Goal: Task Accomplishment & Management: Manage account settings

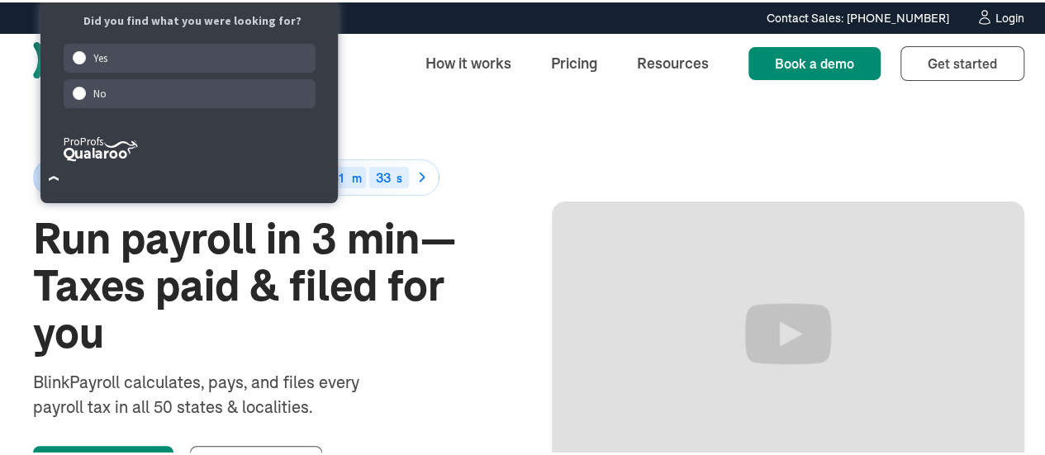
click at [1006, 11] on div "Login" at bounding box center [1009, 16] width 29 height 12
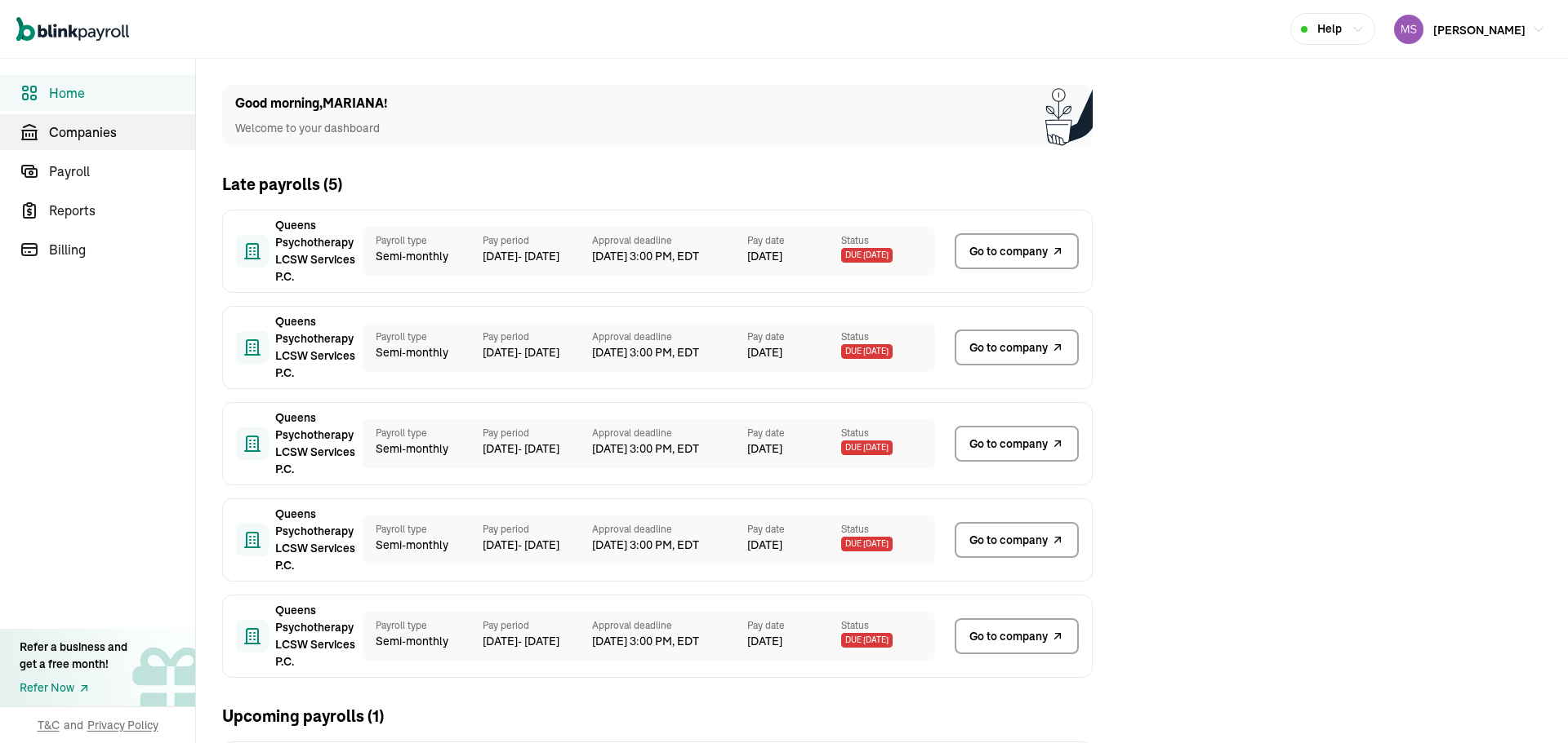
click at [149, 124] on span "Companies" at bounding box center [123, 132] width 146 height 20
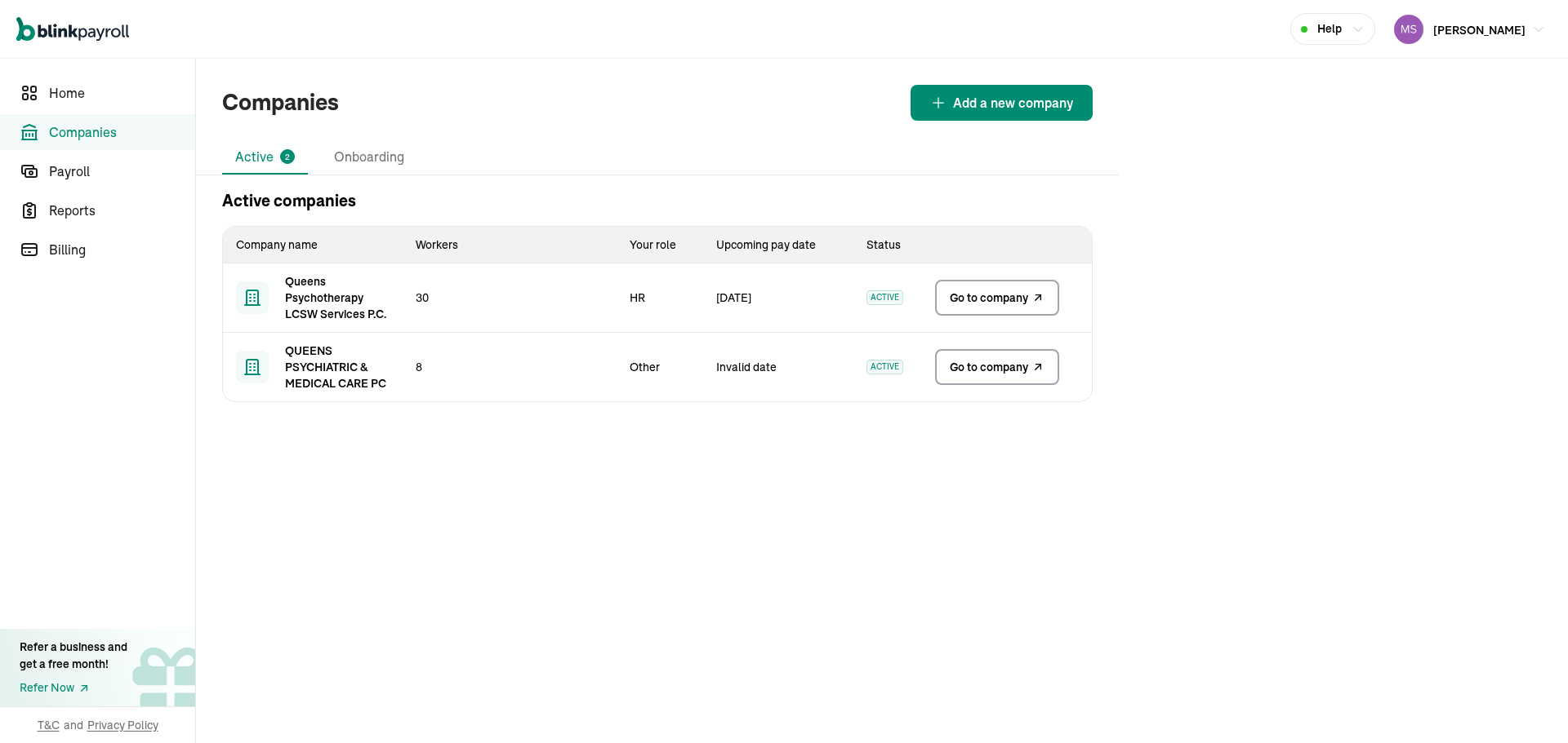
drag, startPoint x: 389, startPoint y: 300, endPoint x: 931, endPoint y: 334, distance: 543.1
click at [420, 297] on tr "Queens Psychotherapy LCSW Services P.C. 30 HR 30 Jun ACTIVE Go to company" at bounding box center [656, 298] width 869 height 69
click at [993, 307] on link "Go to company" at bounding box center [998, 297] width 125 height 36
click at [951, 362] on span "Go to company" at bounding box center [989, 367] width 78 height 17
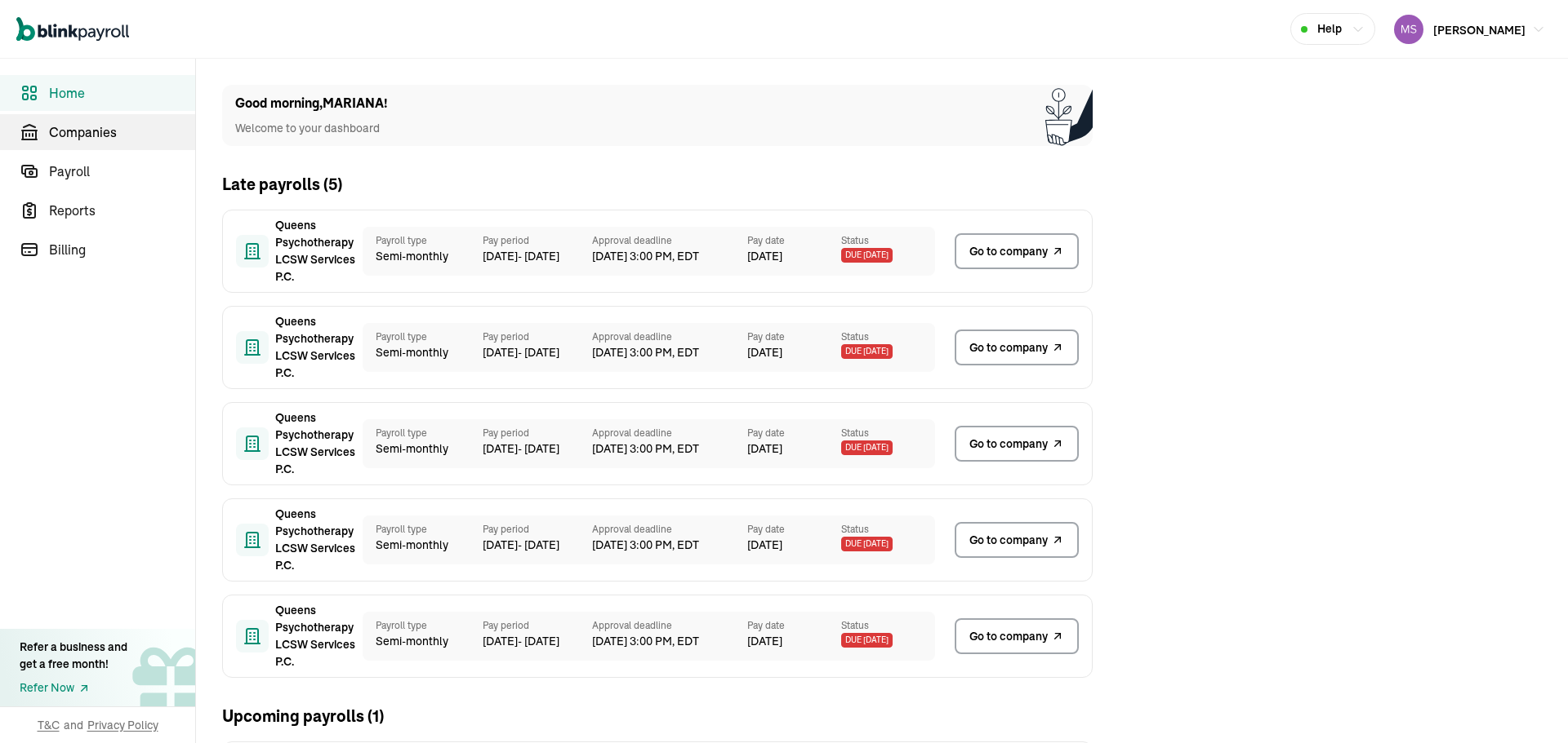
click at [149, 124] on span "Companies" at bounding box center [123, 132] width 146 height 20
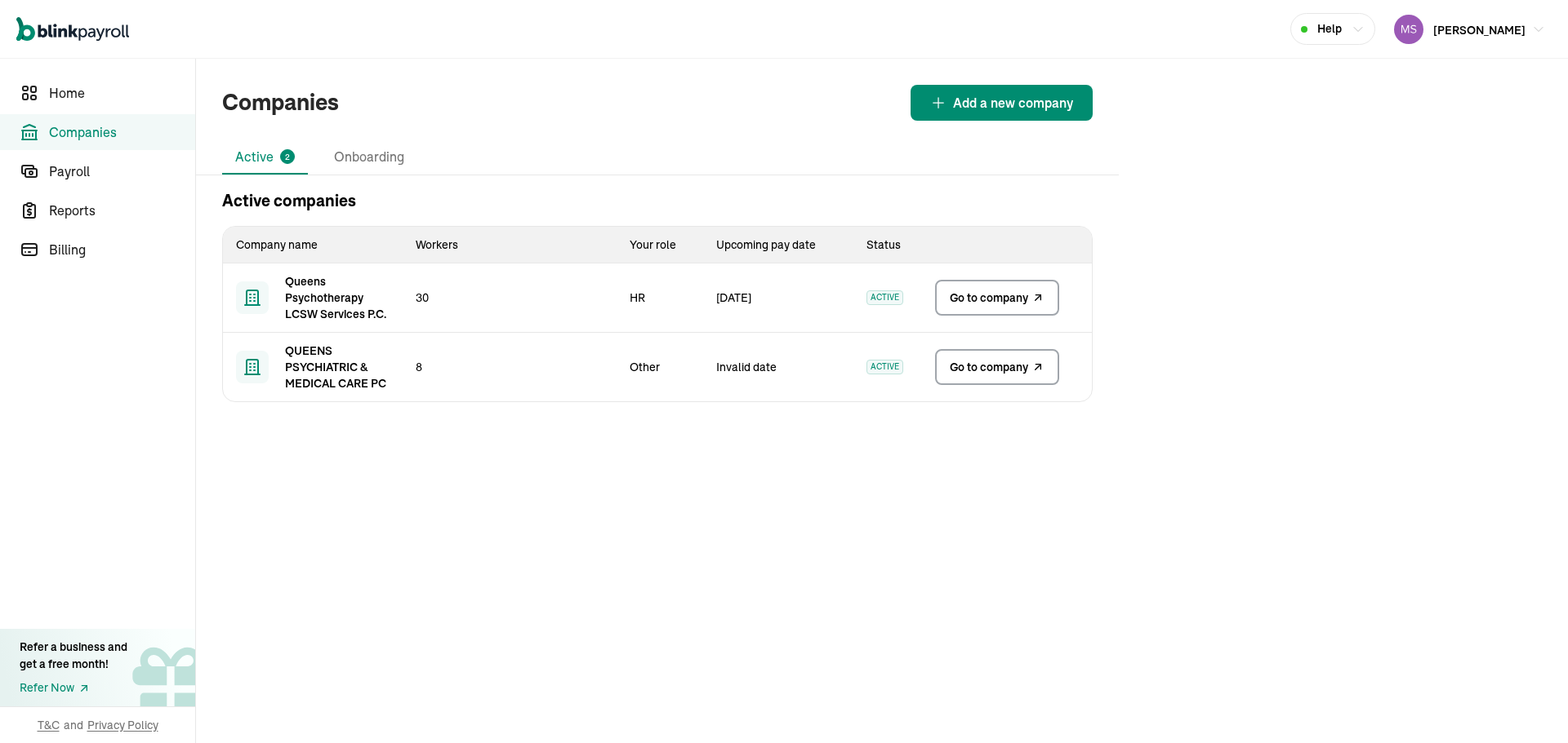
drag, startPoint x: 389, startPoint y: 300, endPoint x: 751, endPoint y: 299, distance: 362.0
click at [420, 297] on tr "Queens Psychotherapy LCSW Services P.C. 30 HR 30 Jun ACTIVE Go to company" at bounding box center [656, 298] width 869 height 69
click at [993, 307] on link "Go to company" at bounding box center [998, 297] width 125 height 36
click at [951, 362] on span "Go to company" at bounding box center [989, 367] width 78 height 17
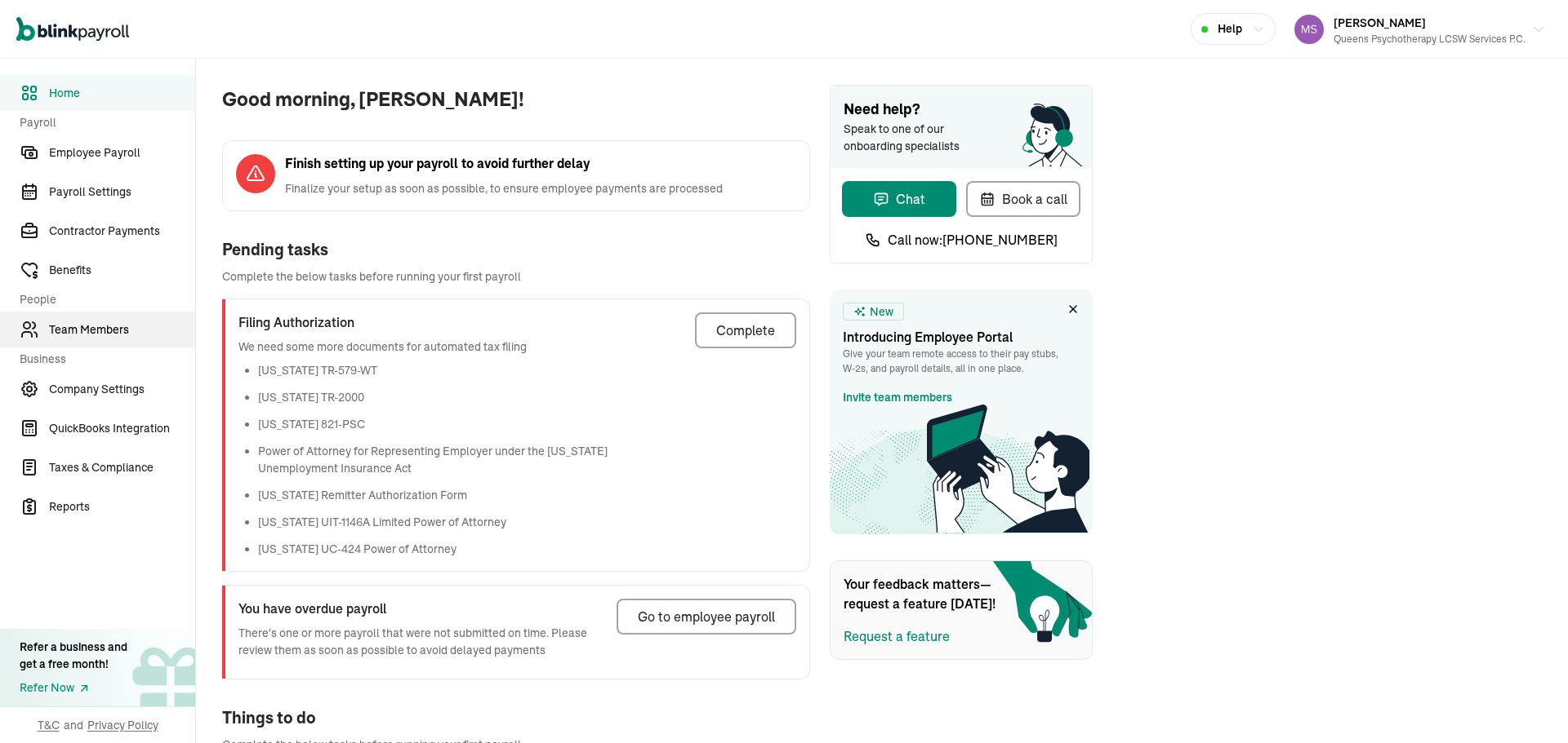
click at [101, 335] on span "Team Members" at bounding box center [123, 329] width 146 height 17
drag, startPoint x: 101, startPoint y: 334, endPoint x: 162, endPoint y: 326, distance: 61.5
click at [750, 92] on span "Good morning, [PERSON_NAME]!" at bounding box center [516, 100] width 588 height 30
click at [162, 326] on span "Team Members" at bounding box center [123, 329] width 146 height 17
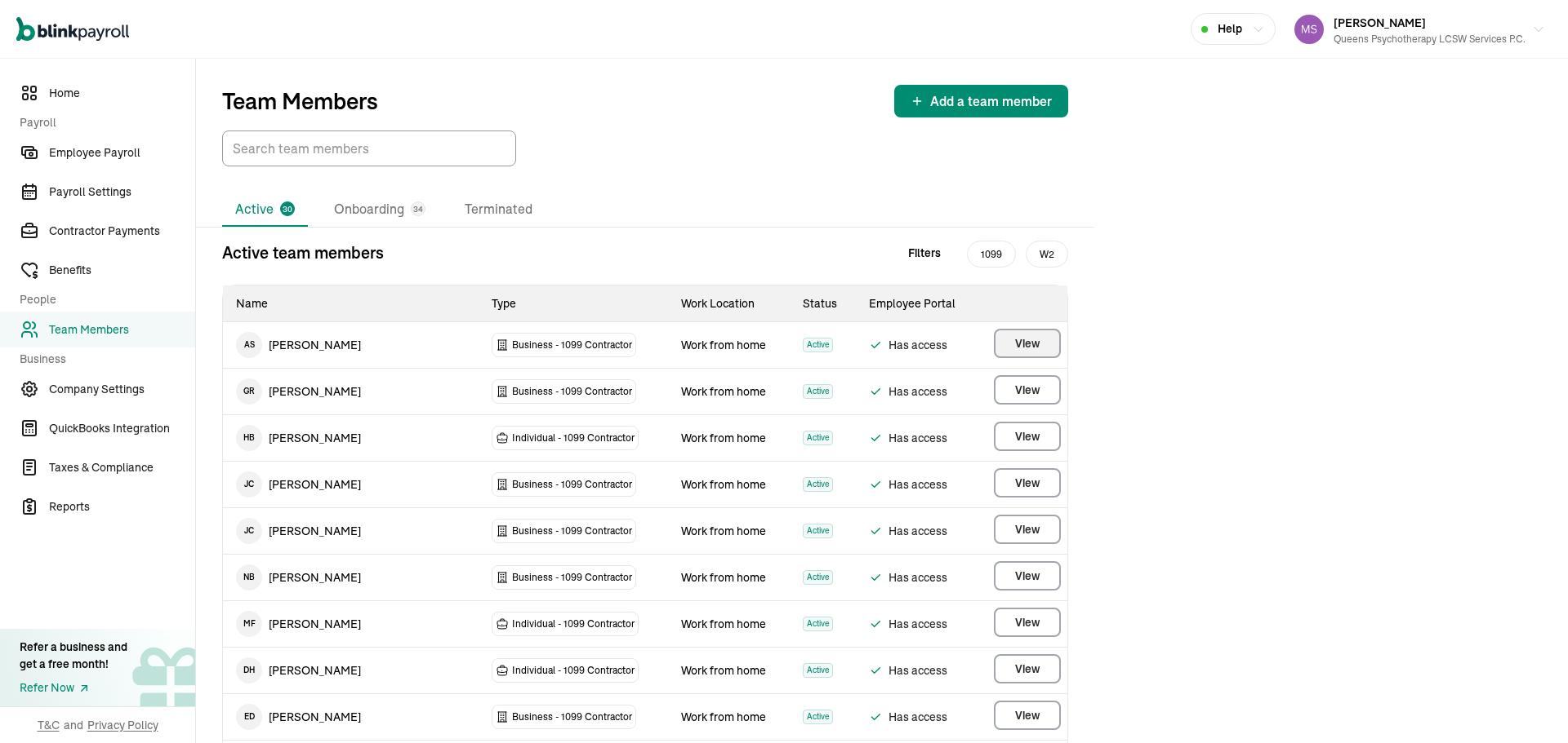
click at [1020, 342] on span "View" at bounding box center [1027, 343] width 25 height 17
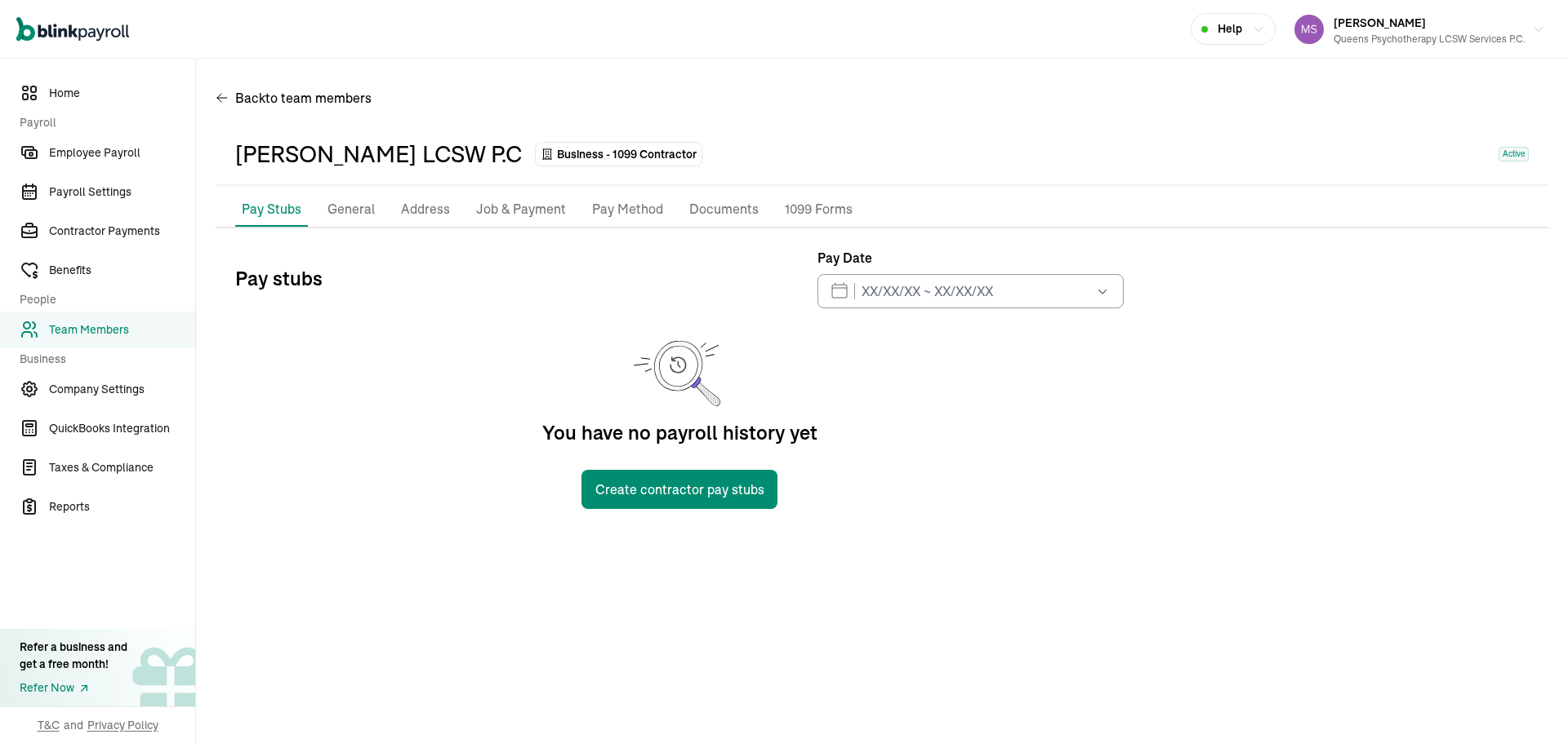
click at [611, 214] on p "Pay Method" at bounding box center [628, 209] width 71 height 21
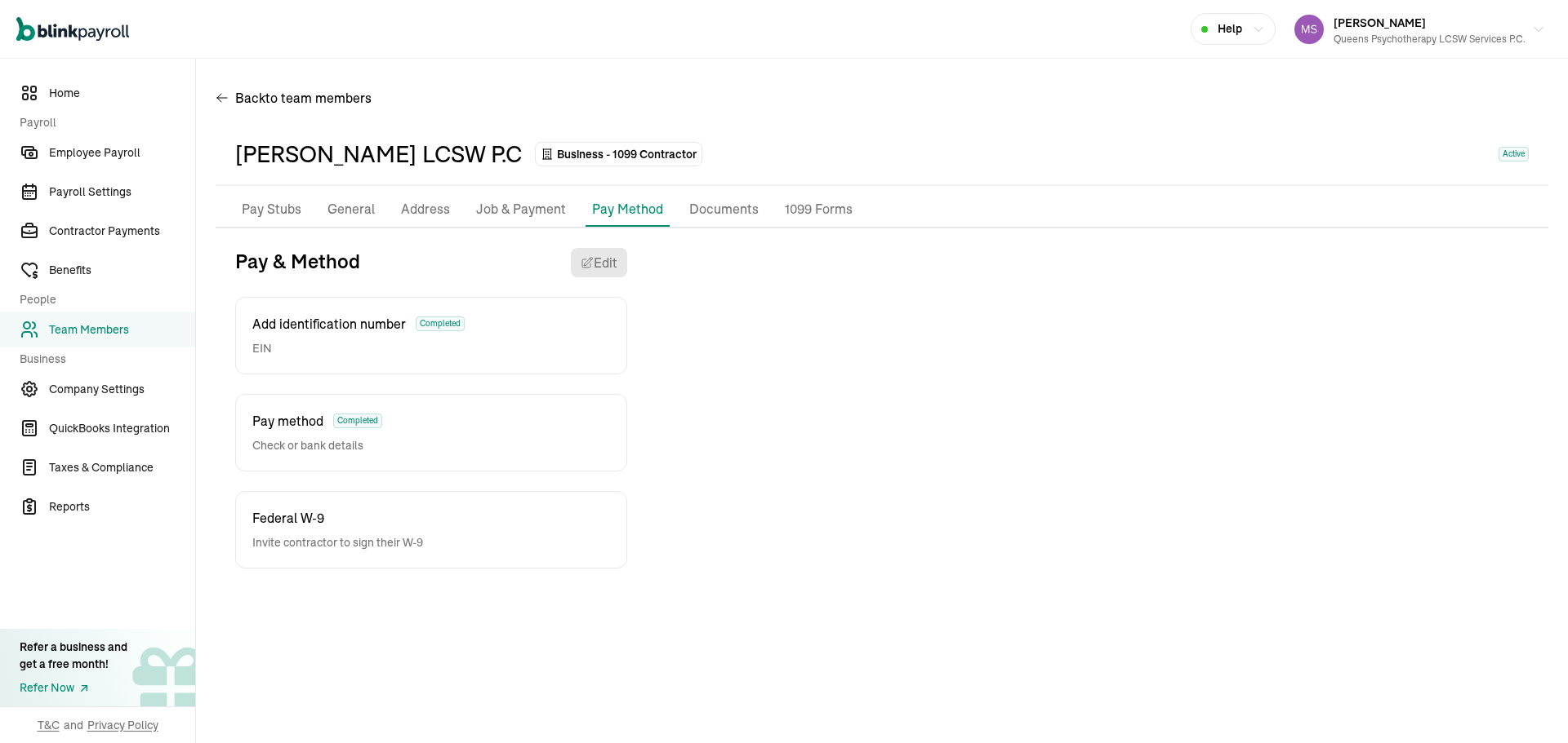
drag, startPoint x: 125, startPoint y: 324, endPoint x: 143, endPoint y: 329, distance: 18.7
click at [125, 324] on span "Team Members" at bounding box center [123, 329] width 146 height 17
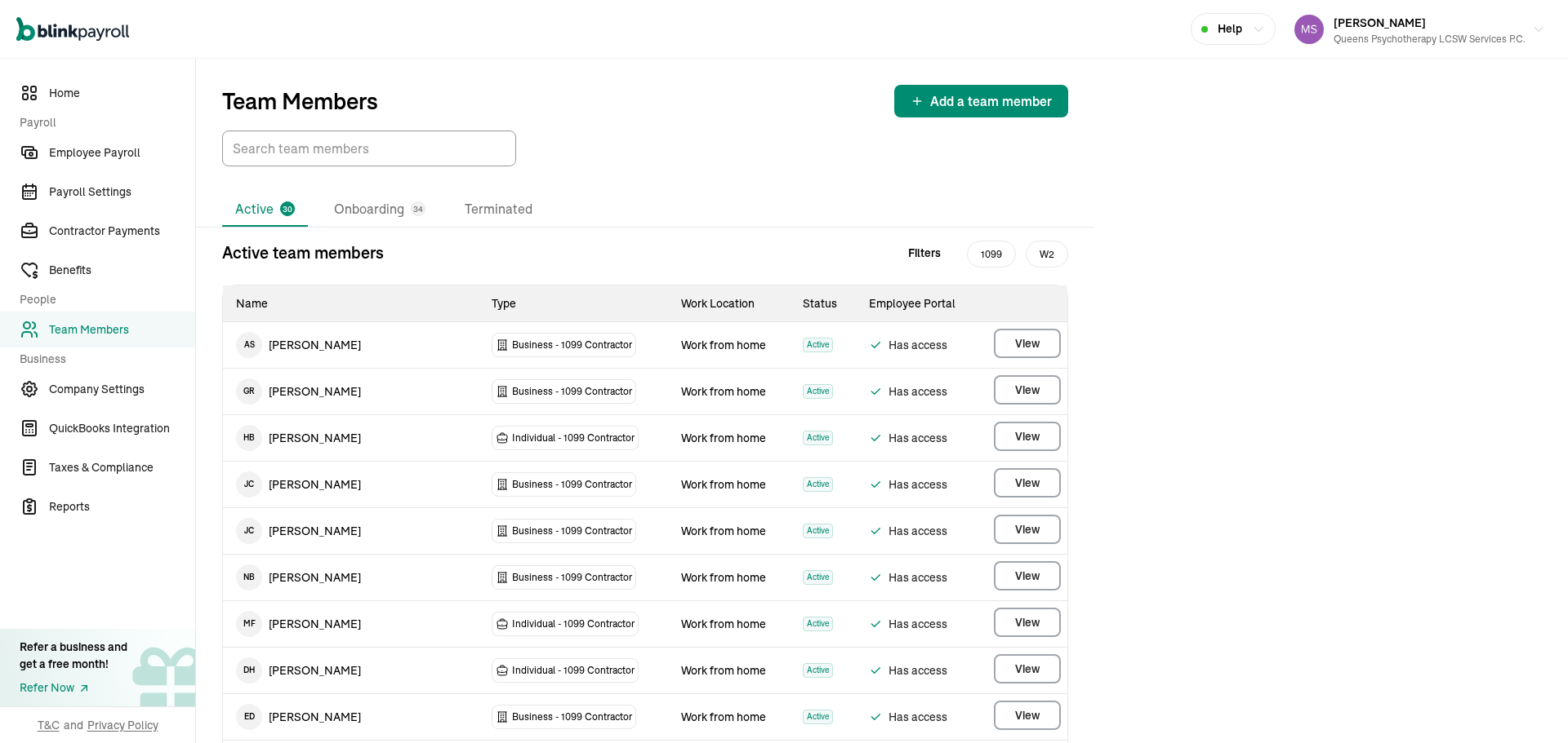
click at [410, 206] on div "34" at bounding box center [417, 208] width 15 height 15
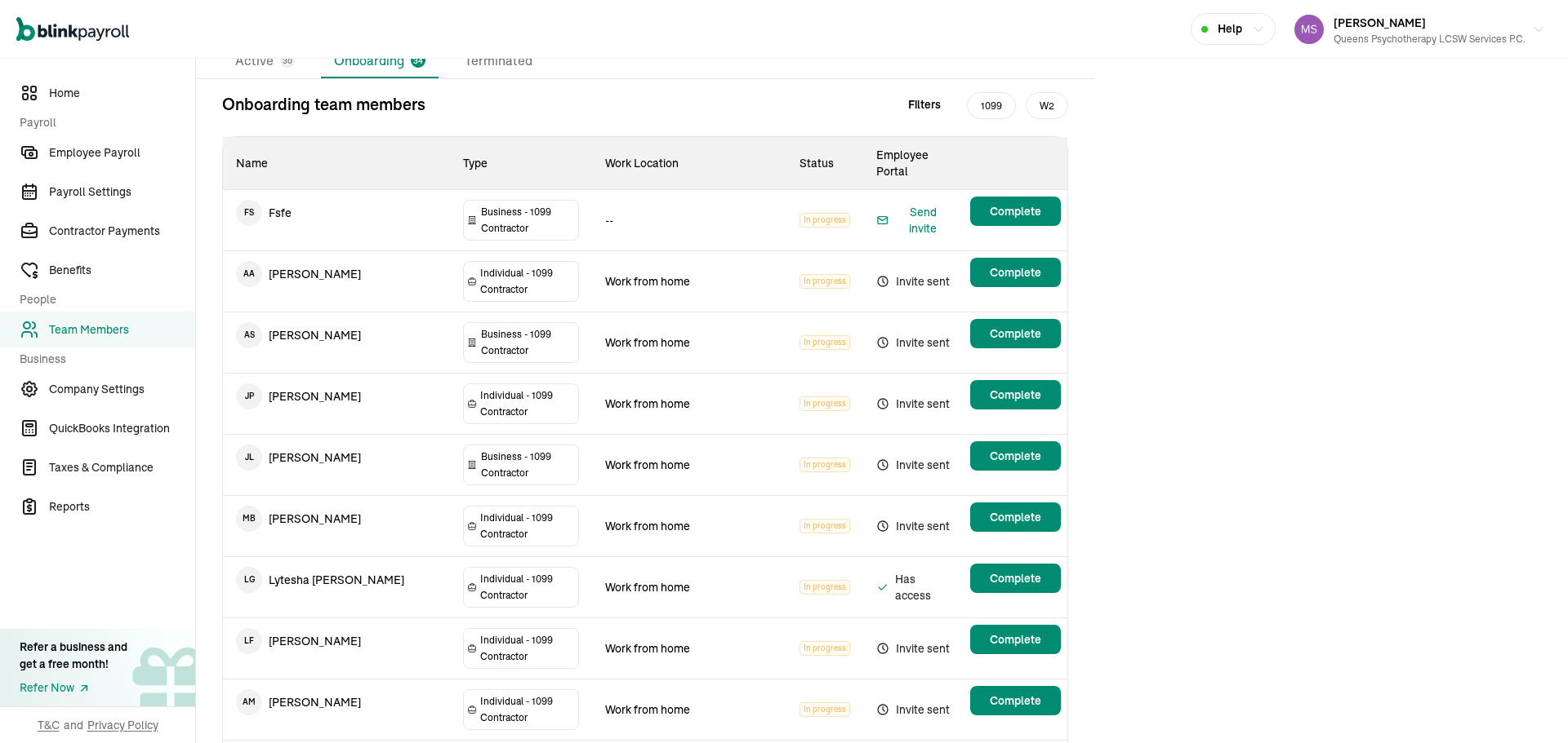
scroll to position [163, 0]
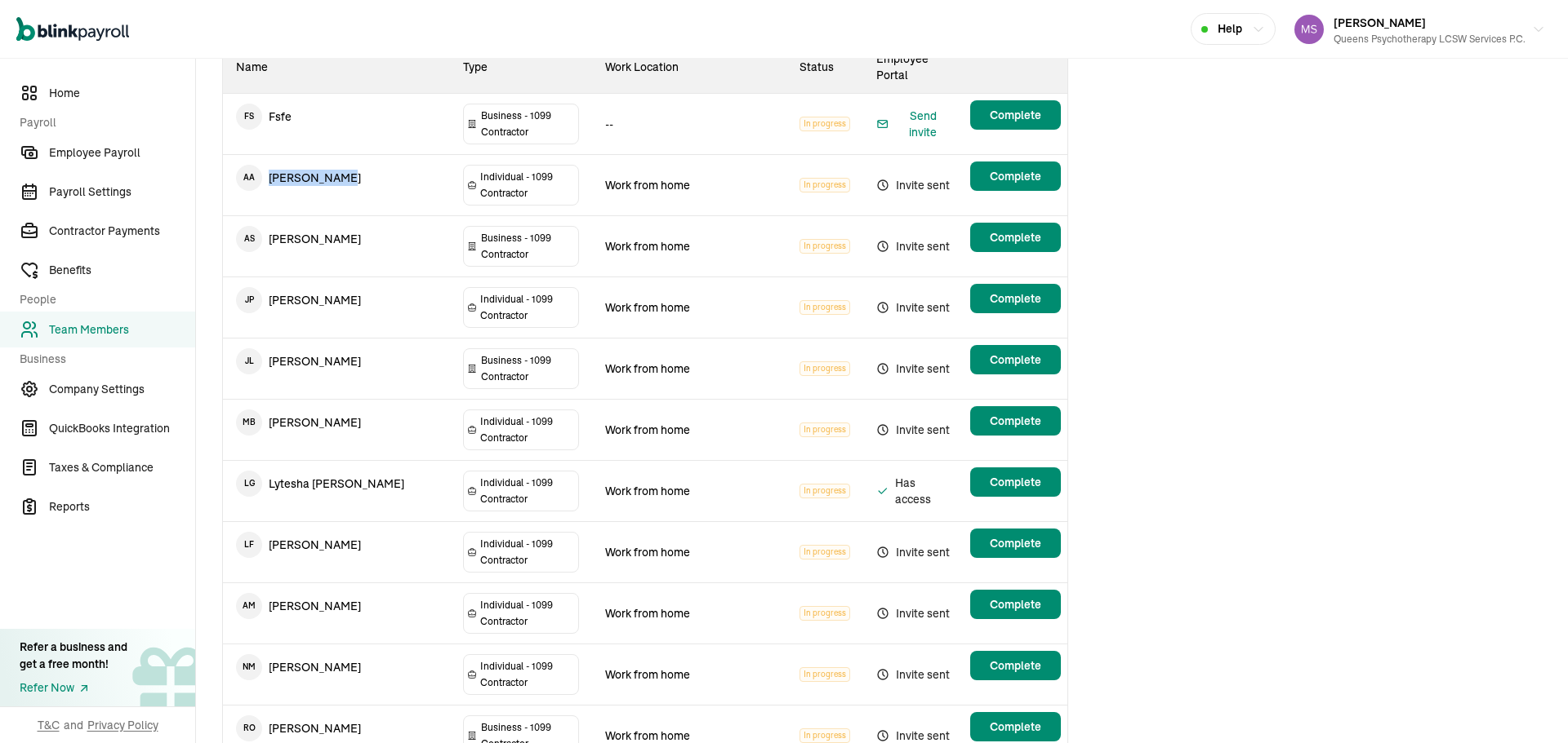
drag, startPoint x: 265, startPoint y: 144, endPoint x: 341, endPoint y: 152, distance: 76.4
click at [341, 155] on td "A A Anna Andrews" at bounding box center [336, 178] width 227 height 45
copy td "Anna Andrews"
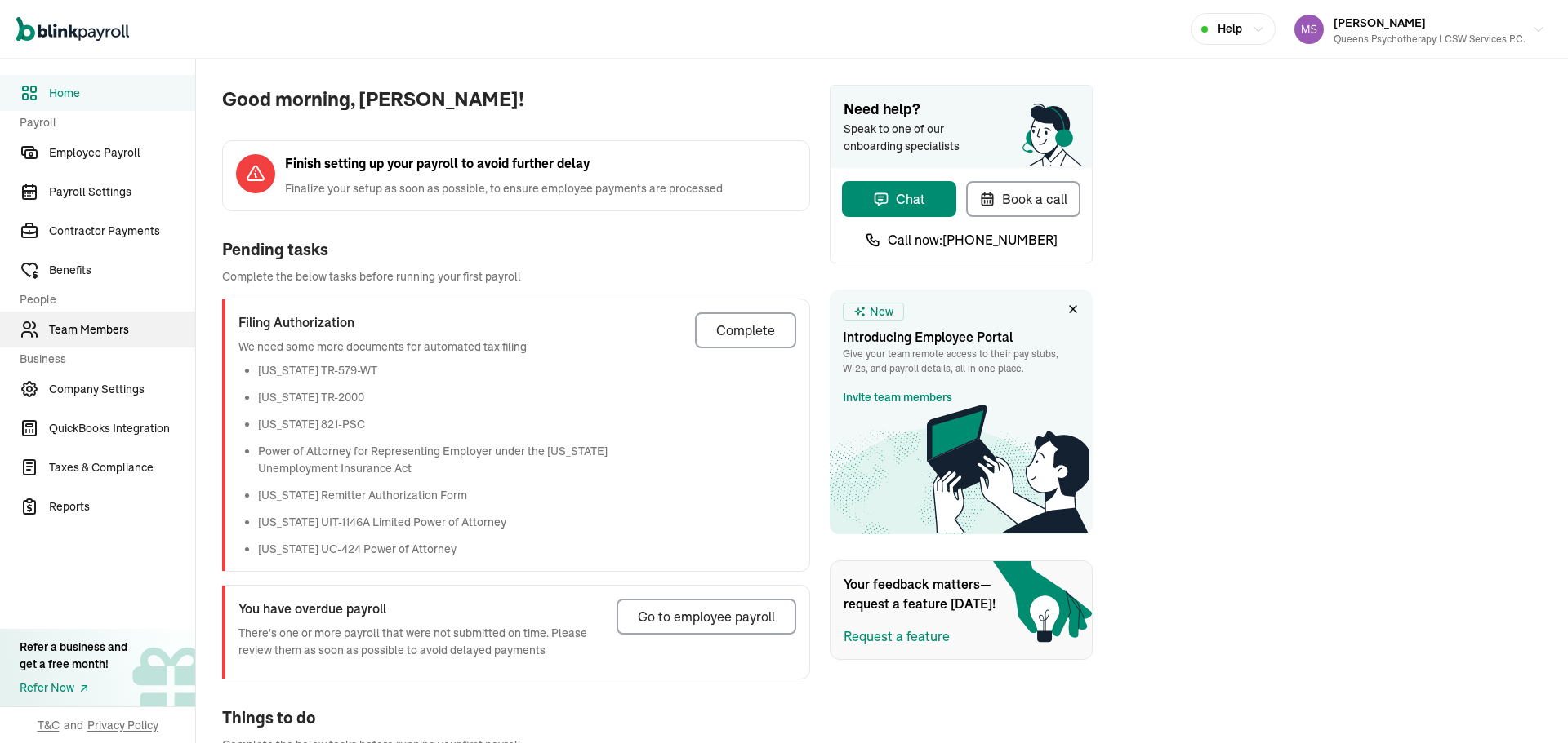
click at [101, 335] on span "Team Members" at bounding box center [123, 329] width 146 height 17
drag, startPoint x: 101, startPoint y: 334, endPoint x: 162, endPoint y: 326, distance: 61.5
click at [750, 92] on span "Good morning, [PERSON_NAME]!" at bounding box center [516, 100] width 588 height 30
click at [162, 326] on span "Team Members" at bounding box center [123, 329] width 146 height 17
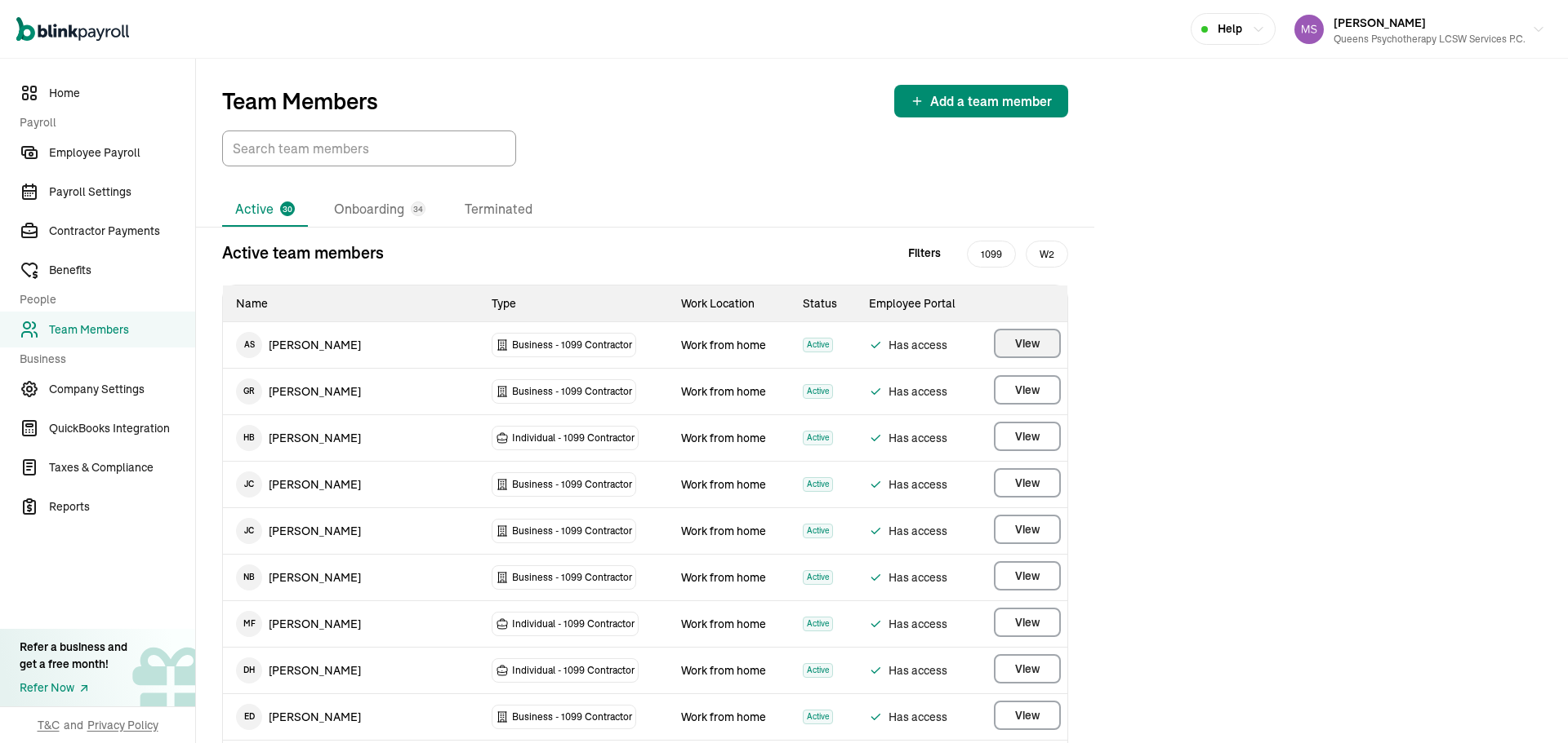
click at [1020, 342] on span "View" at bounding box center [1027, 343] width 25 height 17
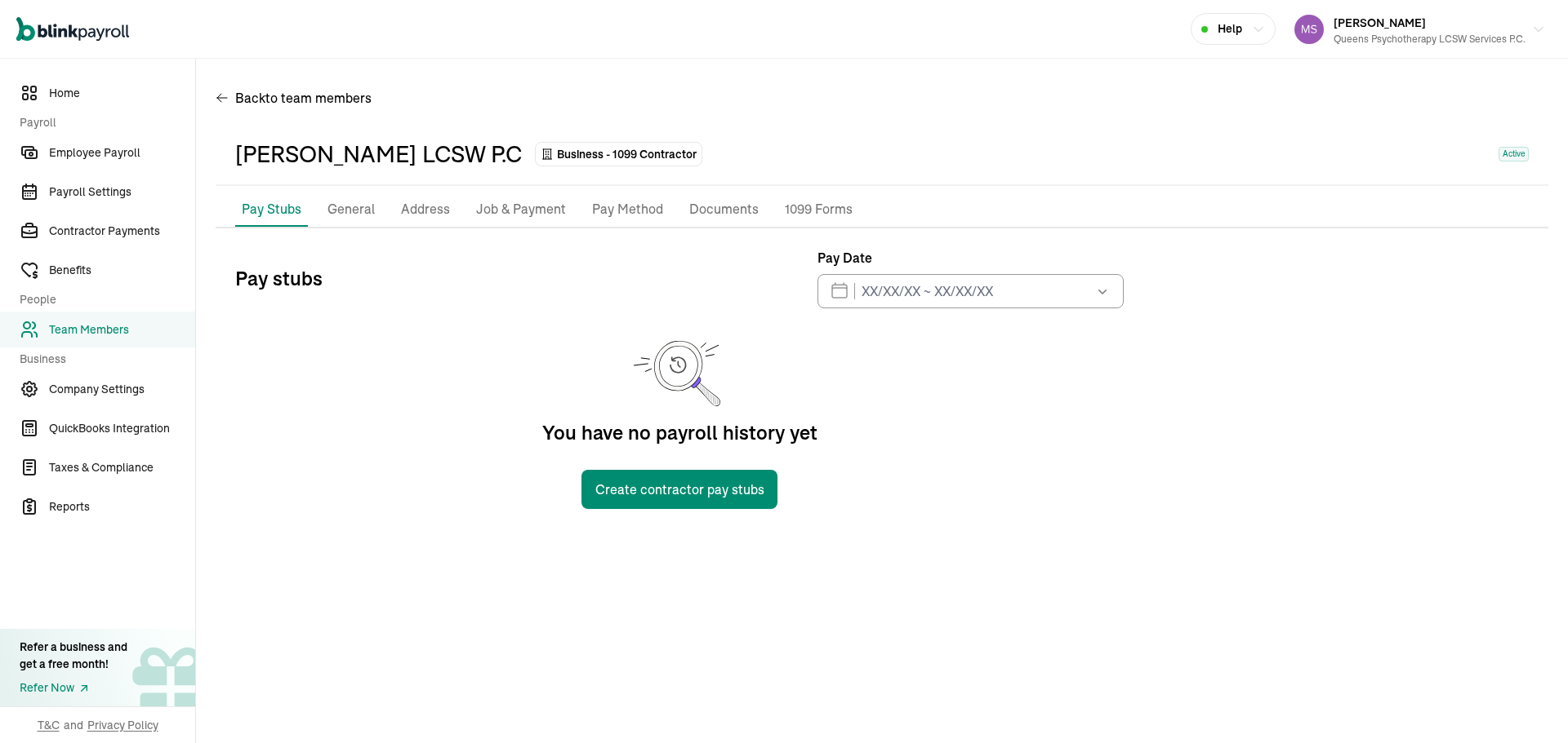
click at [611, 214] on p "Pay Method" at bounding box center [628, 209] width 71 height 21
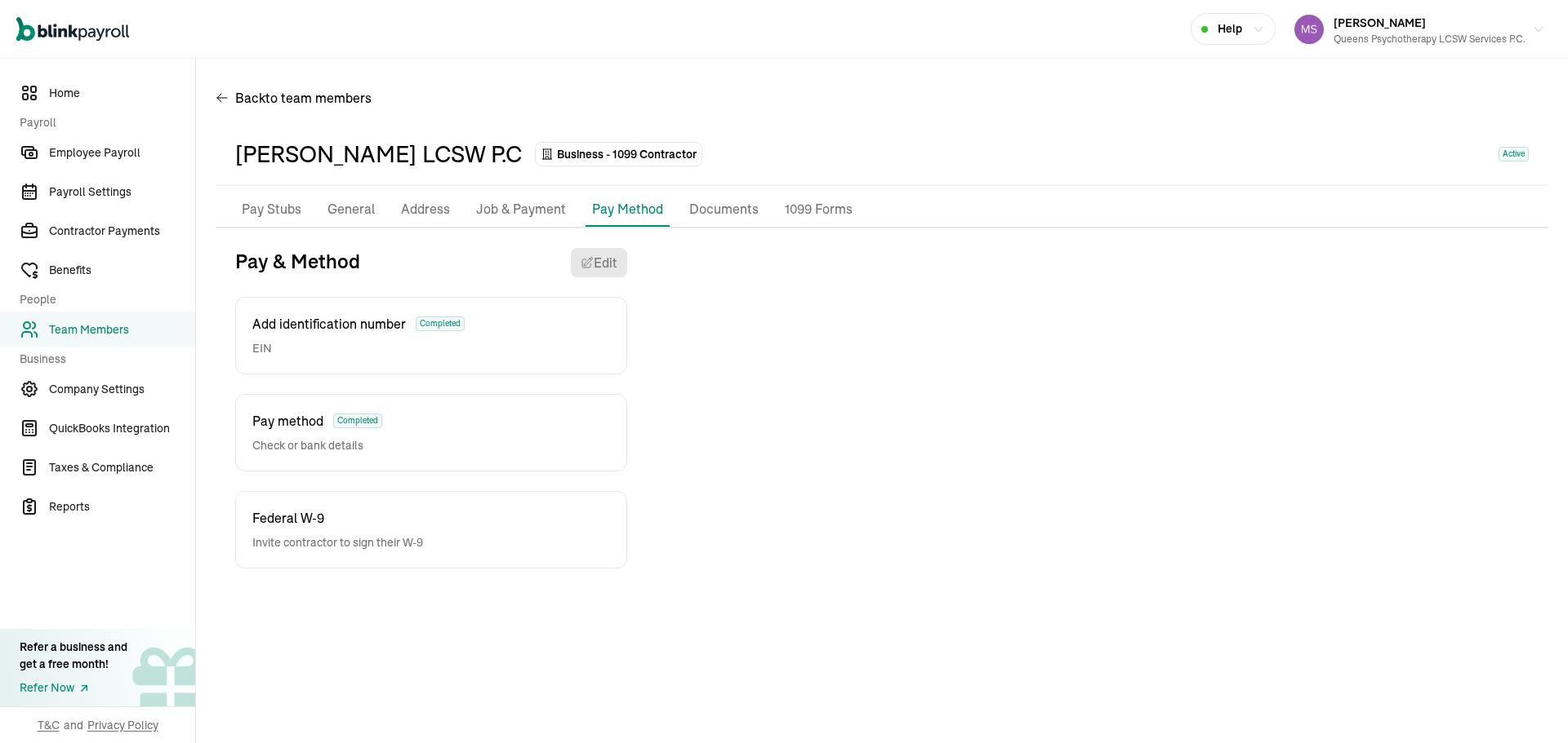
drag, startPoint x: 125, startPoint y: 324, endPoint x: 143, endPoint y: 329, distance: 18.7
click at [125, 324] on span "Team Members" at bounding box center [123, 329] width 146 height 17
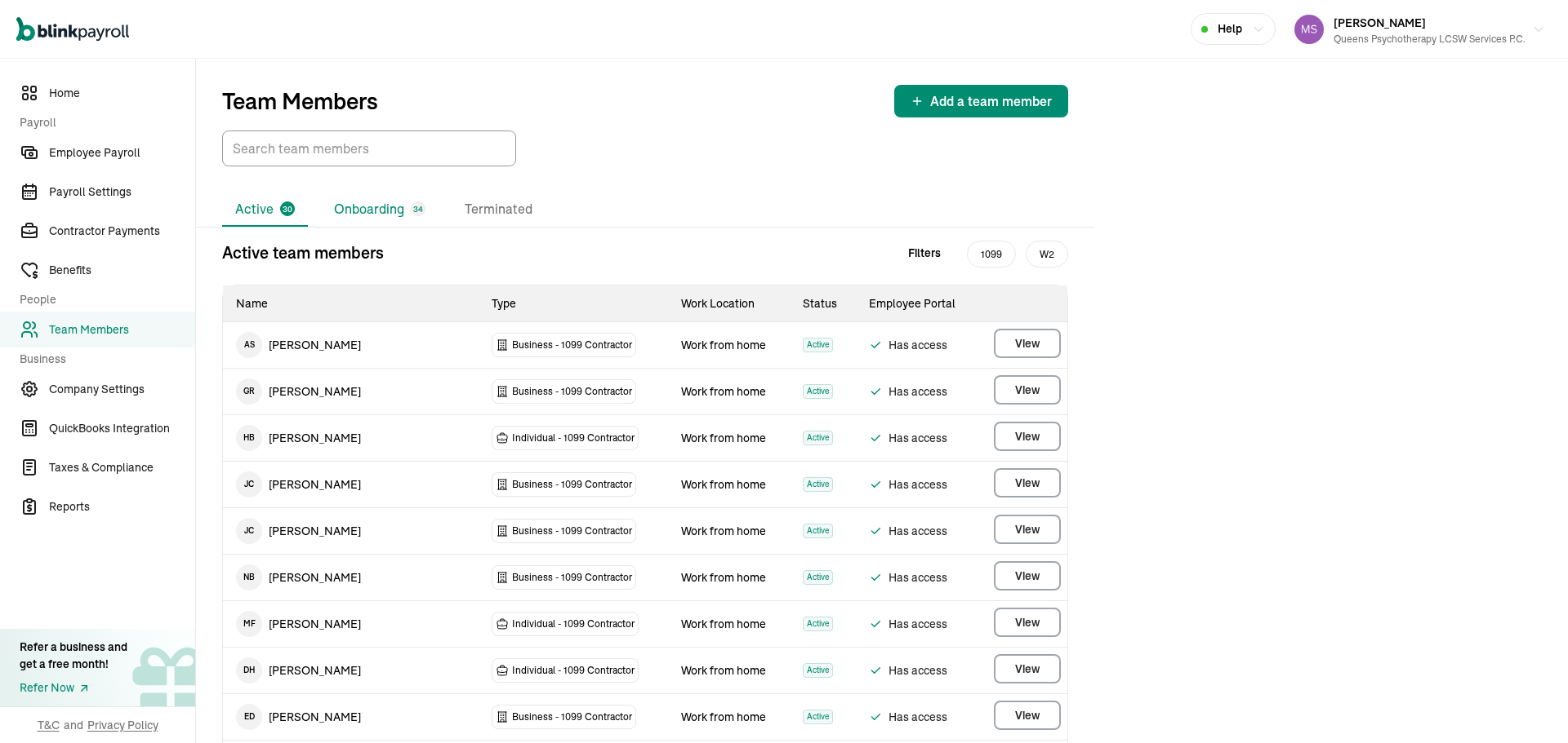
click at [410, 206] on div "34" at bounding box center [417, 208] width 15 height 15
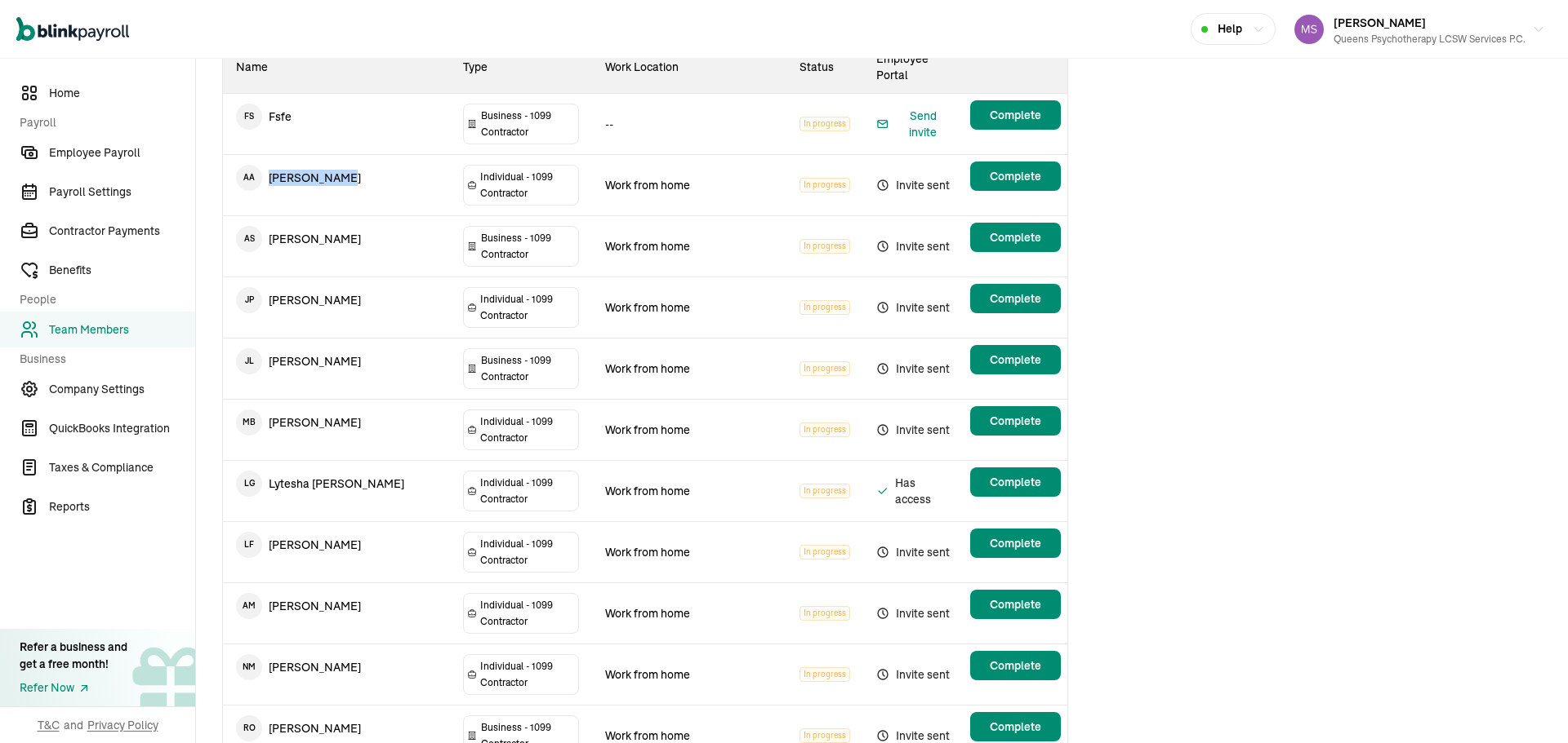
drag, startPoint x: 265, startPoint y: 144, endPoint x: 341, endPoint y: 152, distance: 76.4
click at [341, 155] on td "A A Anna Andrews" at bounding box center [336, 178] width 227 height 45
copy td "Anna Andrews"
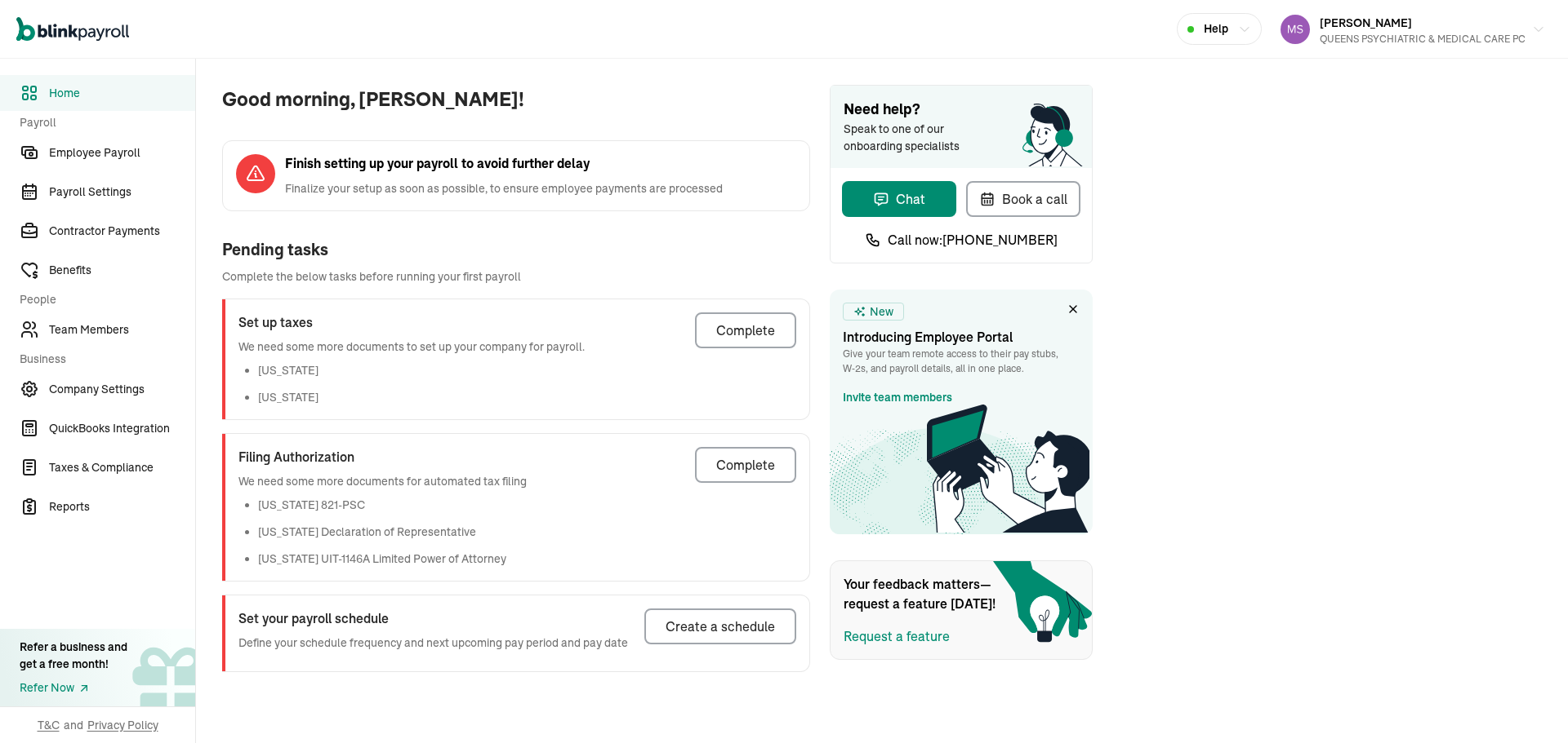
click at [147, 326] on span "Team Members" at bounding box center [123, 329] width 146 height 17
click at [58, 330] on span "Team Members" at bounding box center [123, 329] width 146 height 17
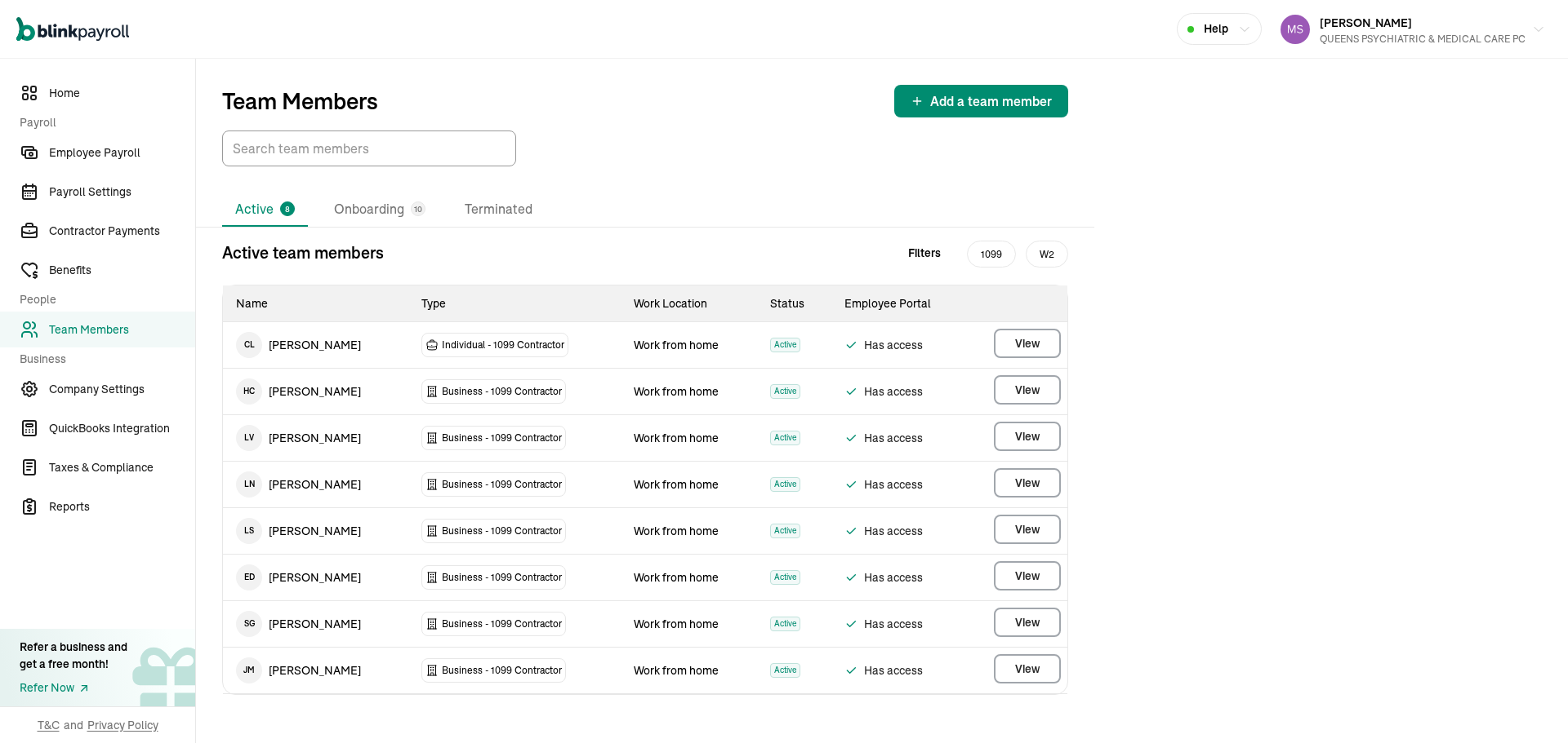
scroll to position [4, 0]
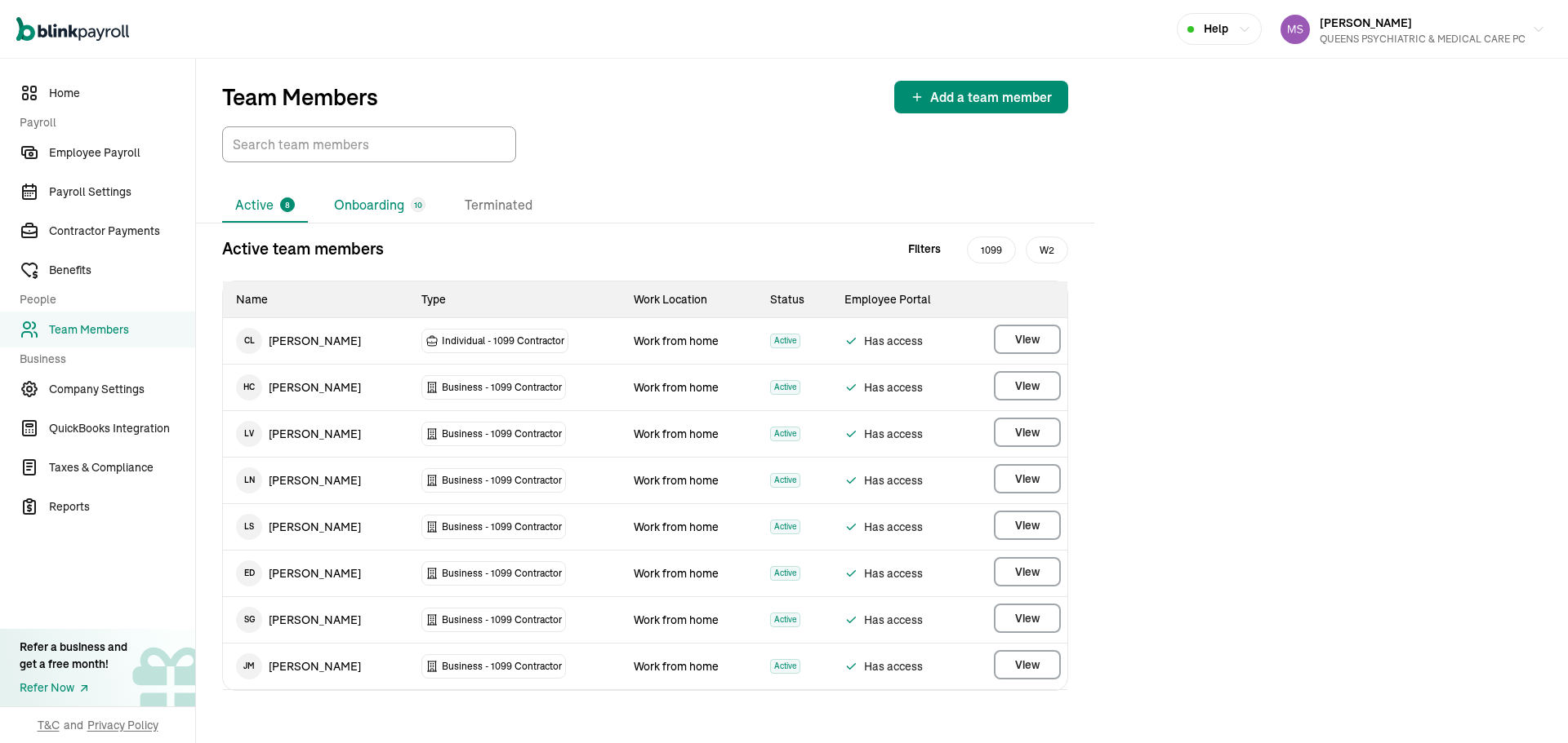
click at [396, 194] on li "Onboarding 10" at bounding box center [380, 206] width 118 height 35
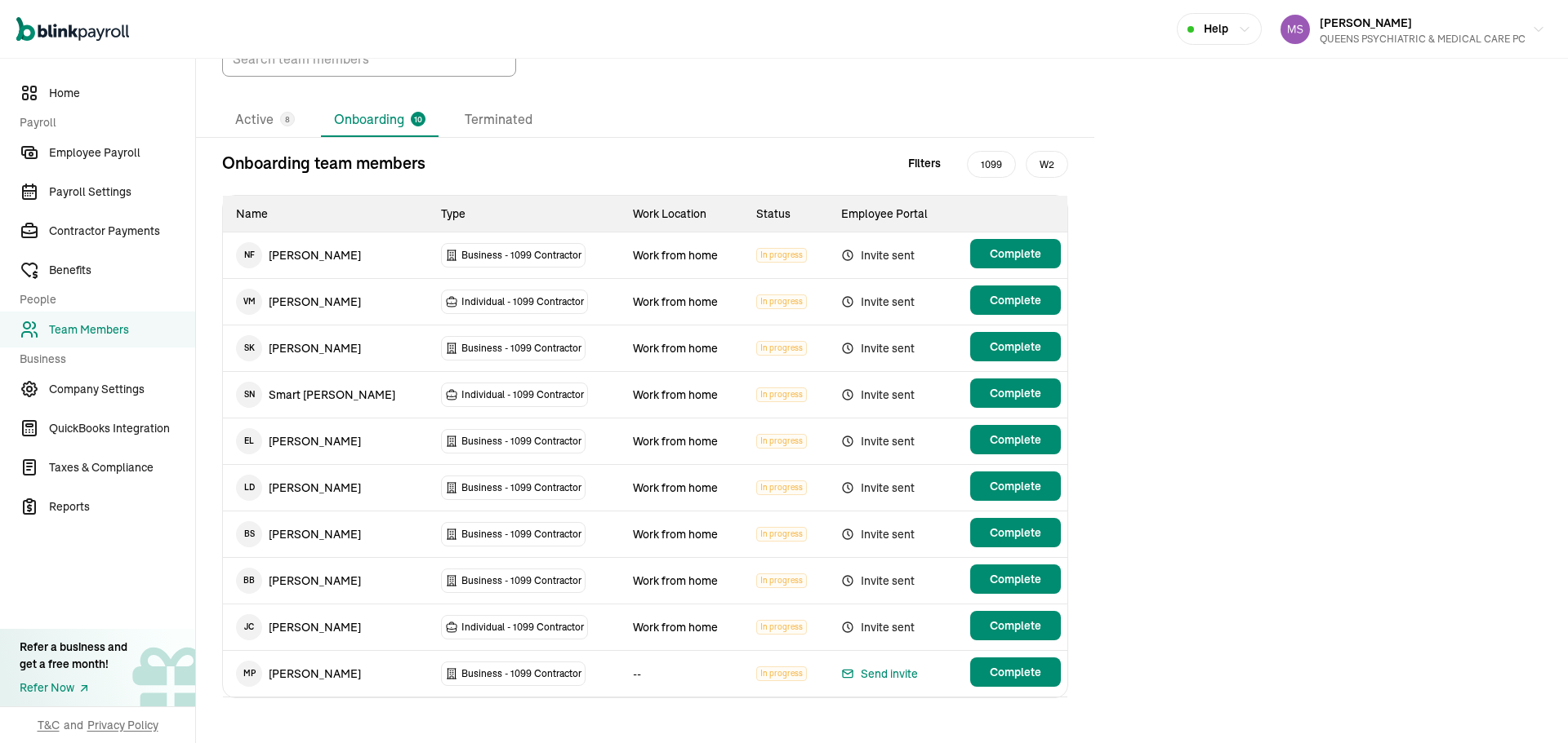
scroll to position [97, 0]
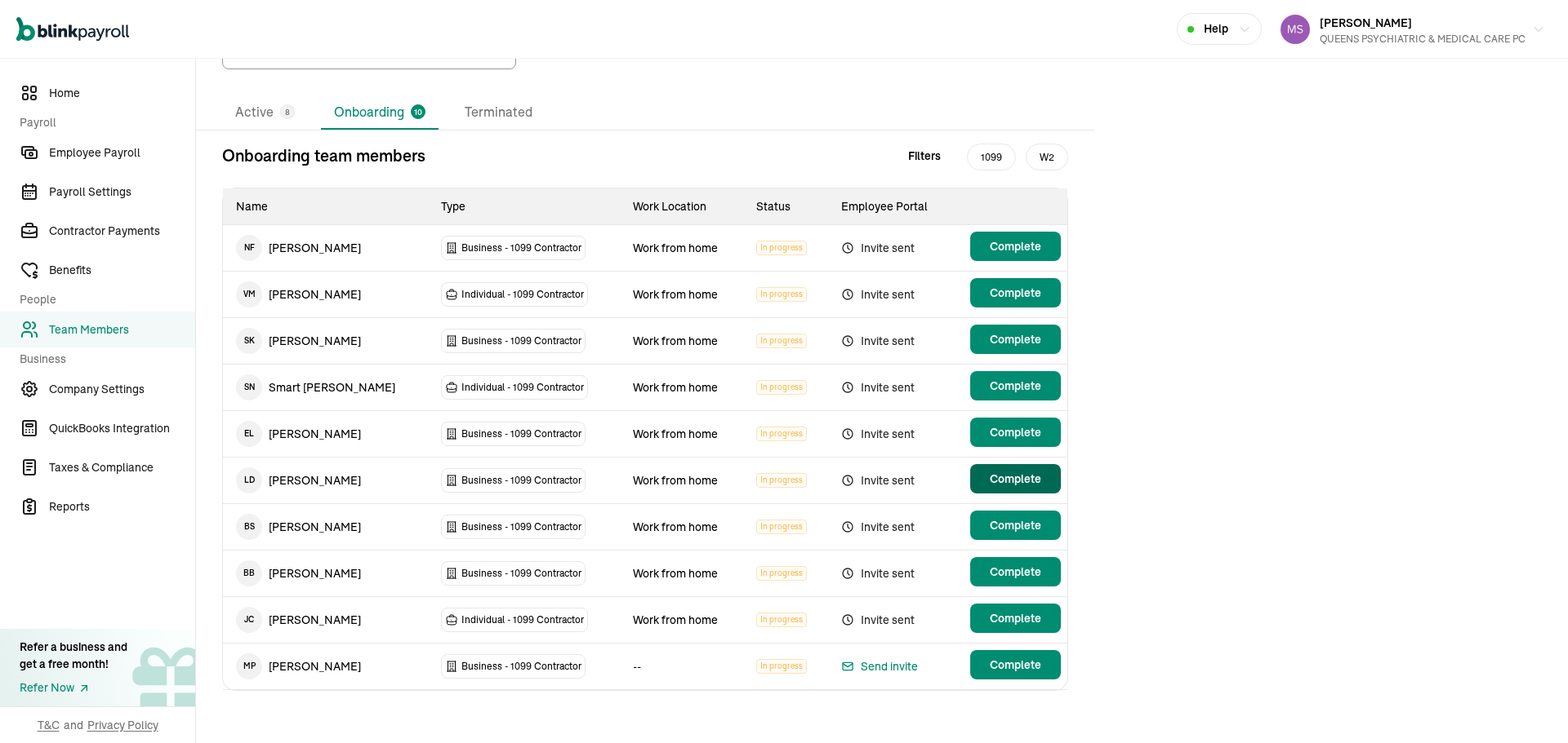
click at [984, 480] on button "Complete" at bounding box center [1015, 479] width 91 height 30
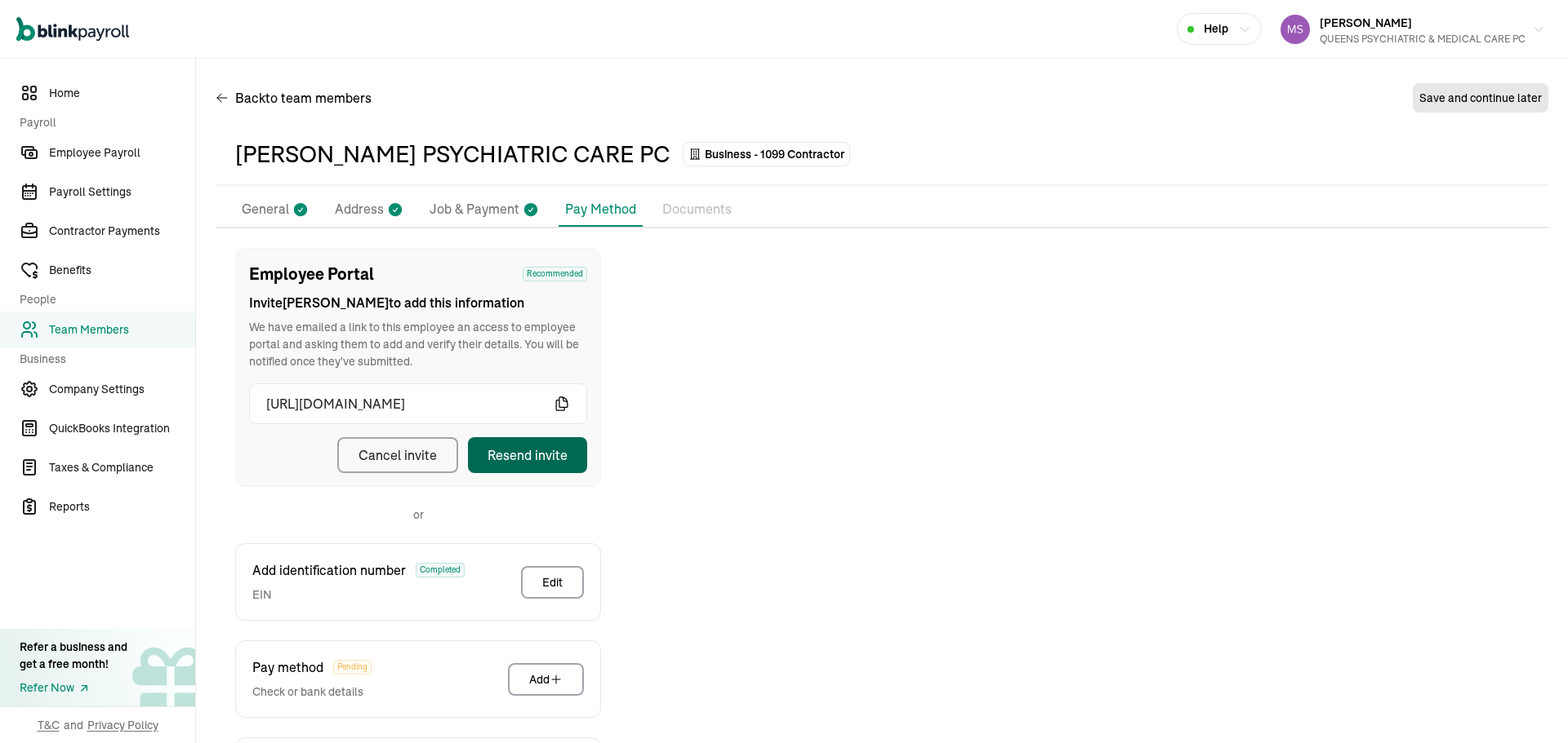
click at [566, 458] on div "Resend invite" at bounding box center [527, 455] width 80 height 20
click at [936, 440] on div "Employee Portal Recommended Invite [PERSON_NAME] to add this information We hav…" at bounding box center [882, 559] width 1333 height 622
click at [163, 313] on link "Team Members" at bounding box center [97, 330] width 195 height 36
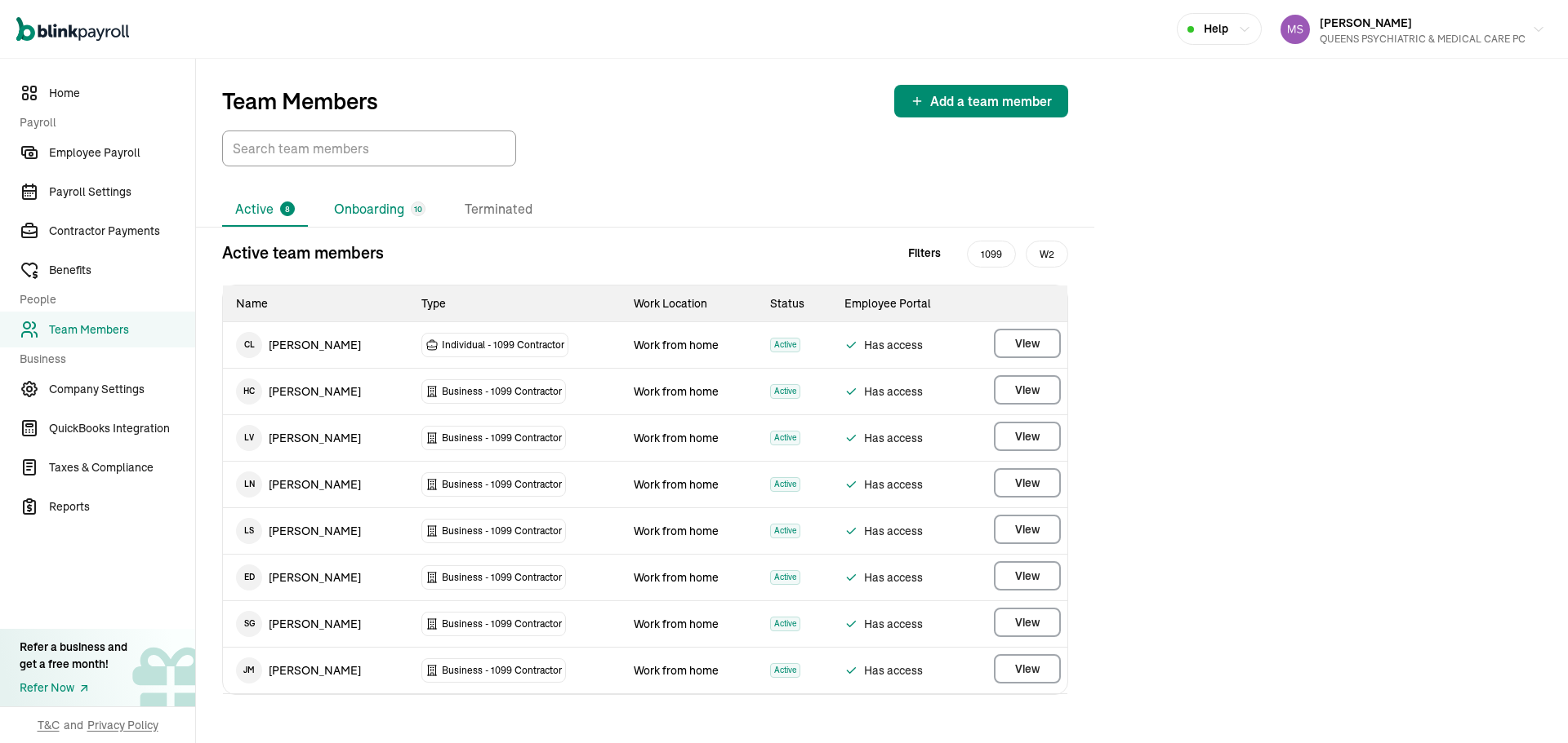
click at [401, 204] on li "Onboarding 10" at bounding box center [380, 209] width 118 height 35
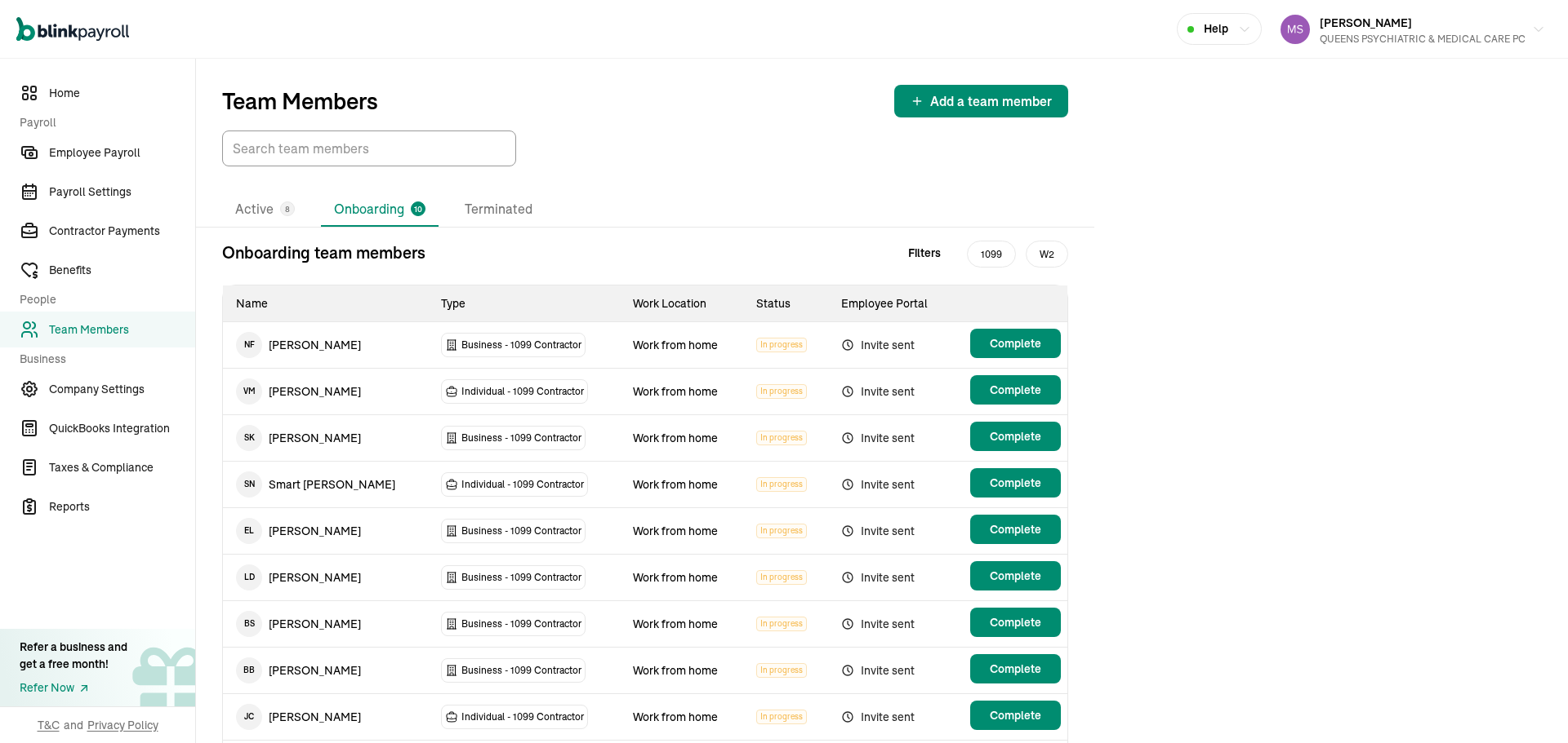
scroll to position [97, 0]
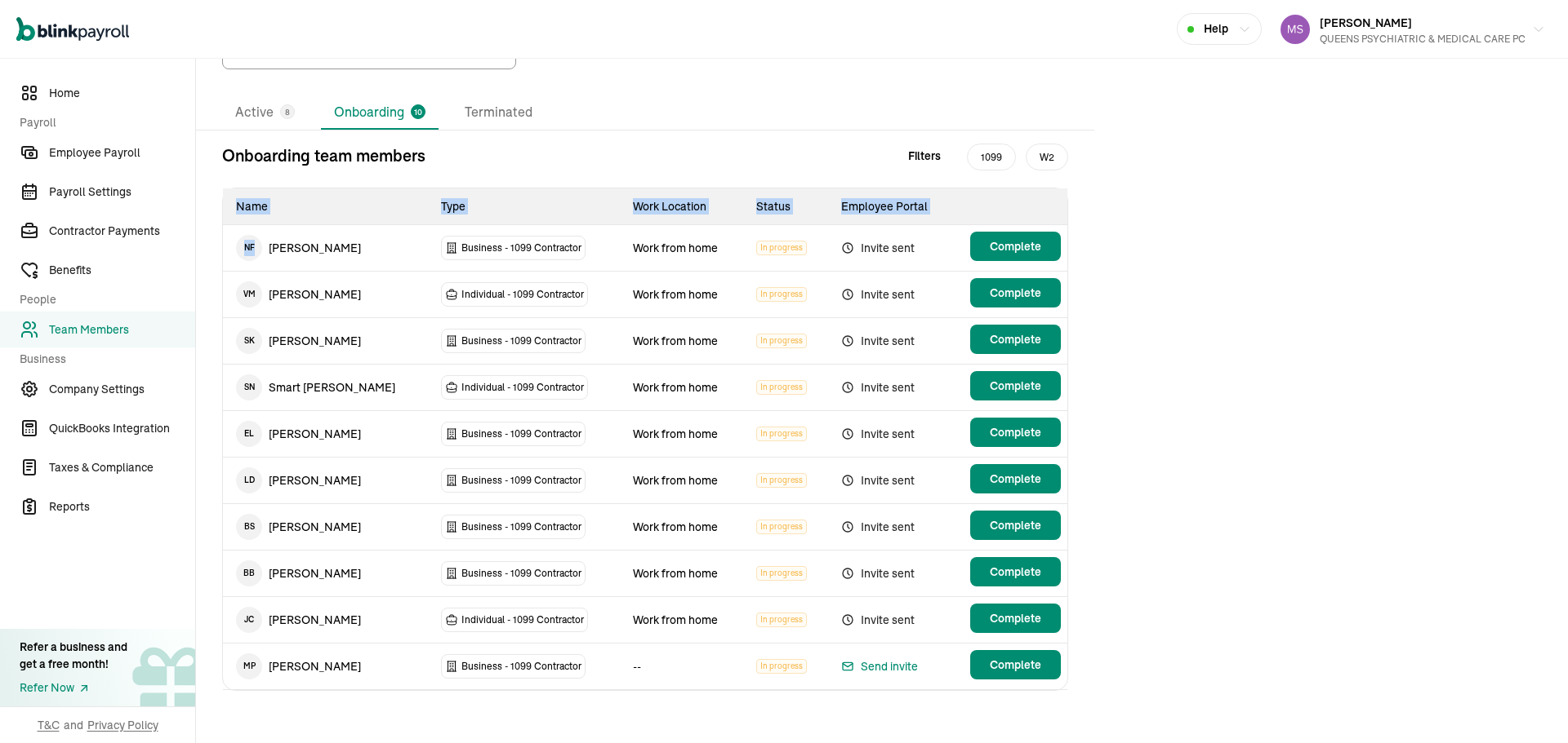
drag, startPoint x: 266, startPoint y: 248, endPoint x: 1108, endPoint y: 659, distance: 937.0
click at [1108, 659] on div "Team Members Add a team member Active 8 Onboarding 10 Terminated Onboarding tea…" at bounding box center [882, 352] width 1372 height 782
copy table "Name Type Work Location Status Employee Portal N F"
click at [1403, 254] on div "Team Members Add a team member Active 8 Onboarding 10 Terminated Onboarding tea…" at bounding box center [882, 352] width 1372 height 782
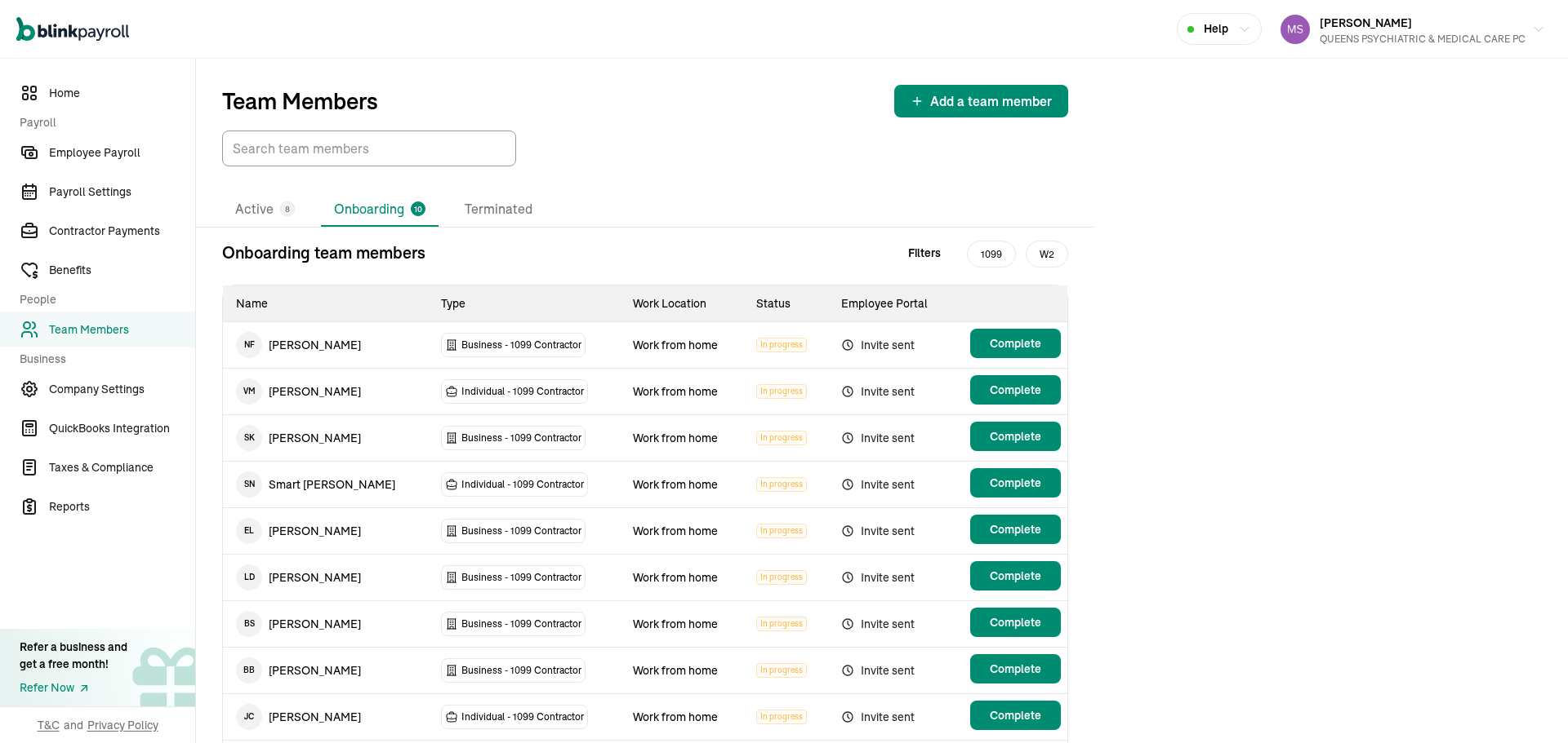
click at [957, 119] on div "Team Members Add a team member" at bounding box center [645, 112] width 899 height 108
click at [957, 114] on button "Add a team member" at bounding box center [981, 101] width 174 height 33
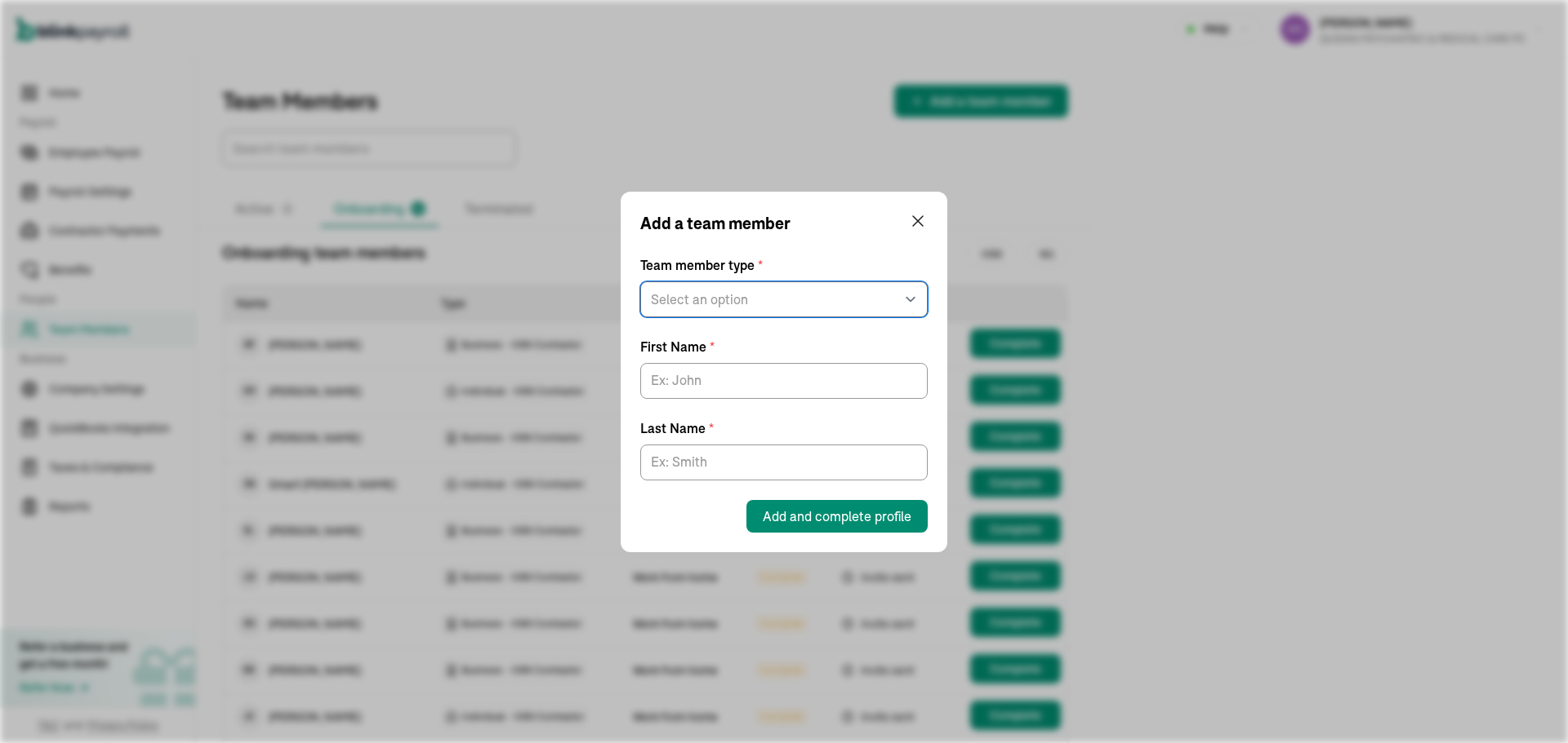
click at [858, 287] on select "Select an option W2 Employee Individual - 1099 Contractor Business - 1099 Contr…" at bounding box center [784, 299] width 288 height 36
select select "businessVendor"
click at [641, 317] on select "Select an option W2 Employee Individual - 1099 Contractor Business - 1099 Contr…" at bounding box center [784, 299] width 288 height 36
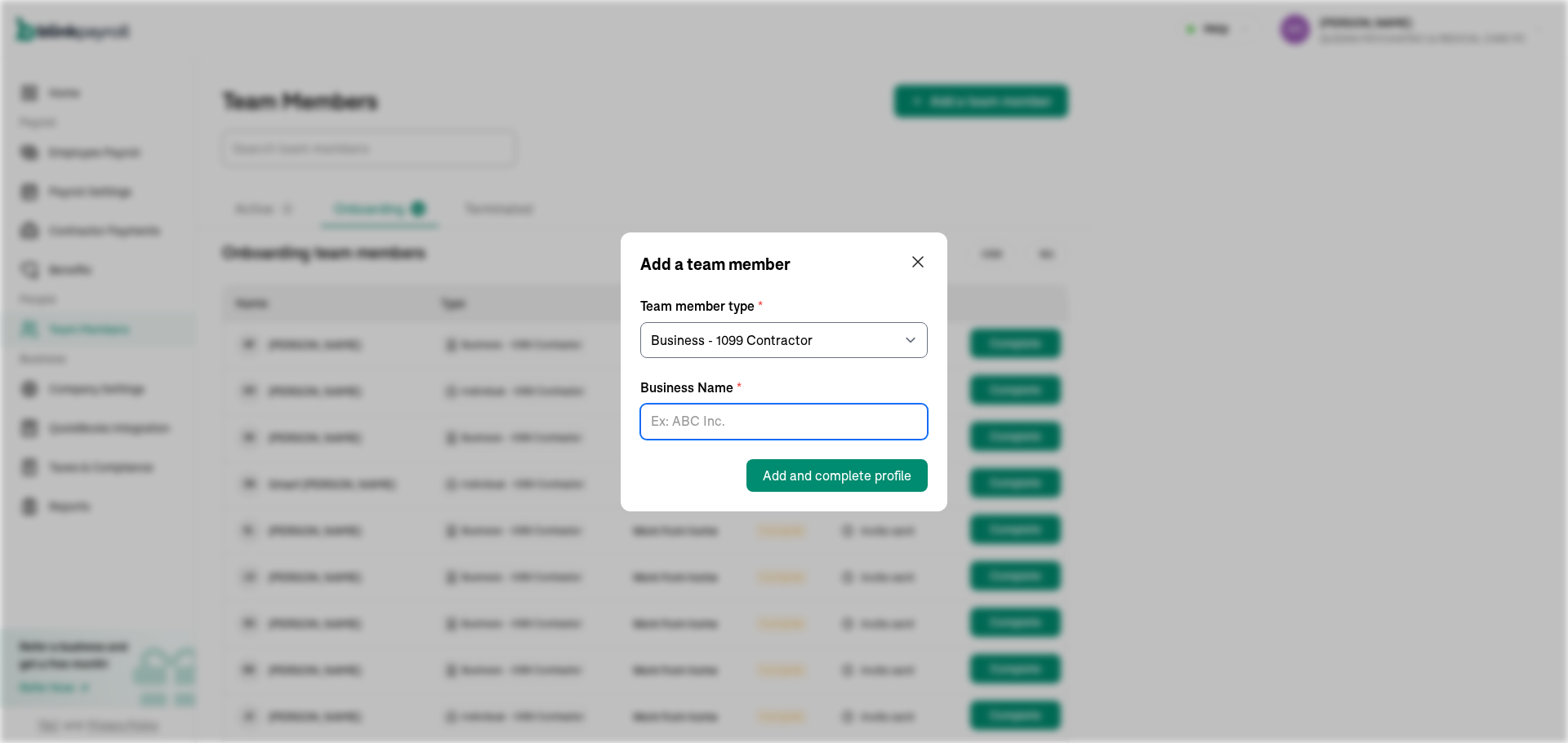
drag, startPoint x: 854, startPoint y: 315, endPoint x: 872, endPoint y: 416, distance: 102.6
click at [872, 416] on input "Business Name *" at bounding box center [784, 422] width 288 height 36
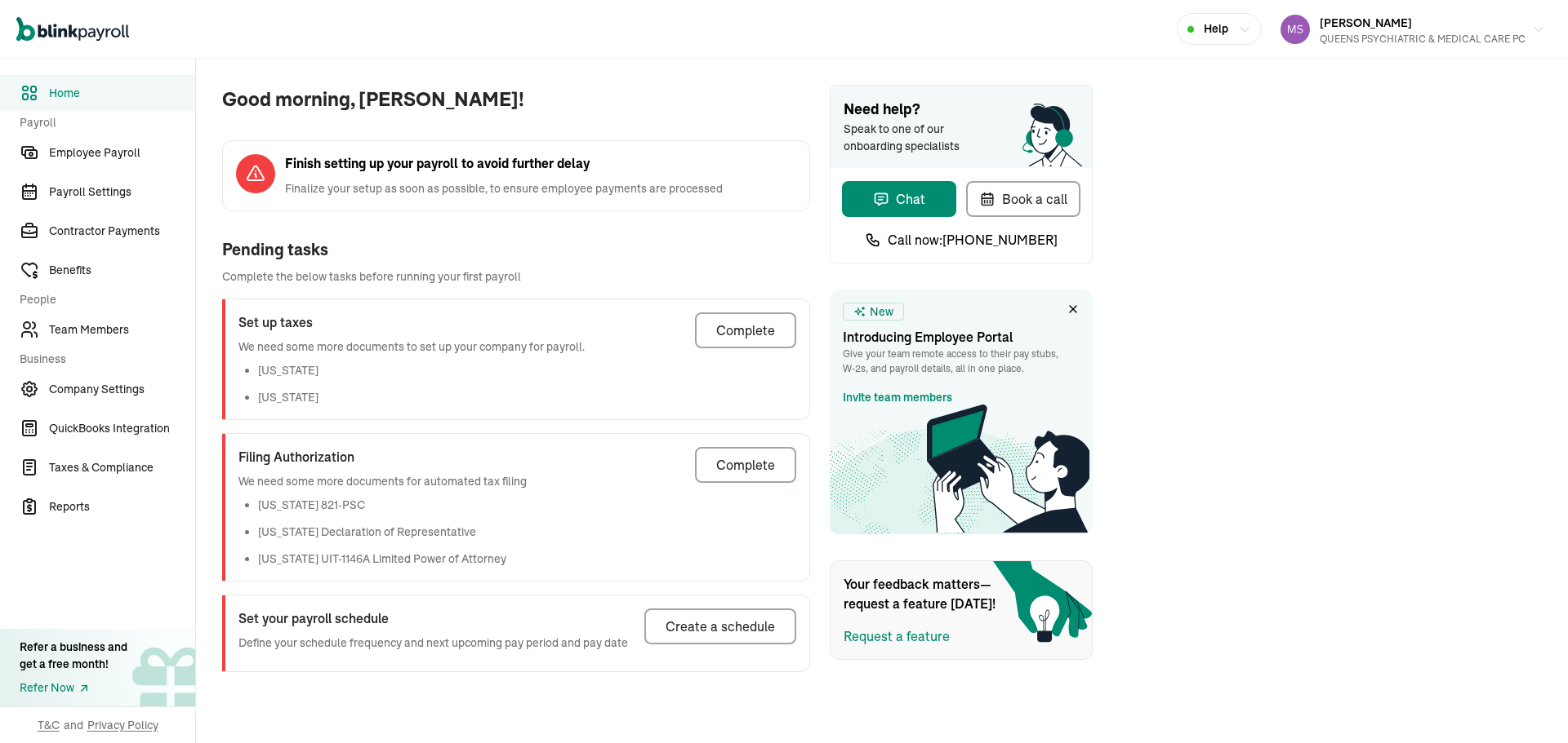
click at [147, 326] on span "Team Members" at bounding box center [123, 329] width 146 height 17
click at [58, 330] on span "Team Members" at bounding box center [123, 329] width 146 height 17
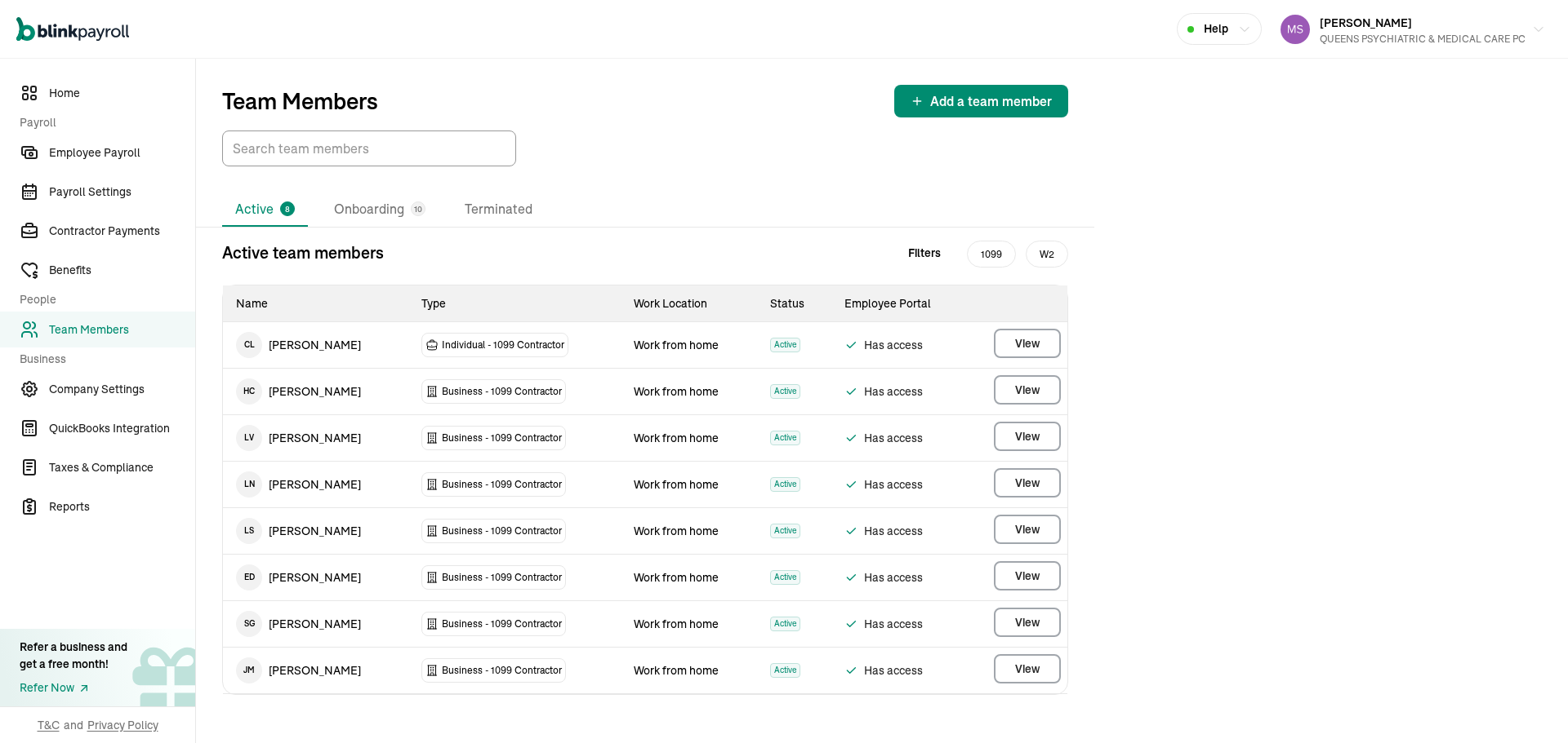
scroll to position [4, 0]
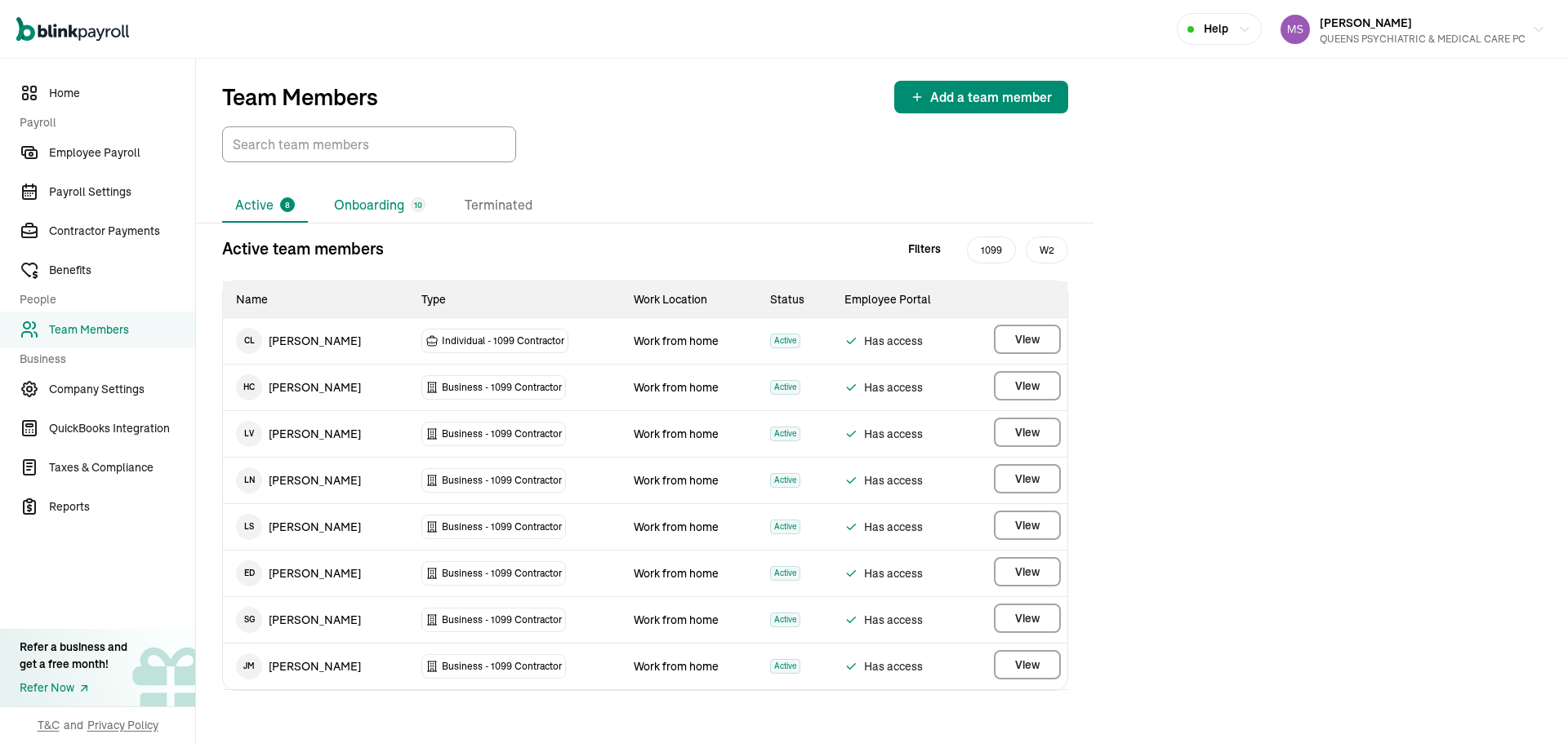
click at [396, 194] on li "Onboarding 10" at bounding box center [380, 206] width 118 height 35
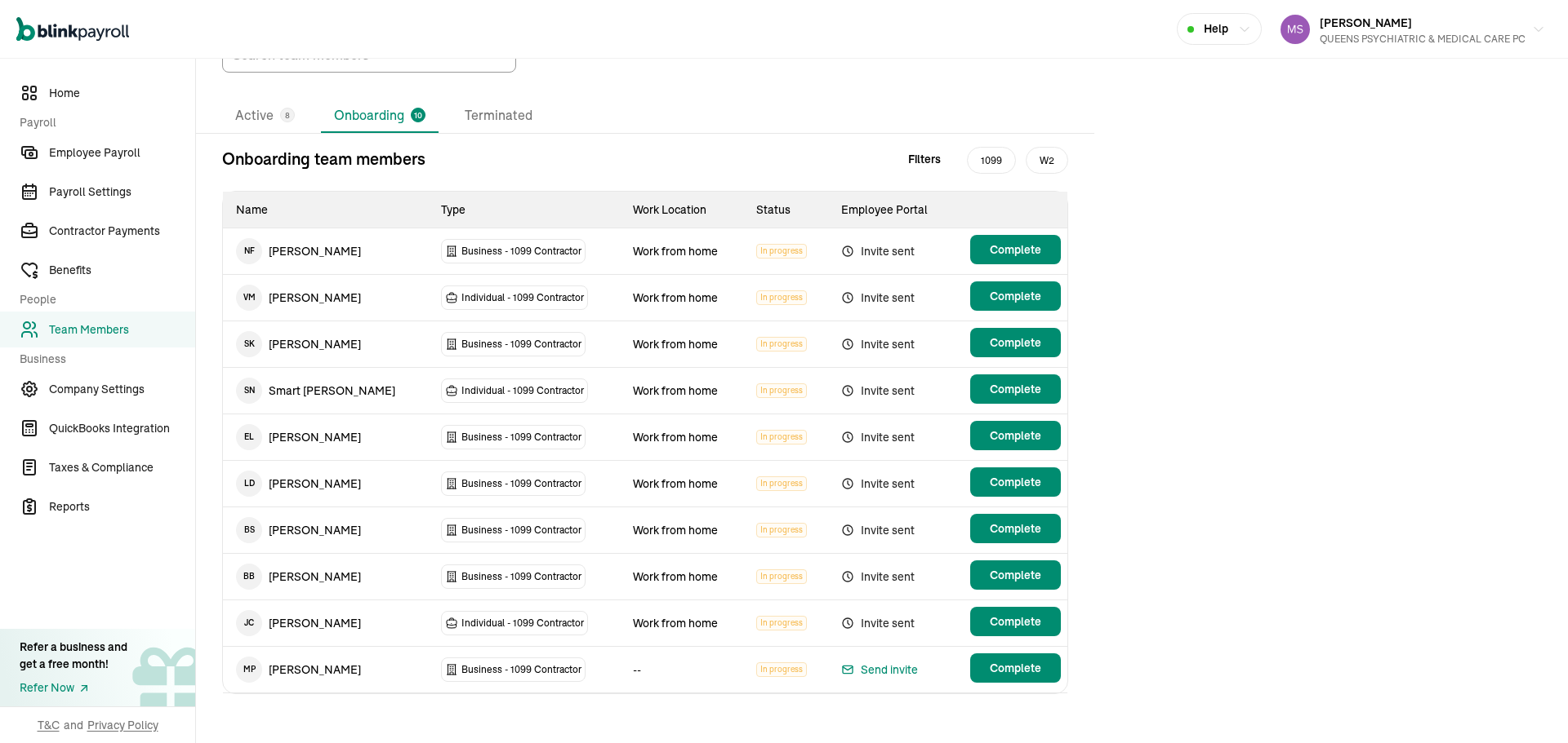
scroll to position [97, 0]
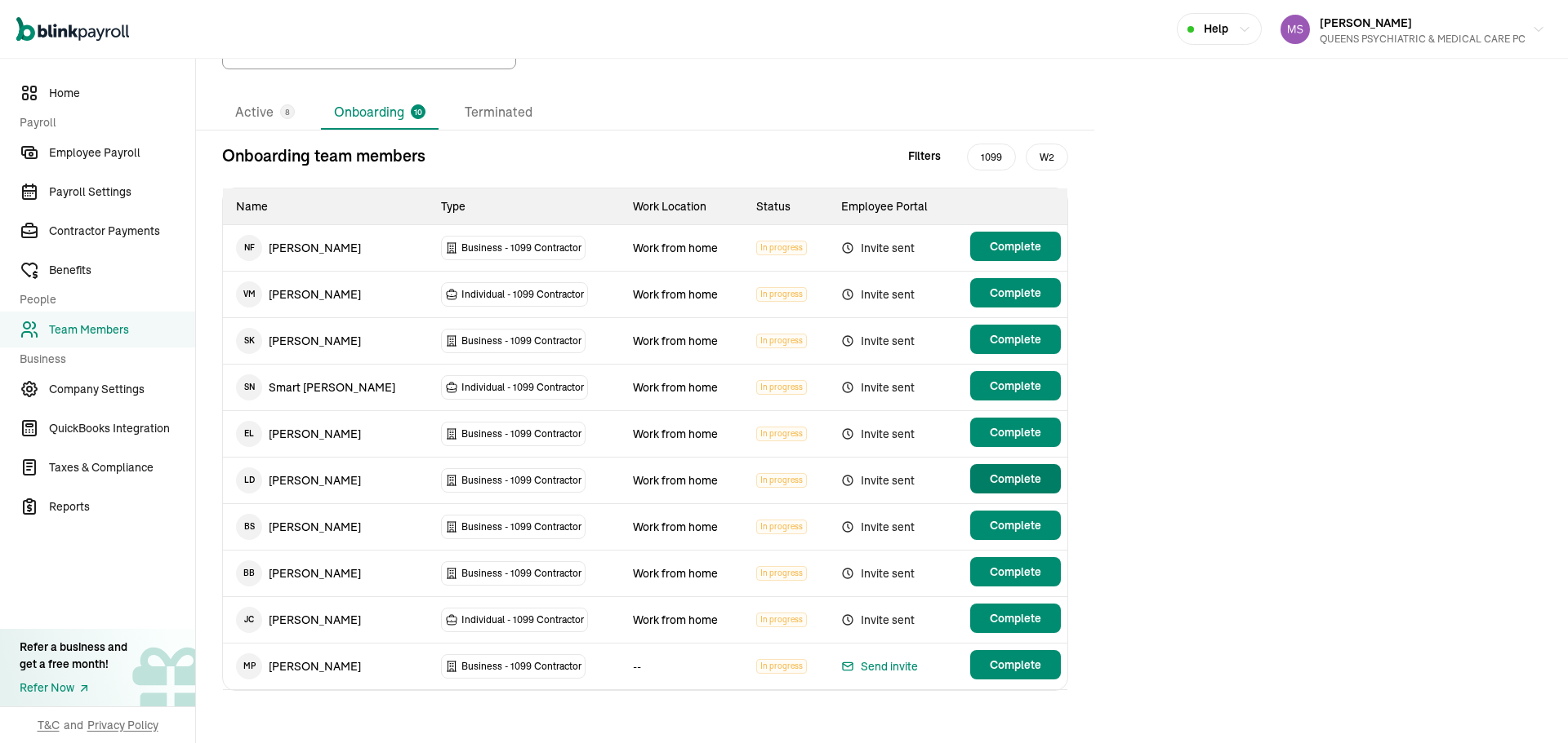
click at [984, 480] on button "Complete" at bounding box center [1015, 479] width 91 height 30
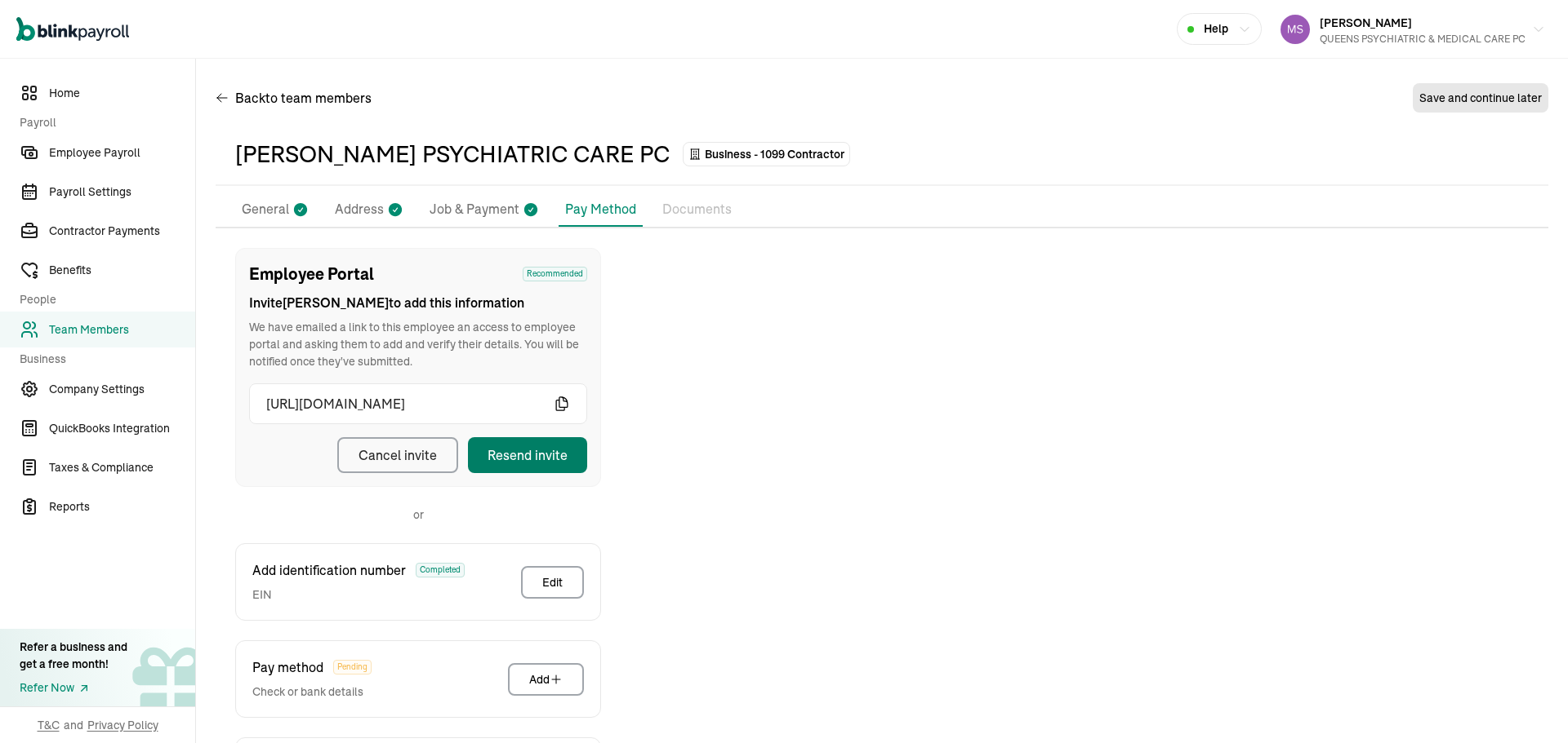
click at [566, 458] on div "Resend invite" at bounding box center [527, 455] width 80 height 20
click at [936, 440] on div "Employee Portal Recommended Invite Ludmila to add this information We have emai…" at bounding box center [882, 559] width 1333 height 622
click at [163, 313] on link "Team Members" at bounding box center [97, 330] width 195 height 36
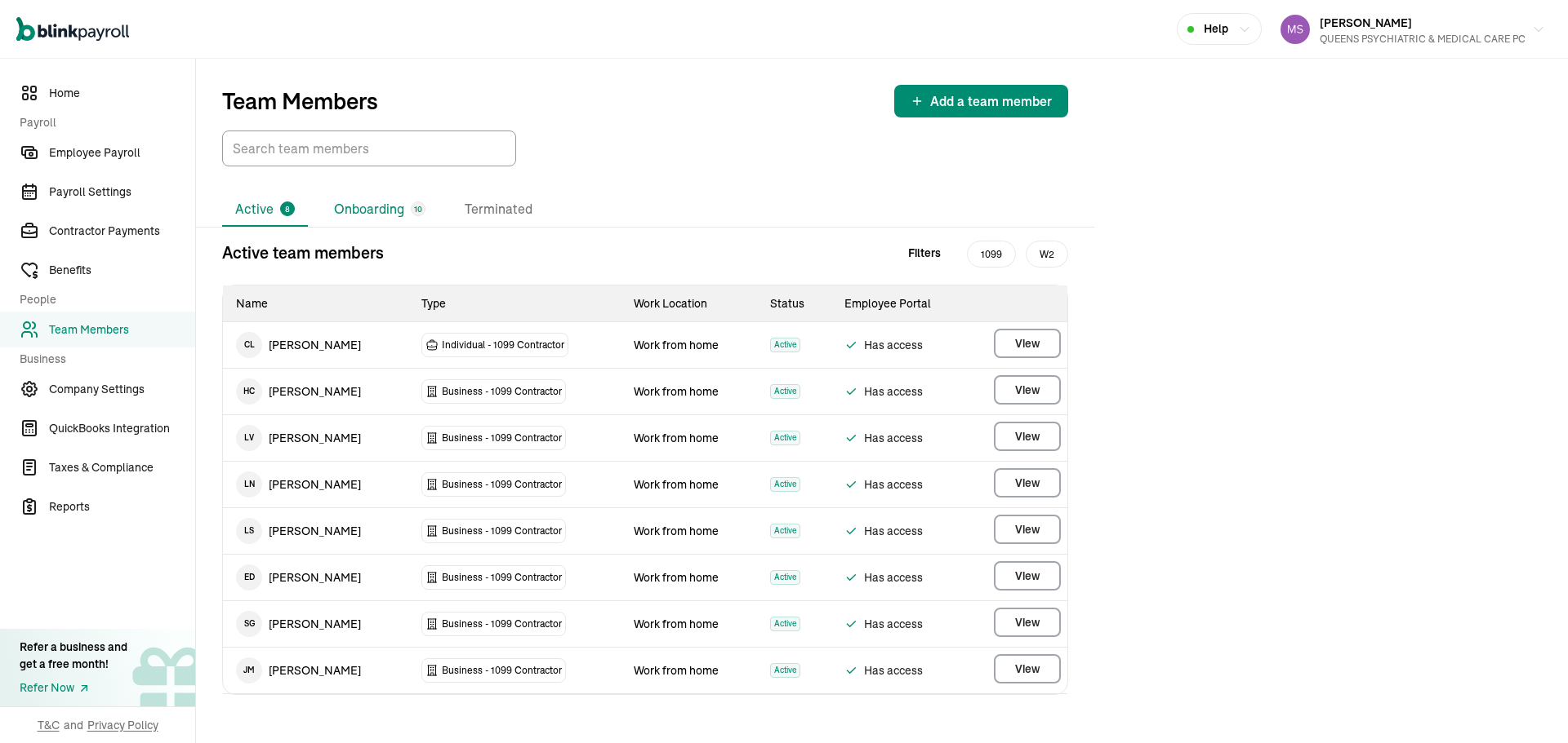
click at [401, 204] on li "Onboarding 10" at bounding box center [380, 209] width 118 height 35
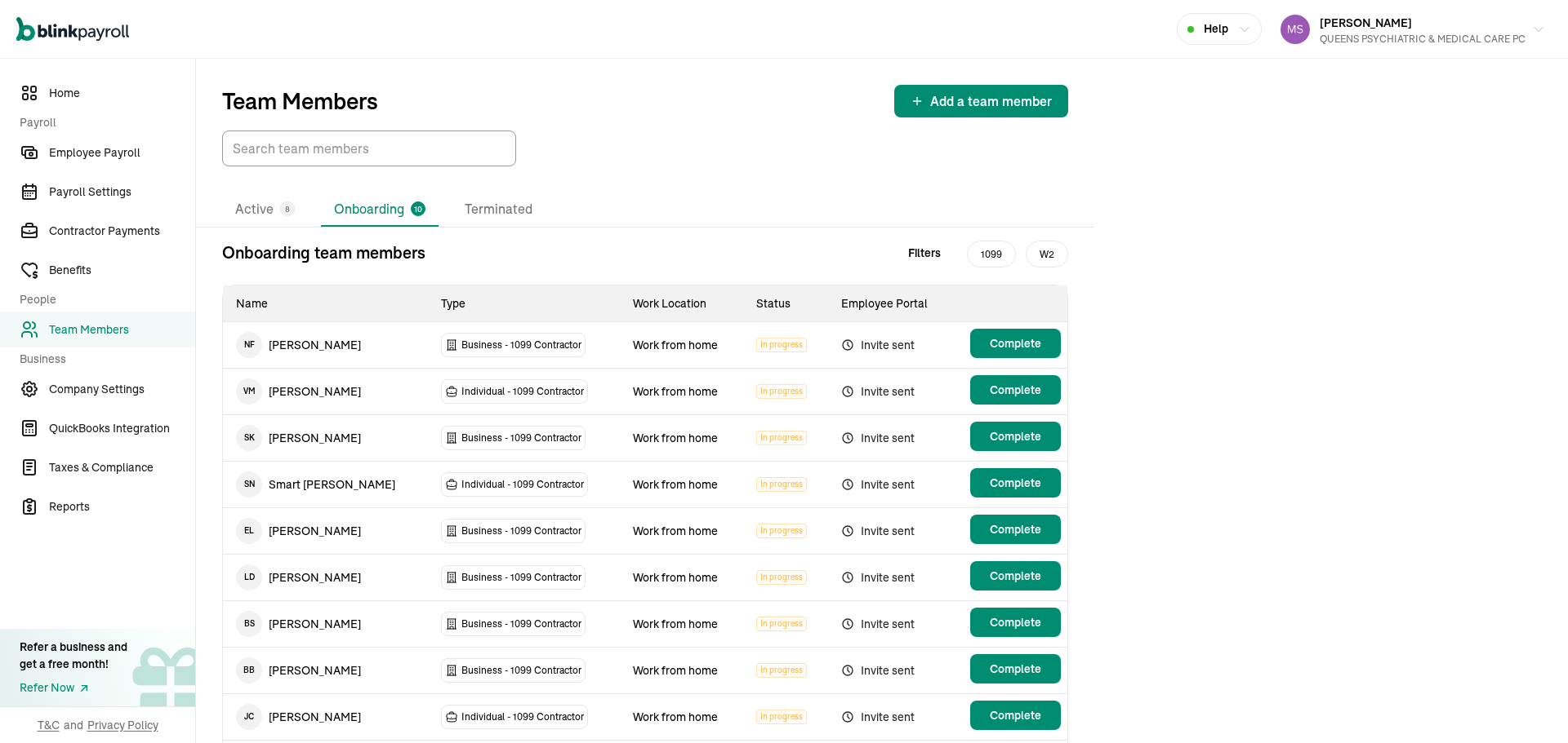
scroll to position [97, 0]
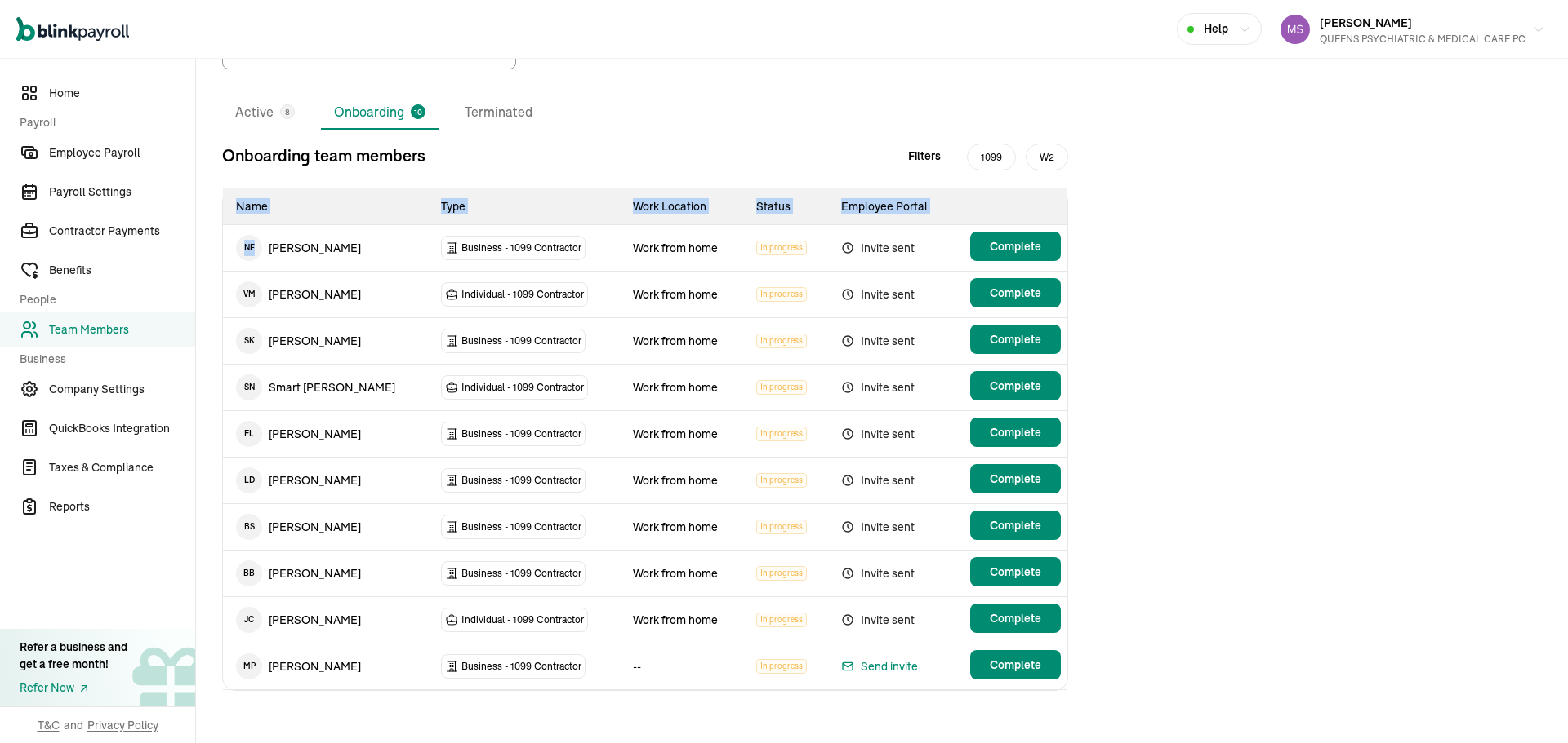
drag, startPoint x: 266, startPoint y: 248, endPoint x: 1108, endPoint y: 659, distance: 937.0
click at [1108, 659] on div "Team Members Add a team member Active 8 Onboarding 10 Terminated Onboarding tea…" at bounding box center [882, 352] width 1372 height 782
copy table "Name Type Work Location Status Employee Portal N F"
click at [1403, 254] on div "Team Members Add a team member Active 8 Onboarding 10 Terminated Onboarding tea…" at bounding box center [882, 352] width 1372 height 782
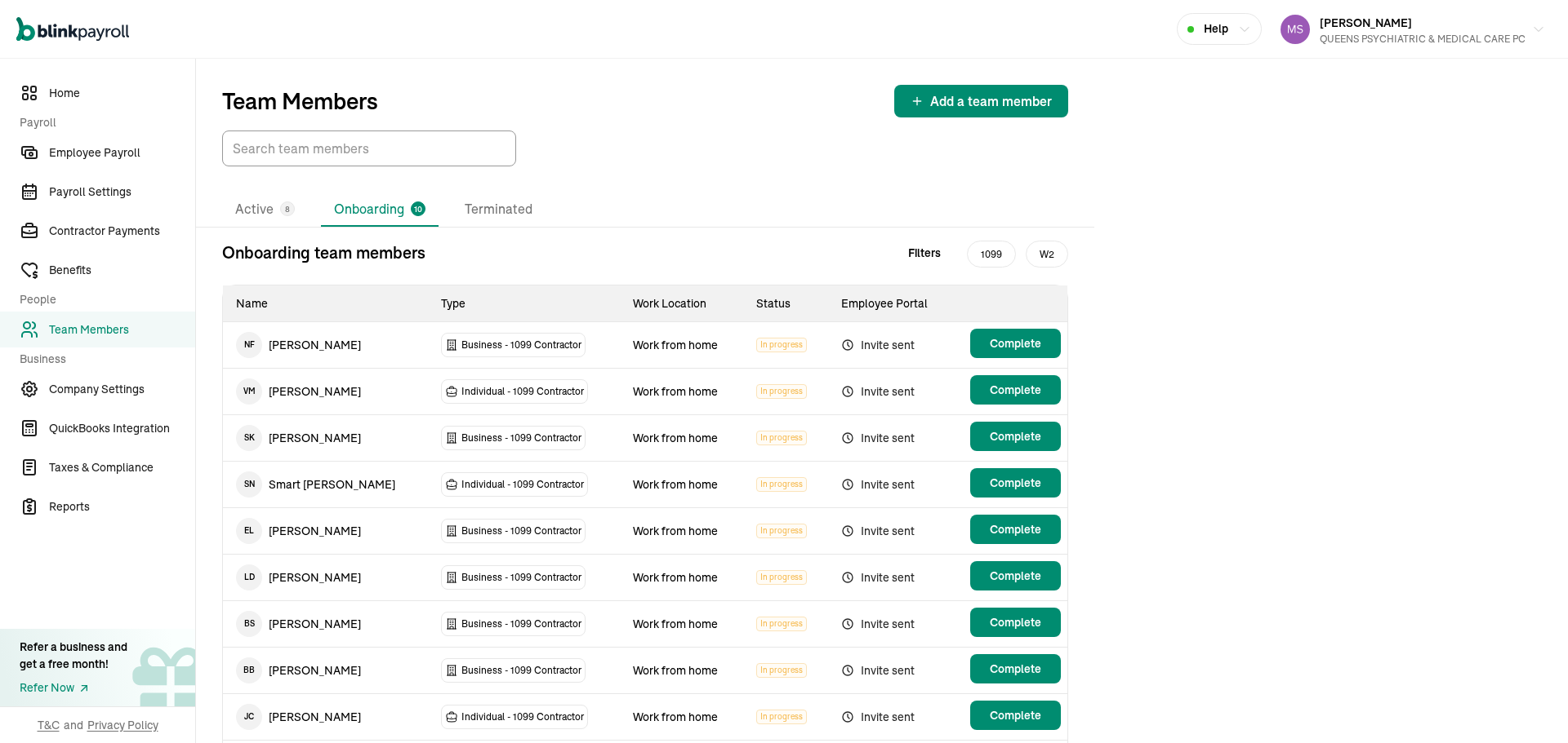
click at [957, 119] on div "Team Members Add a team member" at bounding box center [645, 112] width 899 height 108
click at [957, 114] on button "Add a team member" at bounding box center [981, 101] width 174 height 33
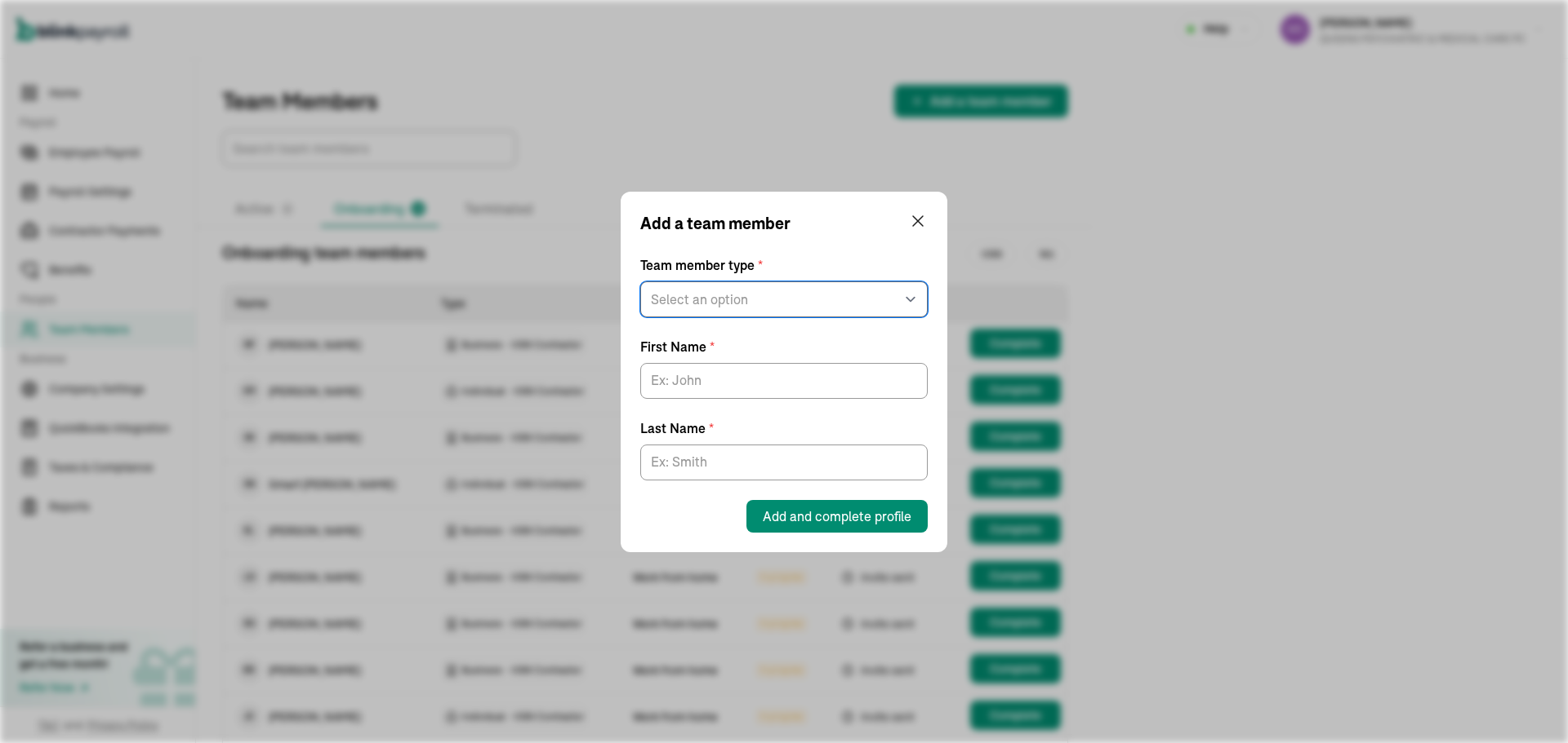
click at [858, 287] on select "Select an option W2 Employee Individual - 1099 Contractor Business - 1099 Contr…" at bounding box center [784, 299] width 288 height 36
select select "businessVendor"
click at [641, 317] on select "Select an option W2 Employee Individual - 1099 Contractor Business - 1099 Contr…" at bounding box center [784, 299] width 288 height 36
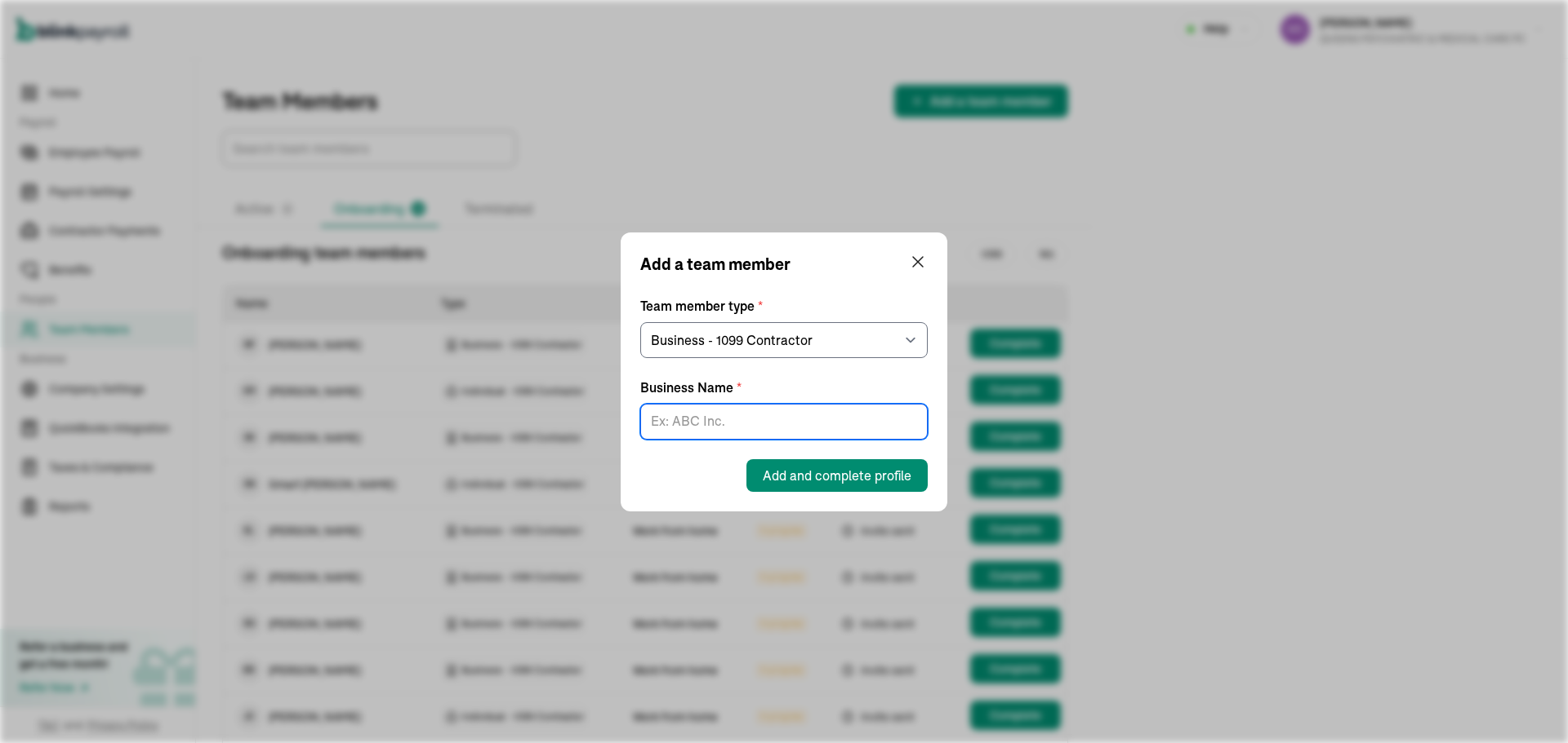
drag, startPoint x: 854, startPoint y: 315, endPoint x: 872, endPoint y: 416, distance: 102.6
click at [872, 416] on input "Business Name *" at bounding box center [784, 422] width 288 height 36
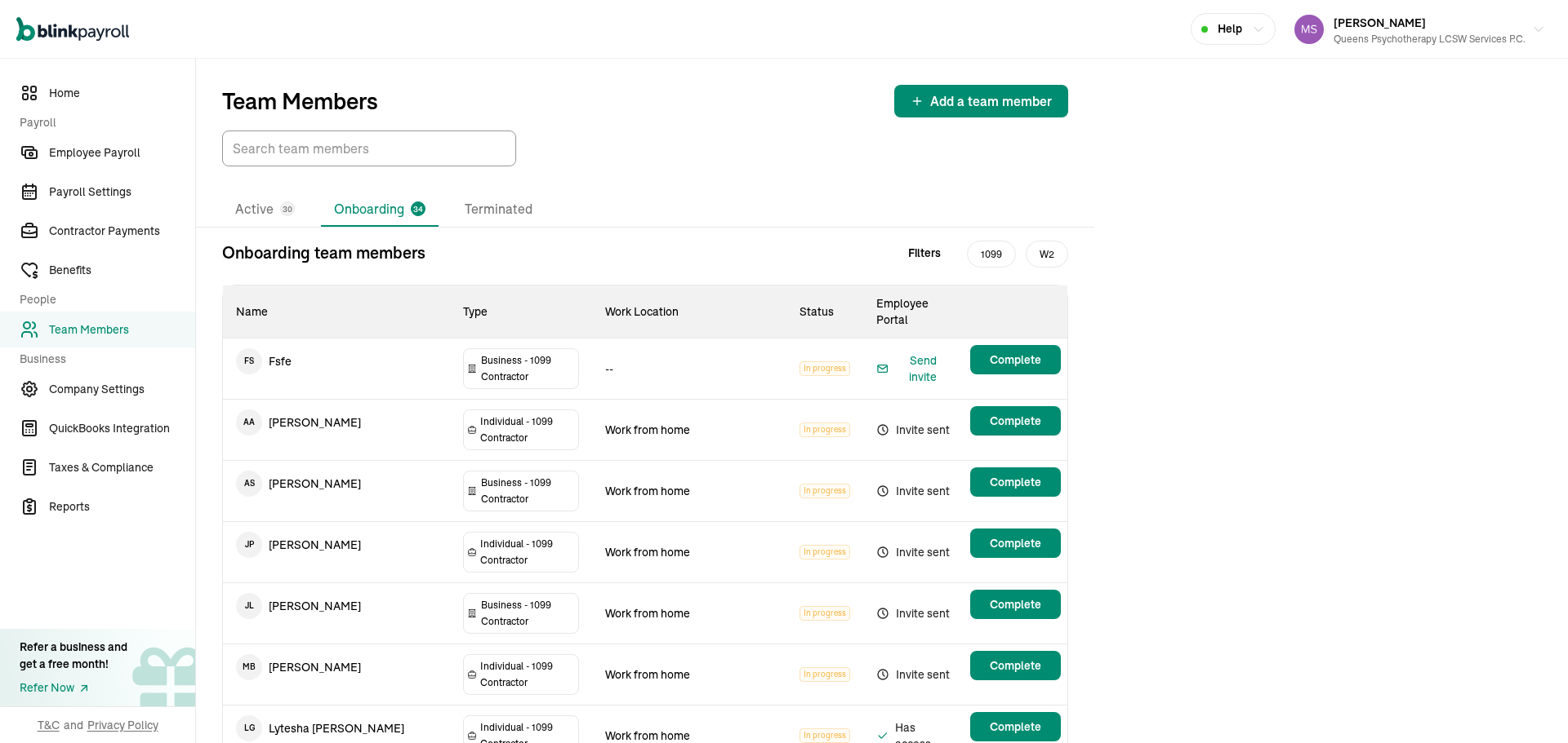
scroll to position [1061, 0]
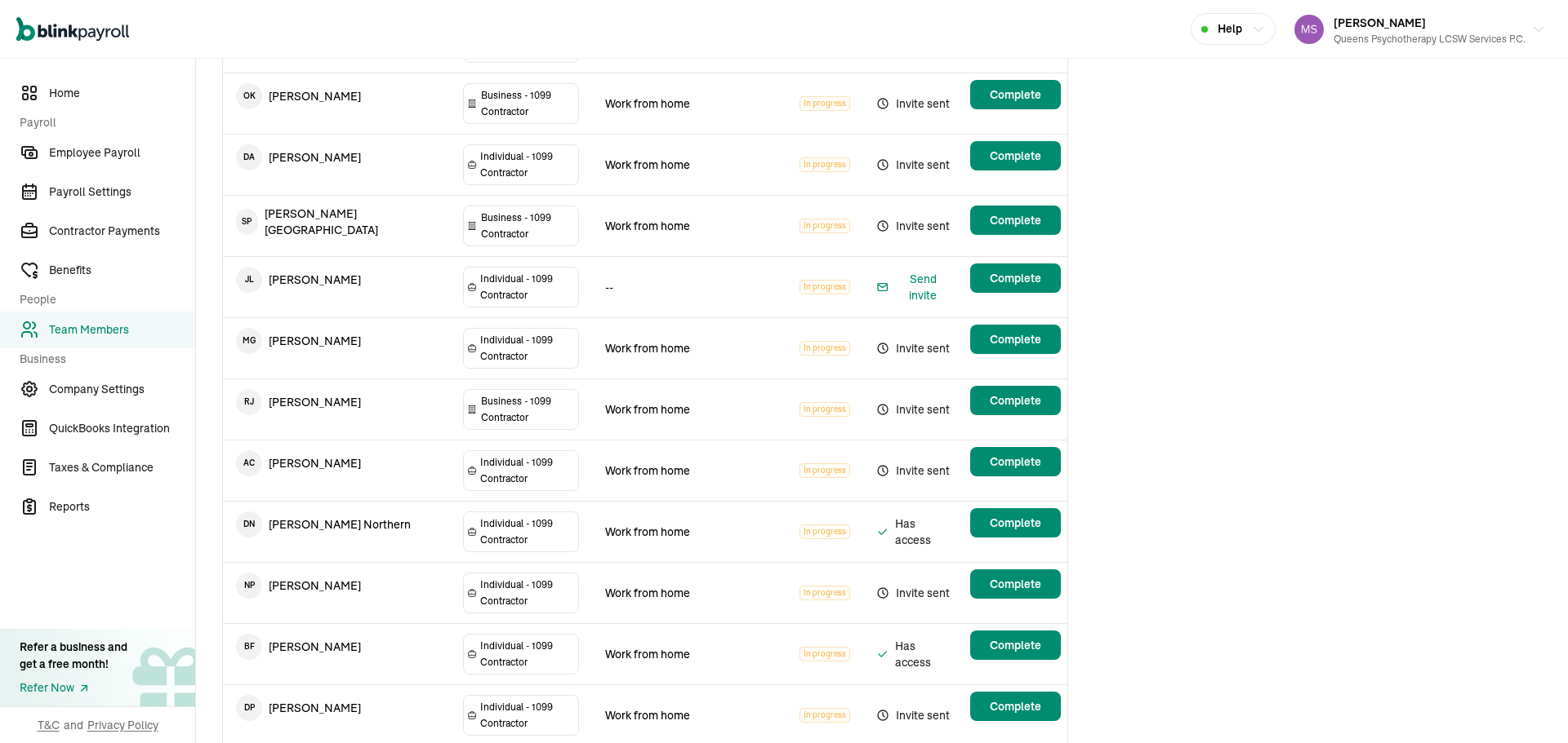
copy tr "Daphne St Valliere"
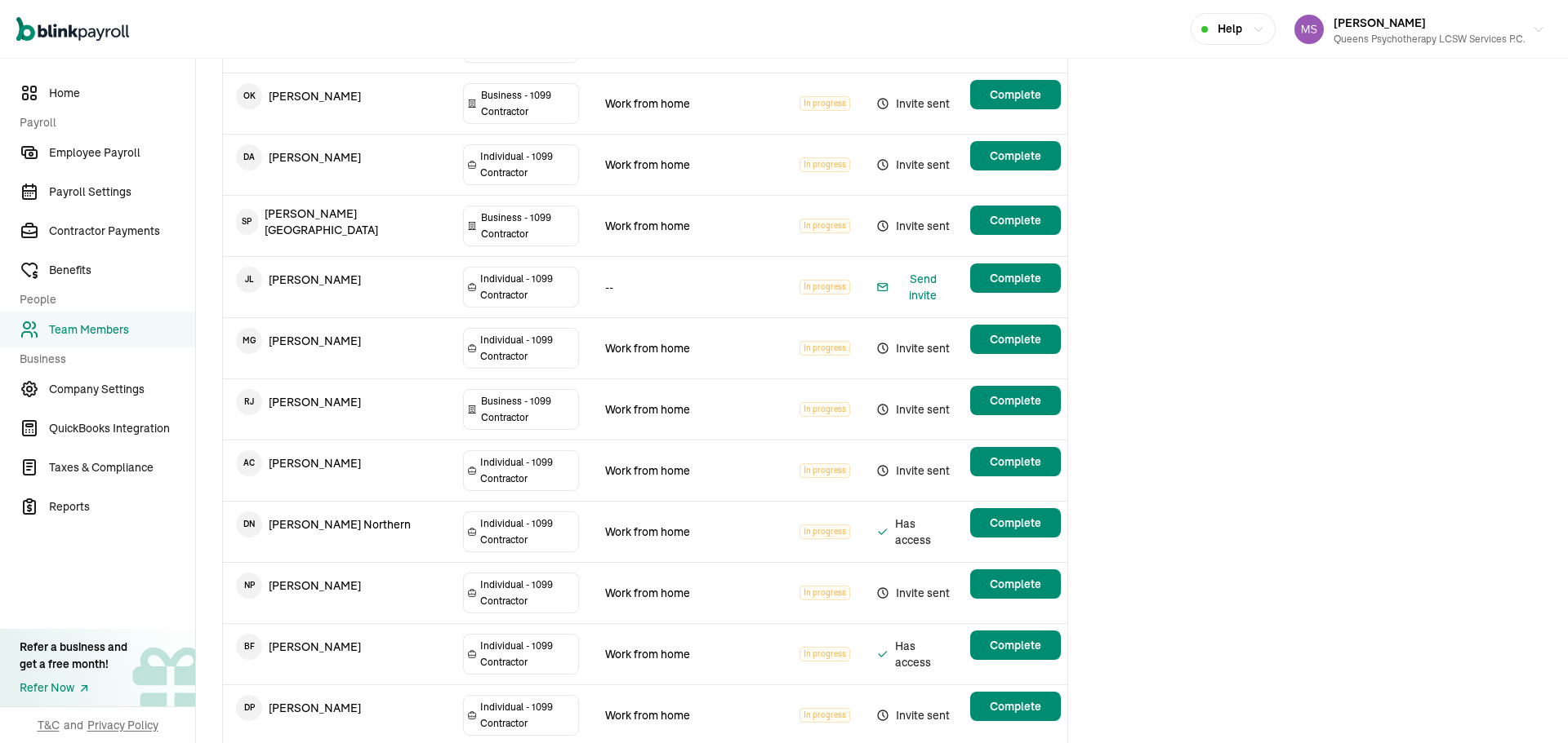
copy tr "Diana Fuzailov"
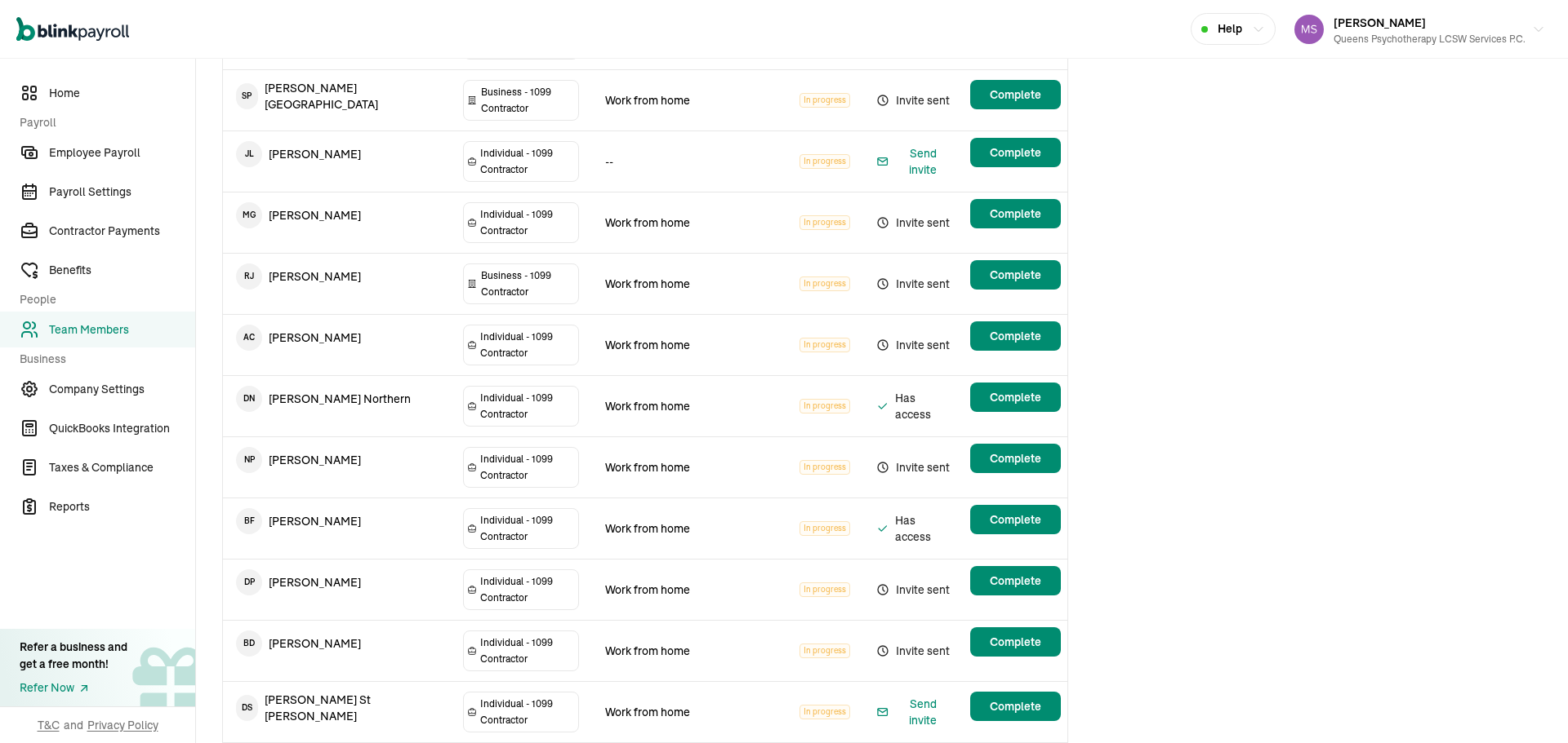
scroll to position [1213, 0]
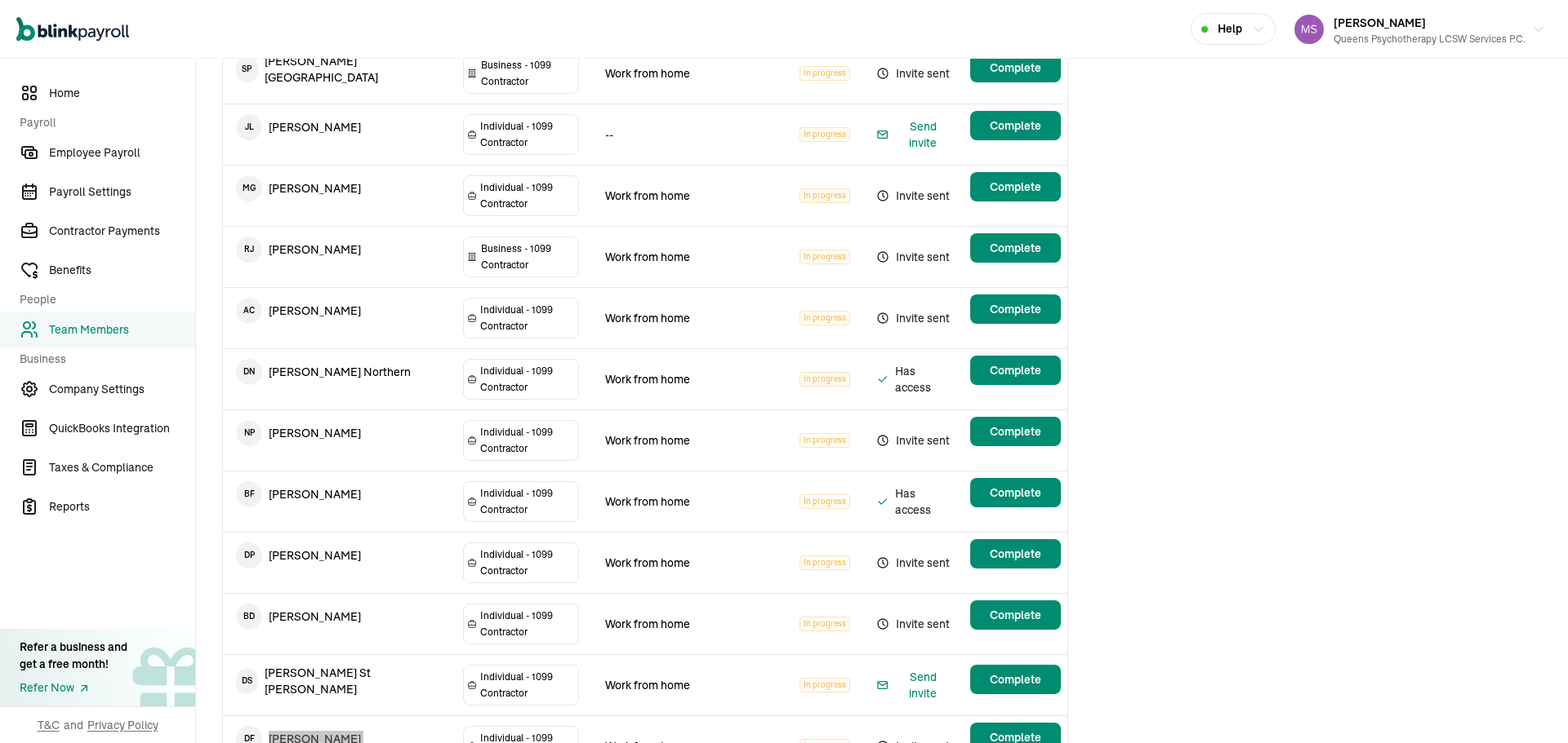
copy tr "Tynirra Mollette"
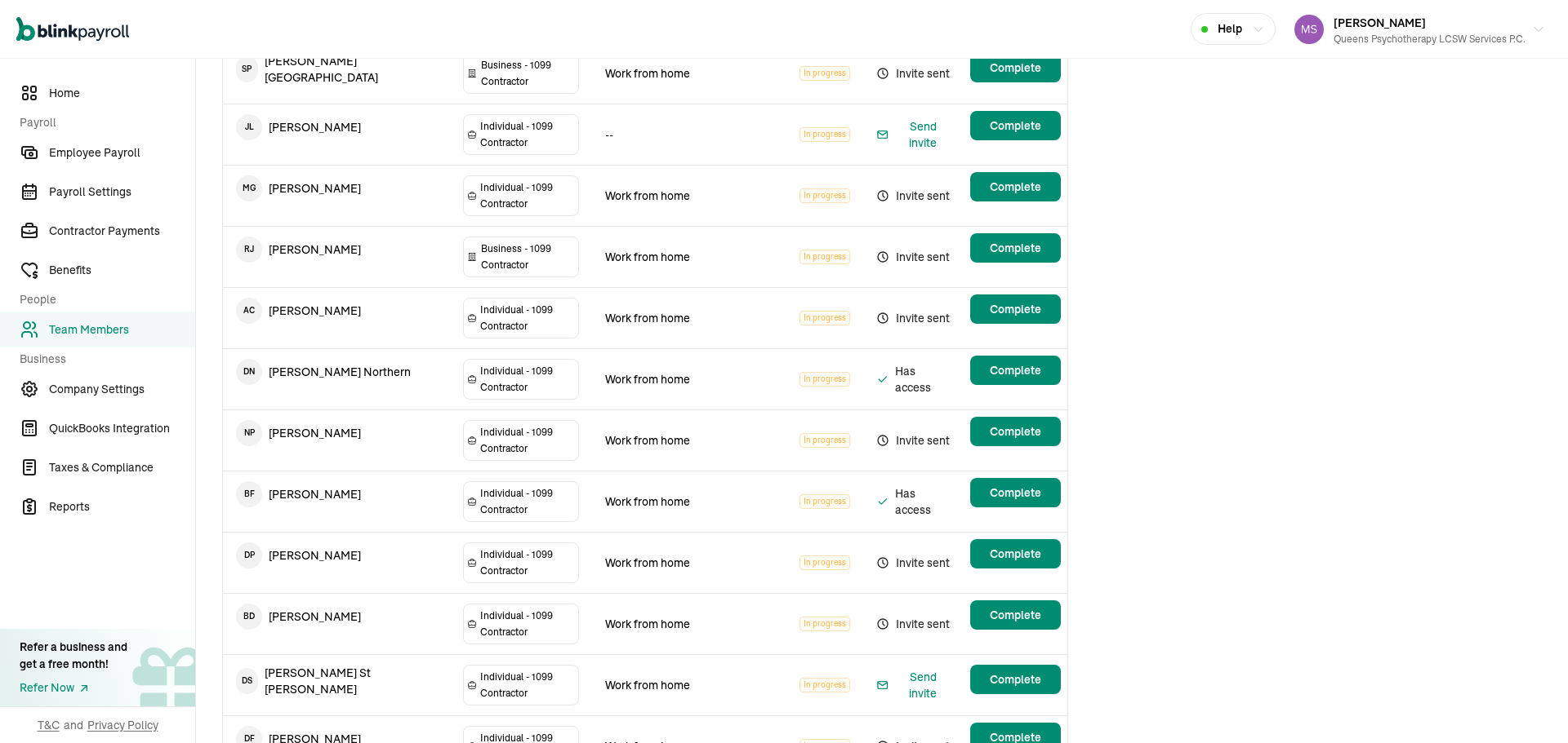
copy tr "Leena Lee"
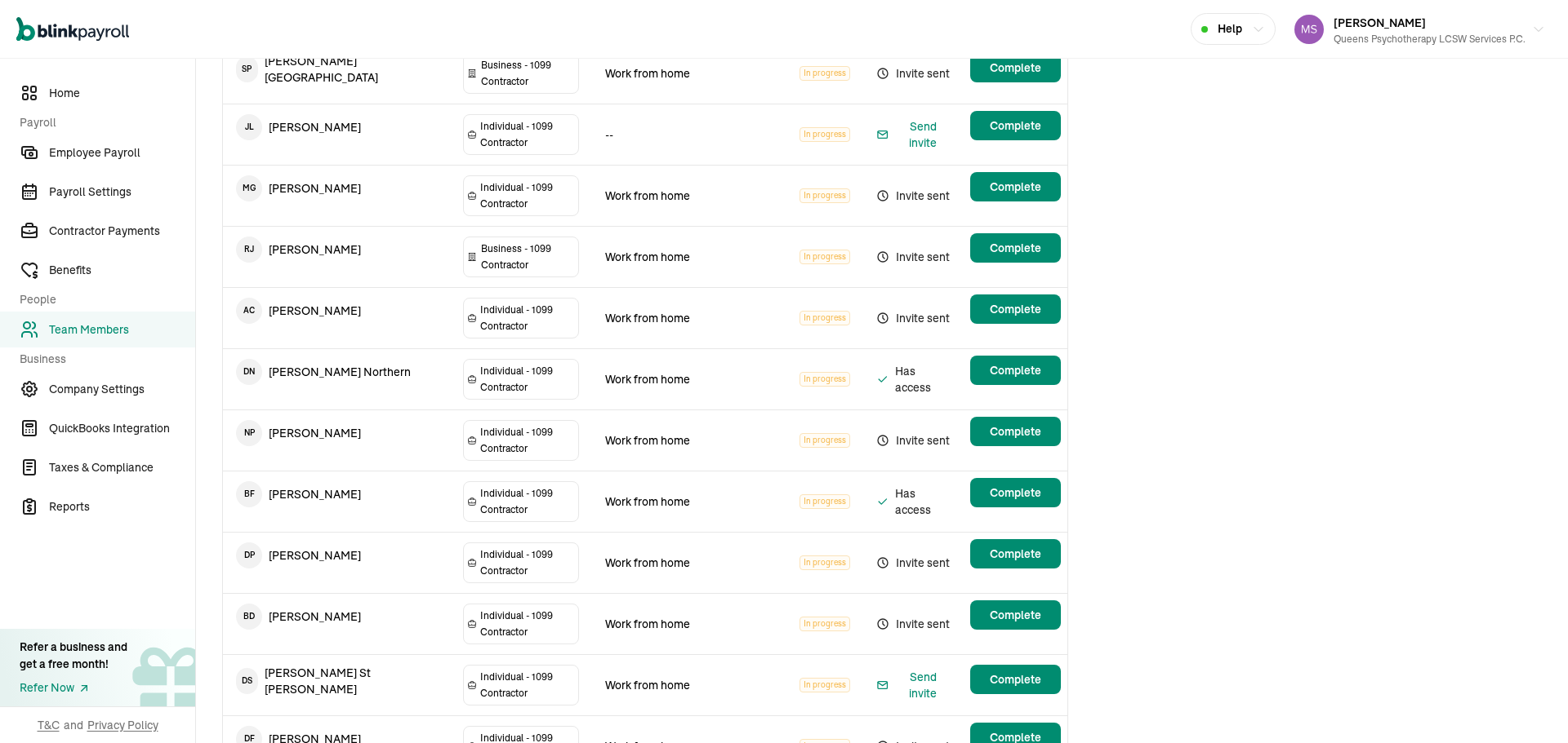
copy tr "Francine Melamed"
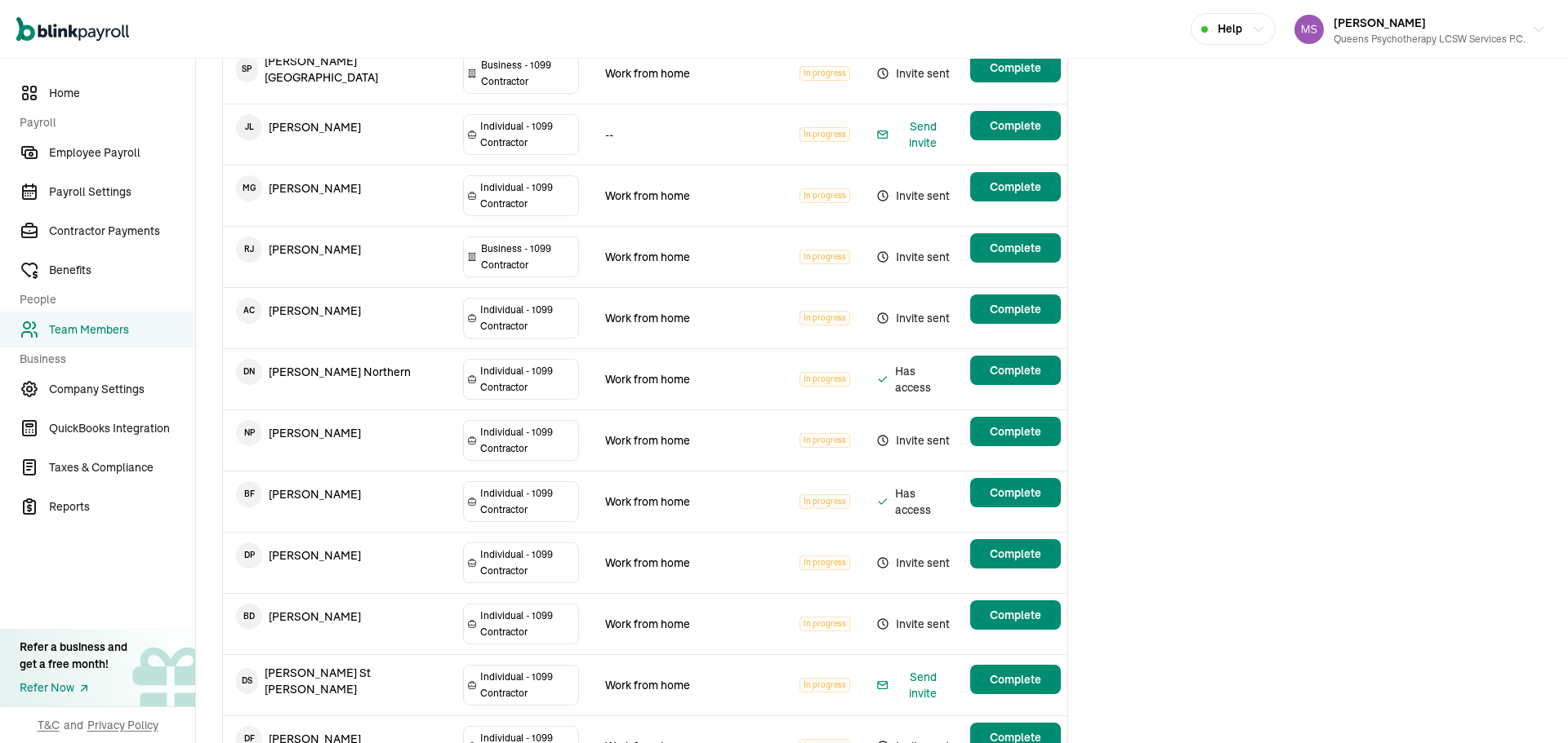
copy tr "Guadalupe Avila"
copy tr "Sherya Mandal"
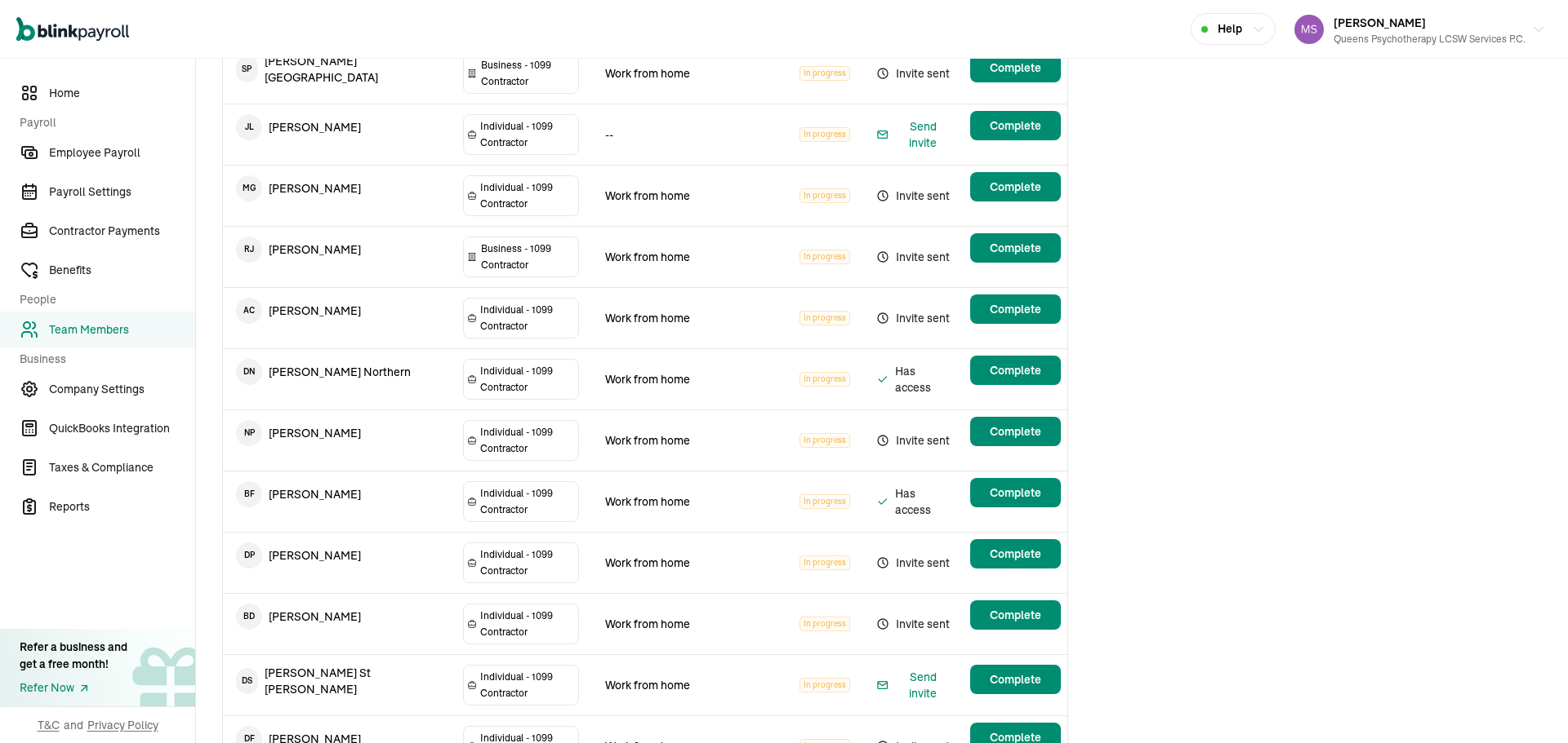
copy tr "Patsy Bholai"
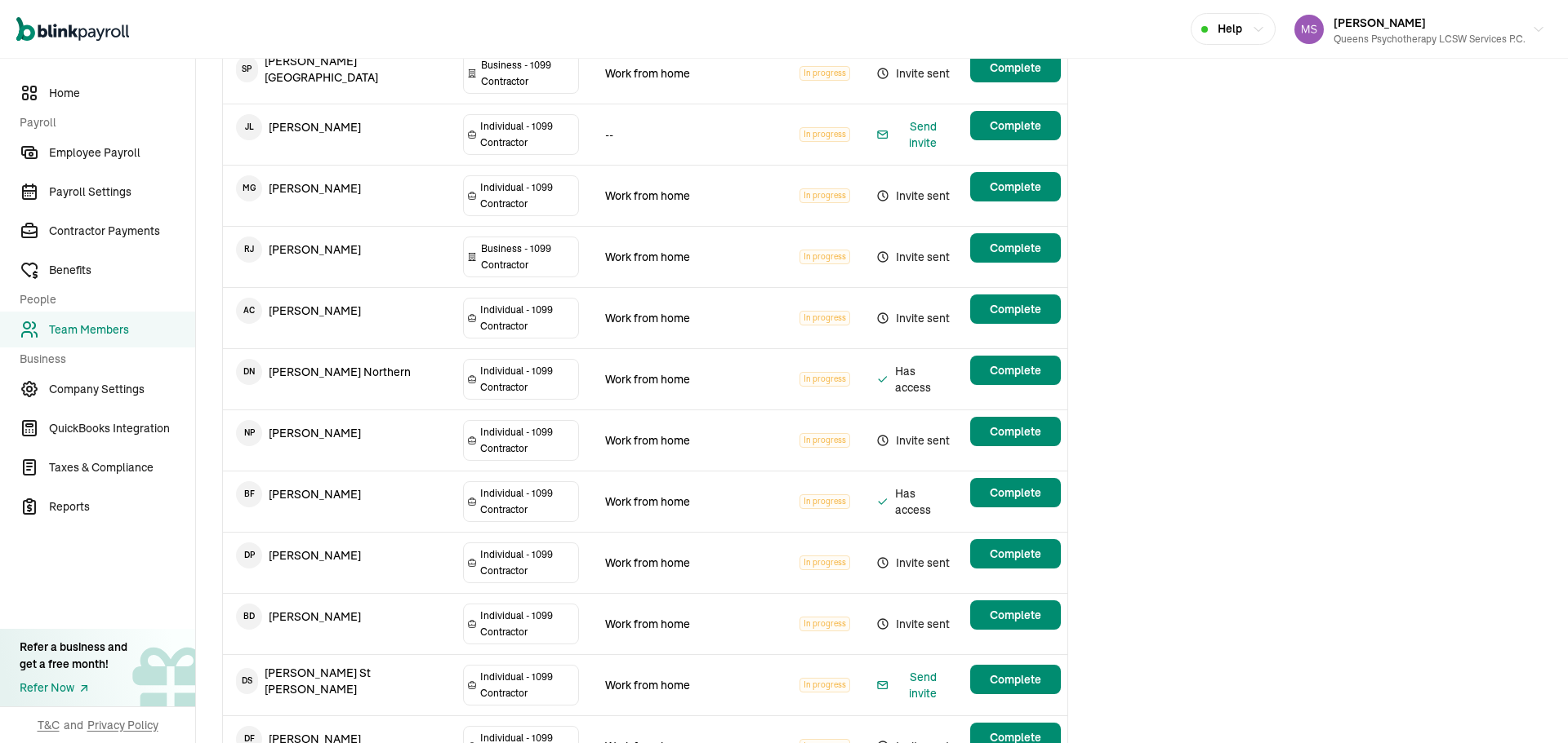
copy tr "Hector Ortiz"
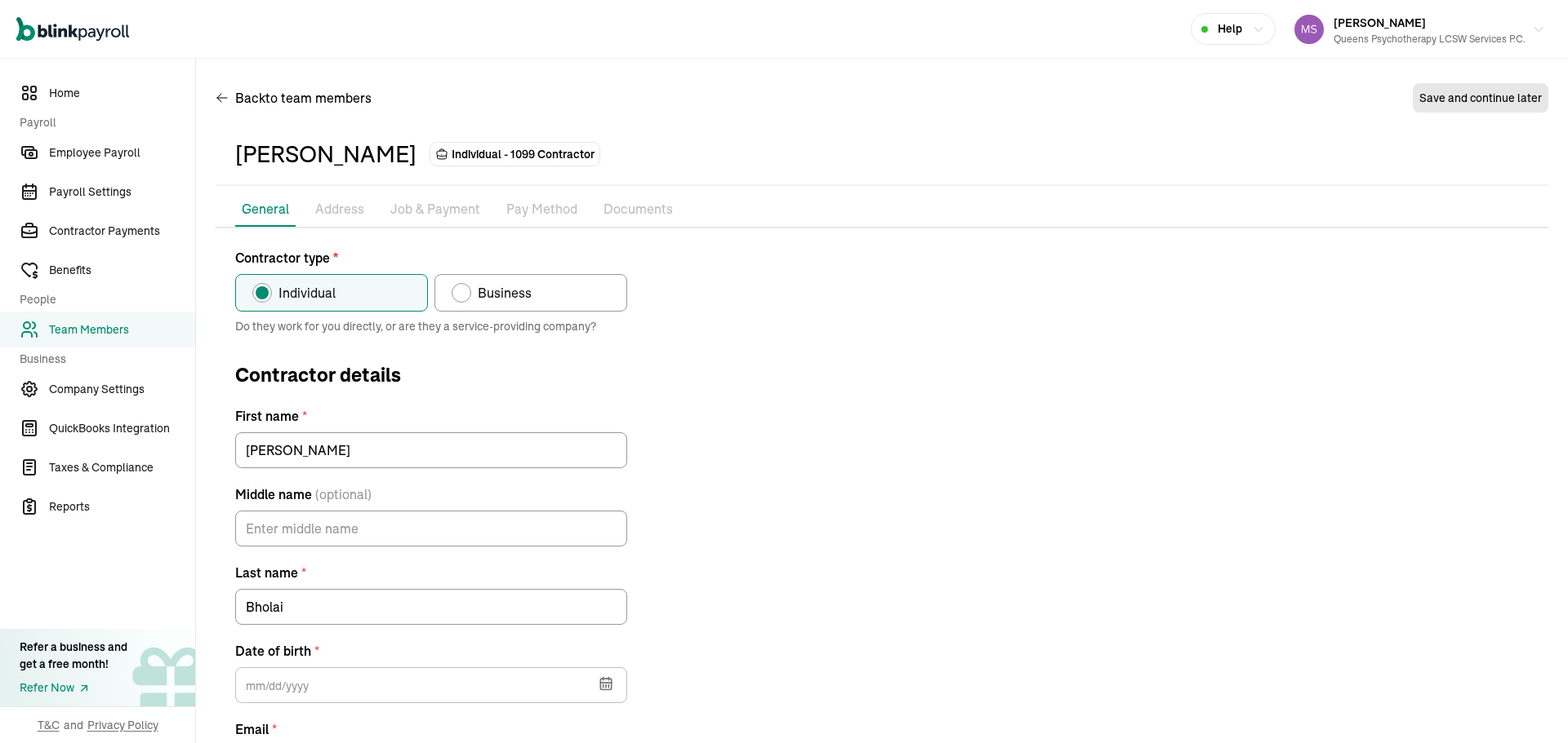
type input "Patsy"
type input "Bholai"
click at [432, 202] on p "Job & Payment" at bounding box center [435, 209] width 90 height 21
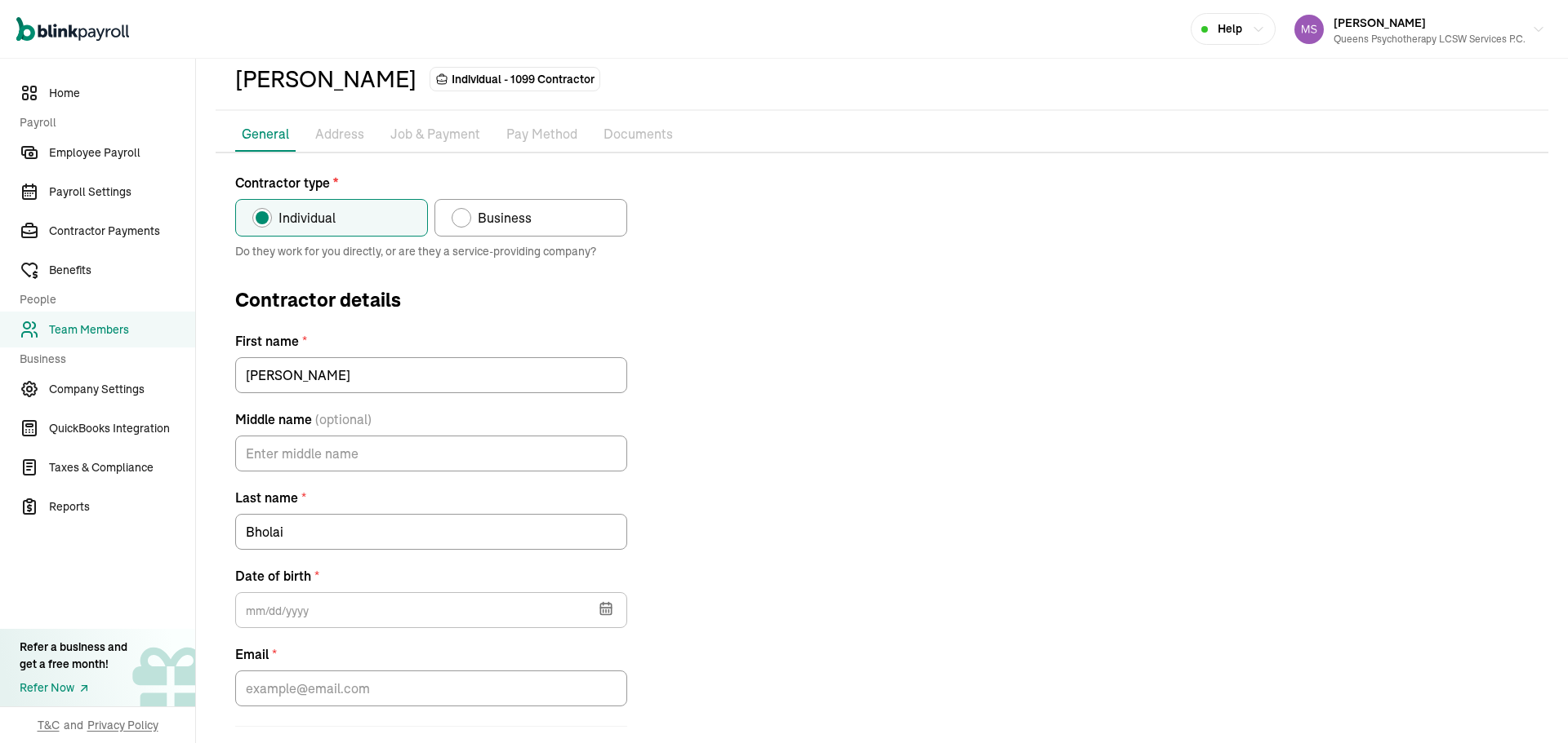
scroll to position [150, 0]
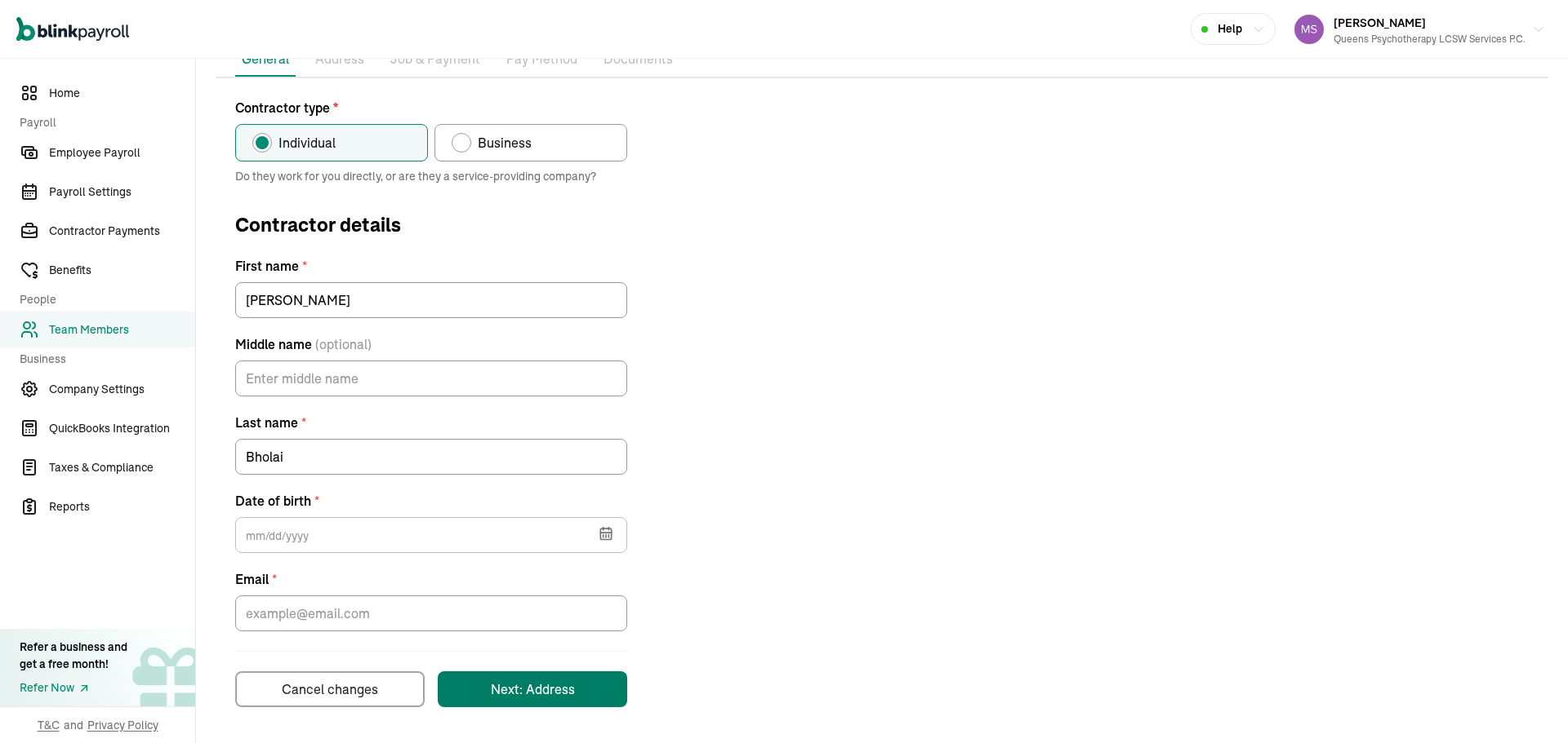
click at [626, 694] on button "Next: Address" at bounding box center [533, 690] width 190 height 36
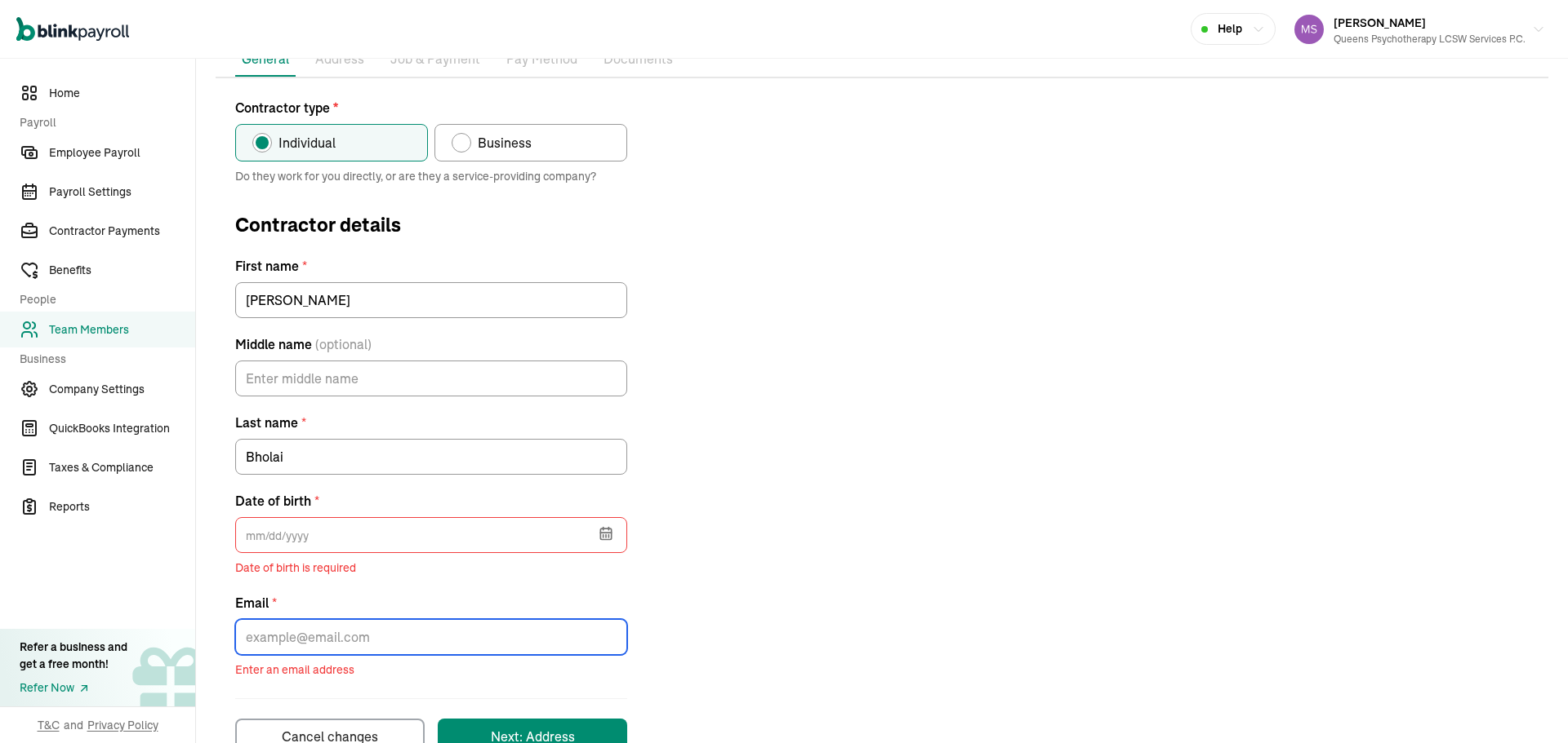
click at [588, 648] on input "Email *" at bounding box center [431, 637] width 392 height 36
drag, startPoint x: 924, startPoint y: 583, endPoint x: 910, endPoint y: 632, distance: 51.0
click at [924, 587] on div "Contractor type * Individual Business Do they work for you directly, or are the…" at bounding box center [882, 426] width 1333 height 657
click at [434, 531] on input "text" at bounding box center [431, 536] width 392 height 36
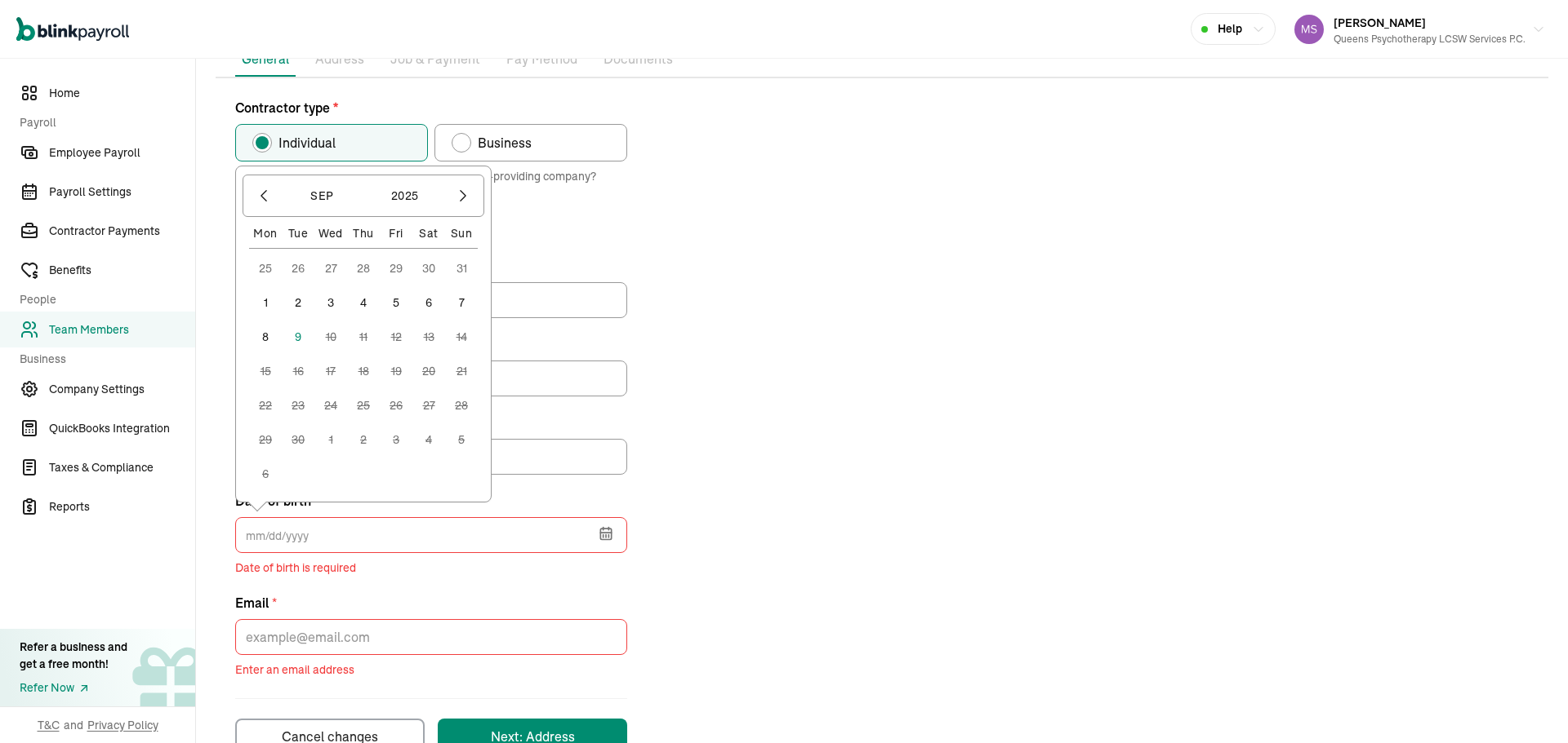
click at [861, 529] on div "Contractor type * Individual Business Do they work for you directly, or are the…" at bounding box center [882, 426] width 1333 height 657
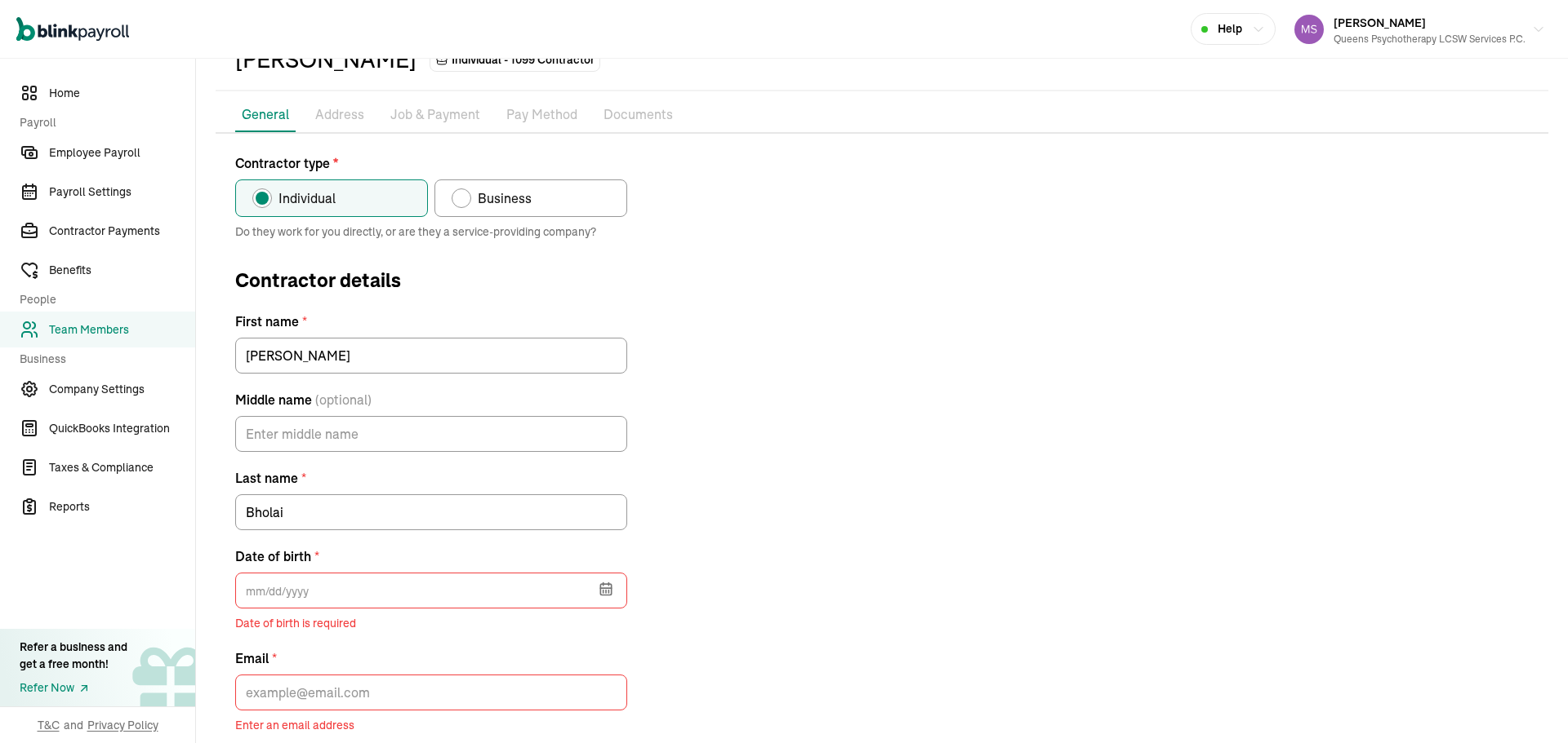
scroll to position [0, 0]
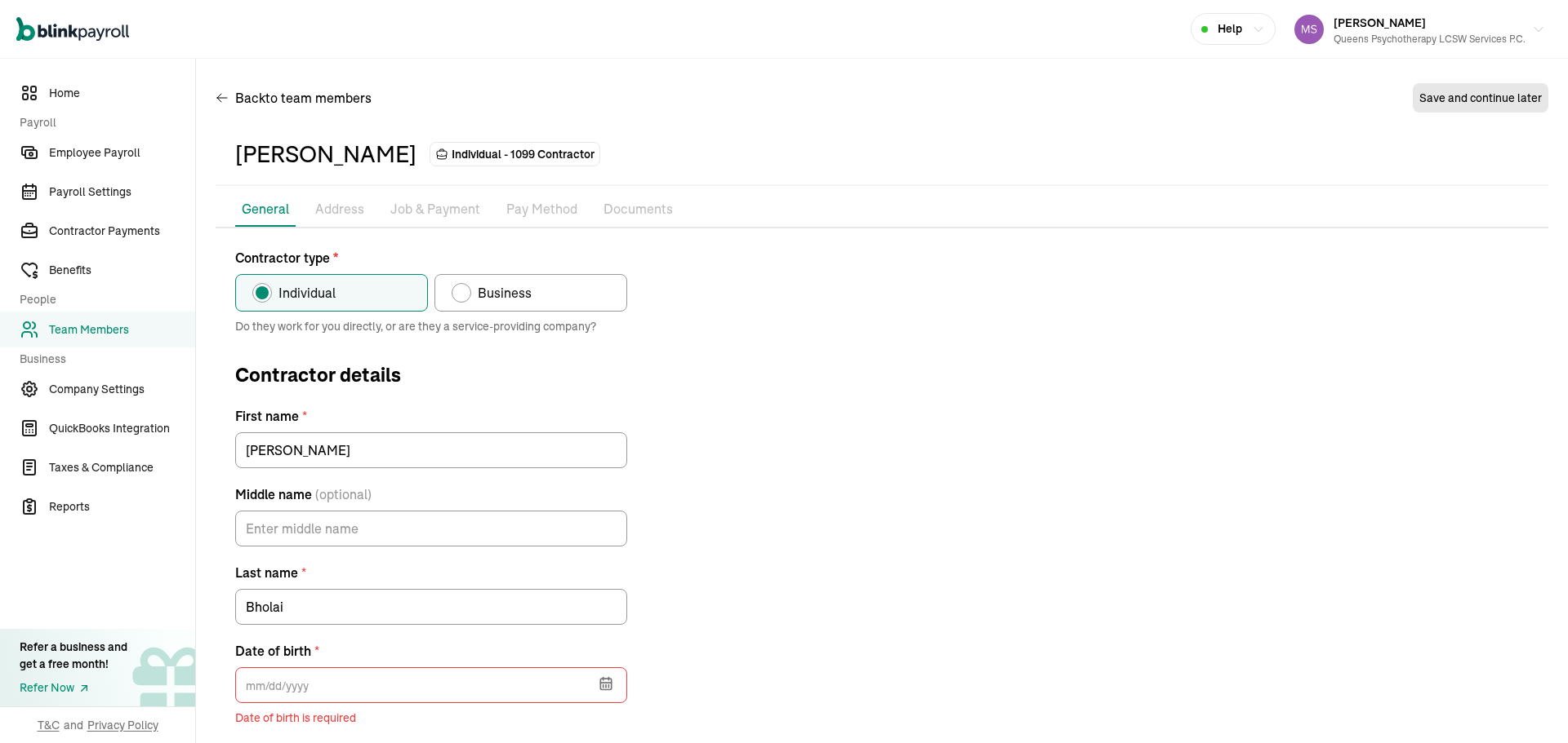
click at [117, 329] on span "Team Members" at bounding box center [123, 329] width 146 height 17
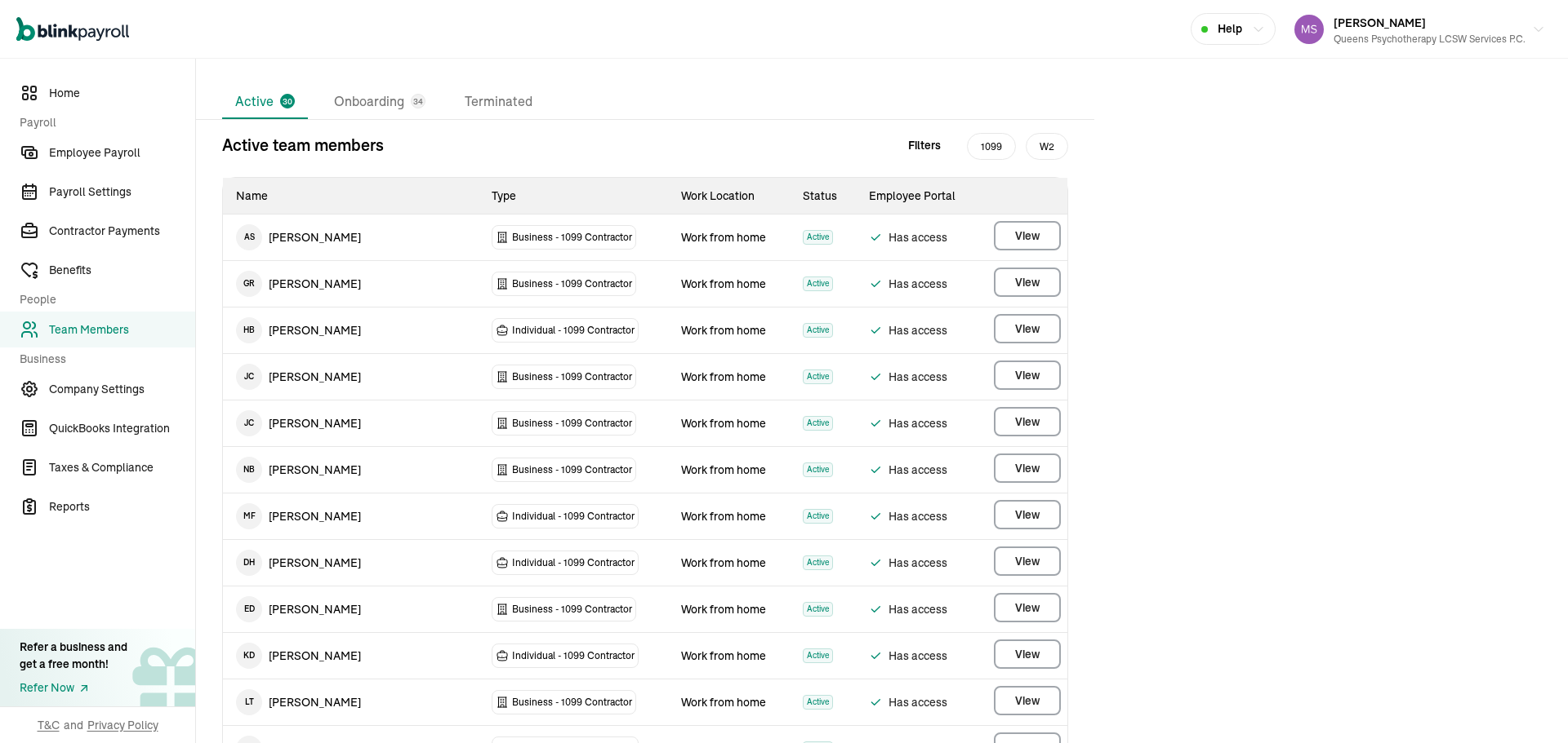
scroll to position [48, 0]
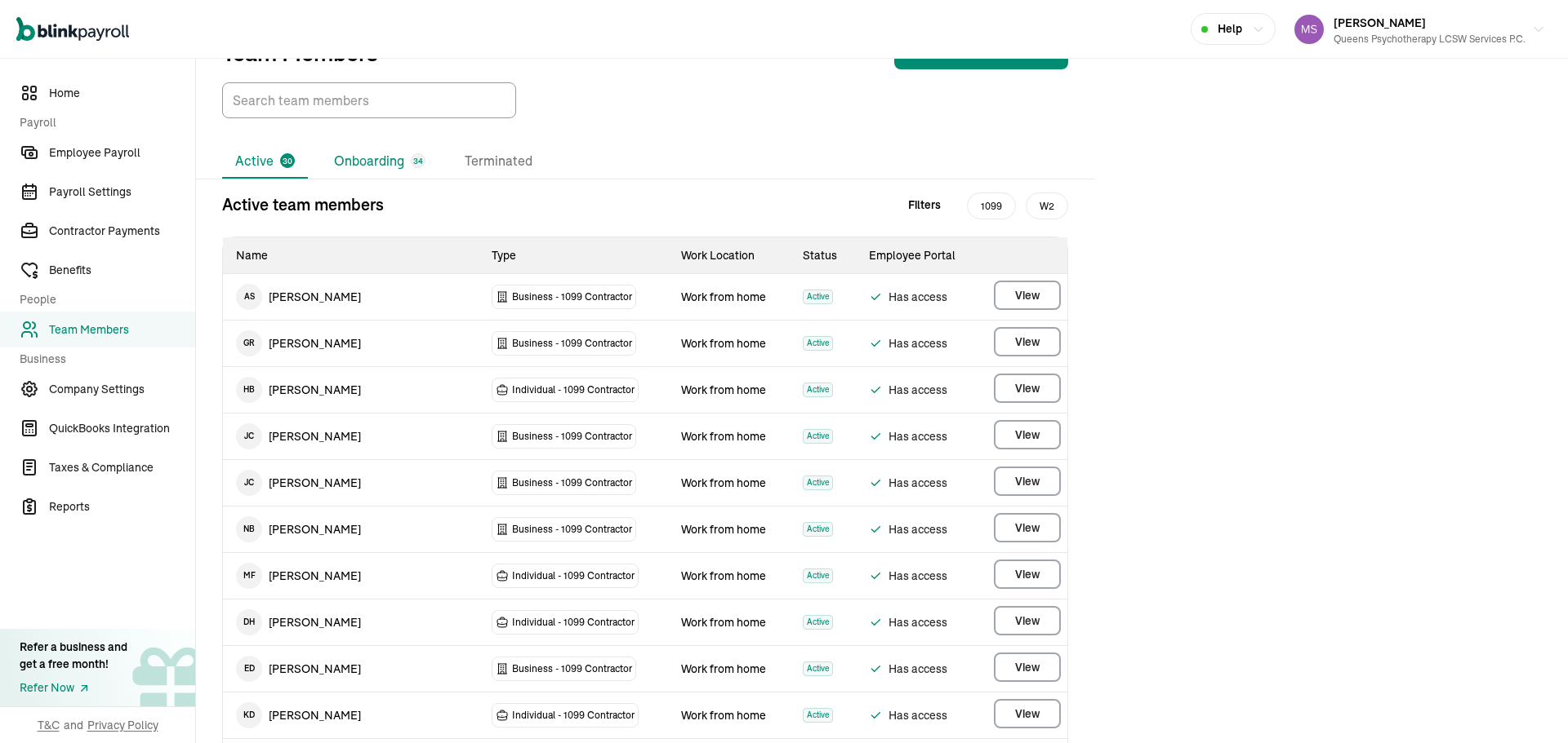
click at [364, 162] on li "Onboarding 34" at bounding box center [380, 161] width 118 height 35
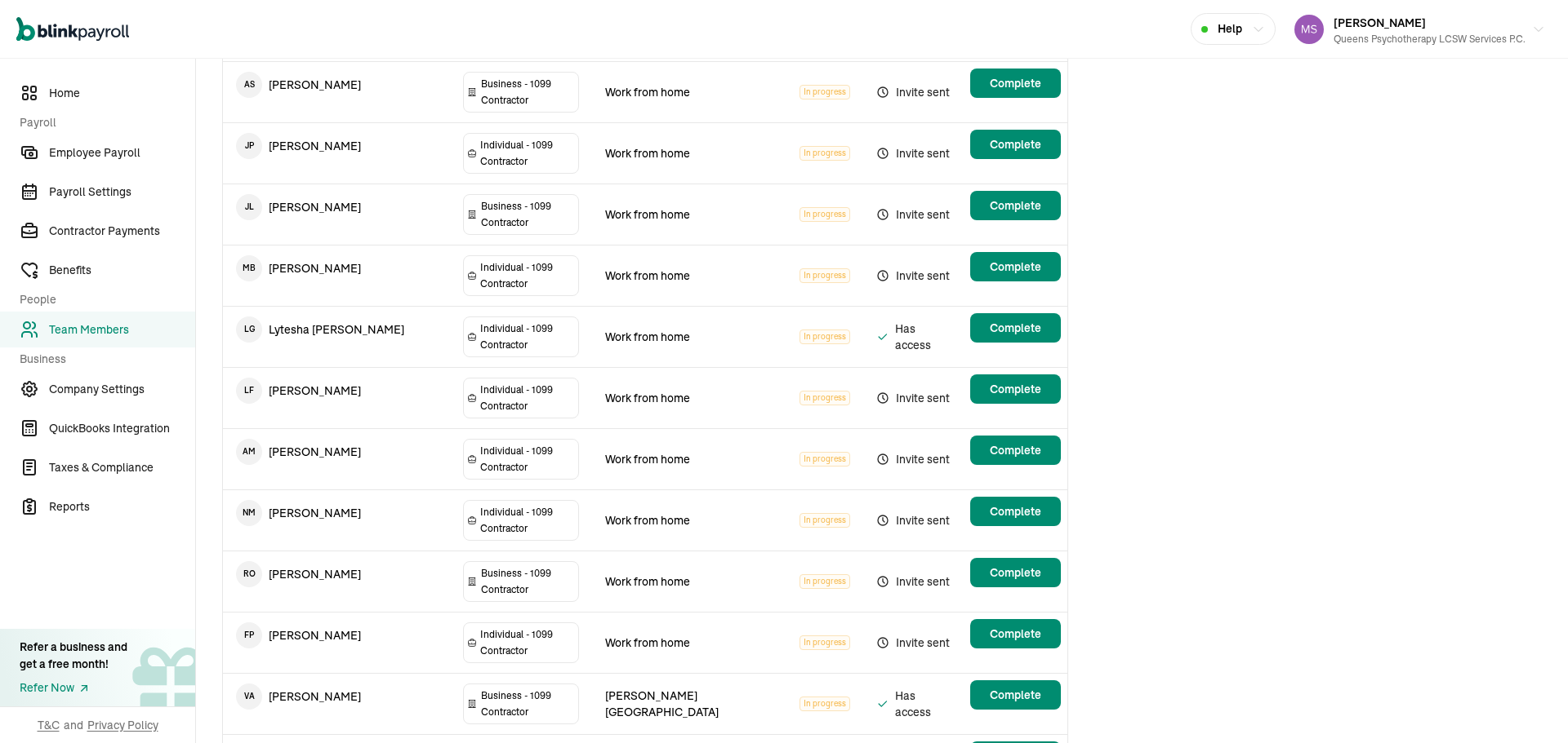
scroll to position [479, 0]
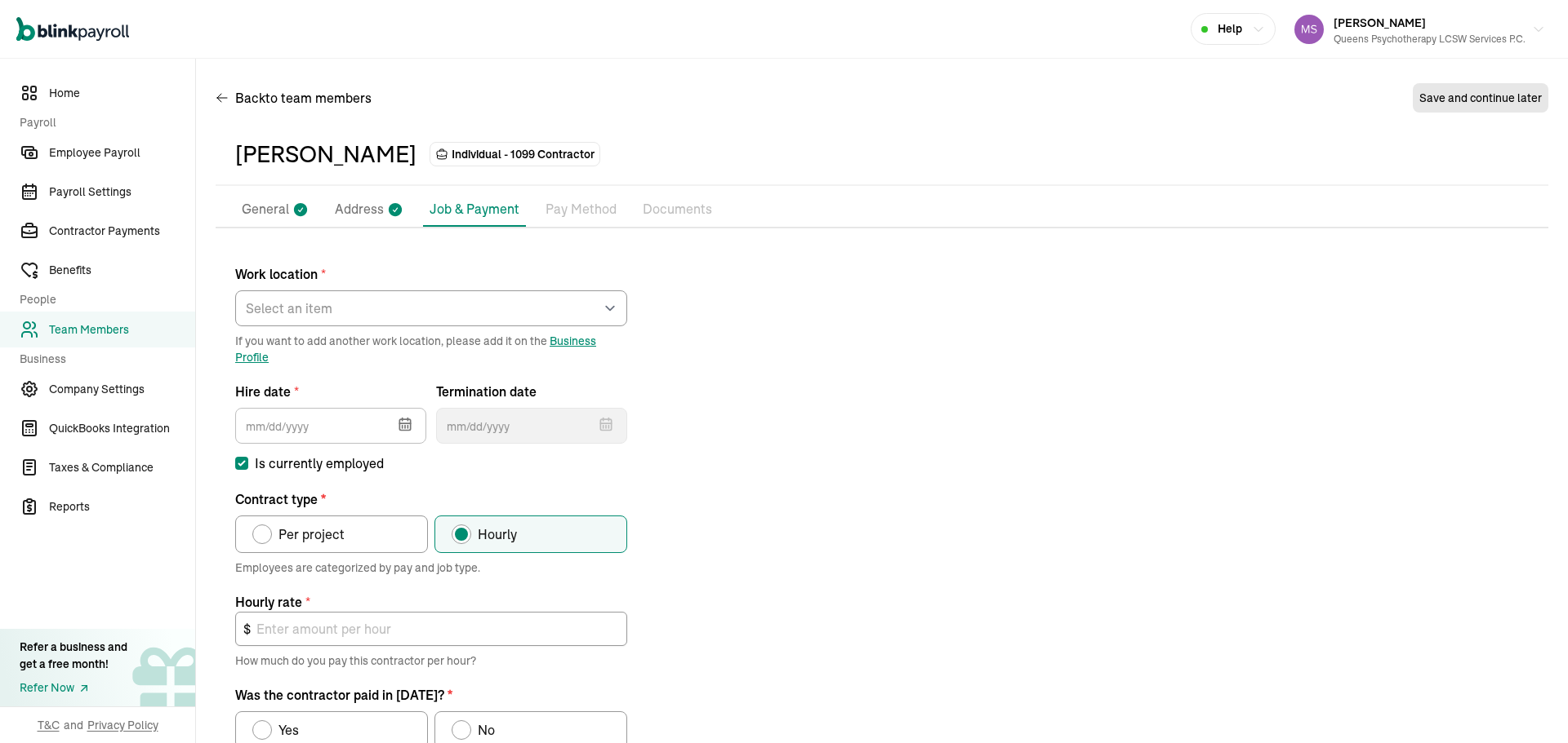
click at [265, 221] on li "General" at bounding box center [275, 209] width 80 height 35
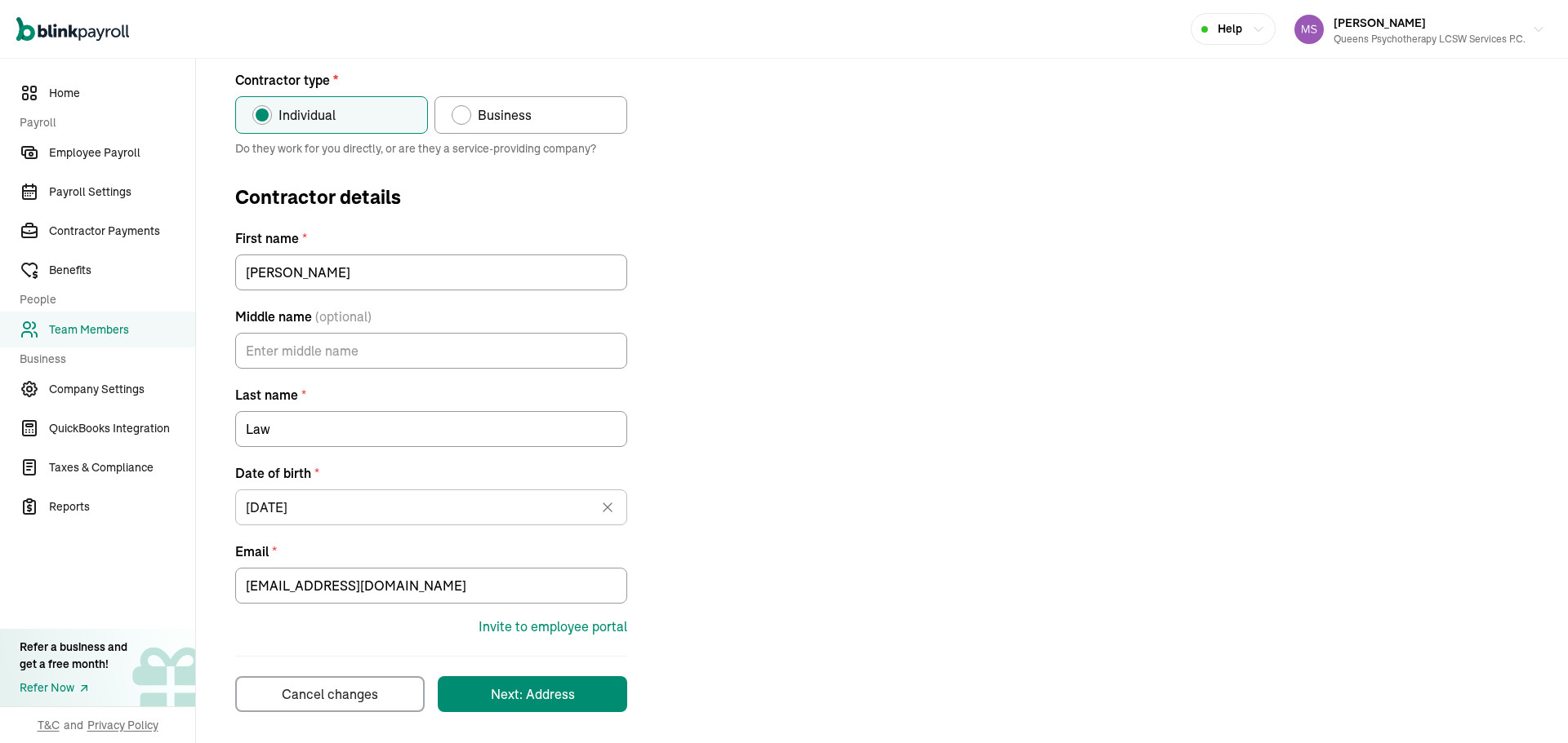
scroll to position [183, 0]
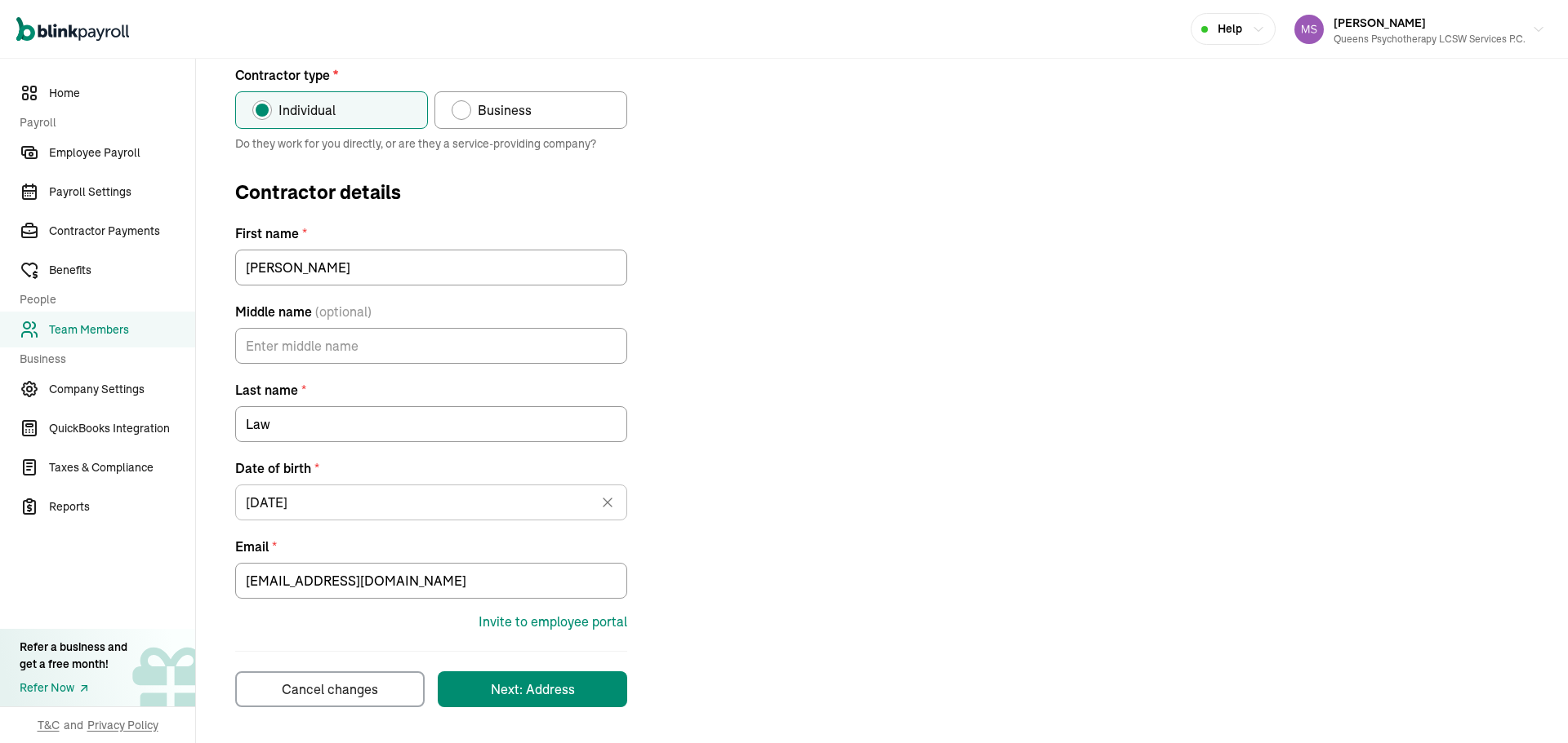
click at [476, 560] on div "joanalaw@gmail.com" at bounding box center [431, 577] width 392 height 42
click at [494, 584] on input "joanalaw@gmail.com" at bounding box center [431, 581] width 392 height 36
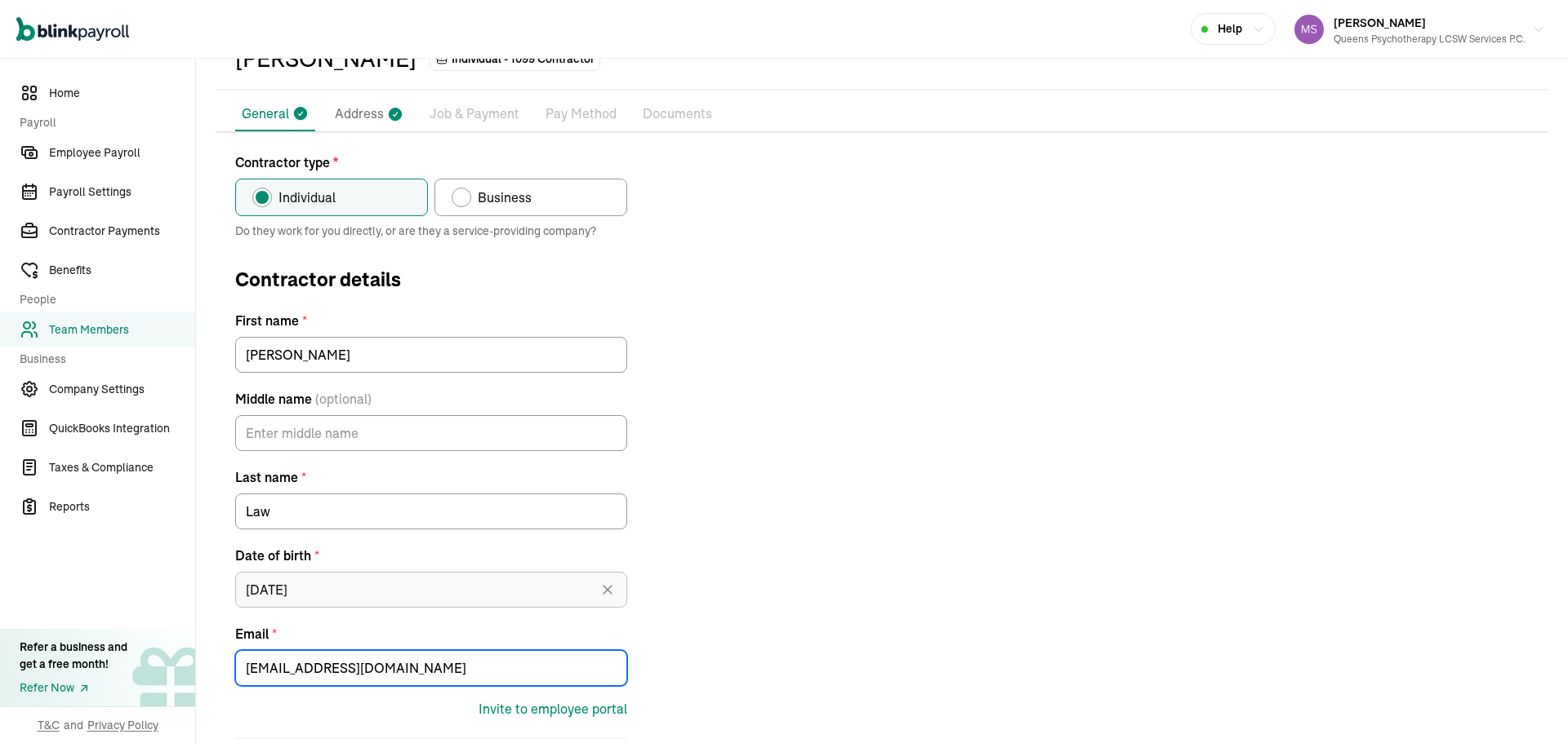
scroll to position [0, 0]
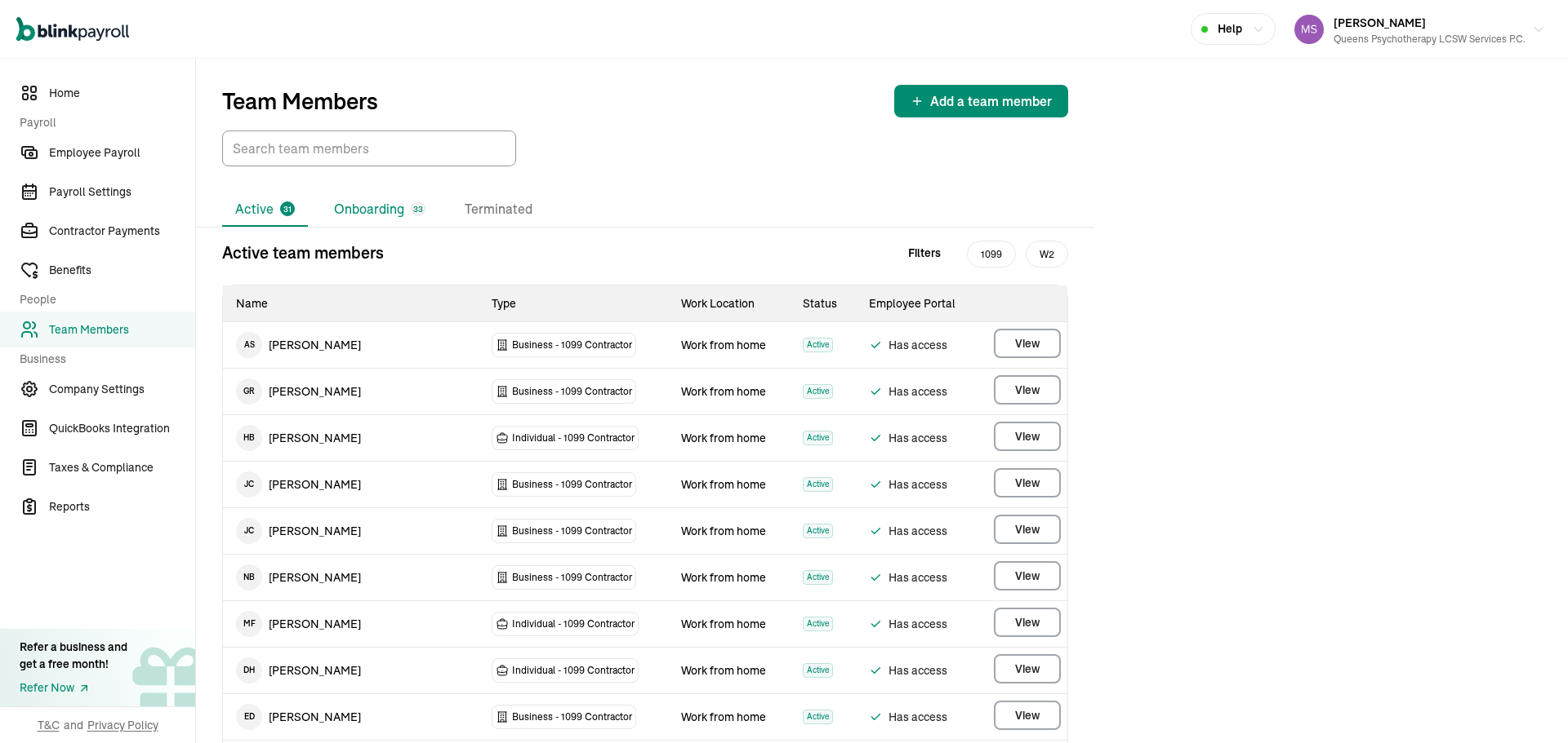
click at [360, 214] on li "Onboarding 33" at bounding box center [380, 209] width 118 height 35
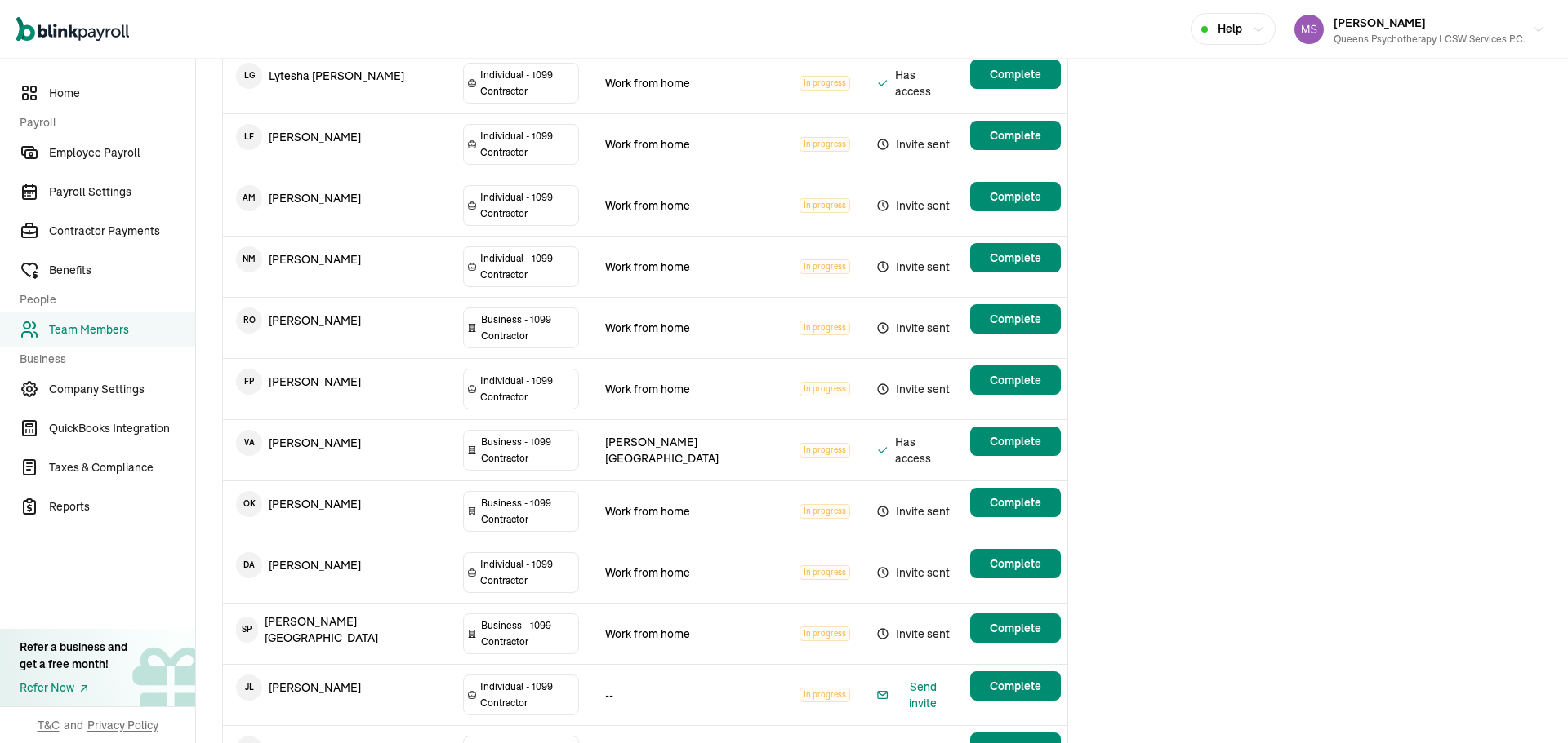
scroll to position [734, 0]
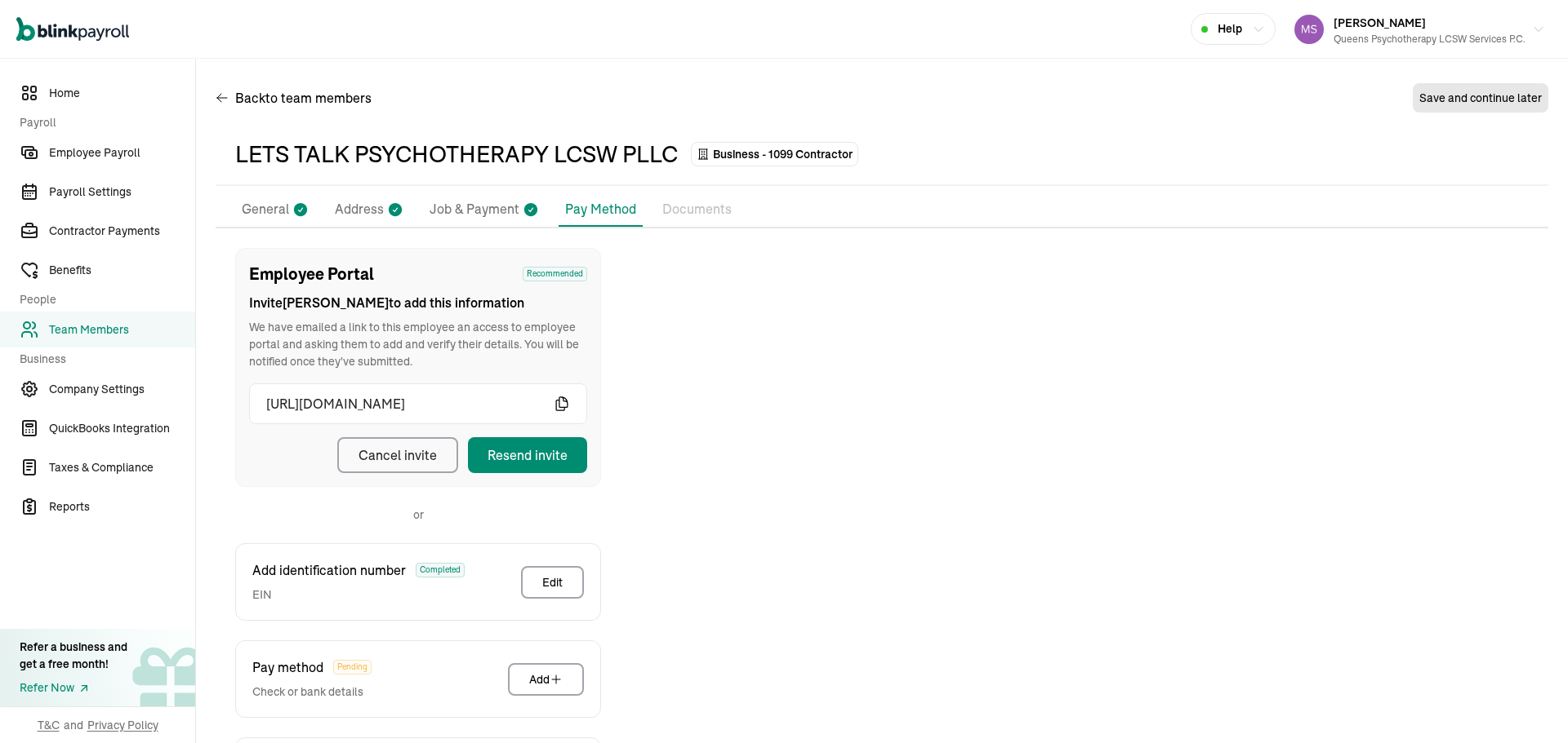
drag, startPoint x: 335, startPoint y: 207, endPoint x: 296, endPoint y: 208, distance: 39.0
click at [335, 208] on p "Address" at bounding box center [360, 209] width 49 height 21
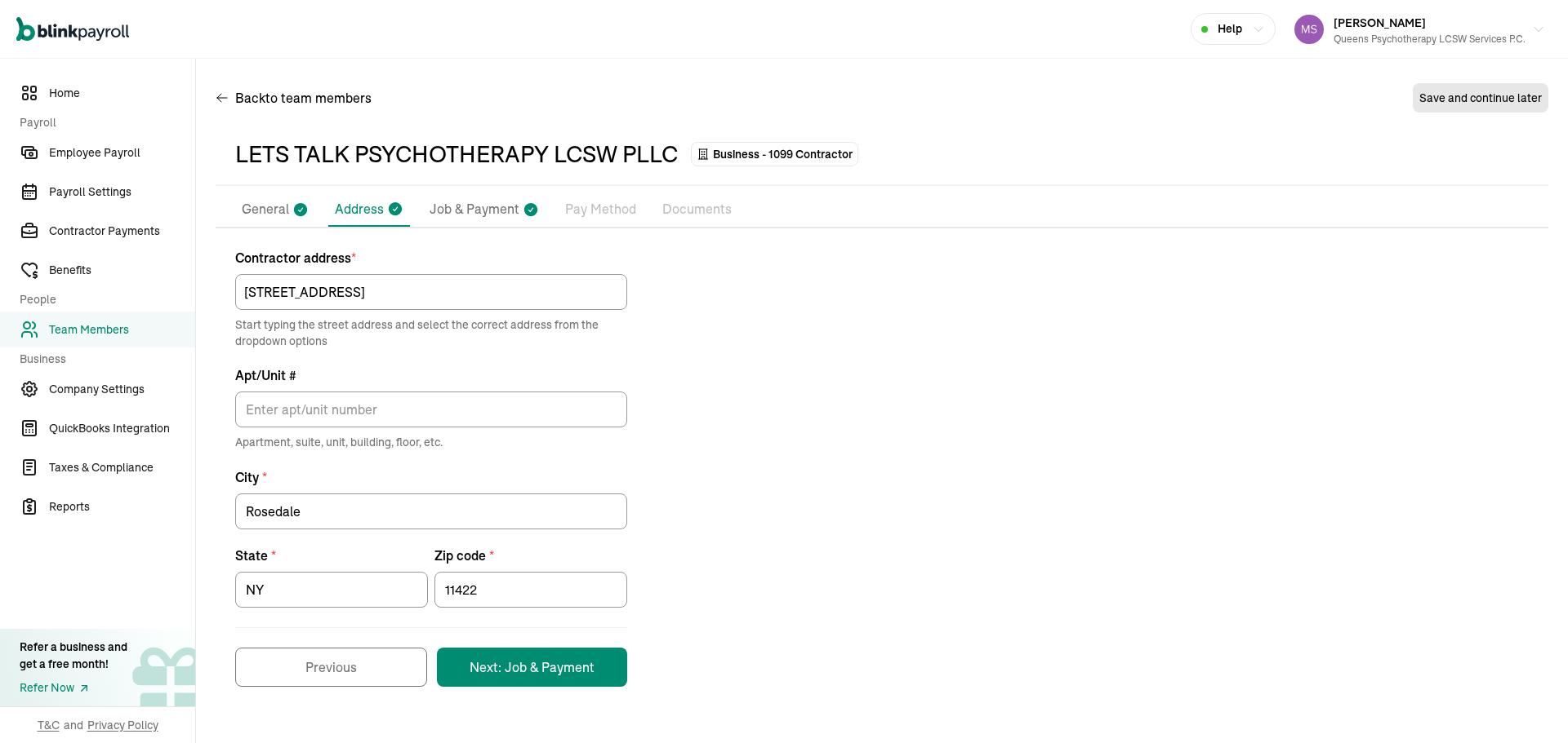
click at [289, 208] on li "General" at bounding box center [275, 209] width 80 height 35
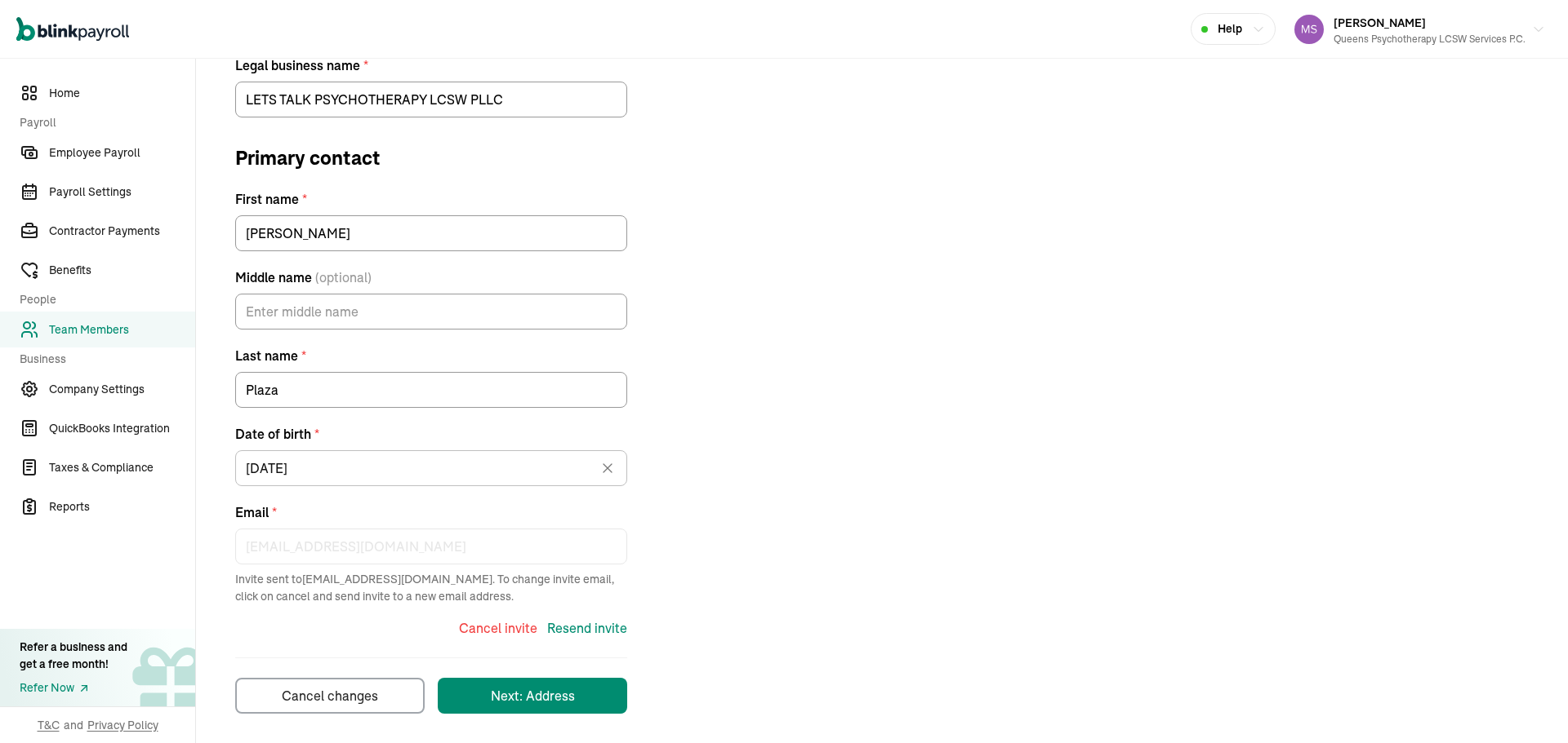
scroll to position [302, 0]
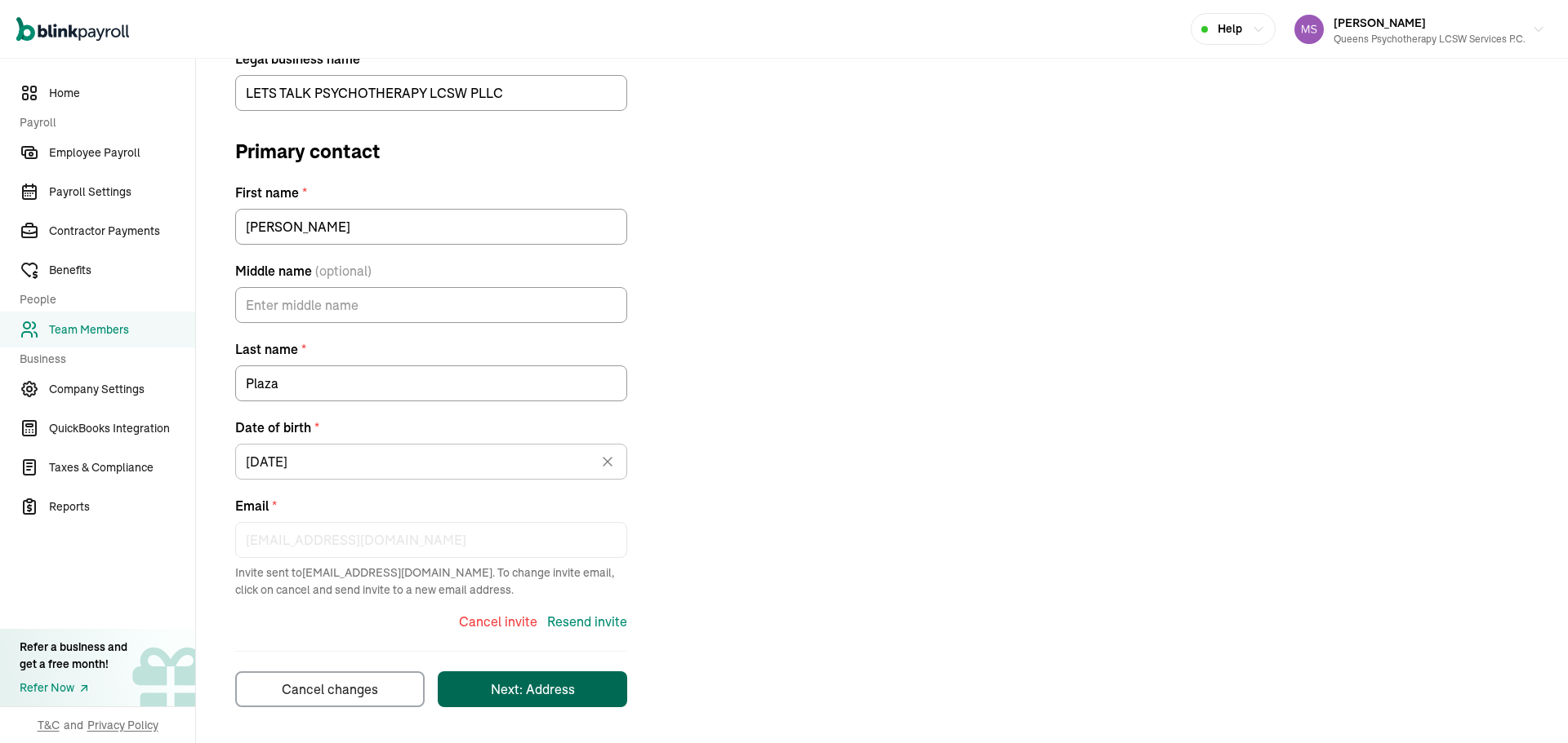
click at [522, 701] on button "Next: Address" at bounding box center [533, 690] width 190 height 36
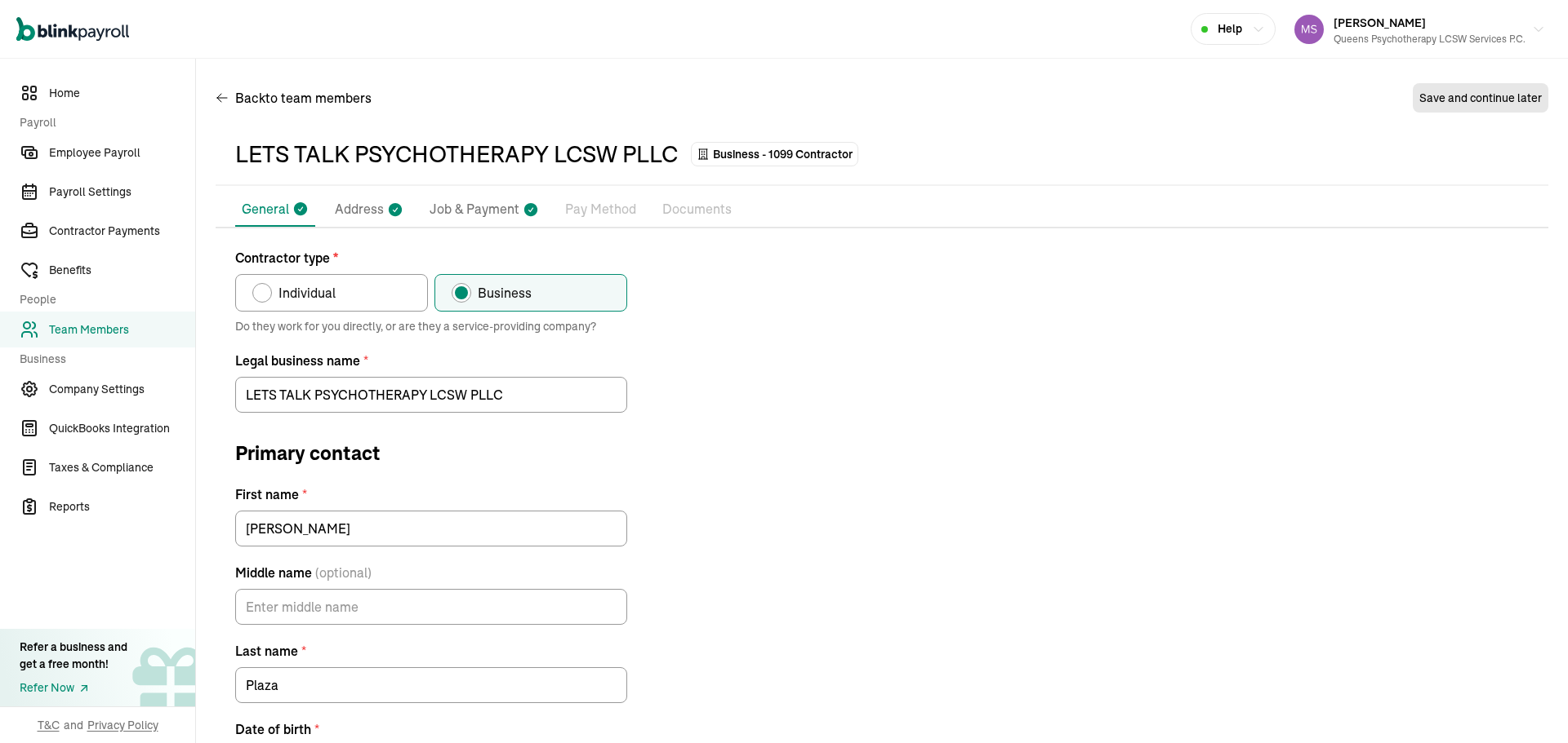
scroll to position [193, 0]
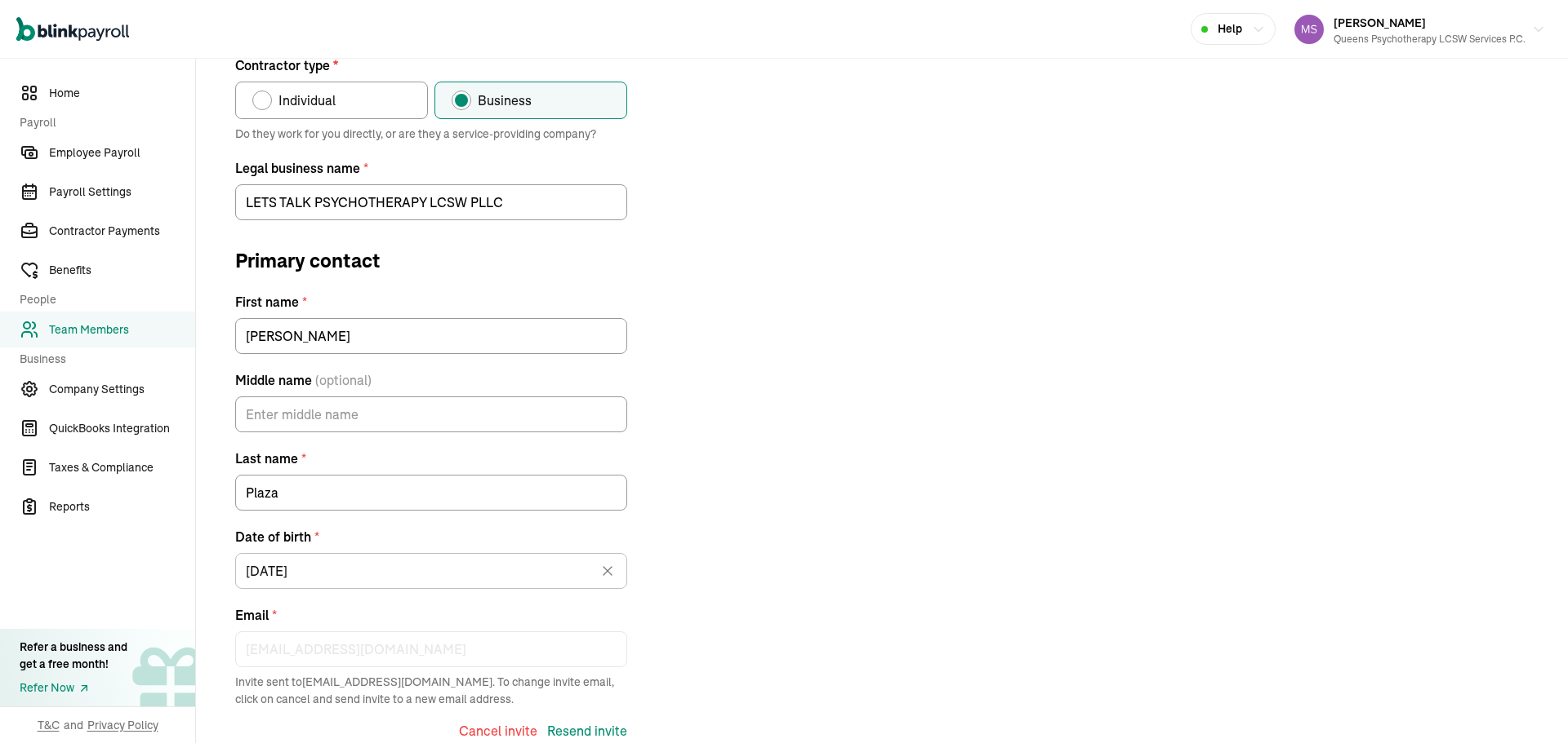
click at [993, 380] on div "Contractor type * Individual Business Do they work for you directly, or are the…" at bounding box center [882, 436] width 1333 height 762
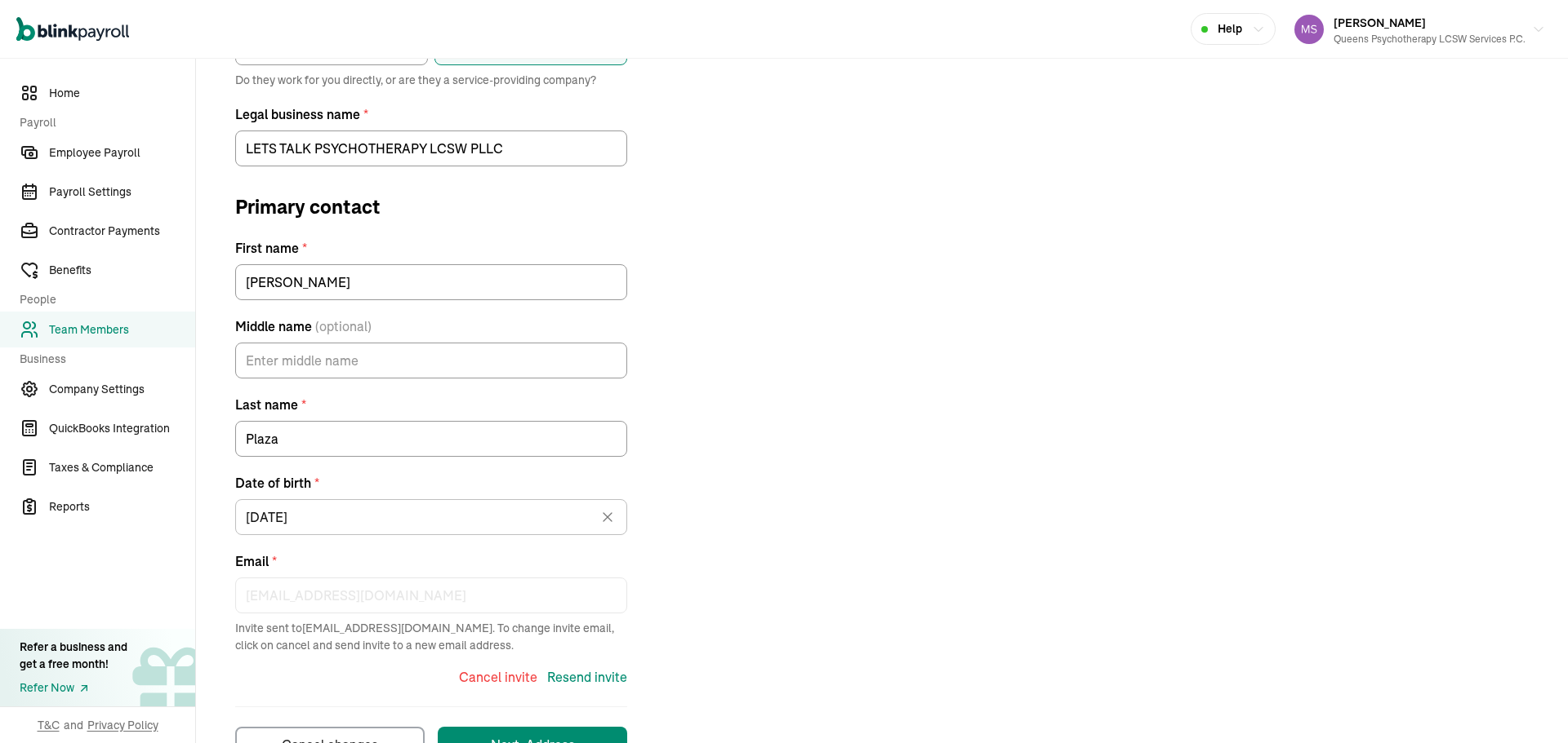
scroll to position [302, 0]
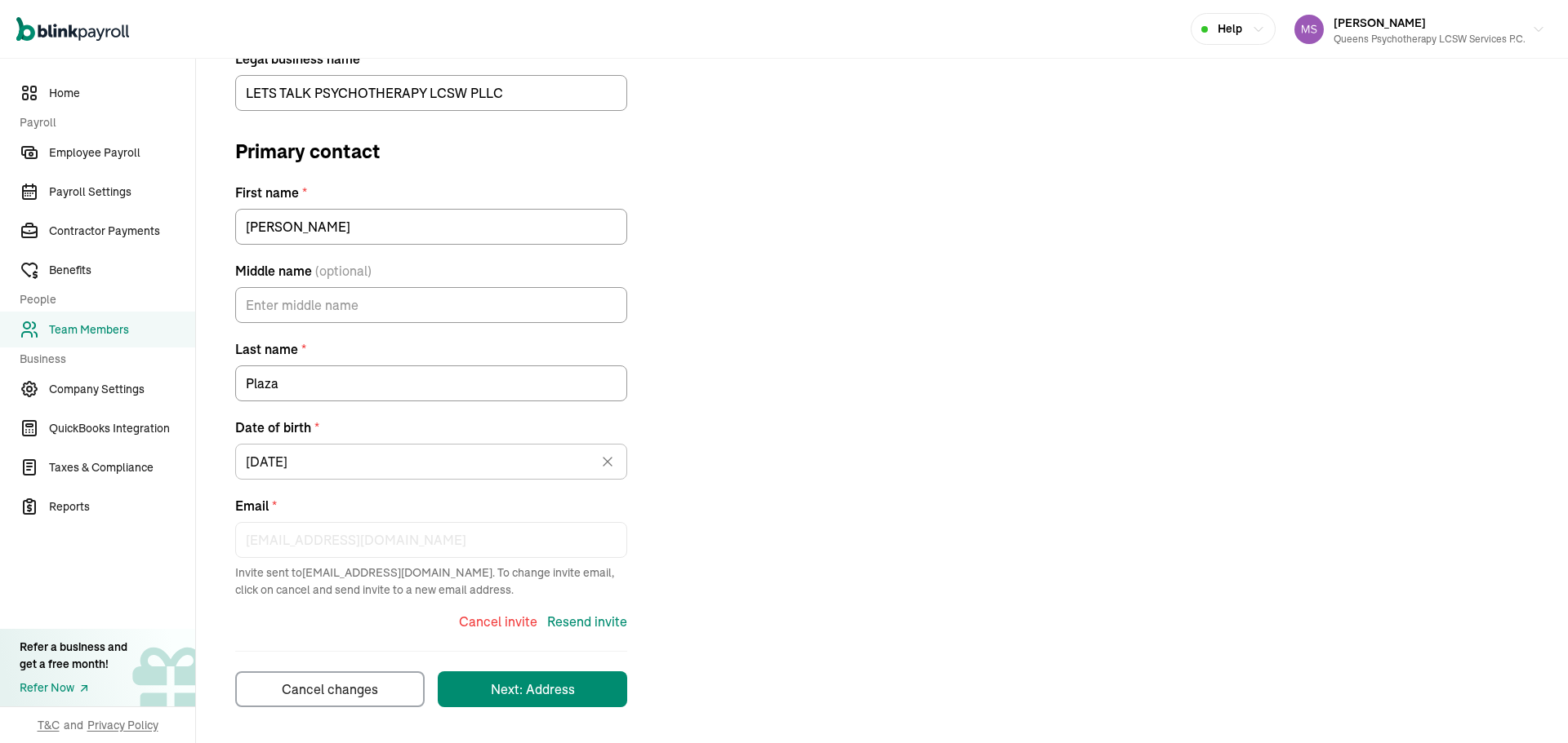
click at [517, 622] on div "Cancel invite" at bounding box center [497, 621] width 78 height 20
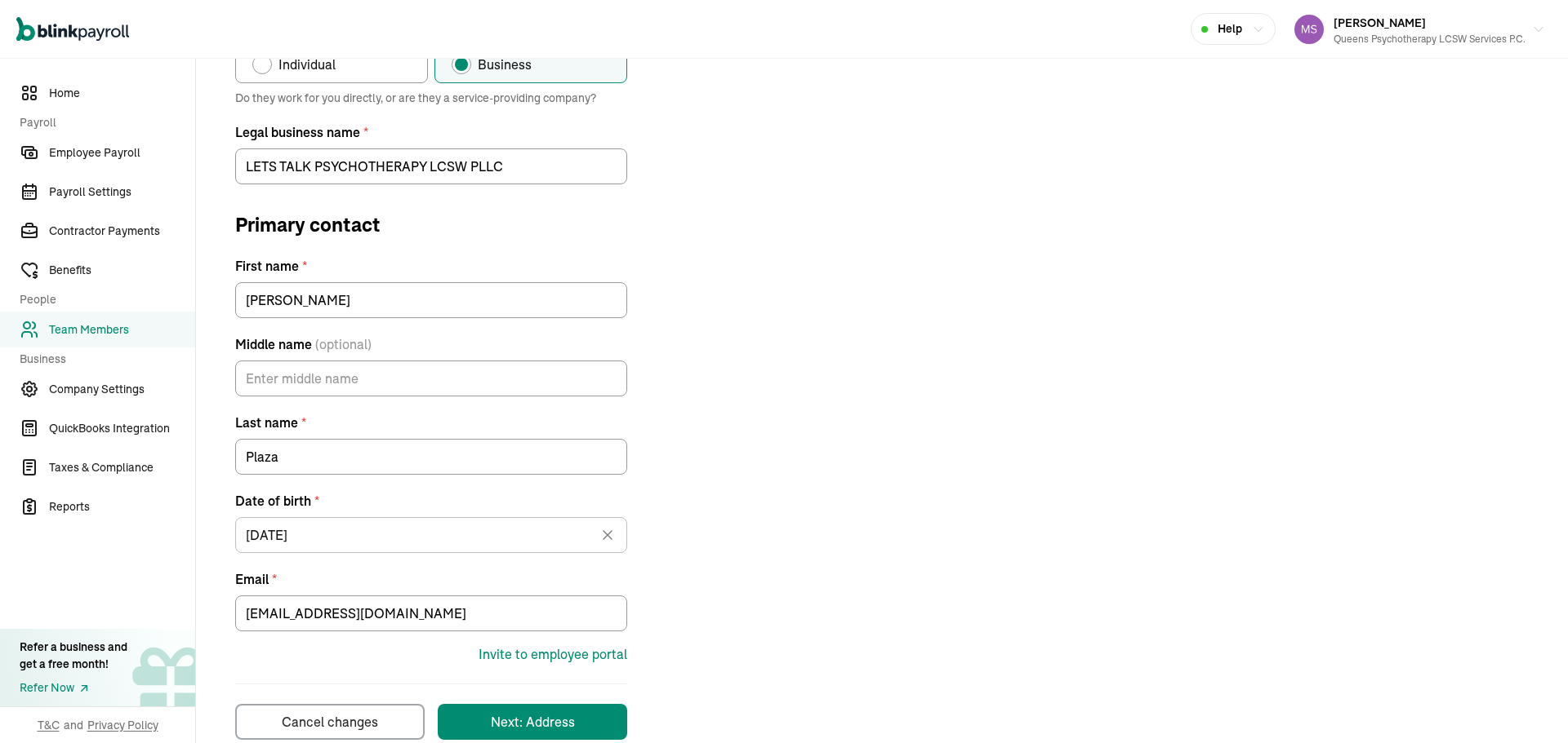
scroll to position [261, 0]
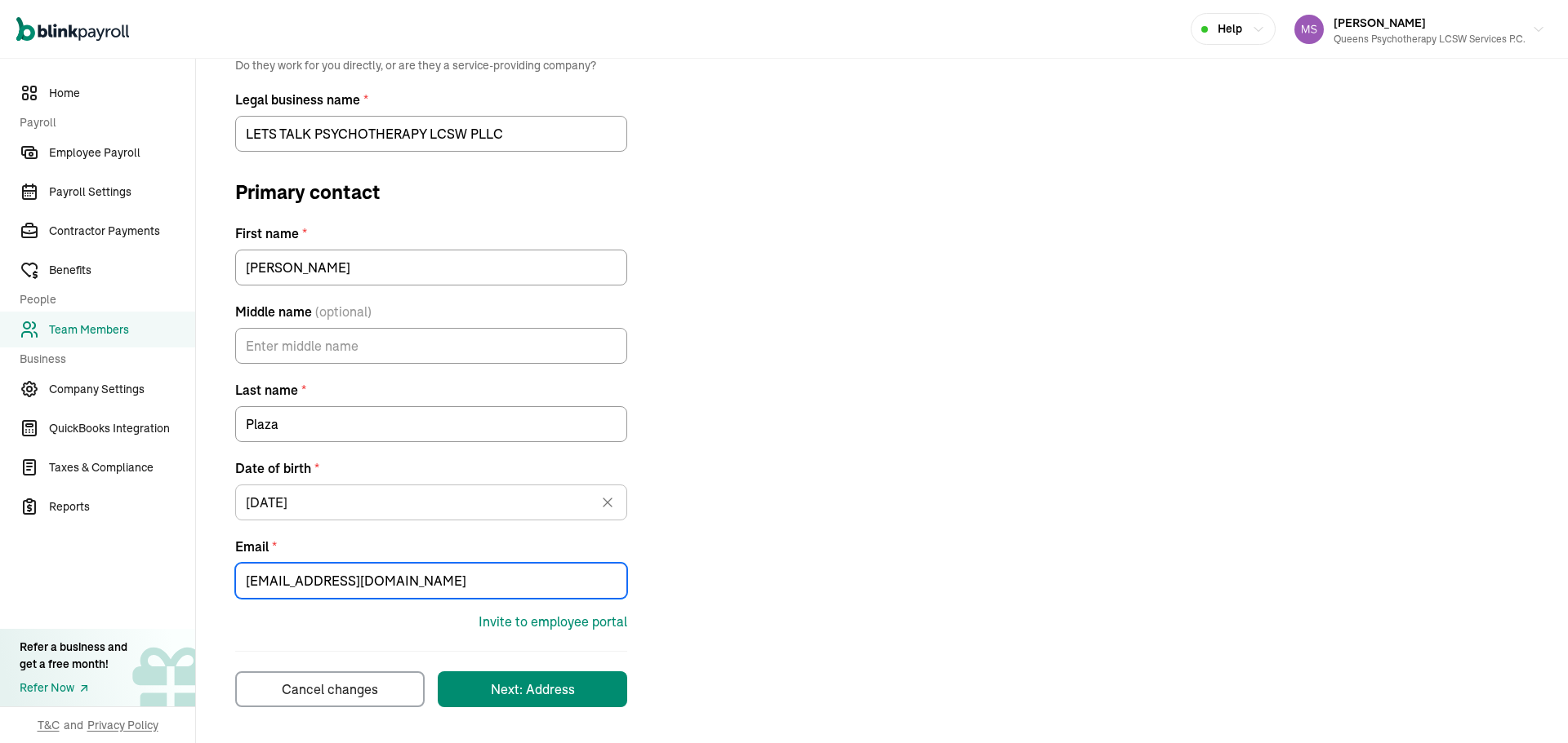
drag, startPoint x: 368, startPoint y: 581, endPoint x: 28, endPoint y: 565, distance: 340.4
click at [28, 565] on div "Home Payroll Employee Payroll Payroll Settings Contractor Payments Benefits Peo…" at bounding box center [784, 270] width 1568 height 946
paste input "Splazalcswr@gmai"
type input "Splazalcswr@gmail.com"
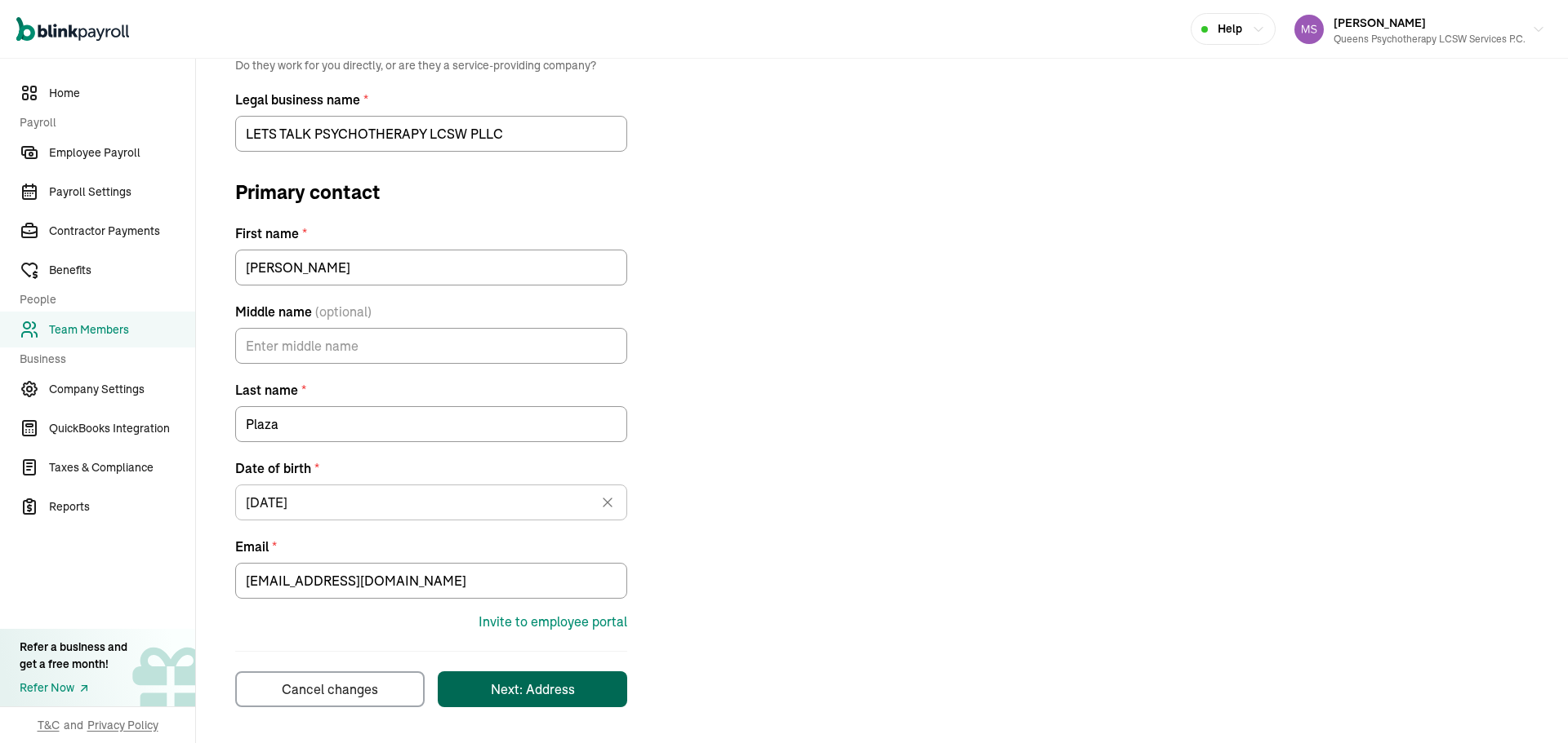
click at [556, 697] on div "Next: Address" at bounding box center [532, 690] width 84 height 20
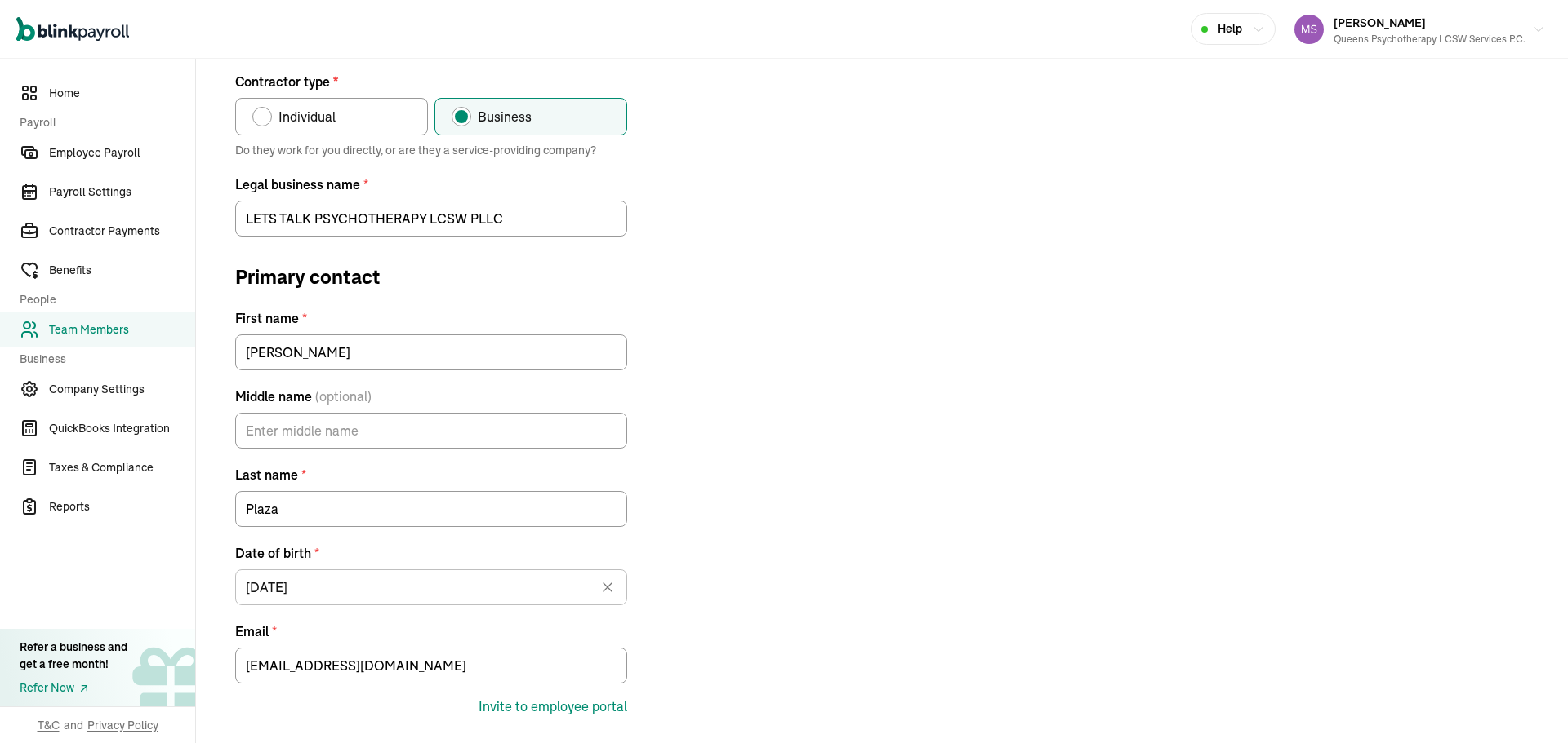
scroll to position [193, 0]
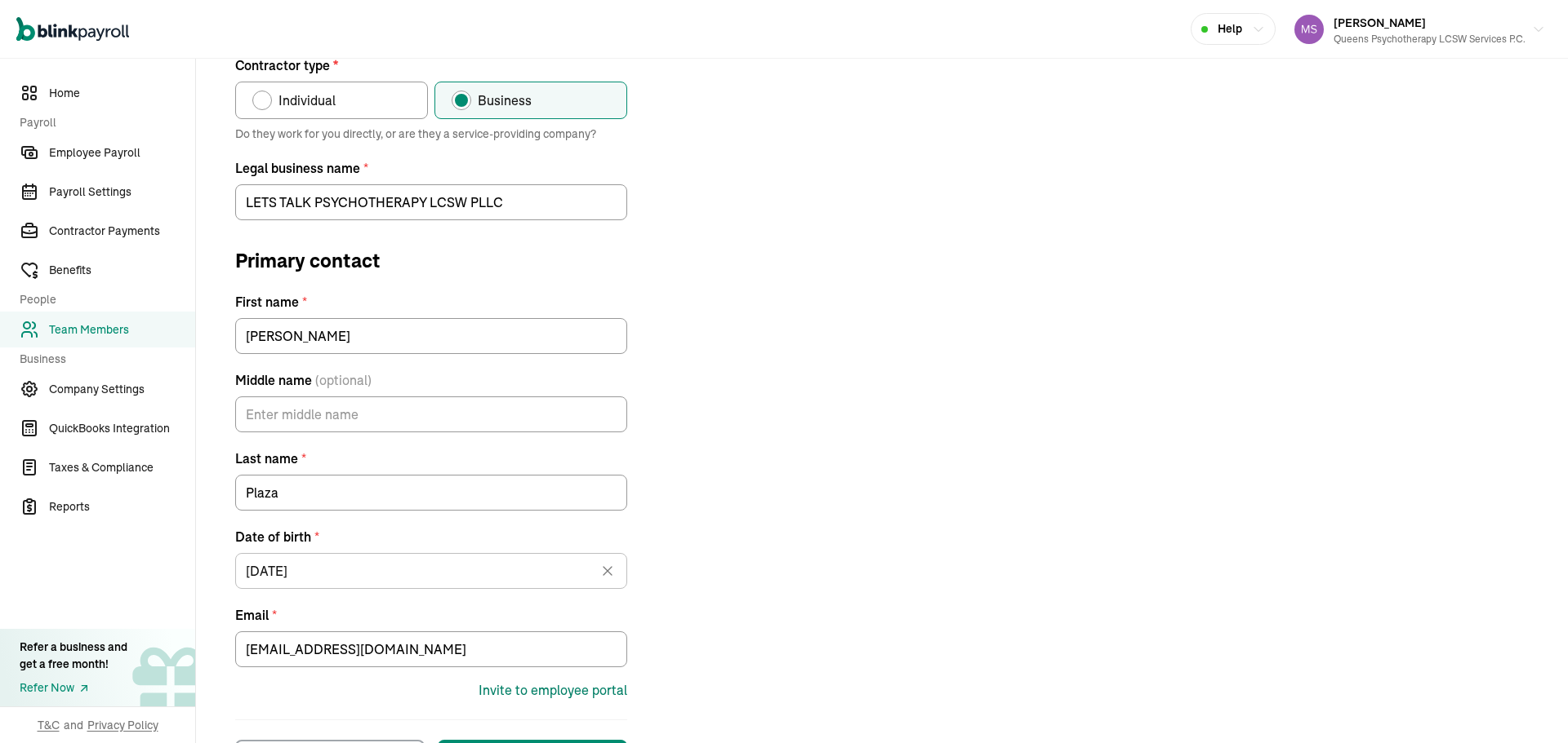
click at [590, 695] on div "Invite to employee portal" at bounding box center [553, 691] width 148 height 20
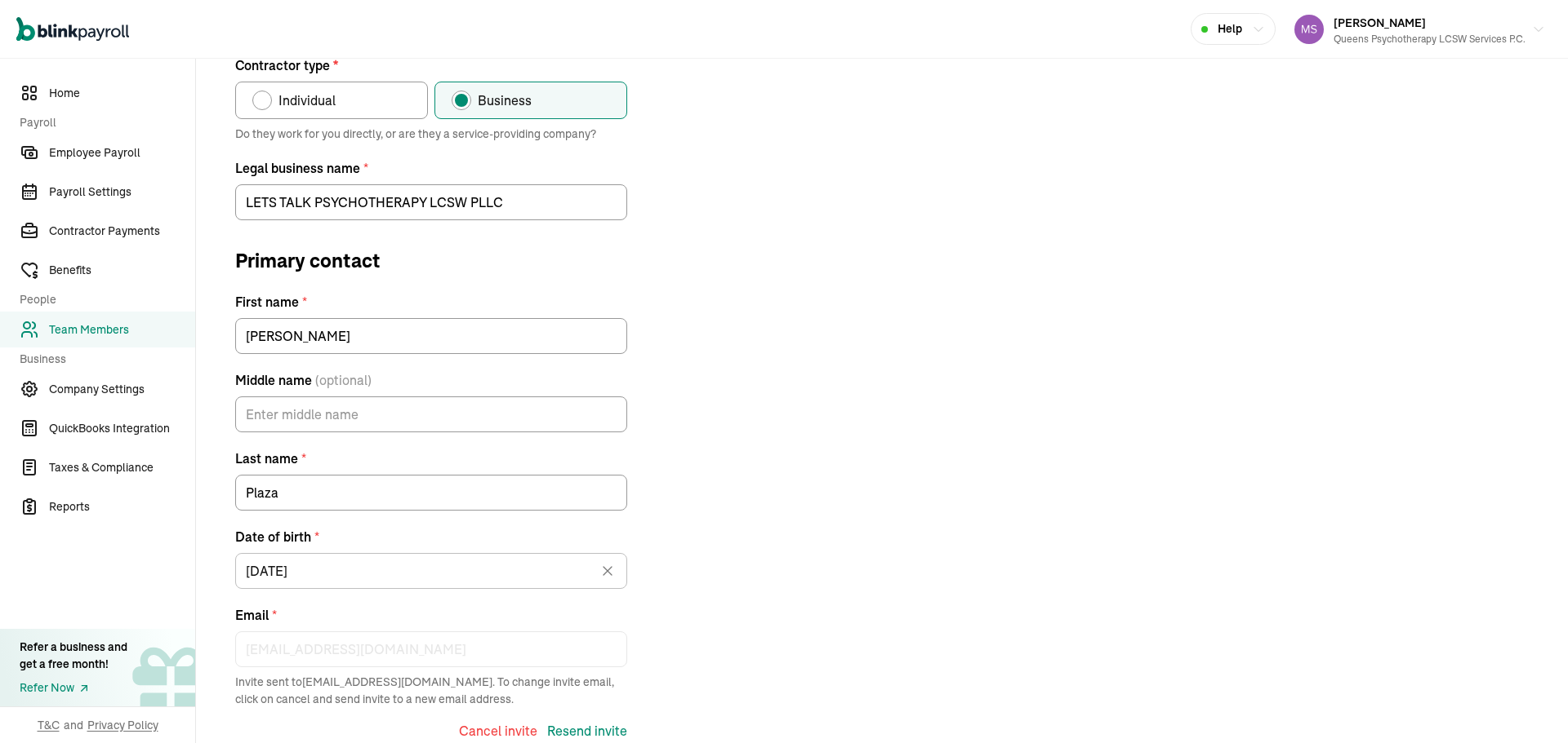
scroll to position [0, 0]
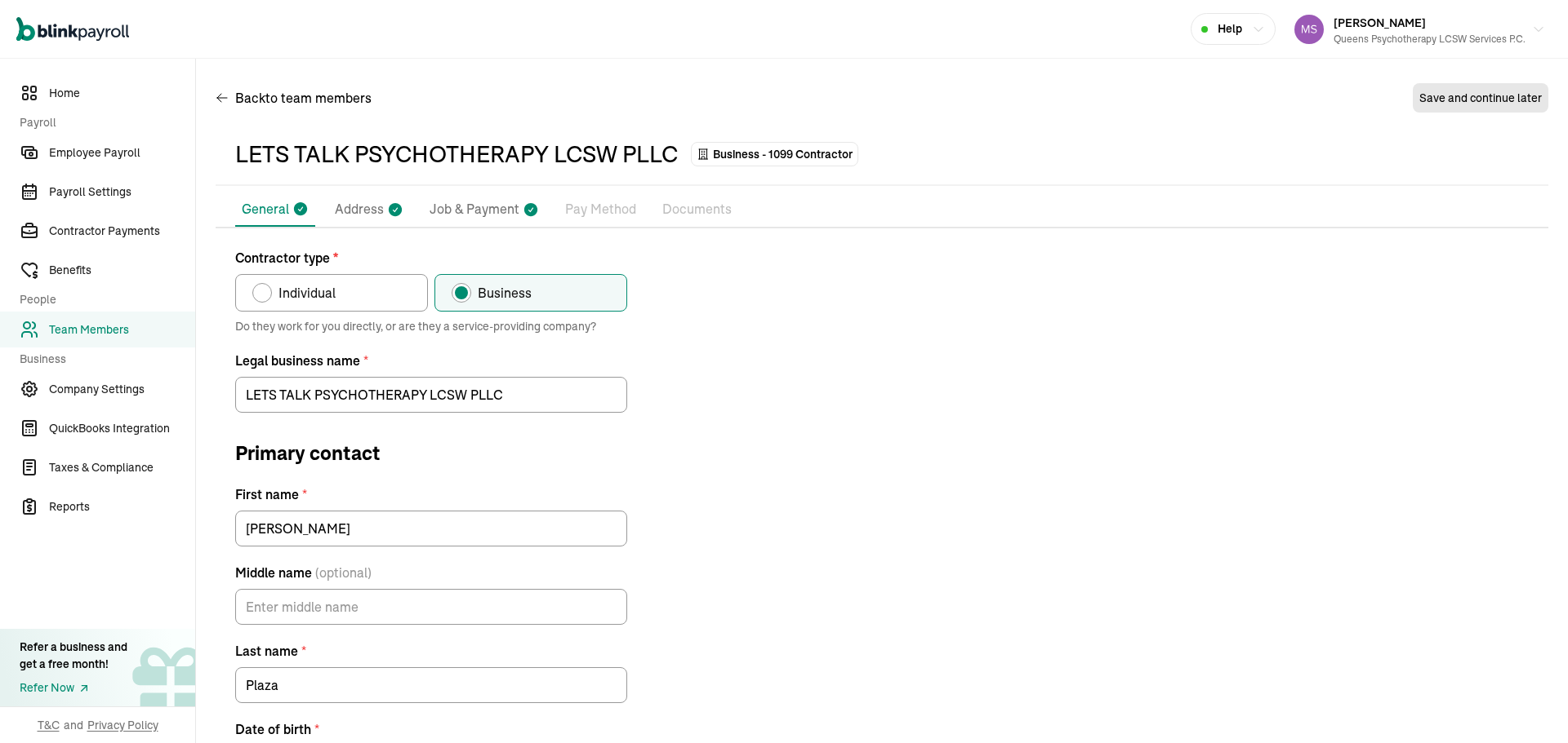
click at [101, 320] on link "Team Members" at bounding box center [97, 330] width 195 height 36
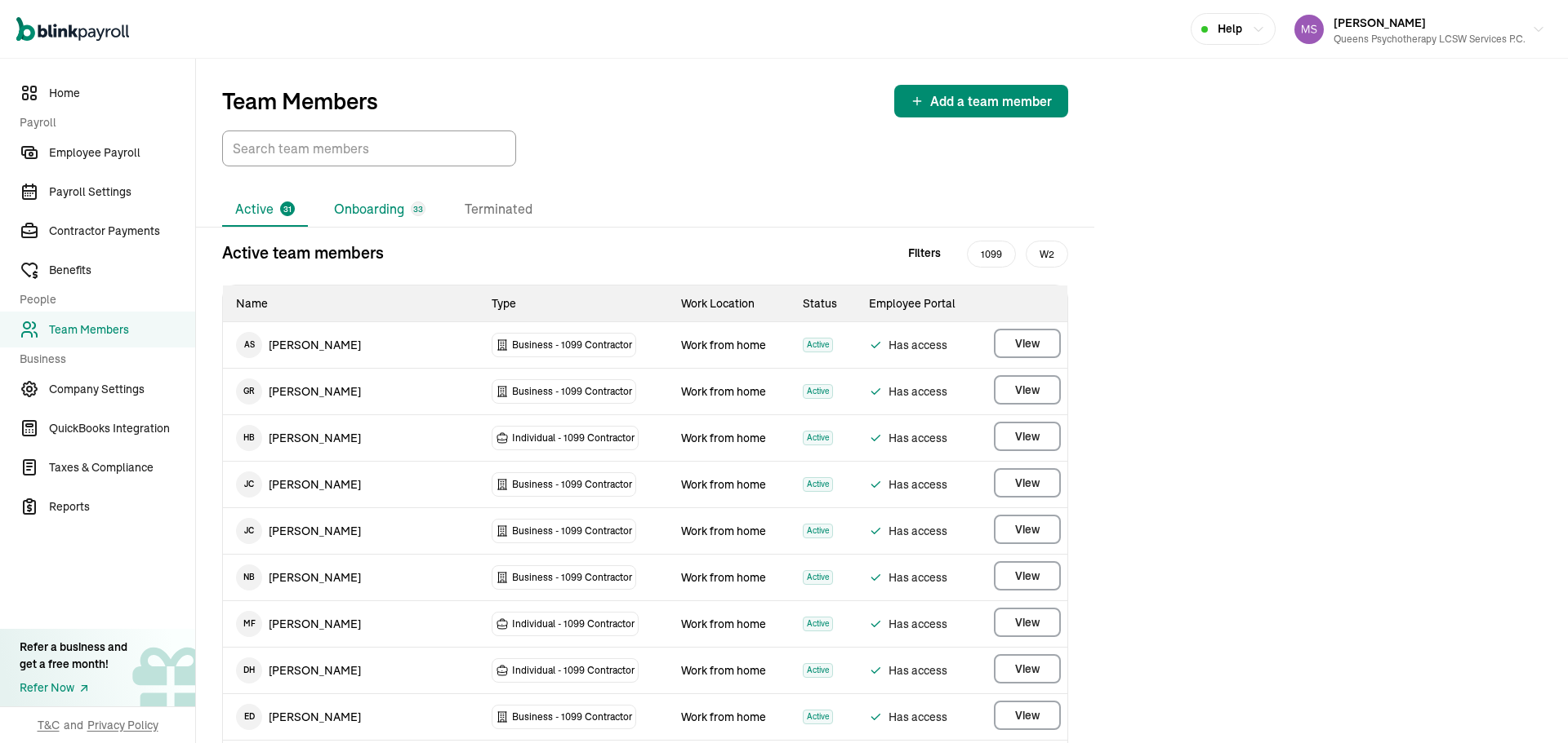
click at [369, 217] on li "Onboarding 33" at bounding box center [380, 209] width 118 height 35
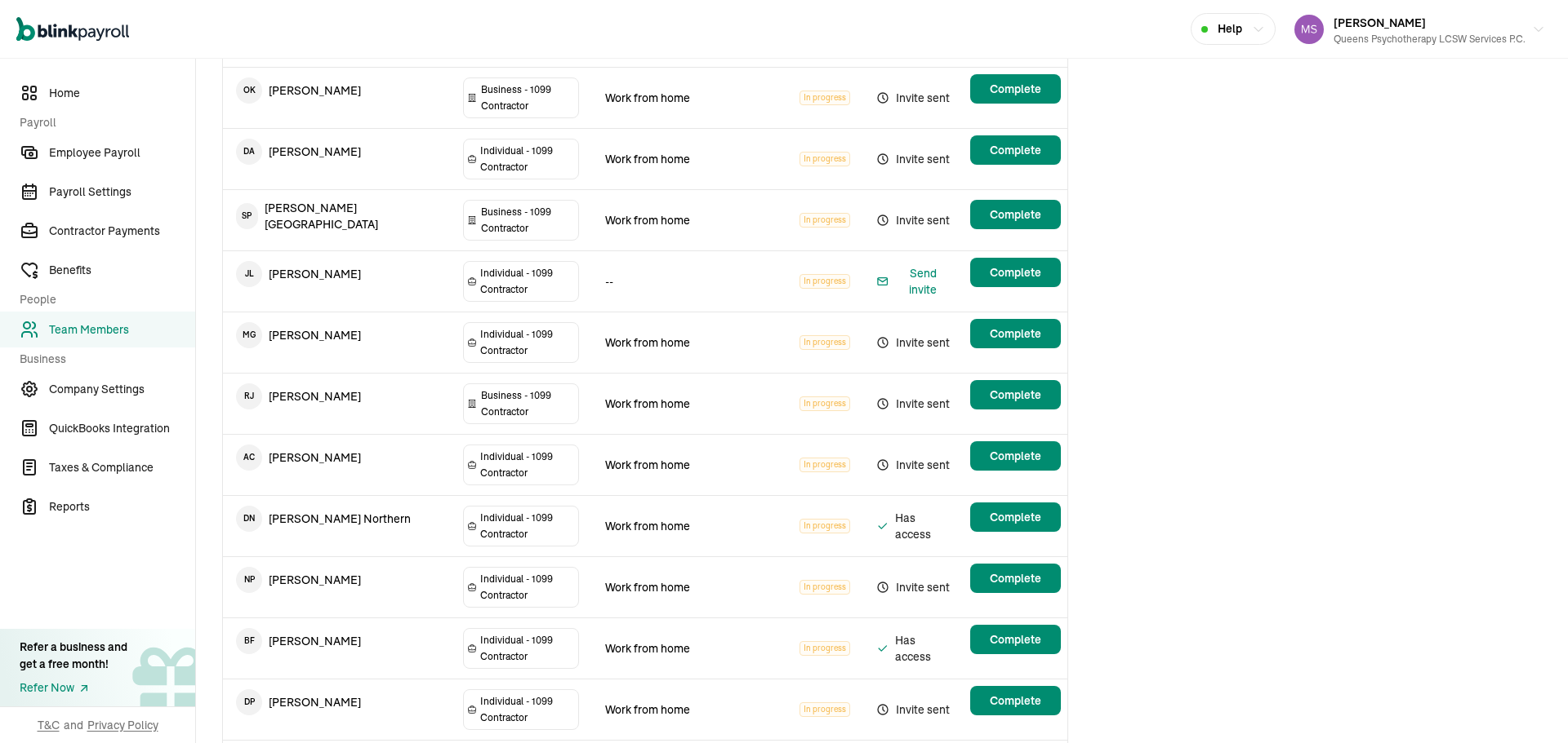
scroll to position [1167, 0]
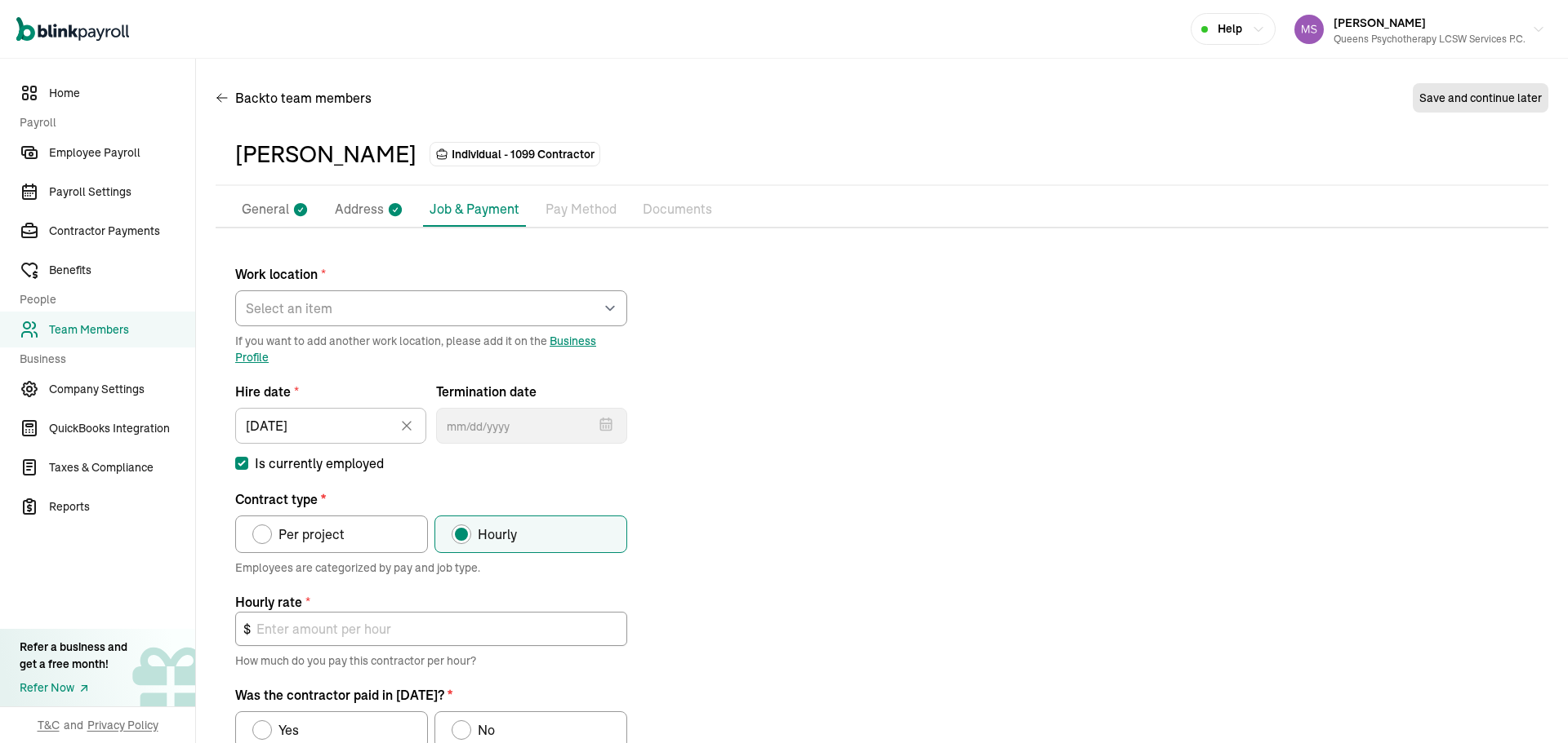
click at [305, 208] on icon at bounding box center [300, 209] width 13 height 13
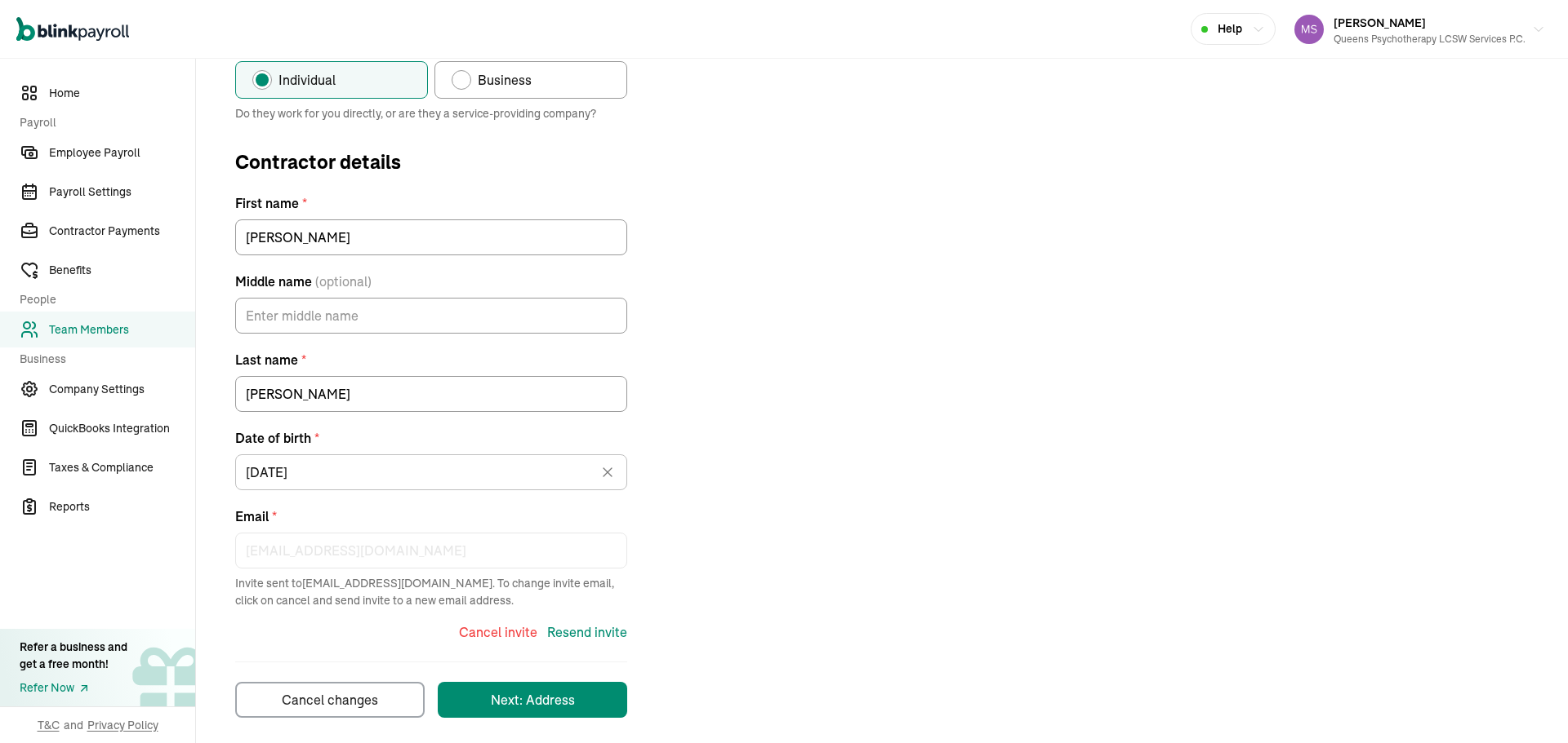
scroll to position [223, 0]
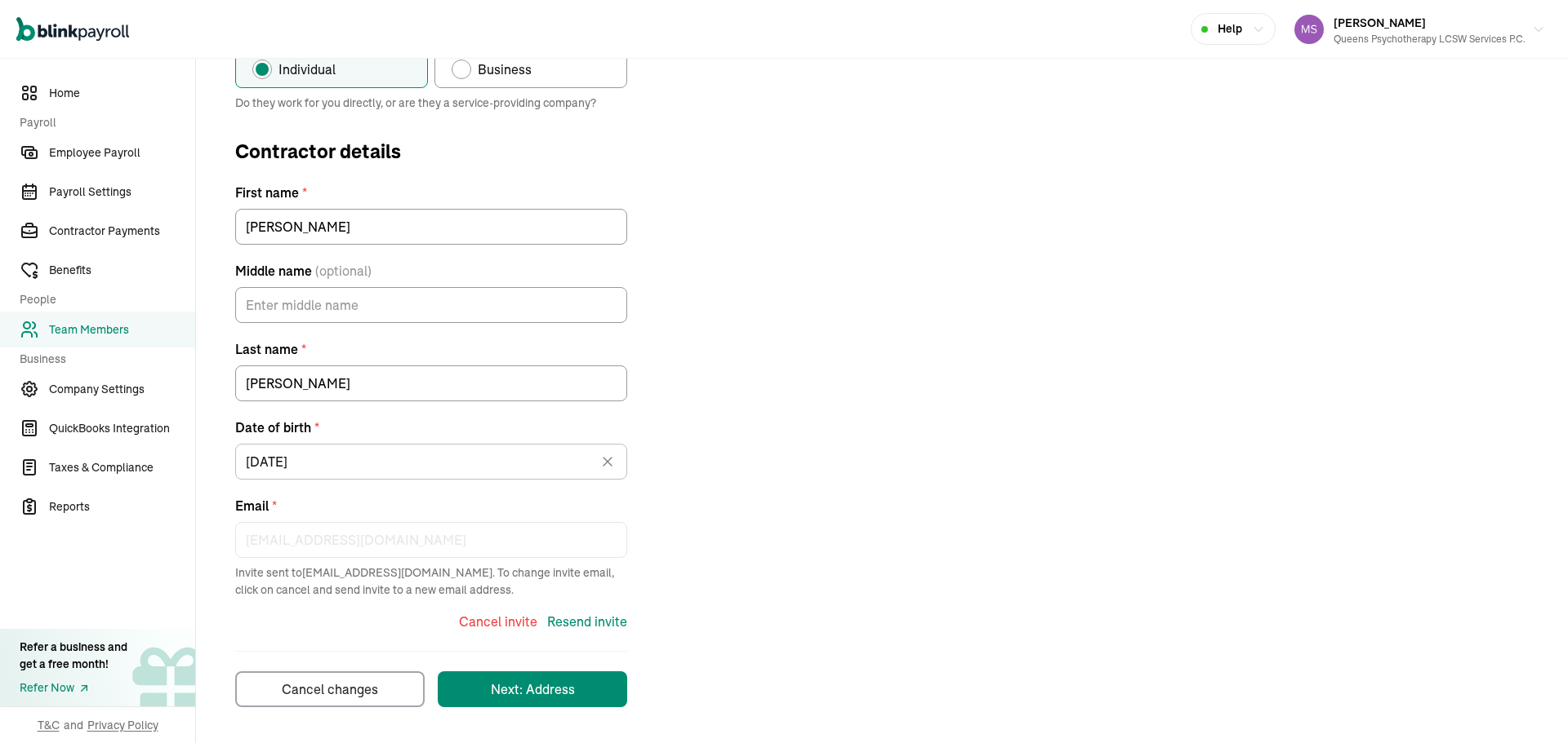
click at [509, 620] on div "Cancel invite" at bounding box center [497, 621] width 78 height 20
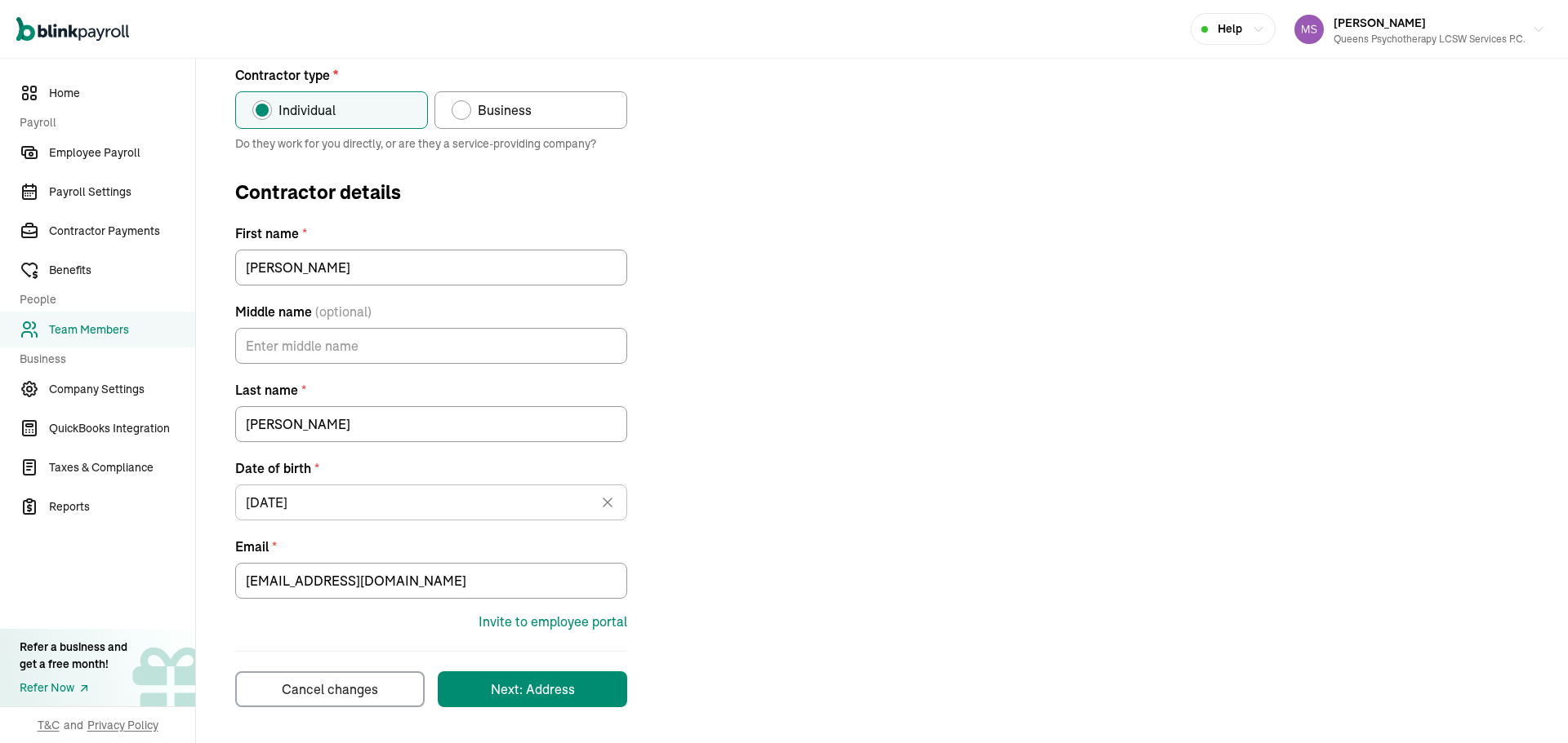
scroll to position [183, 0]
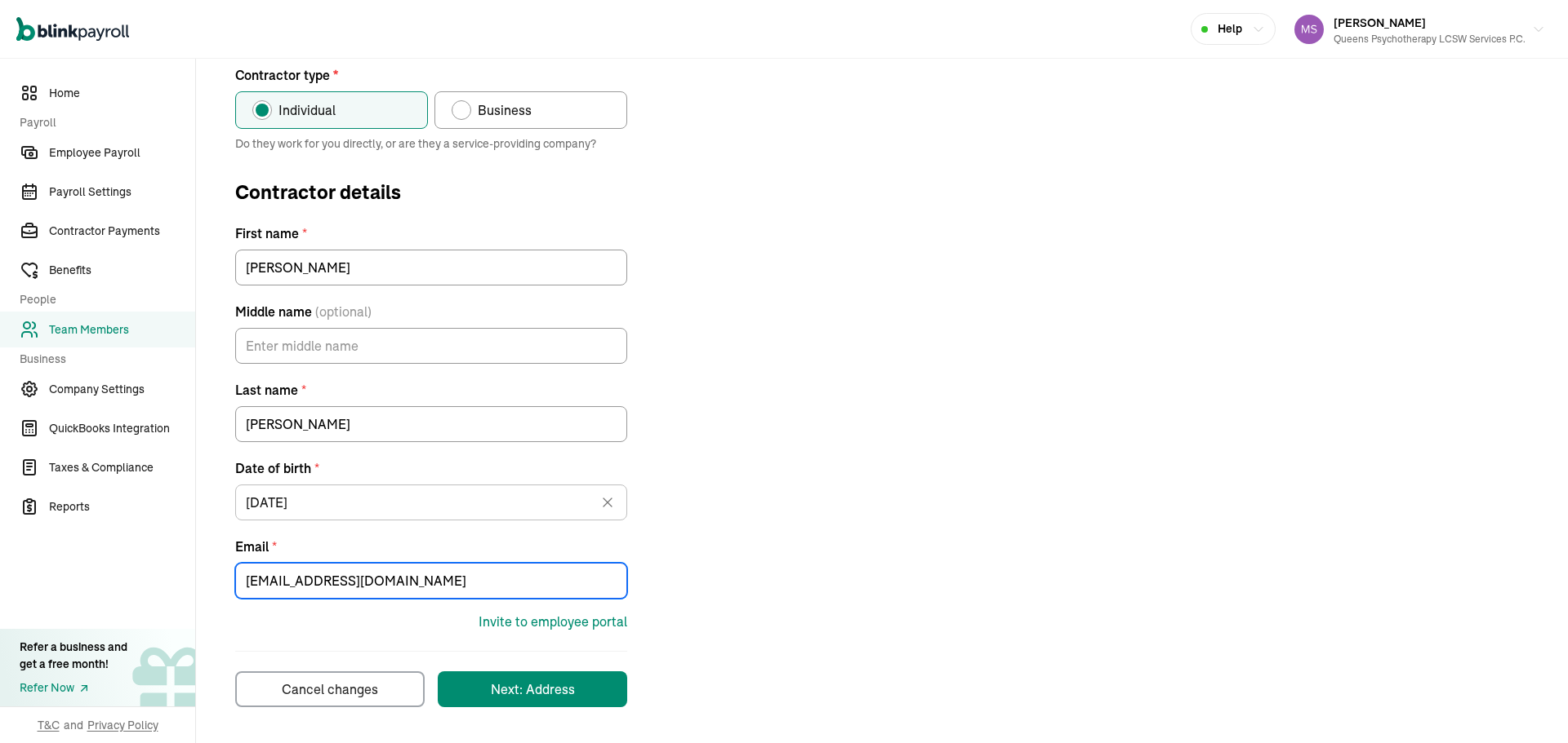
drag, startPoint x: 441, startPoint y: 586, endPoint x: 218, endPoint y: 558, distance: 224.8
click at [218, 558] on div "Contractor type * Individual Business Do they work for you directly, or are the…" at bounding box center [882, 386] width 1333 height 642
paste input "gmail"
type input "hectorivanortiz@gmail.com"
click at [596, 619] on div "Invite to employee portal" at bounding box center [553, 621] width 148 height 20
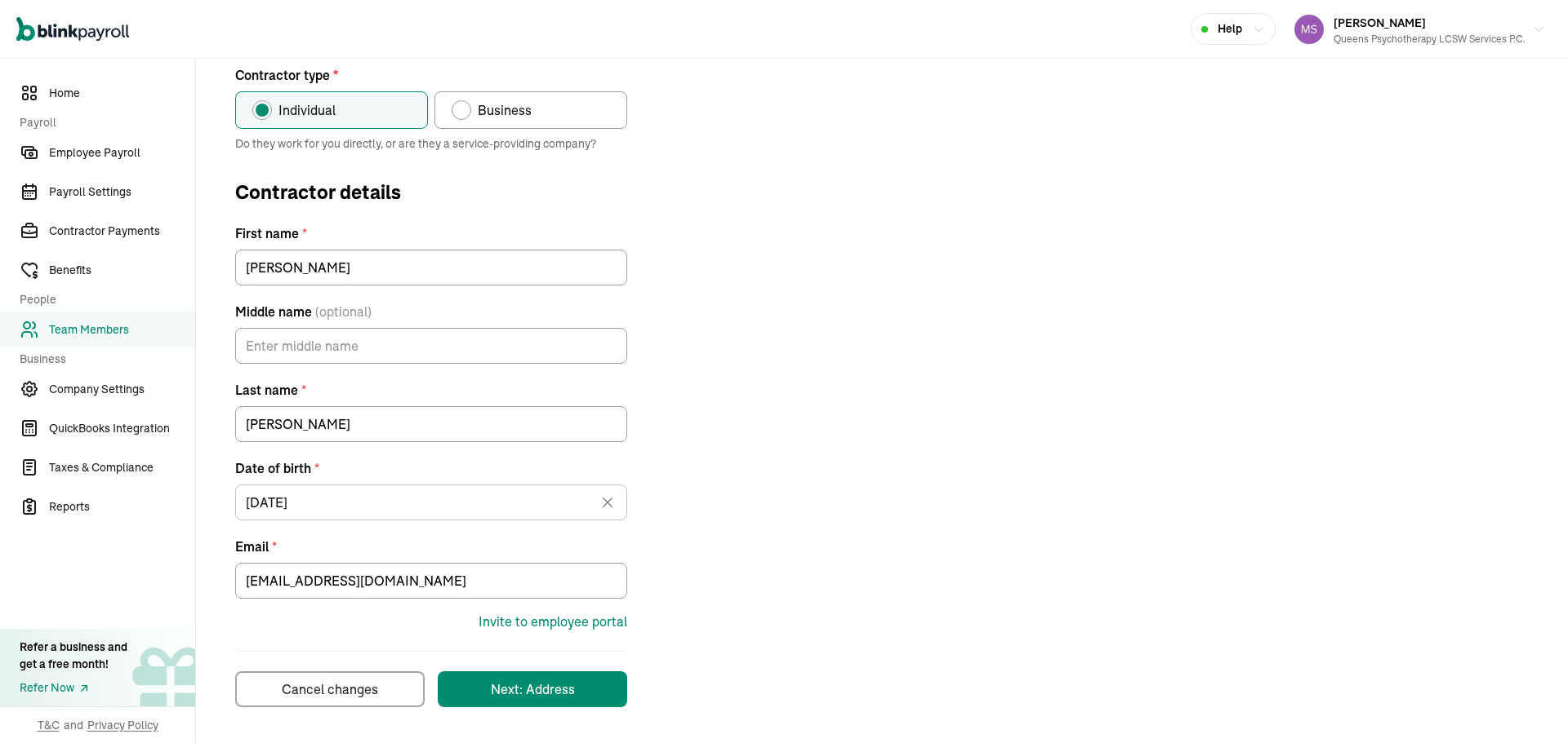
scroll to position [193, 0]
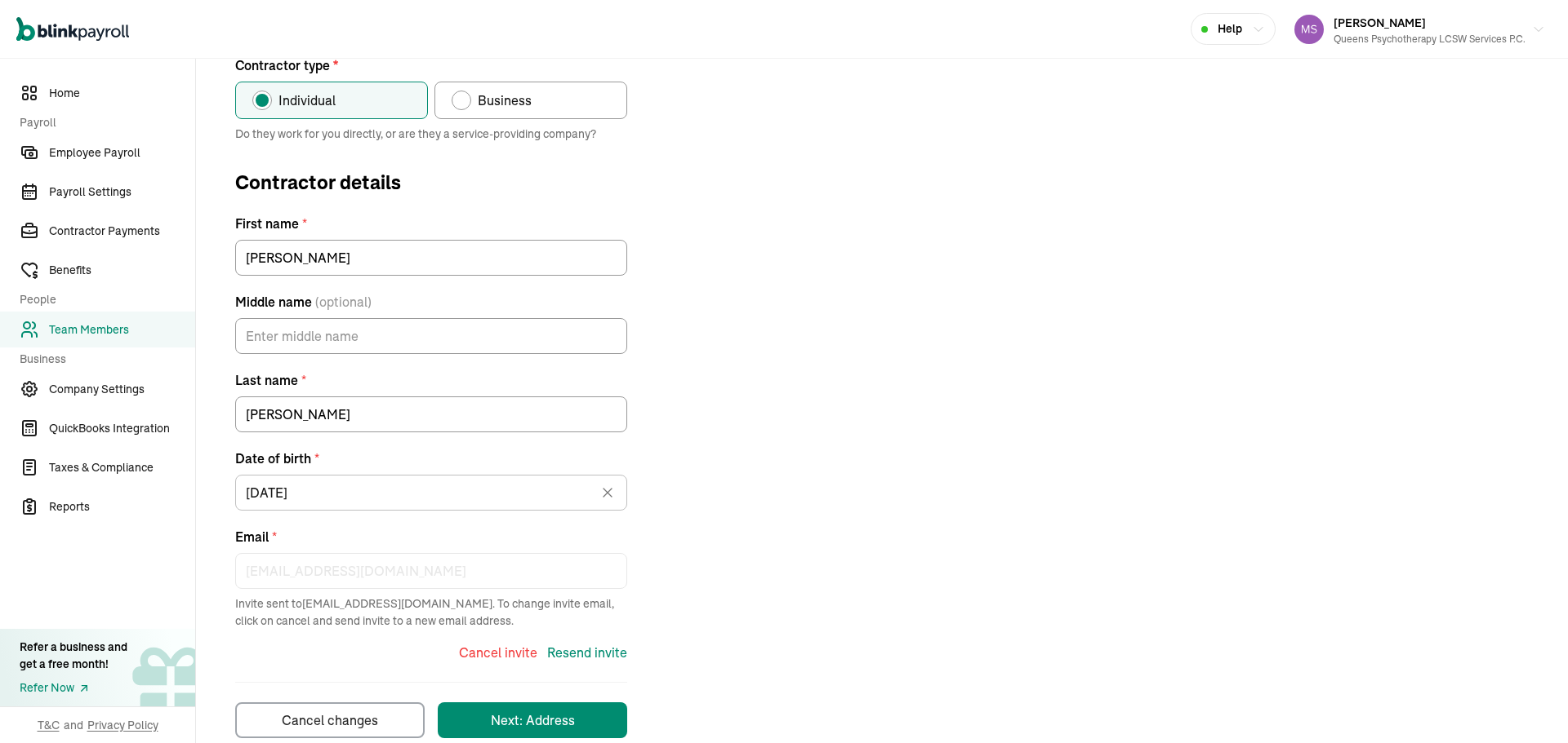
click at [806, 483] on div "Contractor type * Individual Business Do they work for you directly, or are the…" at bounding box center [882, 396] width 1333 height 683
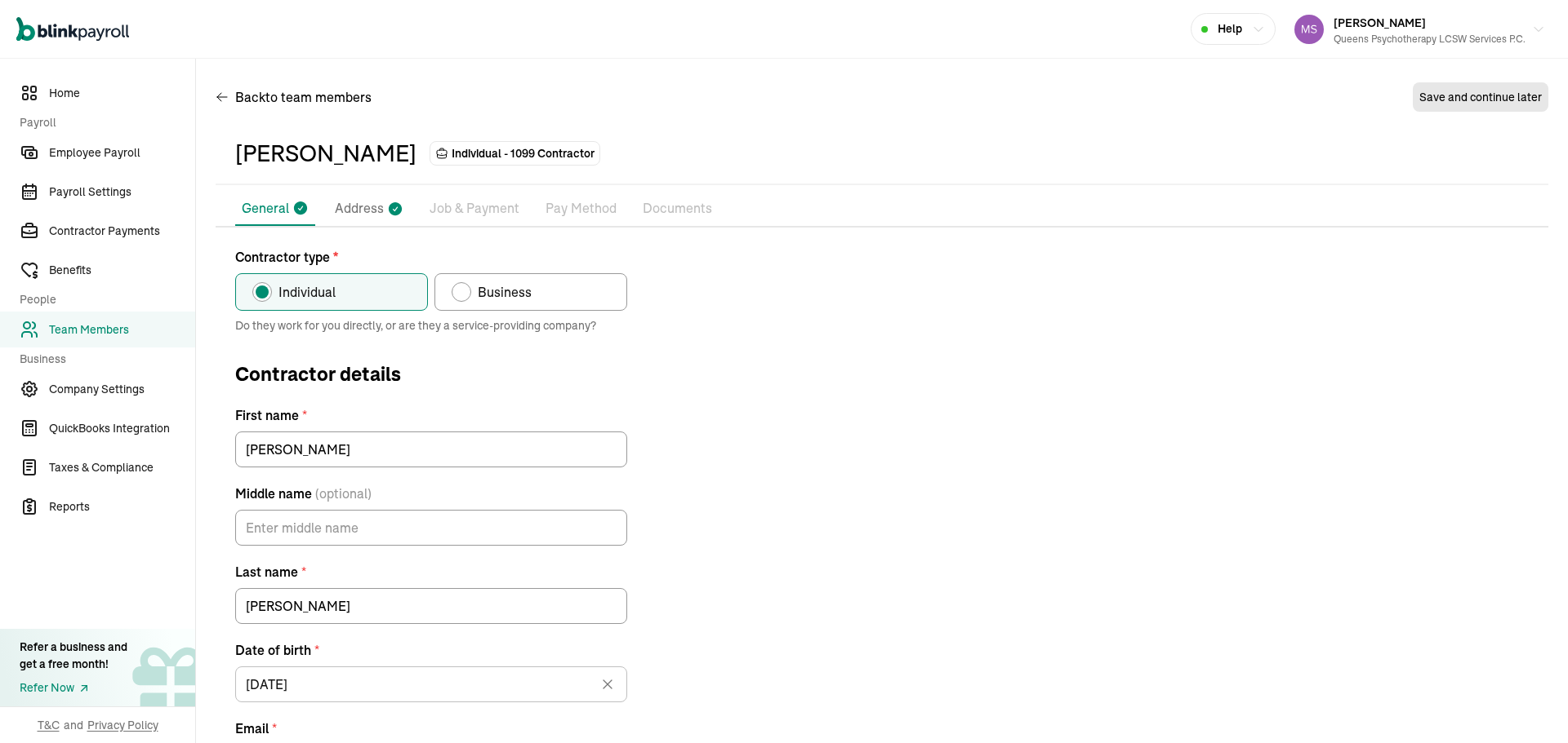
scroll to position [0, 0]
click at [147, 326] on span "Team Members" at bounding box center [123, 329] width 146 height 17
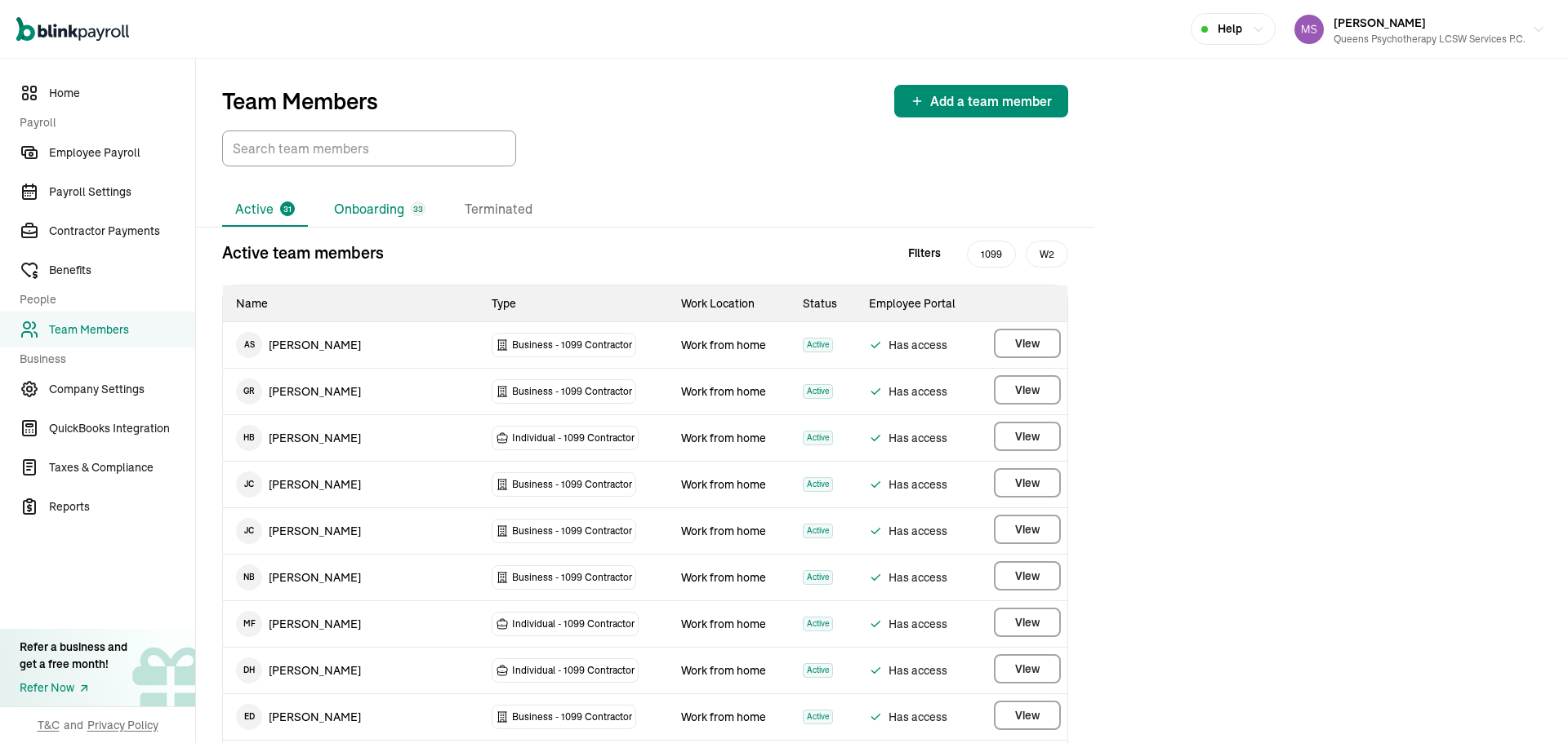
click at [384, 198] on li "Onboarding 33" at bounding box center [380, 209] width 118 height 35
click at [390, 204] on li "Onboarding 33" at bounding box center [380, 209] width 118 height 35
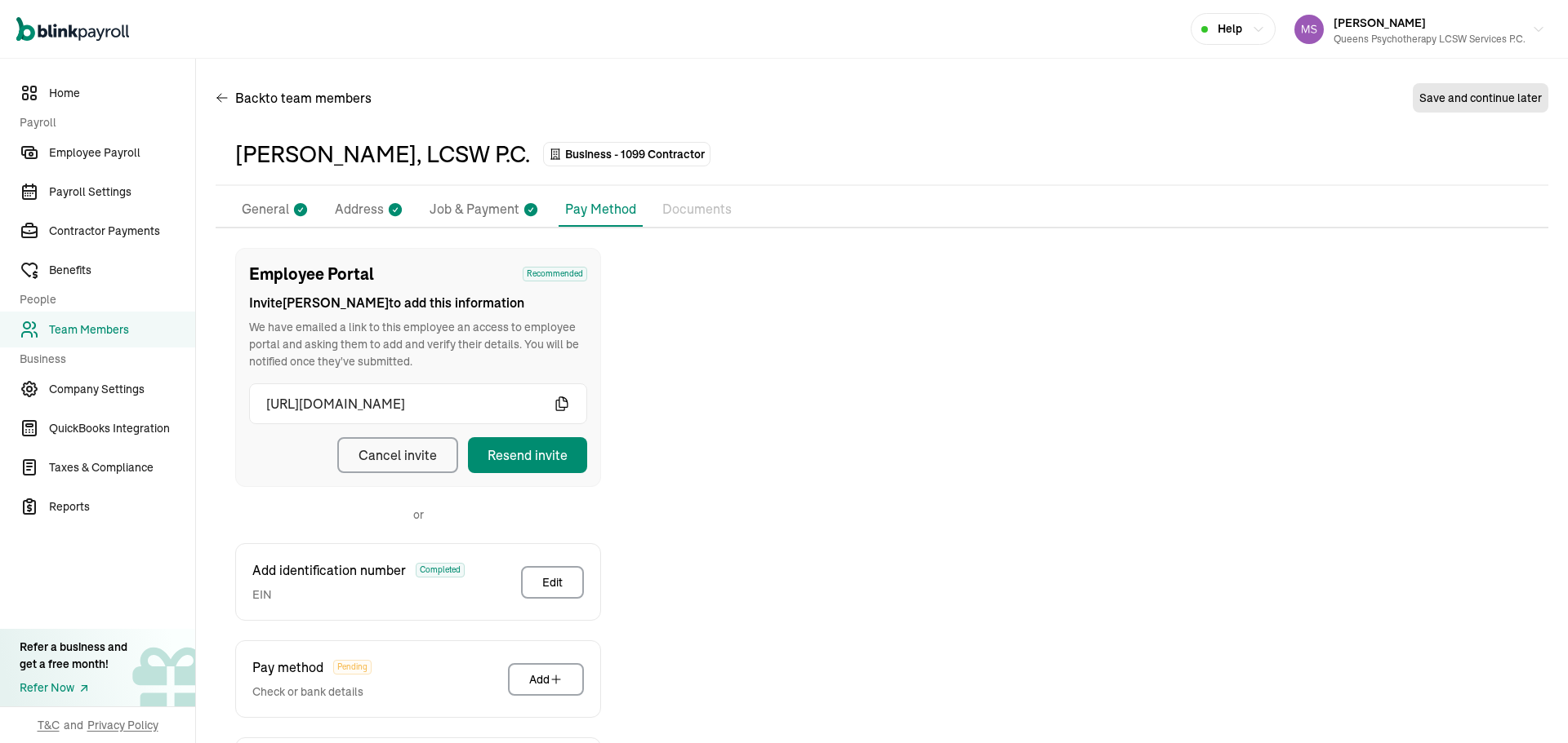
click at [254, 207] on p "General" at bounding box center [265, 209] width 47 height 21
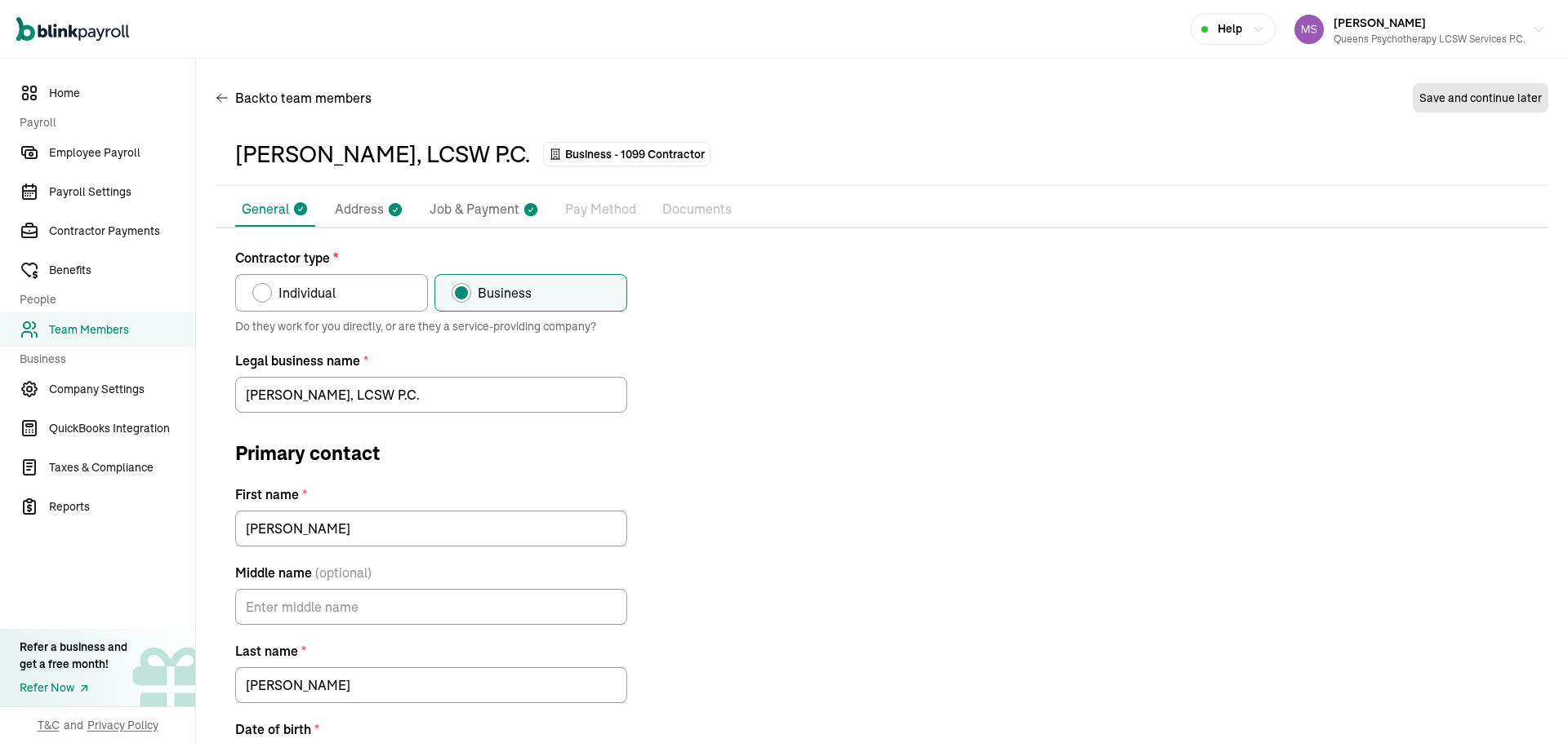
scroll to position [302, 0]
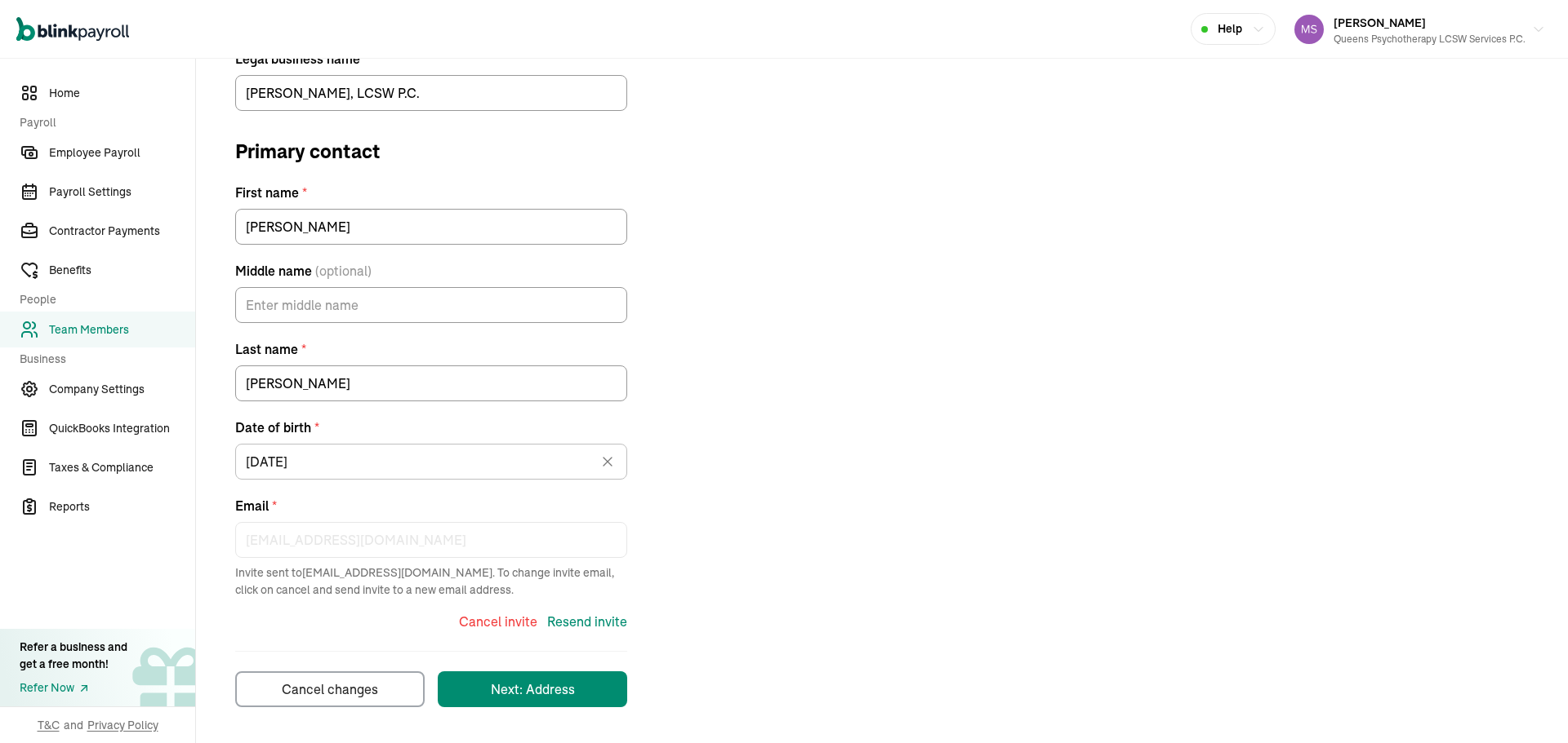
click at [504, 621] on div "Cancel invite" at bounding box center [497, 621] width 78 height 20
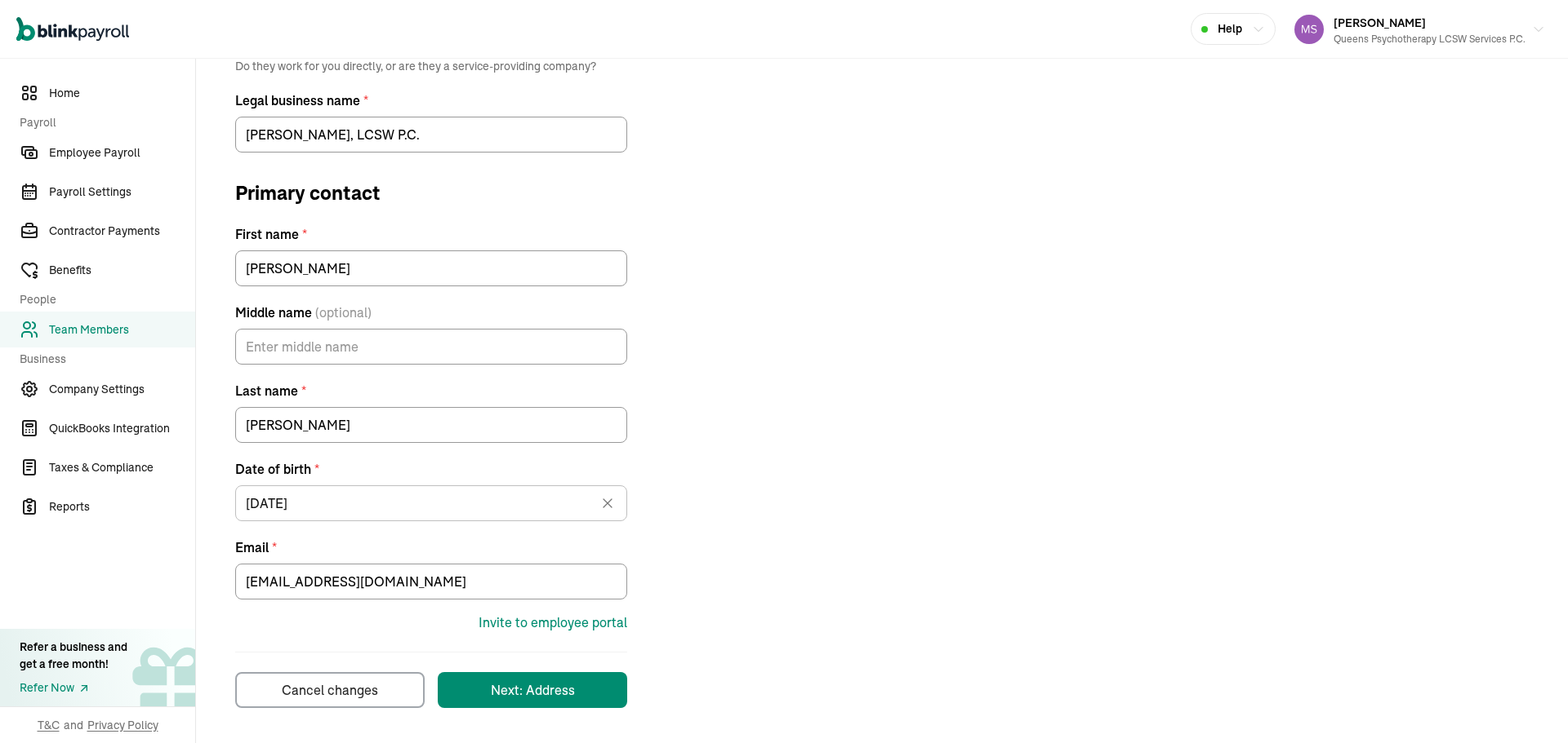
scroll to position [261, 0]
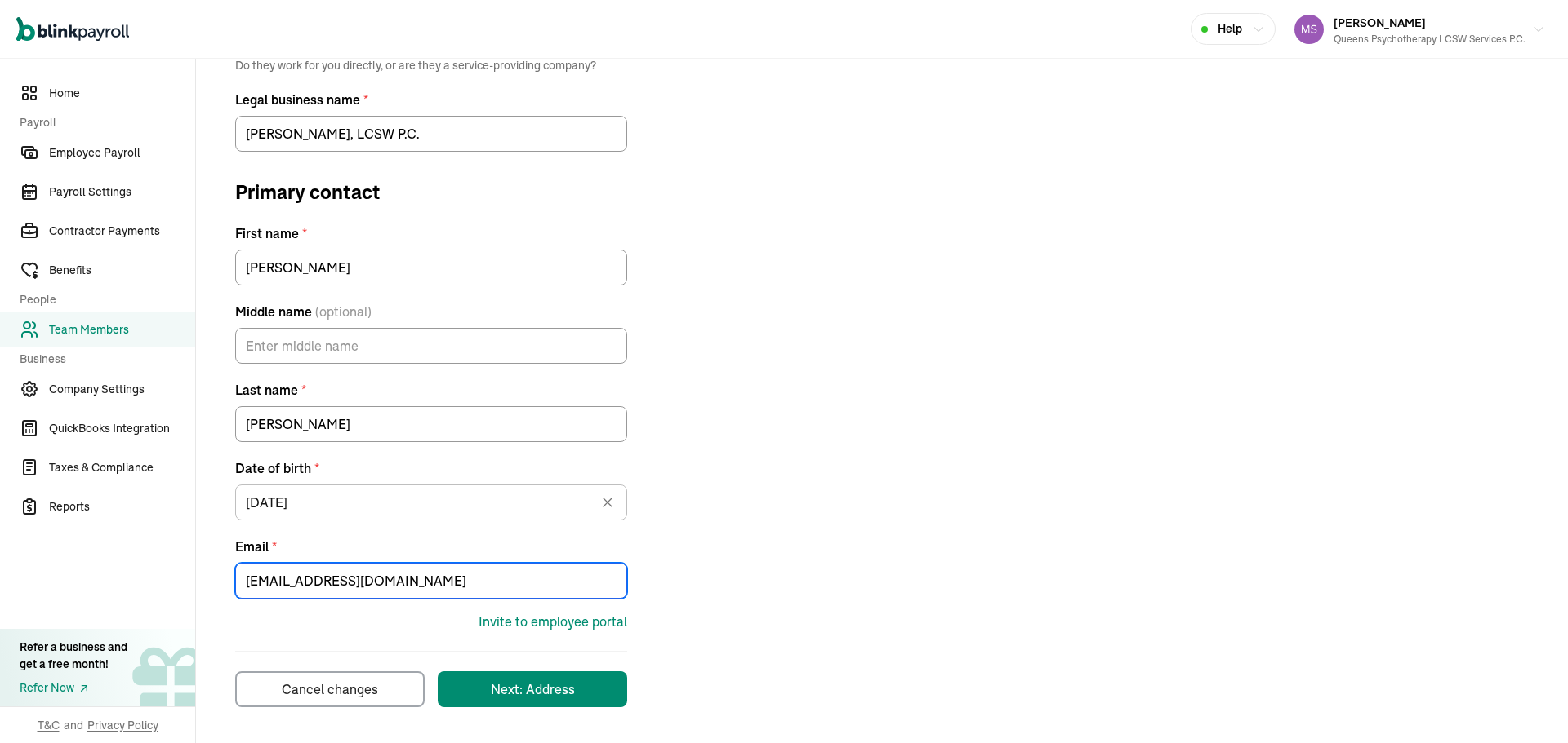
drag, startPoint x: 380, startPoint y: 583, endPoint x: 219, endPoint y: 584, distance: 161.0
click at [219, 584] on div "Contractor type * Individual Business Do they work for you directly, or are the…" at bounding box center [882, 347] width 1333 height 720
paste input "Jackieli621@aol"
click at [568, 625] on div "Invite to employee portal" at bounding box center [553, 621] width 148 height 20
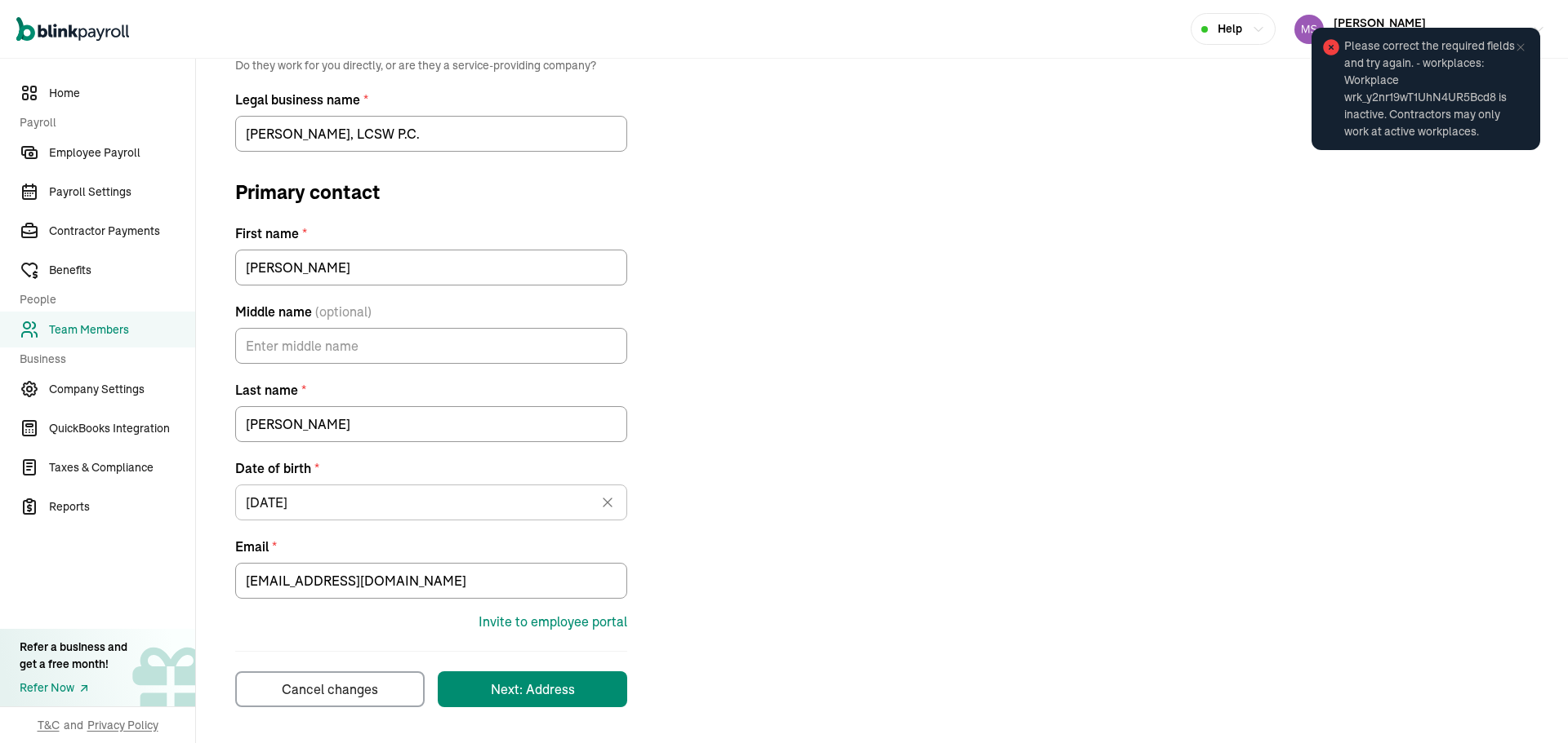
click at [1050, 377] on div "Contractor type * Individual Business Do they work for you directly, or are the…" at bounding box center [882, 347] width 1333 height 720
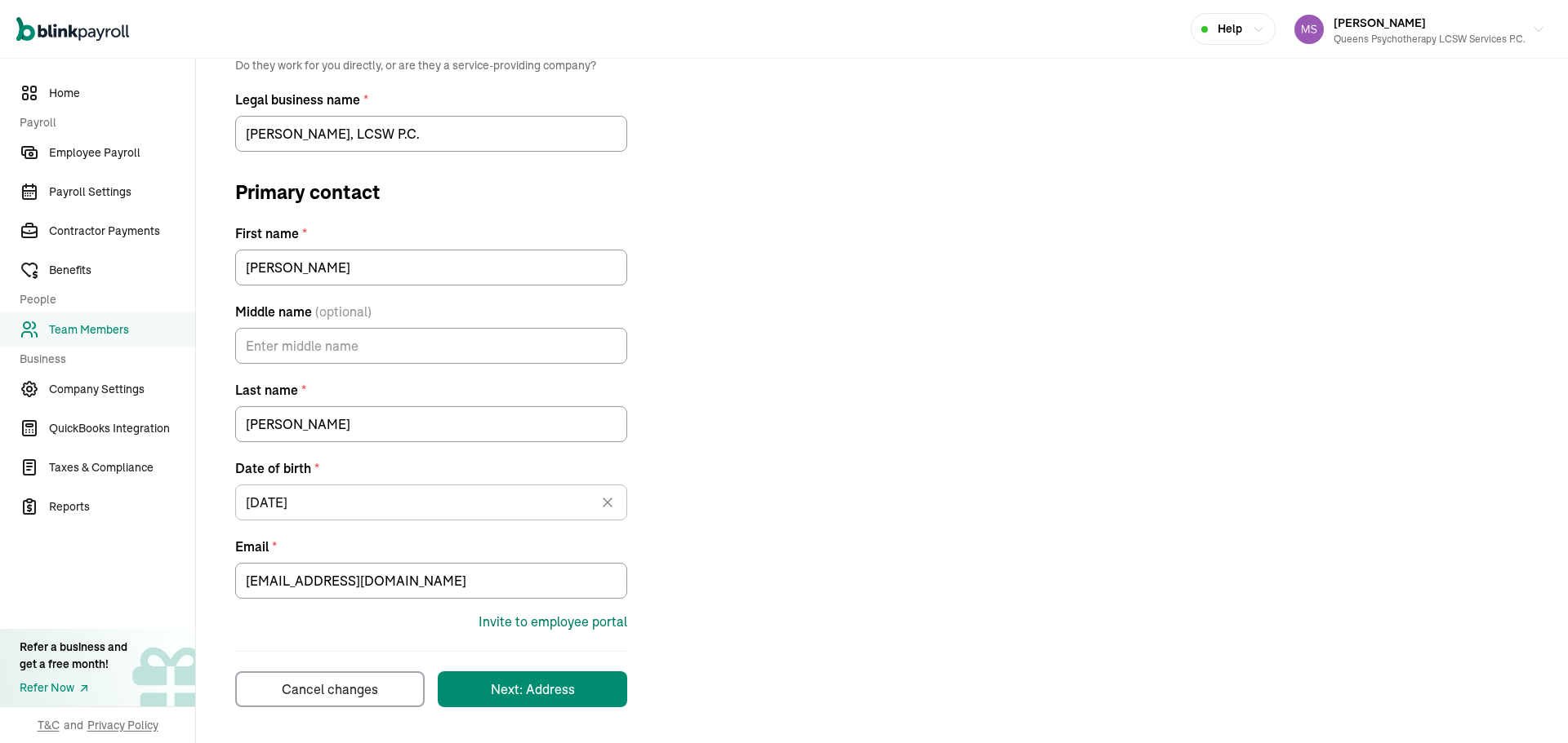
click at [617, 617] on div "Invite to employee portal" at bounding box center [553, 621] width 148 height 20
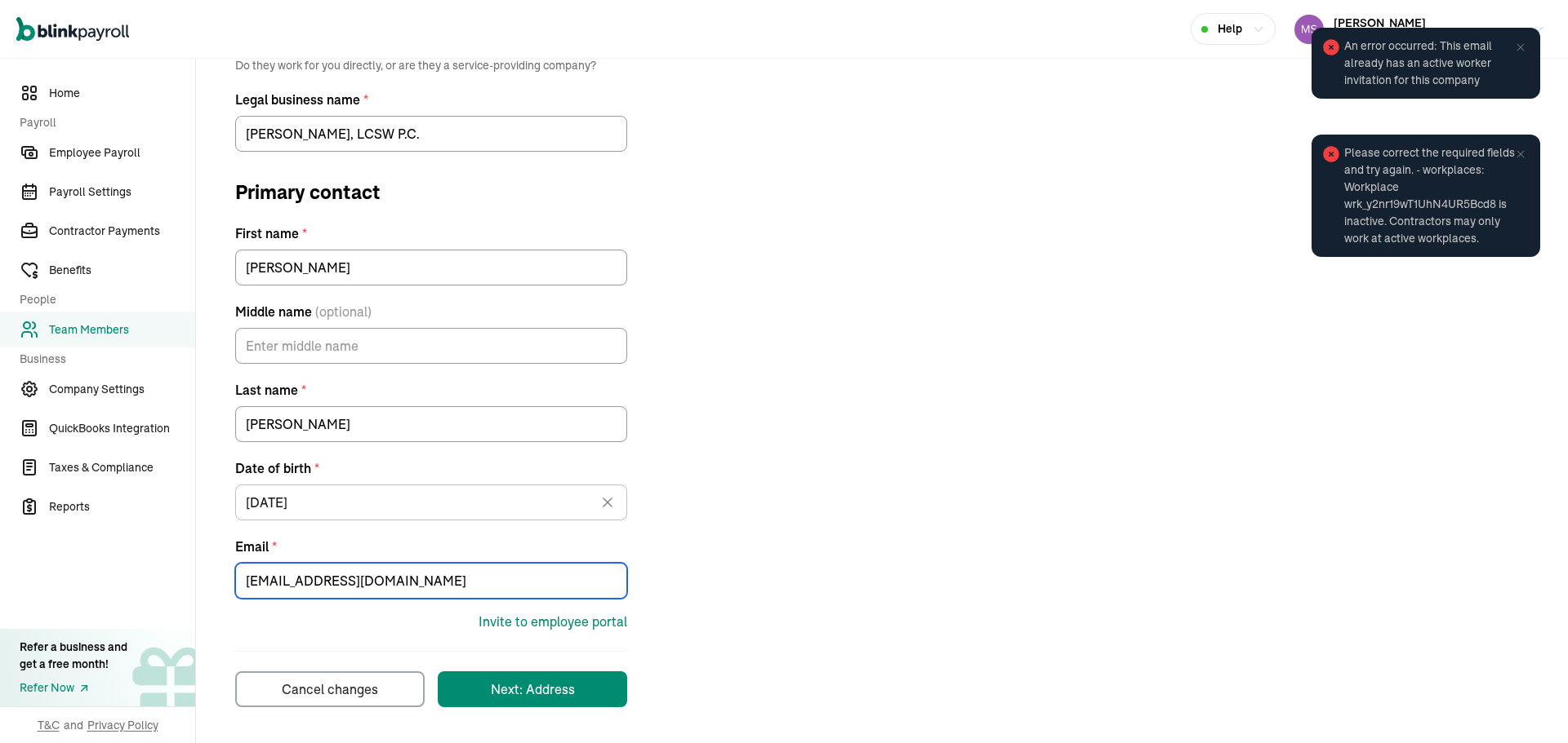
click at [239, 584] on input "Jackieli621@aol.com" at bounding box center [431, 581] width 392 height 36
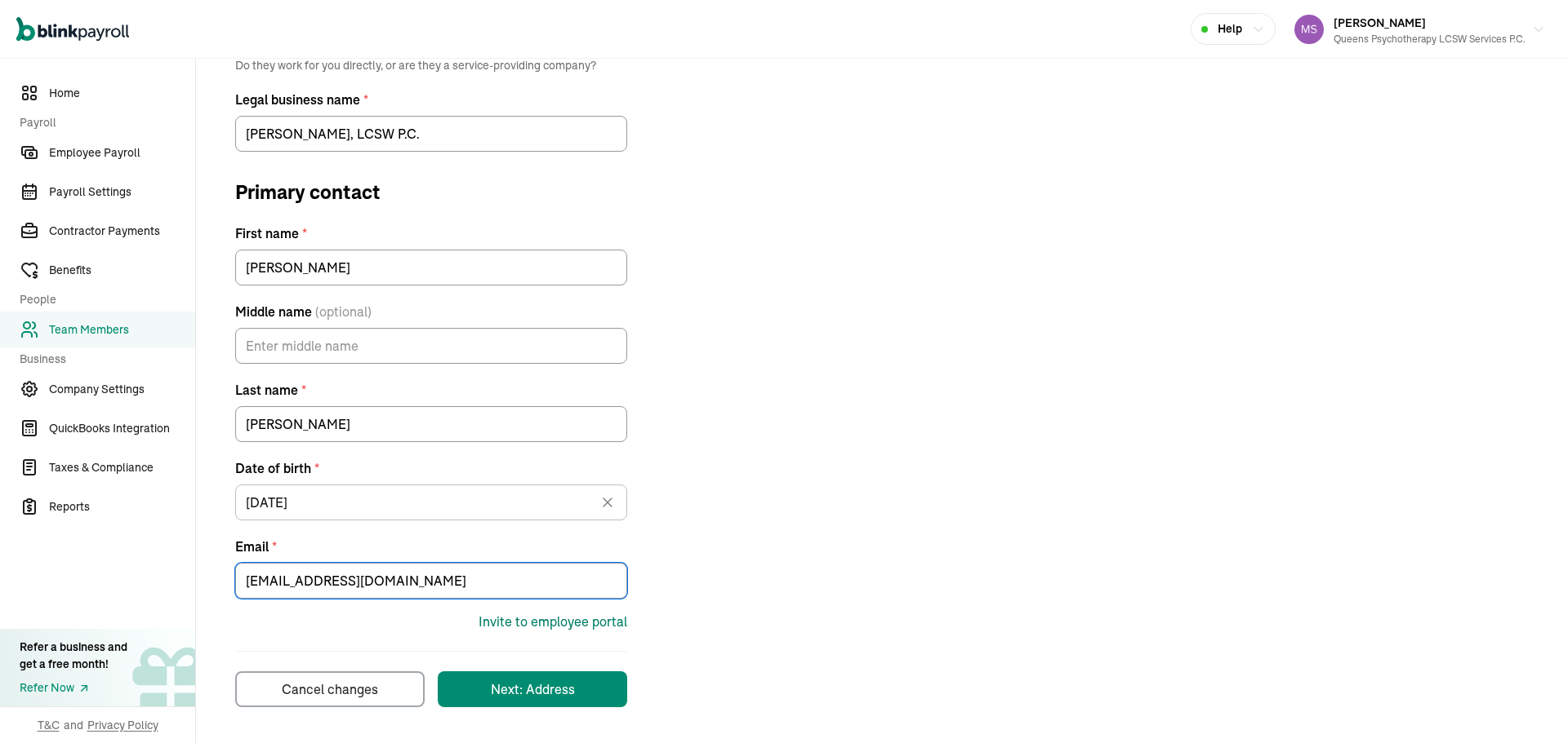
click at [537, 620] on div "Invite to employee portal" at bounding box center [553, 621] width 148 height 20
drag, startPoint x: 450, startPoint y: 589, endPoint x: 158, endPoint y: 587, distance: 292.0
click at [158, 587] on div "Home Payroll Employee Payroll Payroll Settings Contractor Payments Benefits Peo…" at bounding box center [784, 270] width 1568 height 946
paste input "J"
click at [386, 586] on input "Jackieli621@aol.com" at bounding box center [431, 581] width 392 height 36
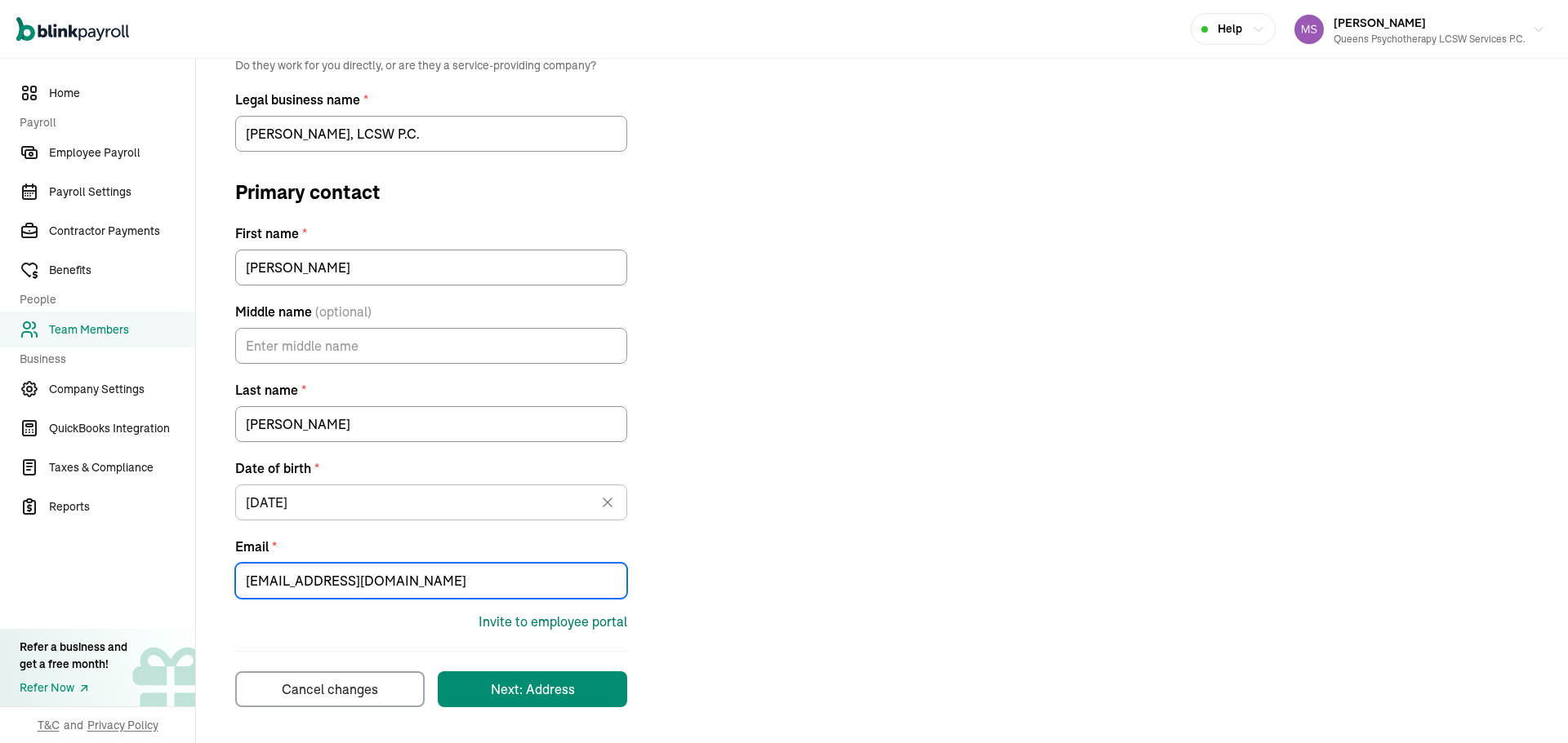
type input "Jackieli621@aol.com"
click at [550, 619] on div "Invite to employee portal" at bounding box center [553, 621] width 148 height 20
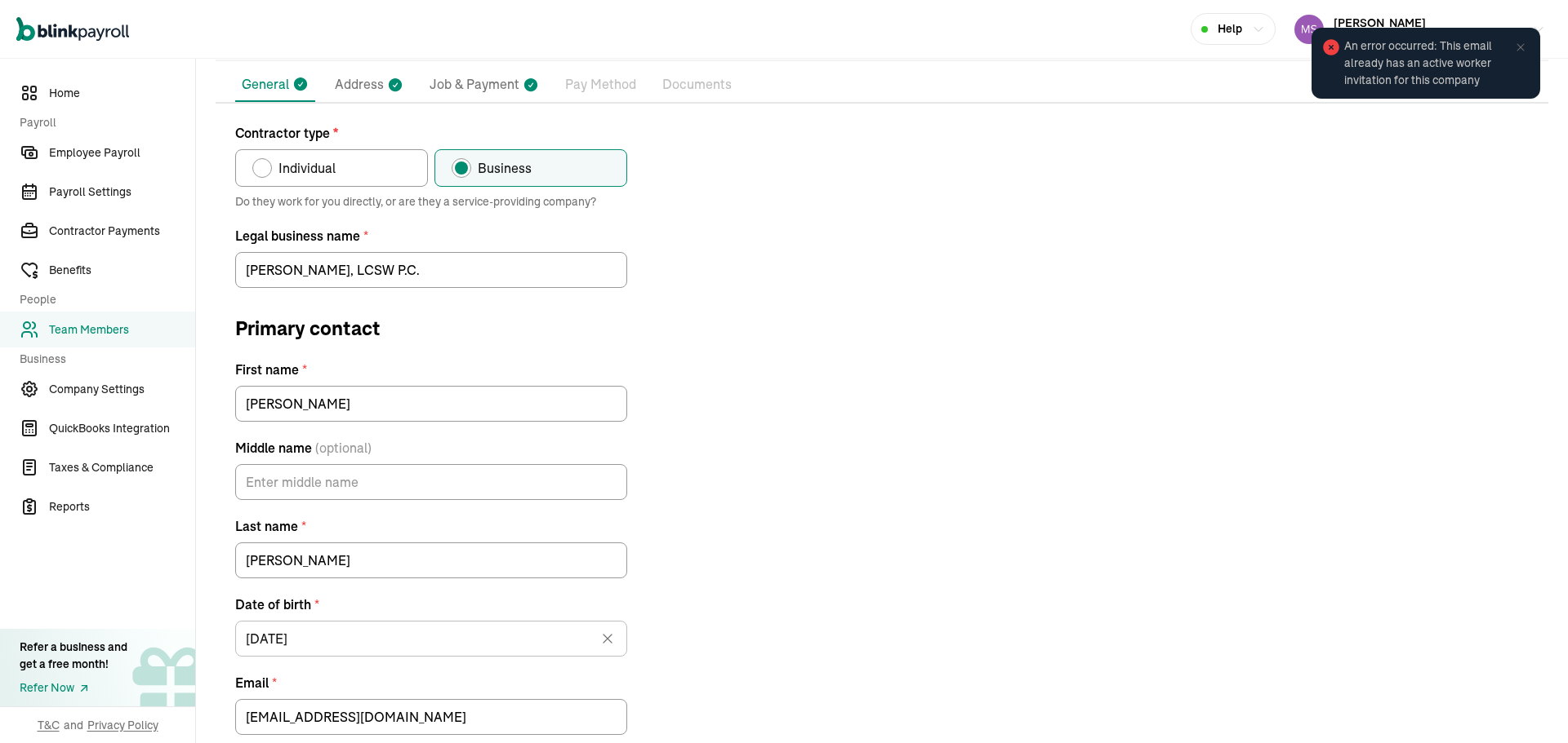
scroll to position [0, 0]
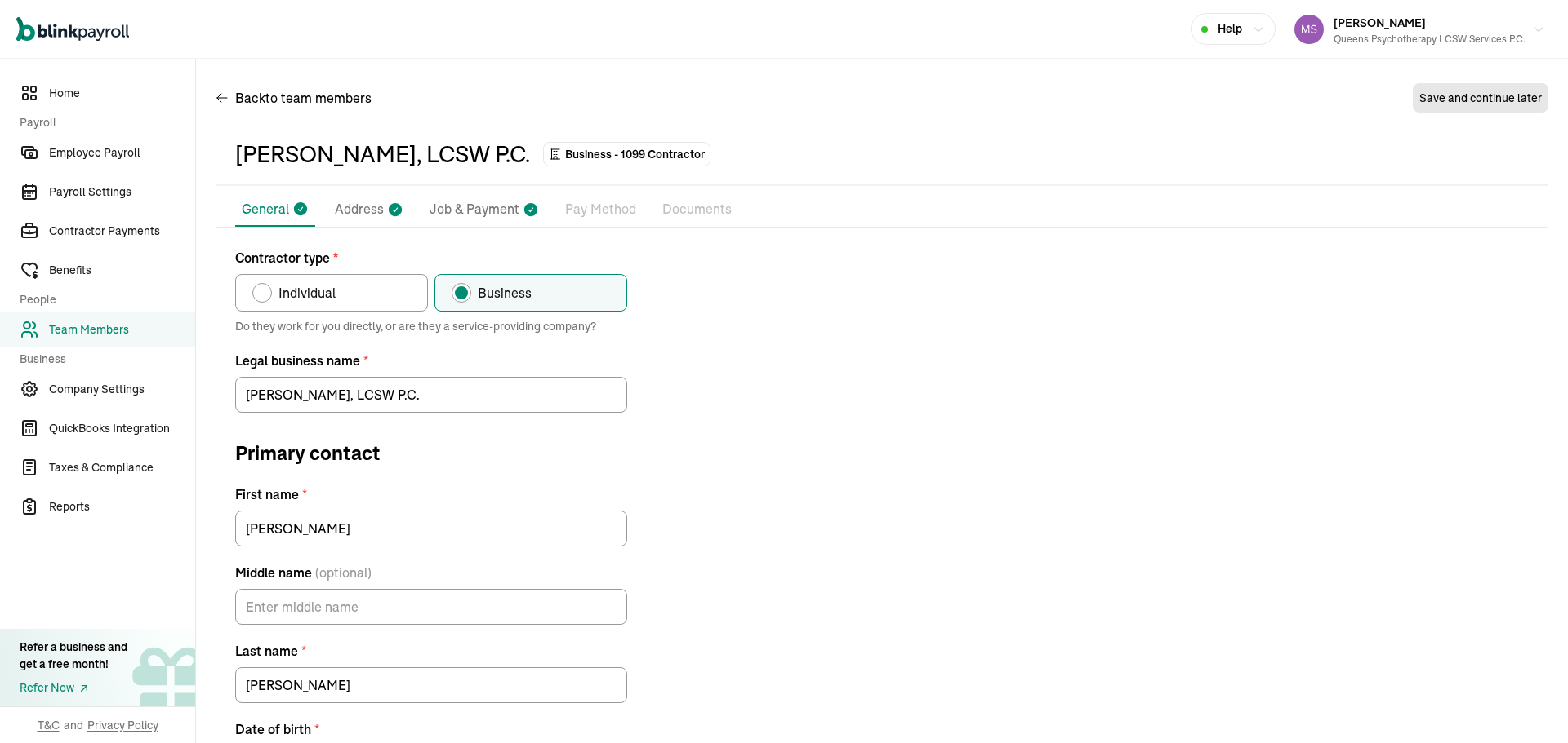
drag, startPoint x: 701, startPoint y: 533, endPoint x: 636, endPoint y: 256, distance: 284.5
click at [636, 256] on div "Contractor type * Individual Business Do they work for you directly, or are the…" at bounding box center [882, 608] width 1333 height 720
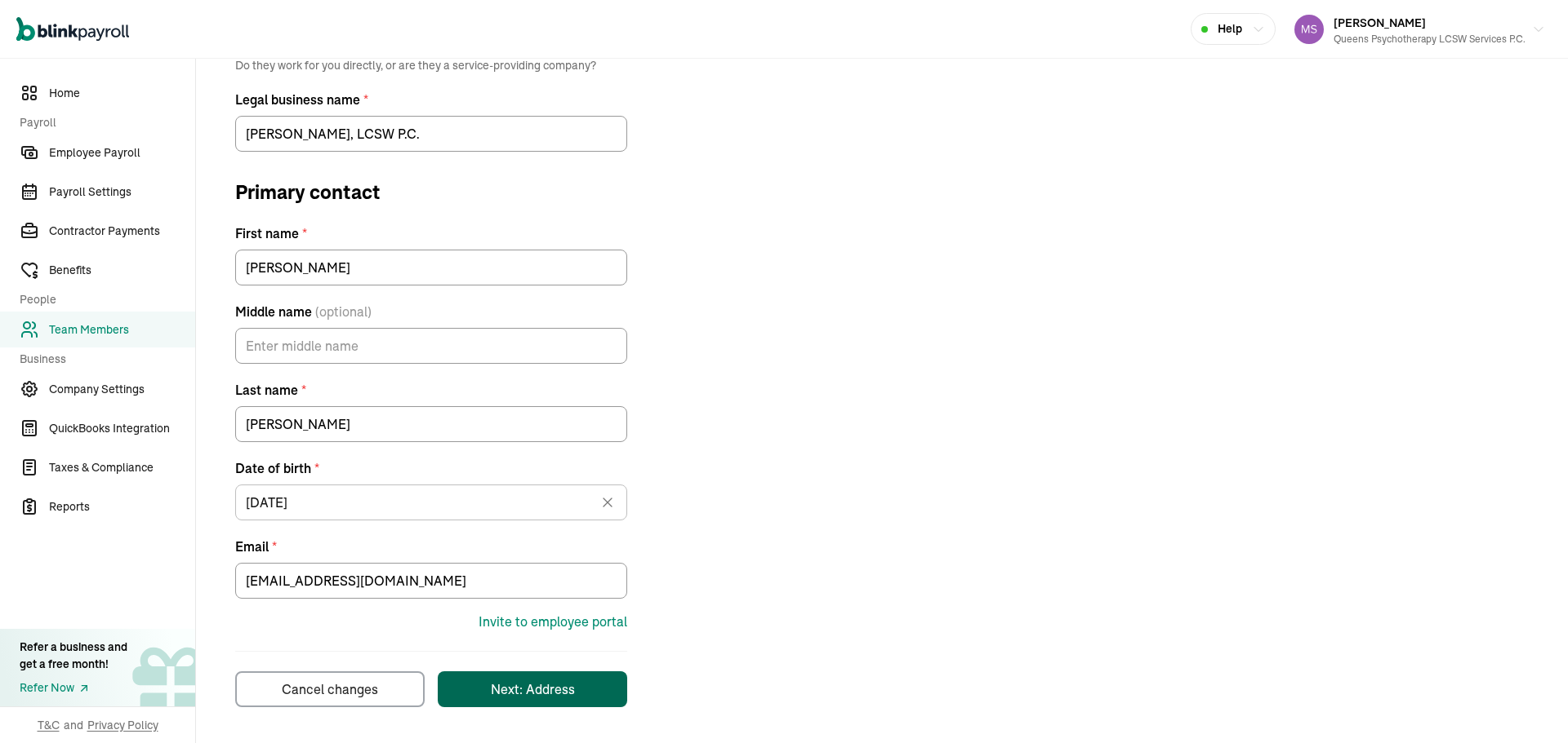
click at [515, 682] on div "Next: Address" at bounding box center [532, 690] width 84 height 20
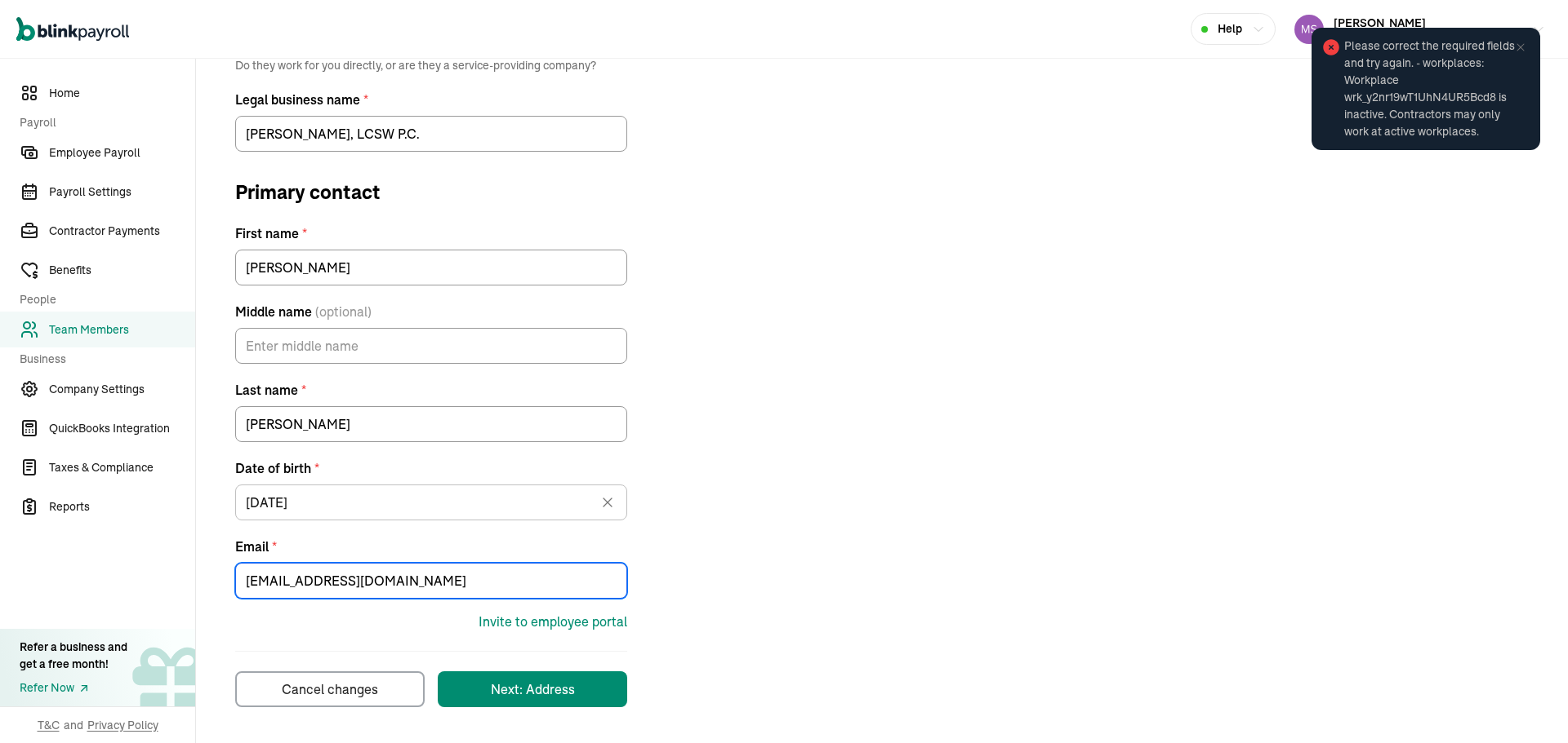
drag, startPoint x: 433, startPoint y: 570, endPoint x: 93, endPoint y: 583, distance: 340.2
click at [92, 583] on div "Home Payroll Employee Payroll Payroll Settings Contractor Payments Benefits Peo…" at bounding box center [784, 270] width 1568 height 946
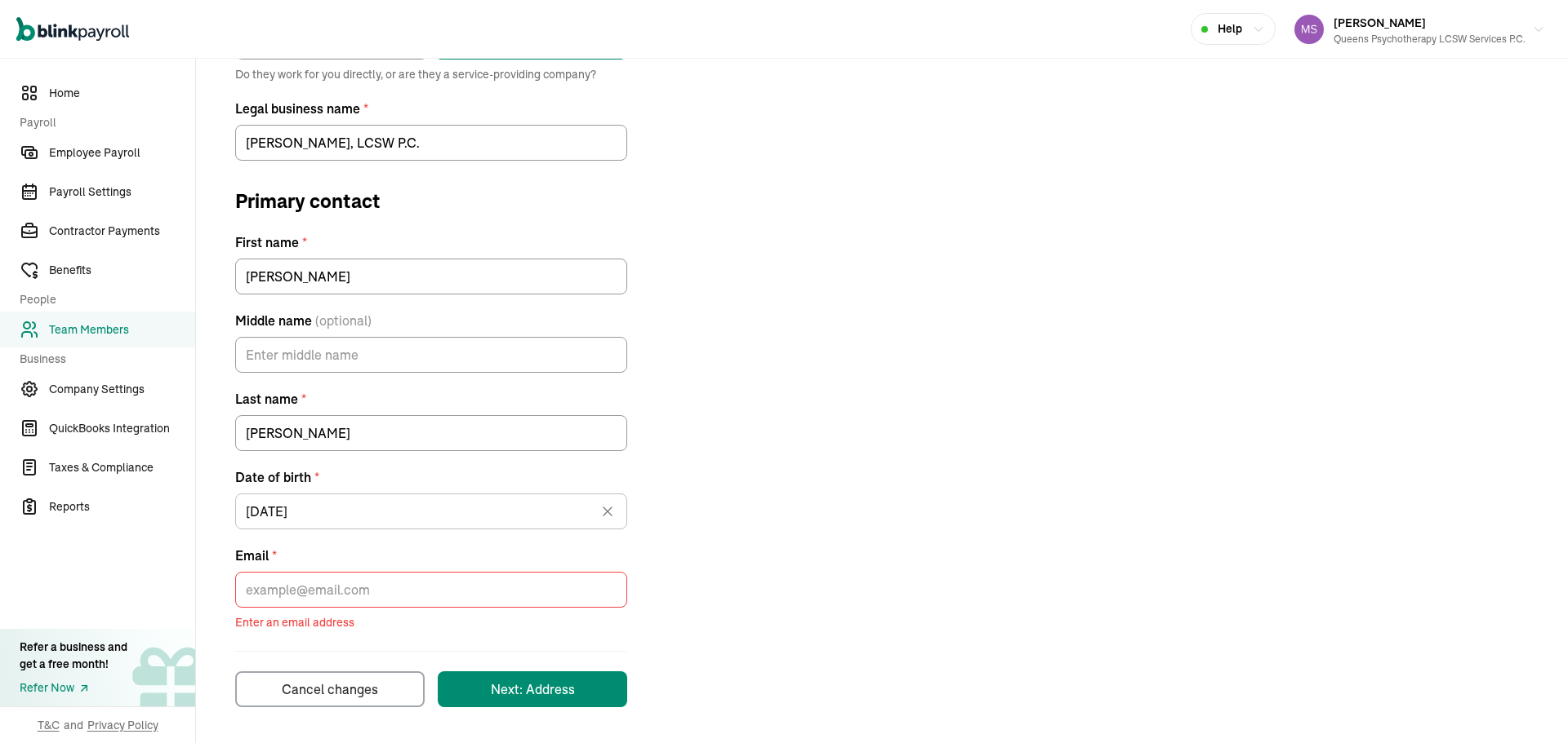
drag, startPoint x: 962, startPoint y: 402, endPoint x: 797, endPoint y: 534, distance: 211.3
click at [962, 406] on div "Contractor type * Individual Business Do they work for you directly, or are the…" at bounding box center [882, 352] width 1333 height 711
click at [362, 684] on div "Cancel changes" at bounding box center [329, 690] width 96 height 20
click at [374, 695] on div "Cancel changes" at bounding box center [329, 690] width 96 height 20
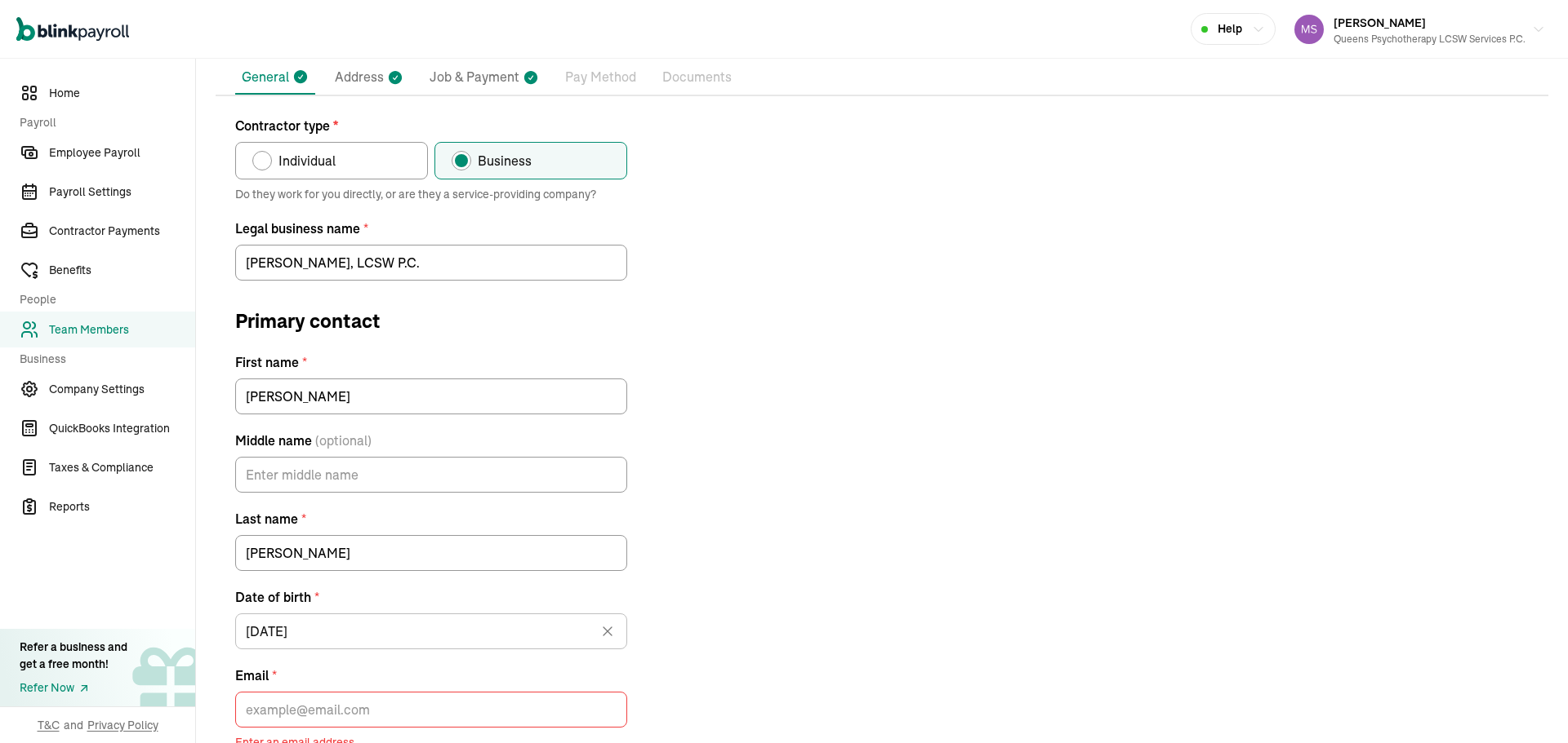
scroll to position [0, 0]
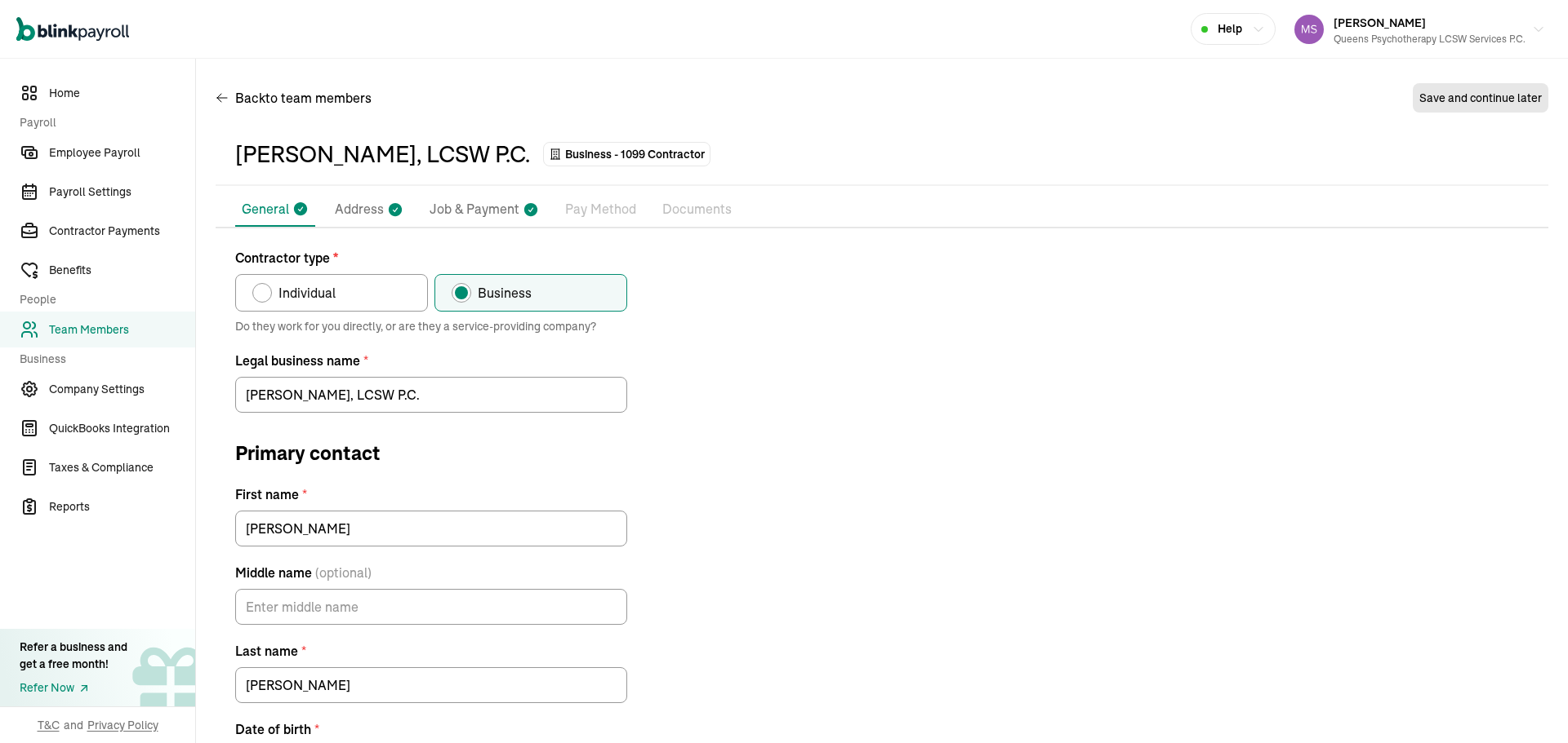
click at [361, 211] on p "Address" at bounding box center [360, 209] width 49 height 21
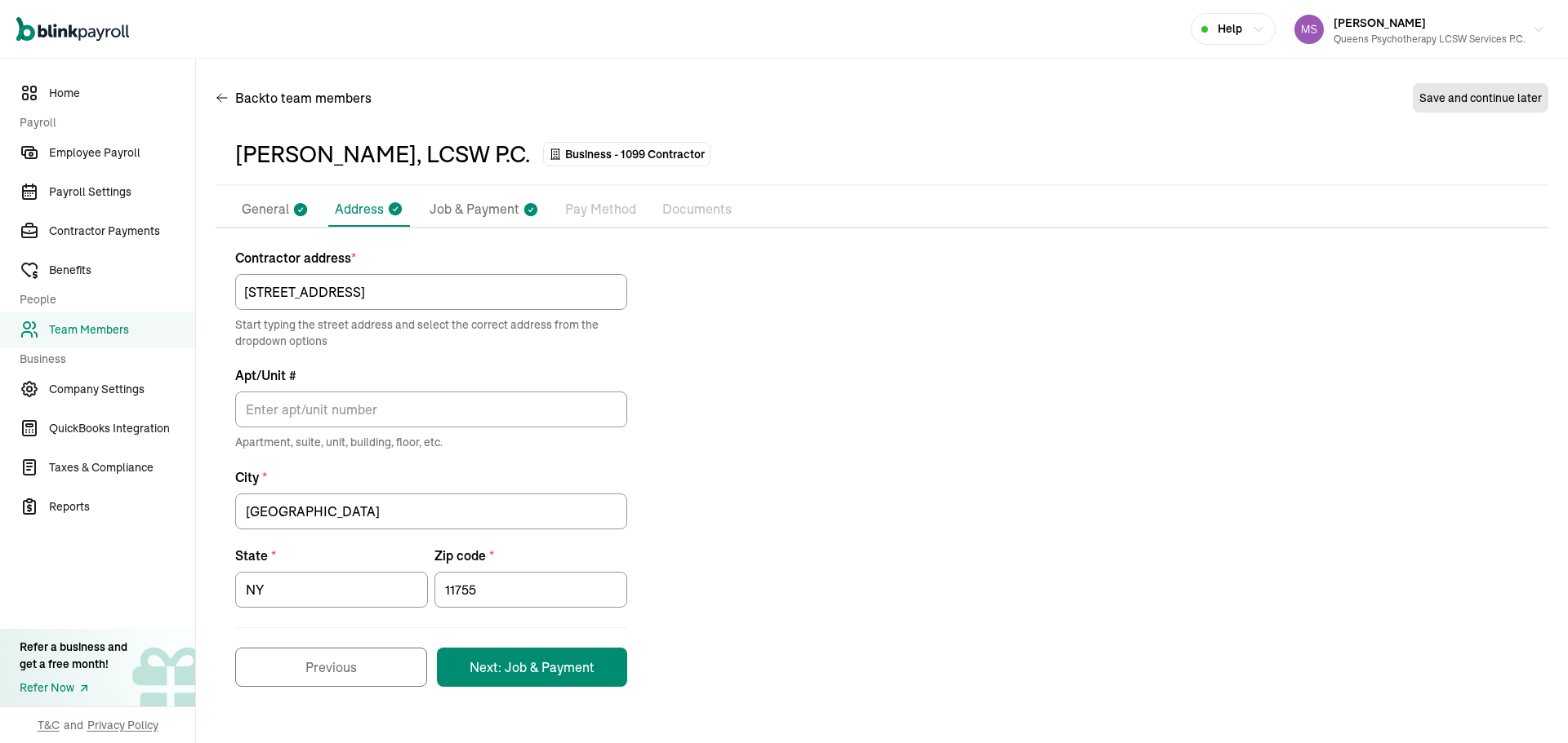
click at [286, 202] on p "General" at bounding box center [265, 209] width 47 height 21
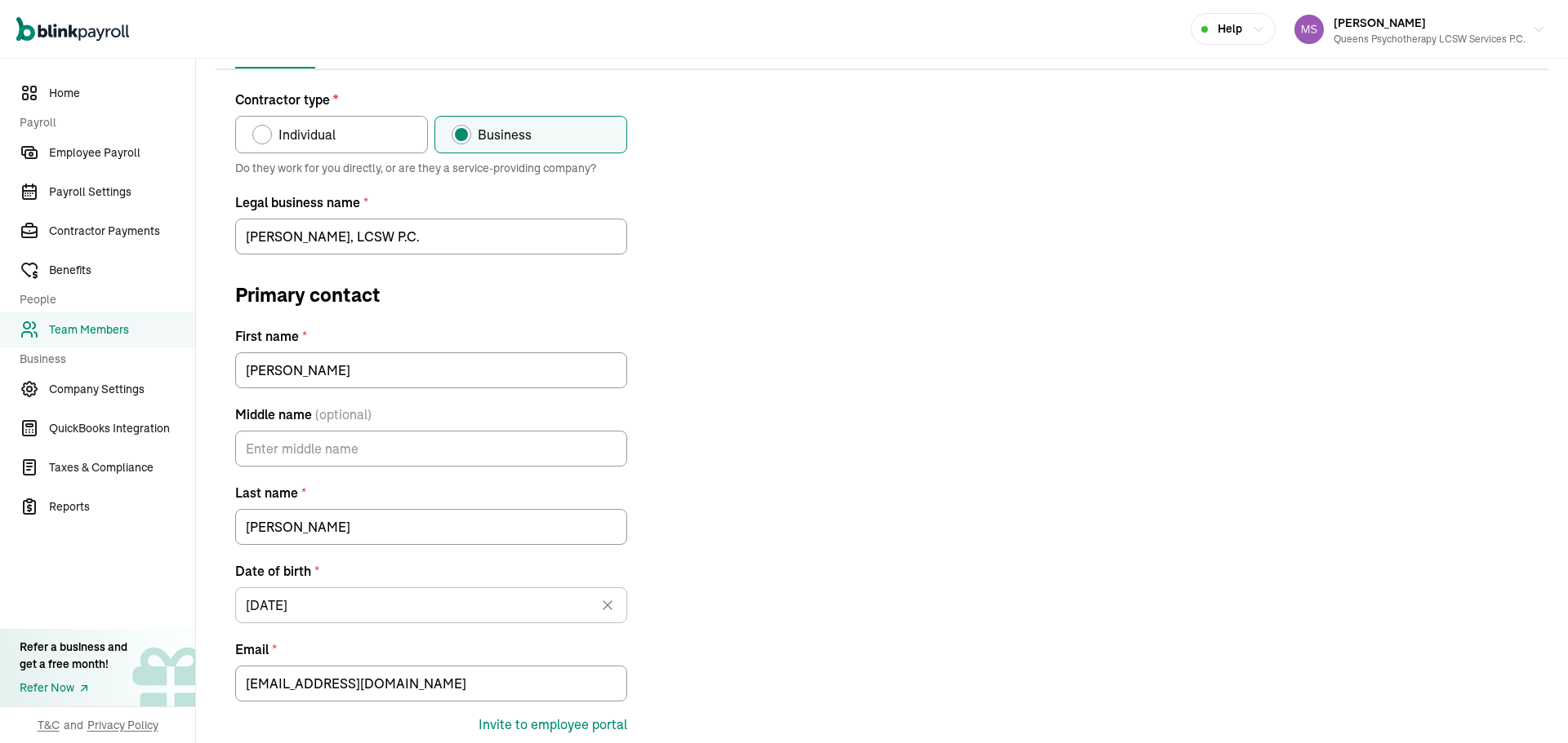
scroll to position [17, 0]
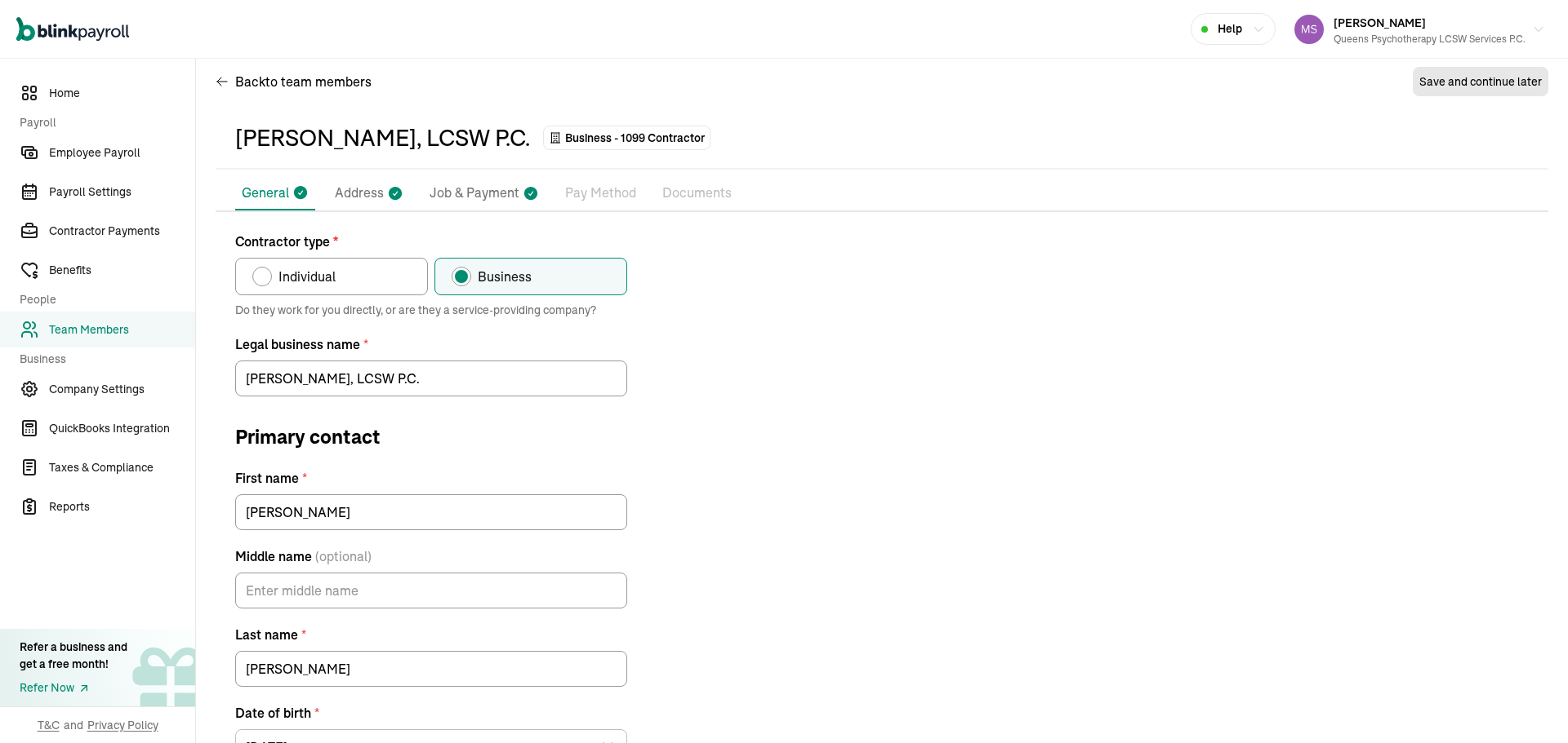
click at [137, 321] on span "Team Members" at bounding box center [123, 329] width 146 height 17
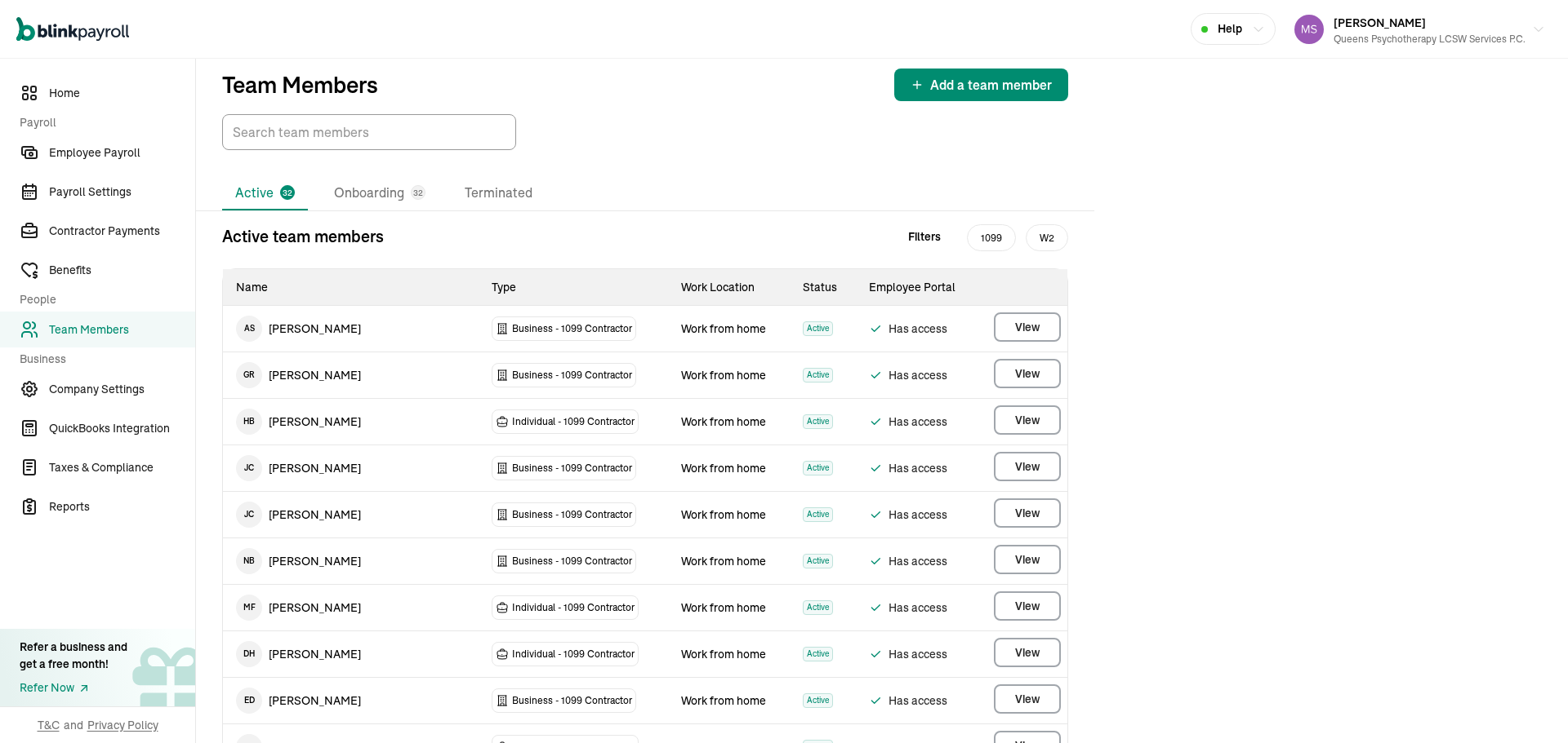
click at [392, 210] on li "Onboarding 32" at bounding box center [380, 193] width 118 height 35
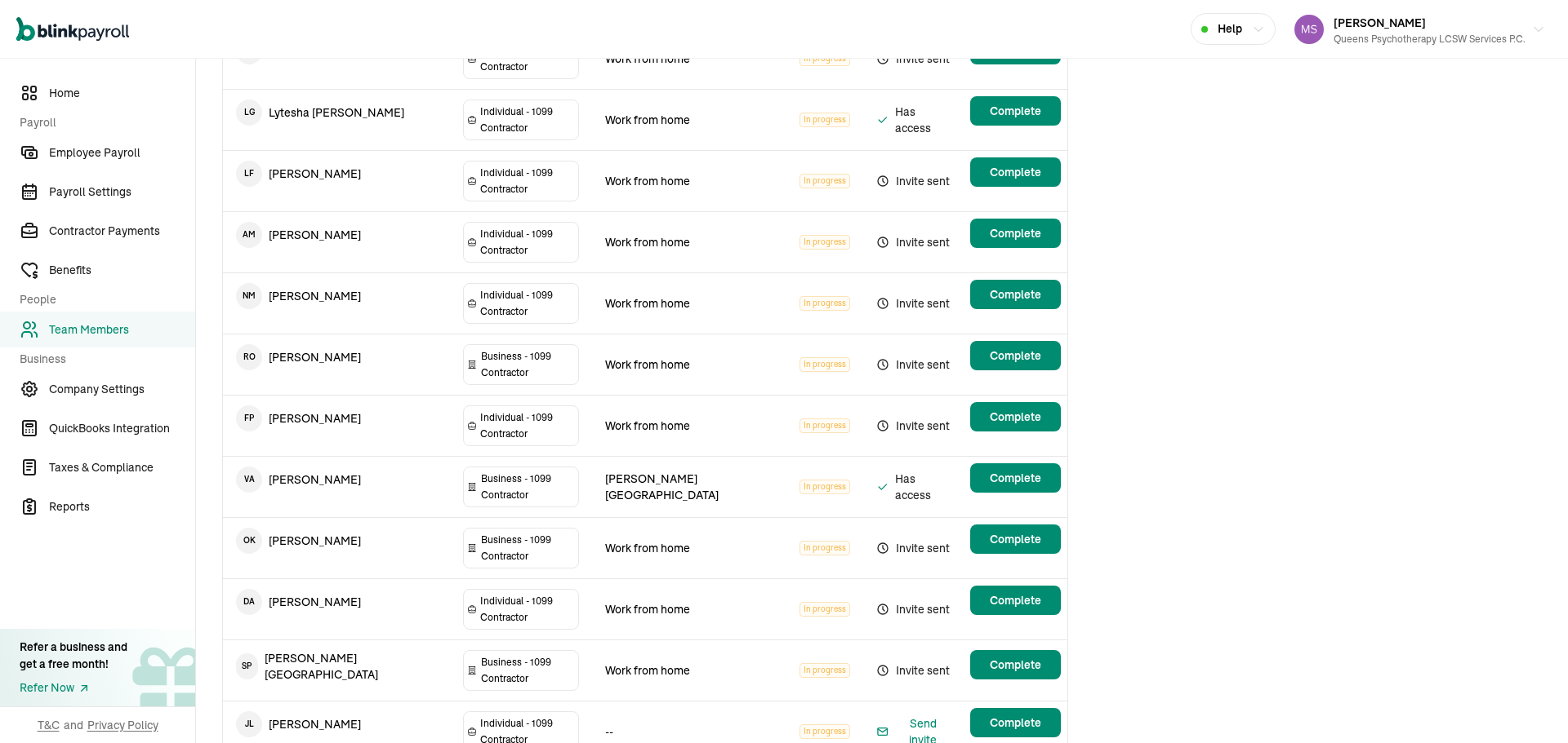
scroll to position [653, 0]
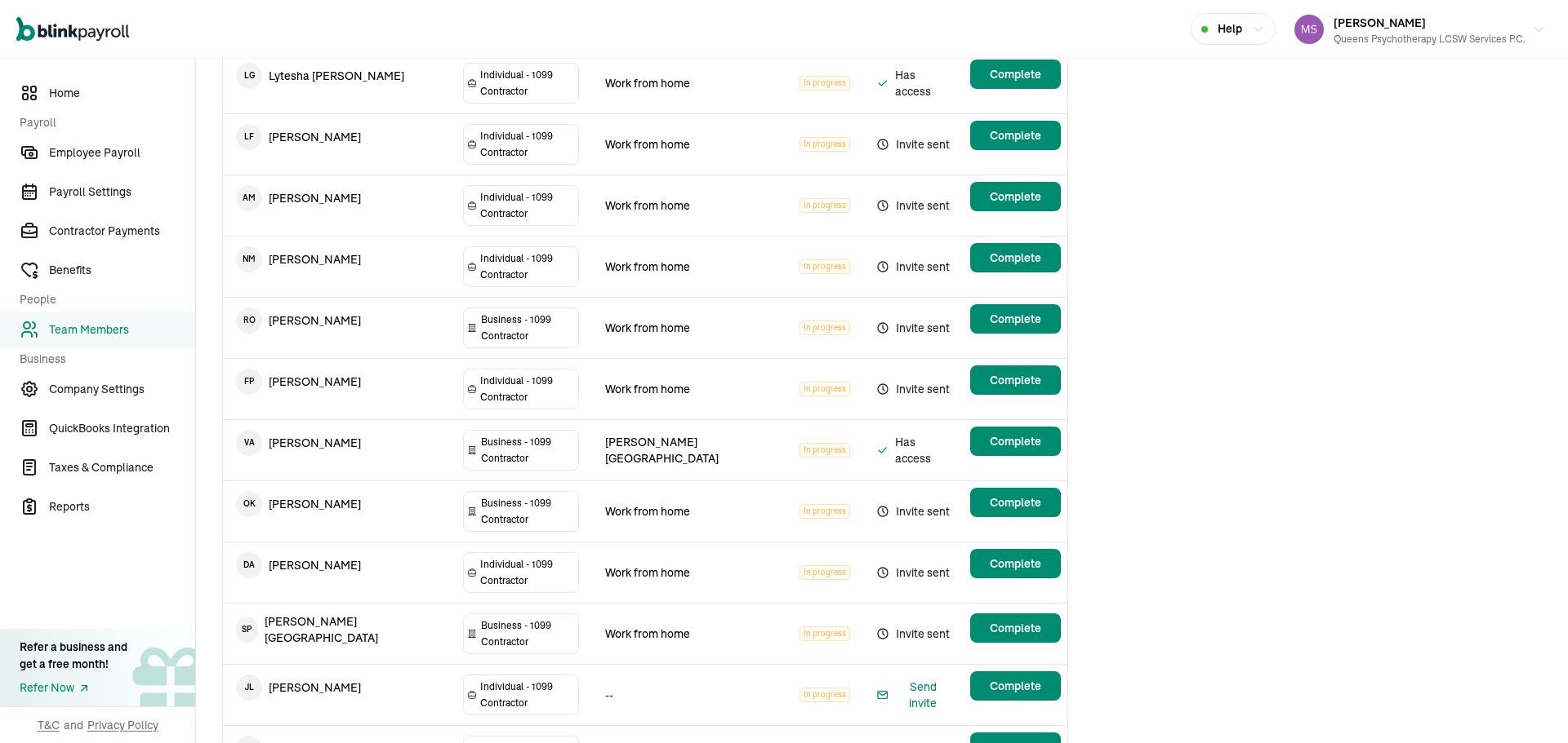
drag, startPoint x: 298, startPoint y: 526, endPoint x: 938, endPoint y: 531, distance: 640.0
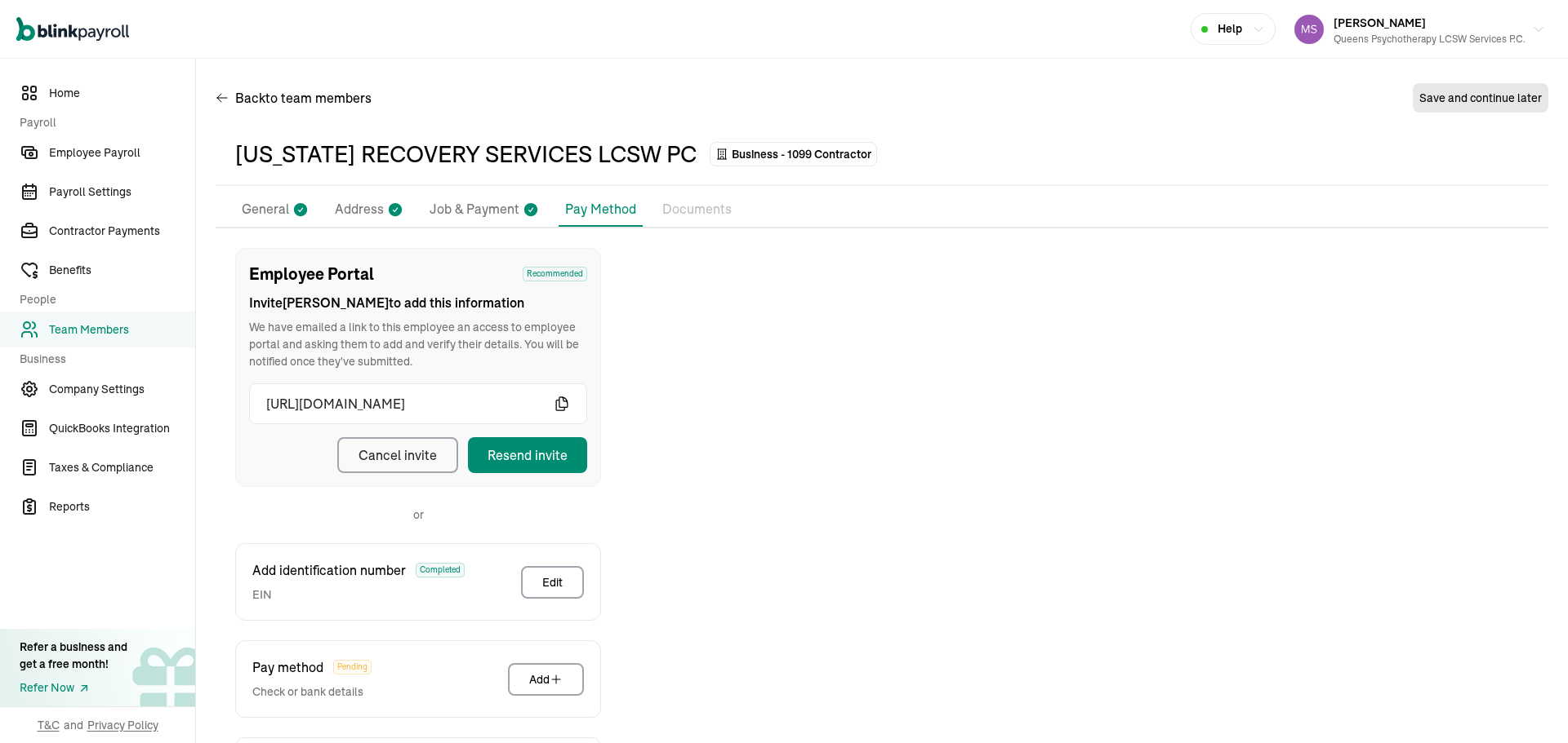
click at [274, 215] on p "General" at bounding box center [265, 209] width 47 height 21
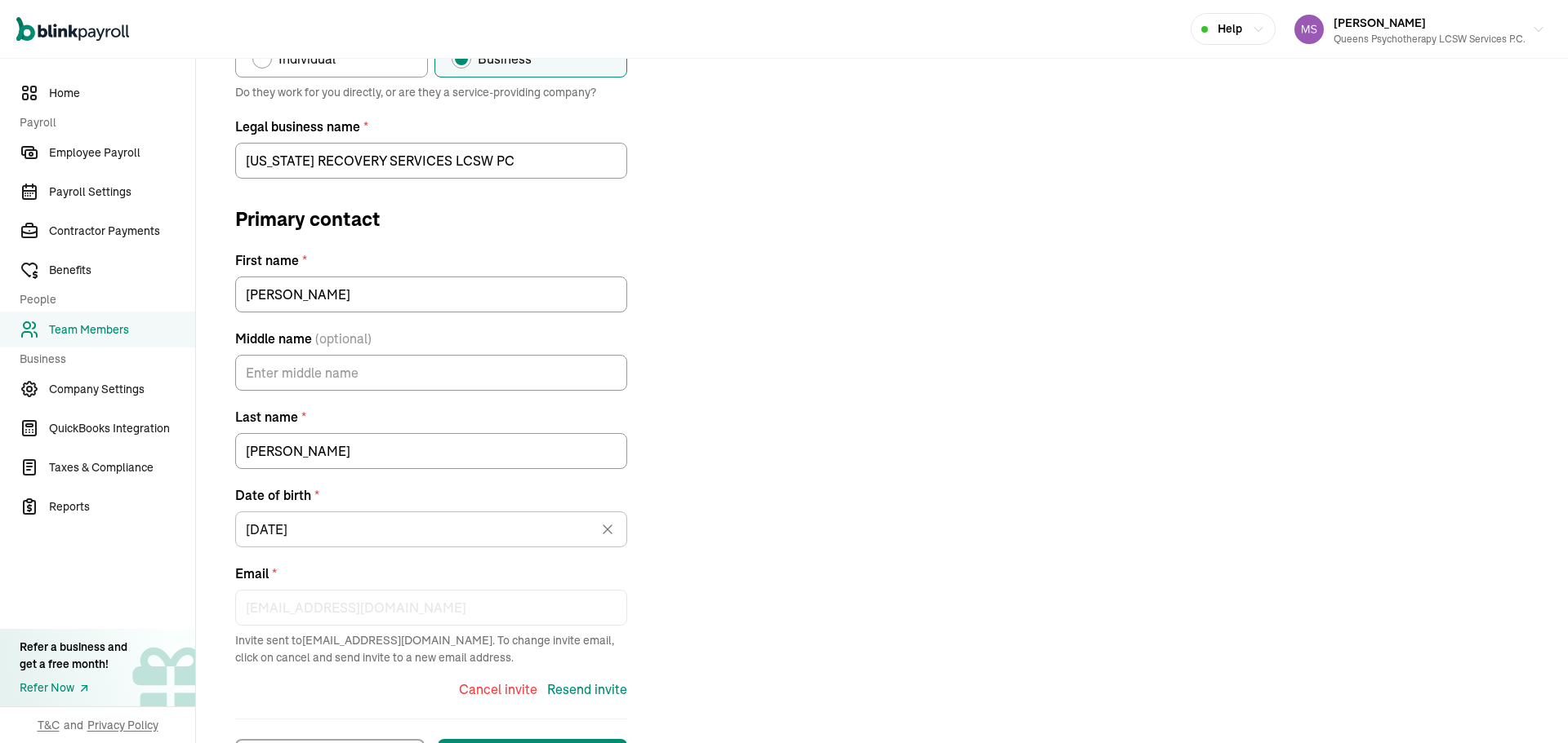
scroll to position [302, 0]
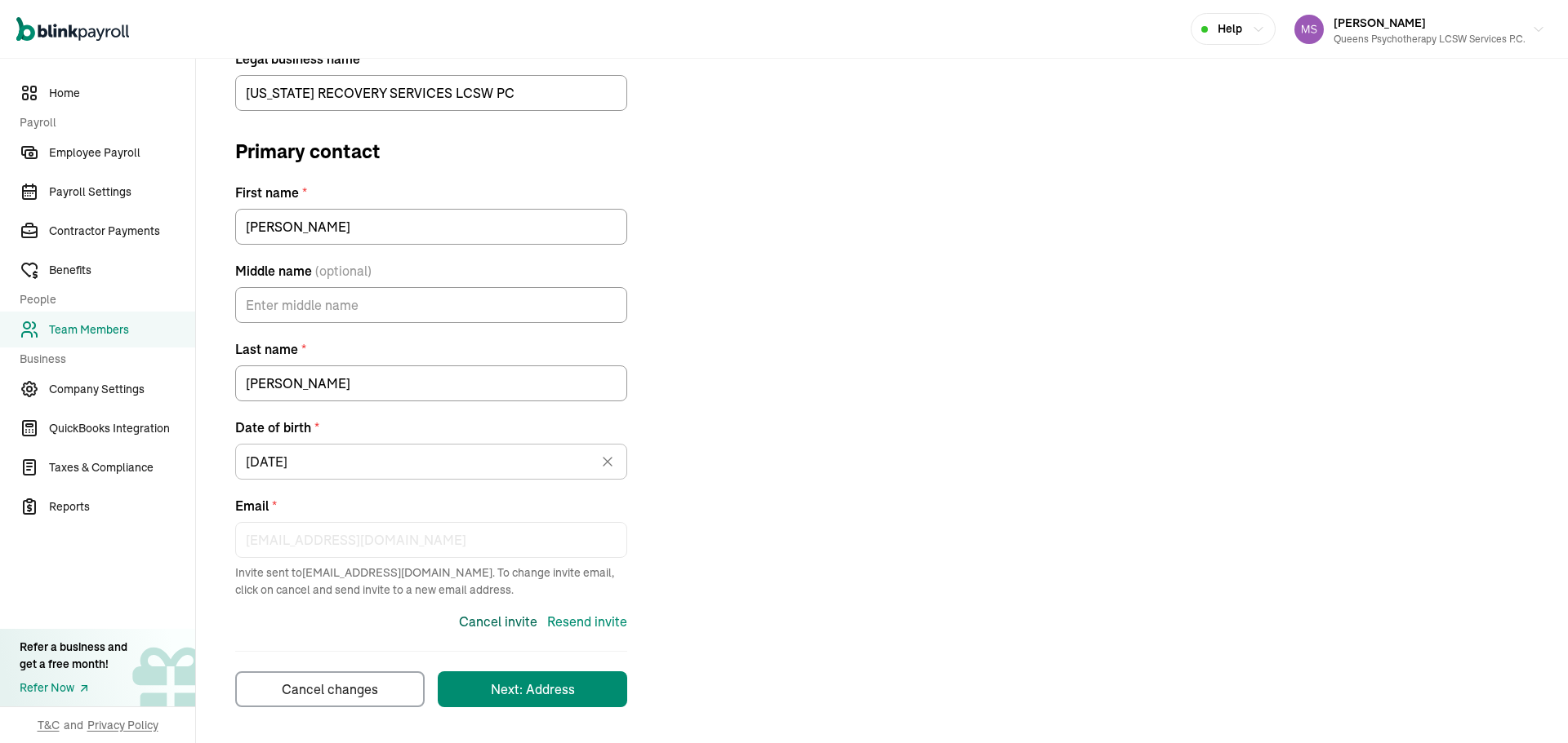
click at [508, 617] on div "Cancel invite" at bounding box center [497, 621] width 78 height 20
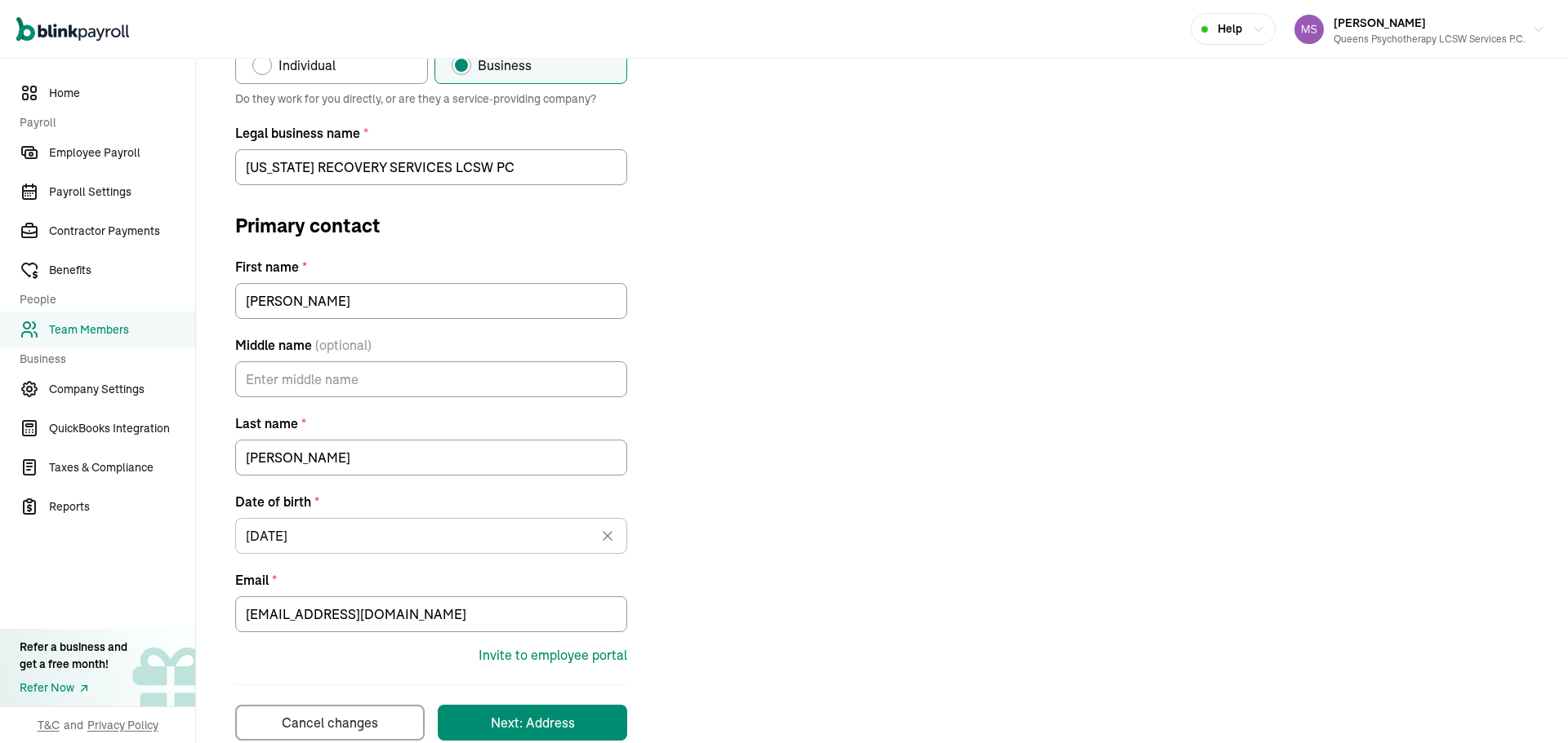
scroll to position [261, 0]
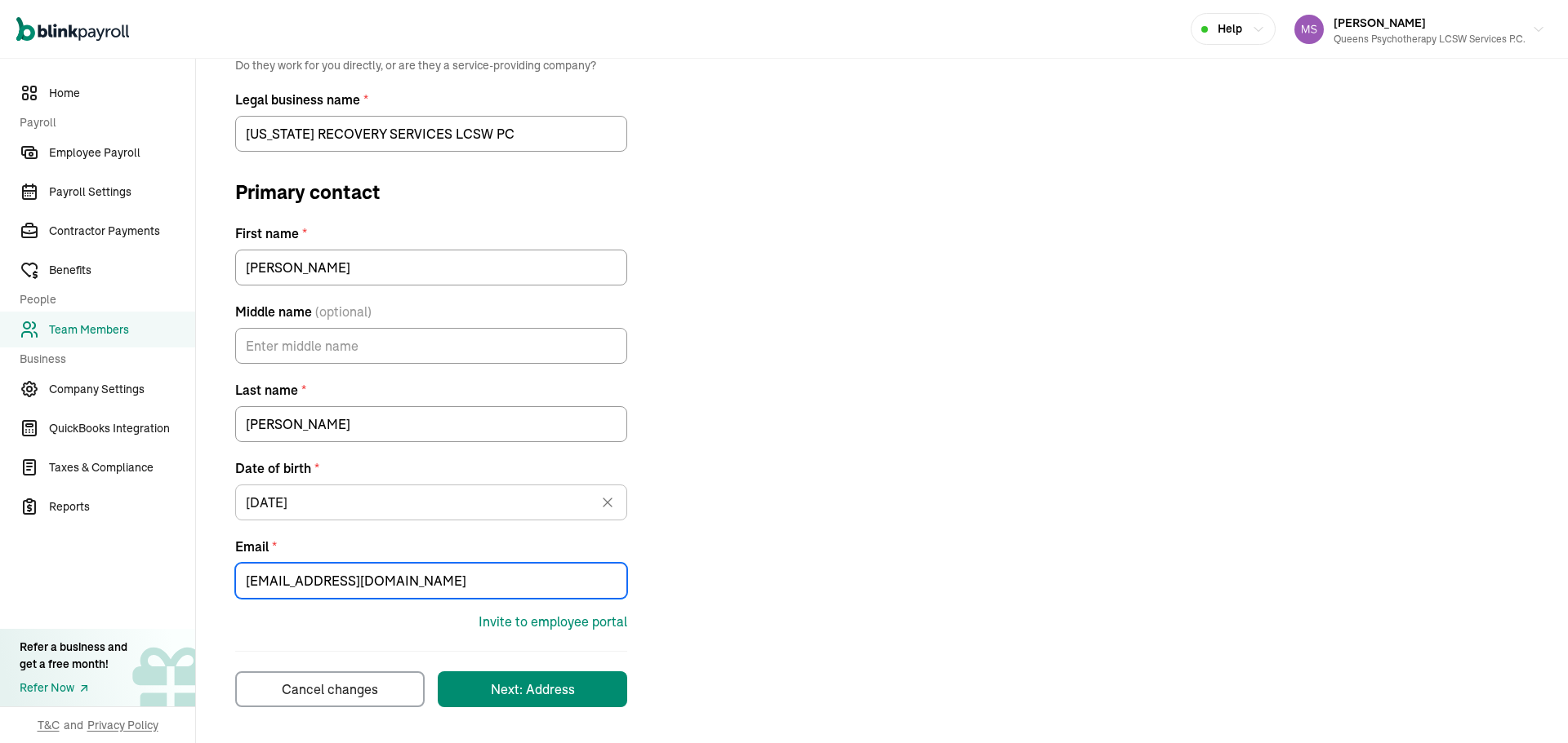
drag, startPoint x: 381, startPoint y: 588, endPoint x: 158, endPoint y: 596, distance: 223.1
click at [158, 596] on div "Home Payroll Employee Payroll Payroll Settings Contractor Payments Benefits Peo…" at bounding box center [784, 270] width 1568 height 946
click at [537, 623] on div "Invite to employee portal" at bounding box center [553, 621] width 148 height 20
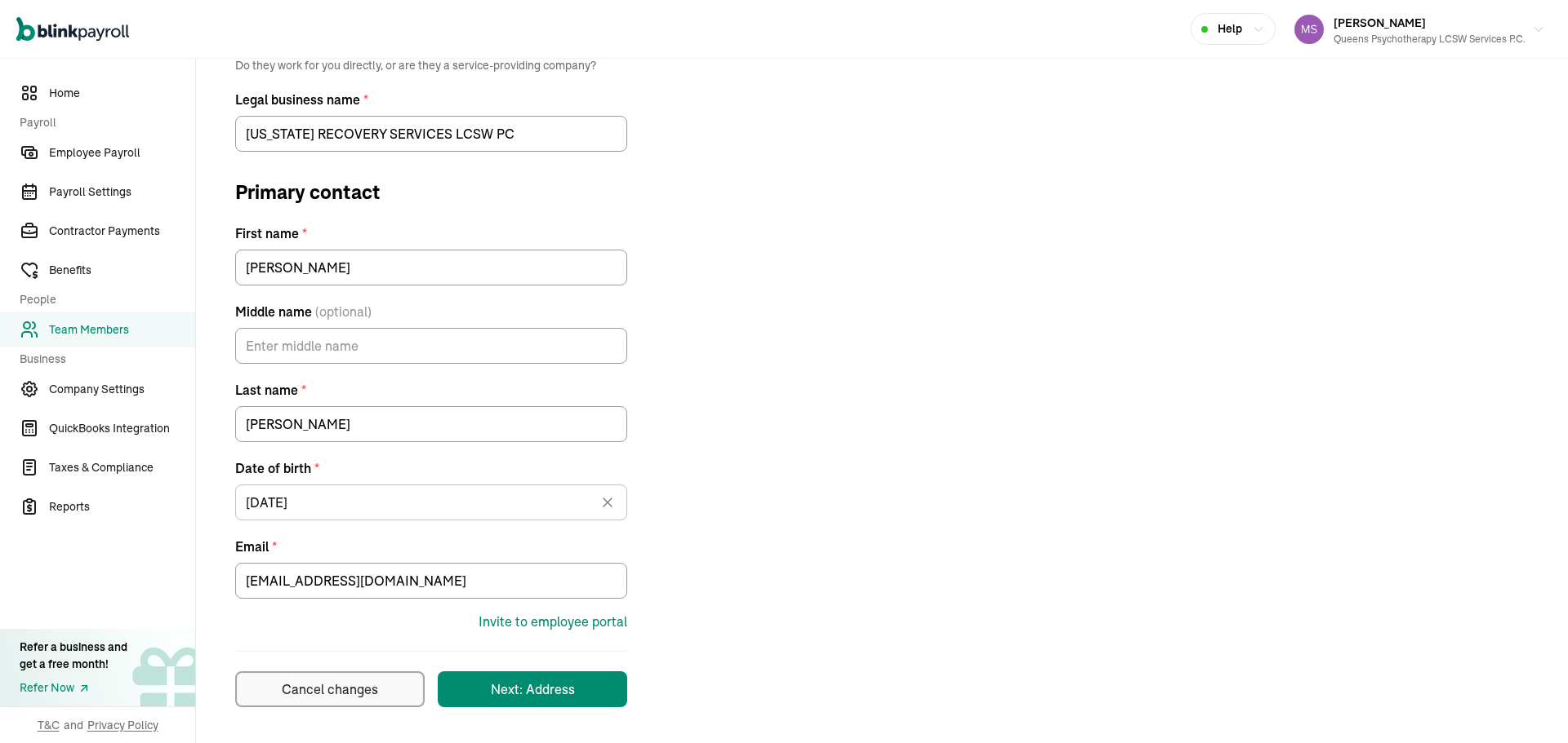
click at [370, 692] on div "Cancel changes" at bounding box center [329, 690] width 96 height 20
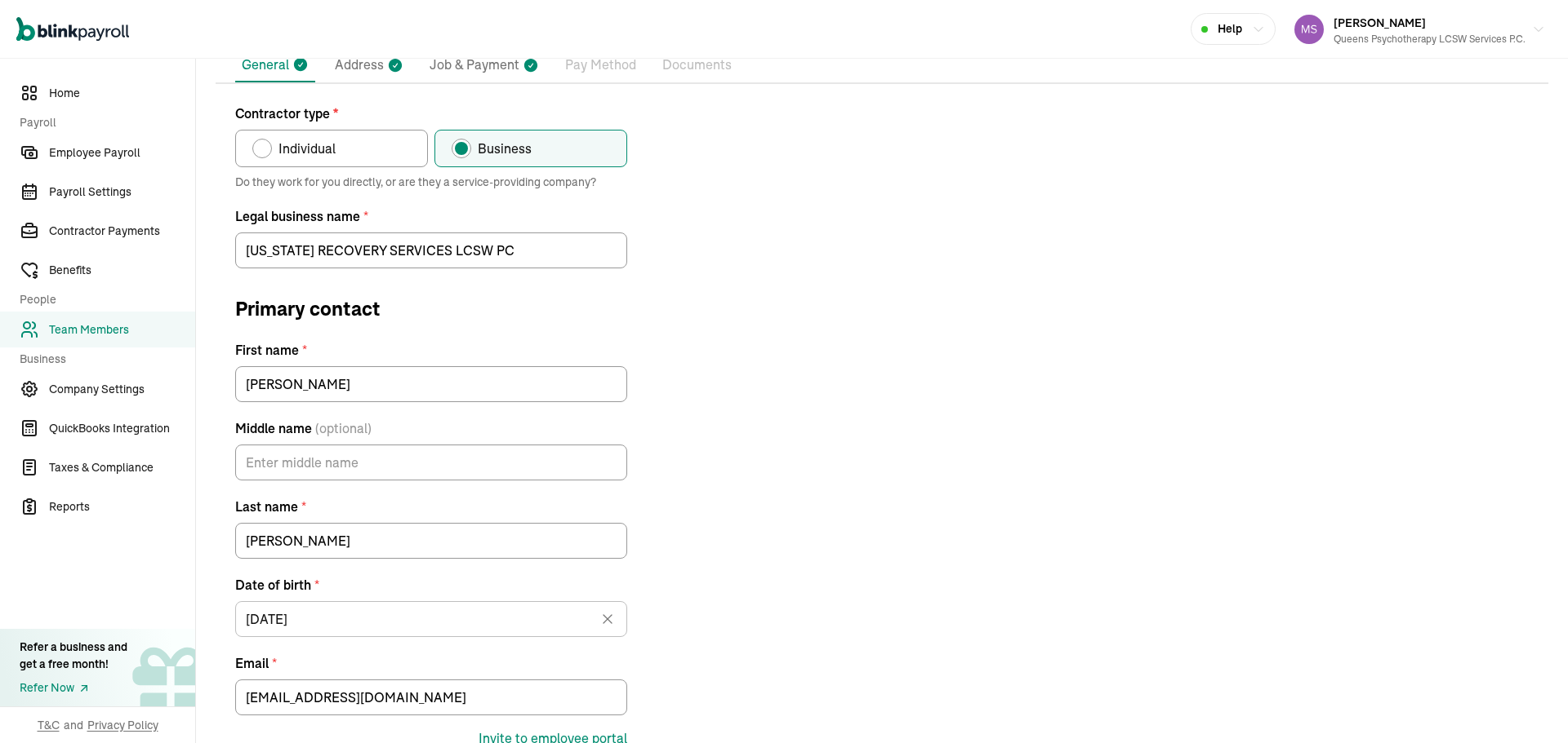
scroll to position [0, 0]
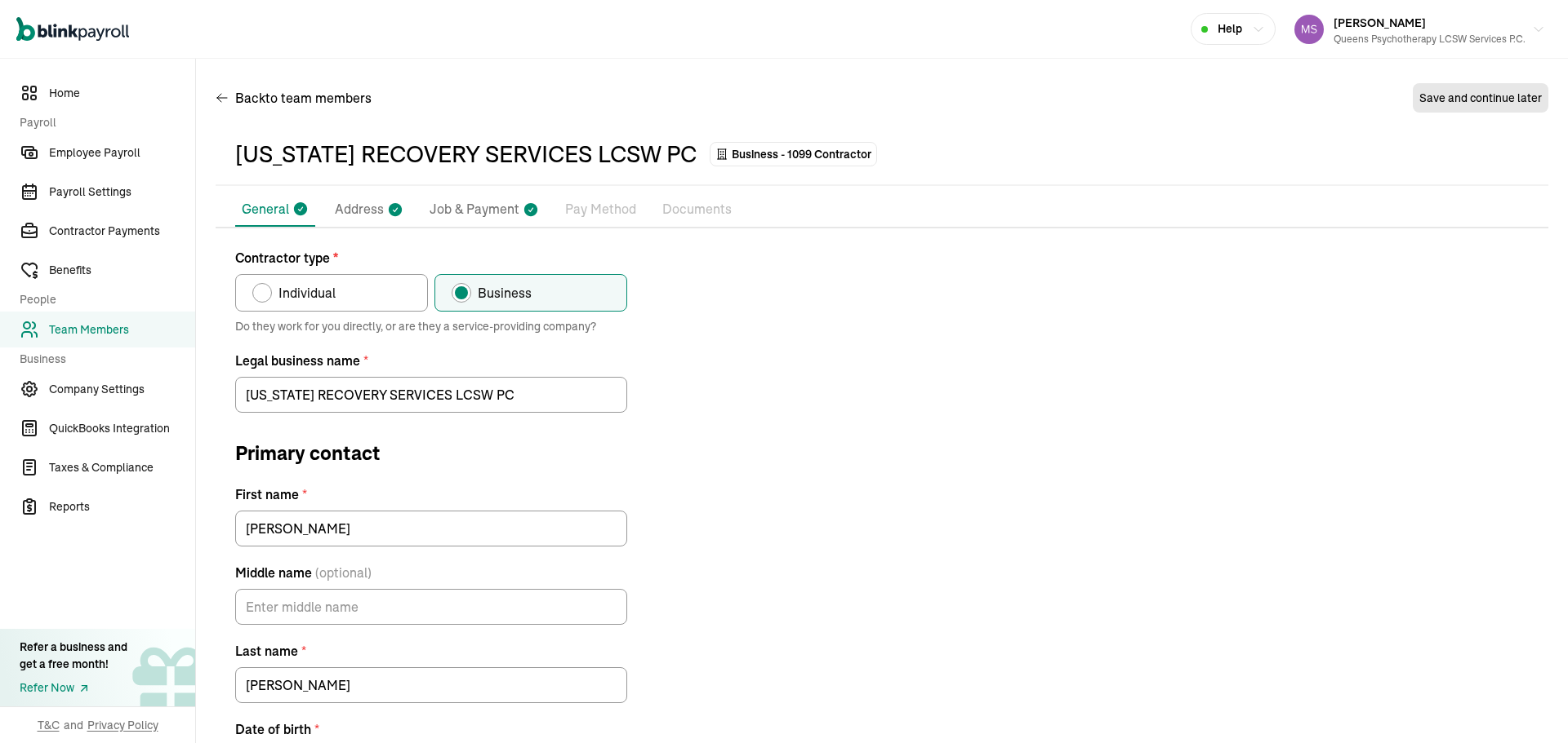
click at [595, 214] on p "Pay Method" at bounding box center [601, 209] width 71 height 21
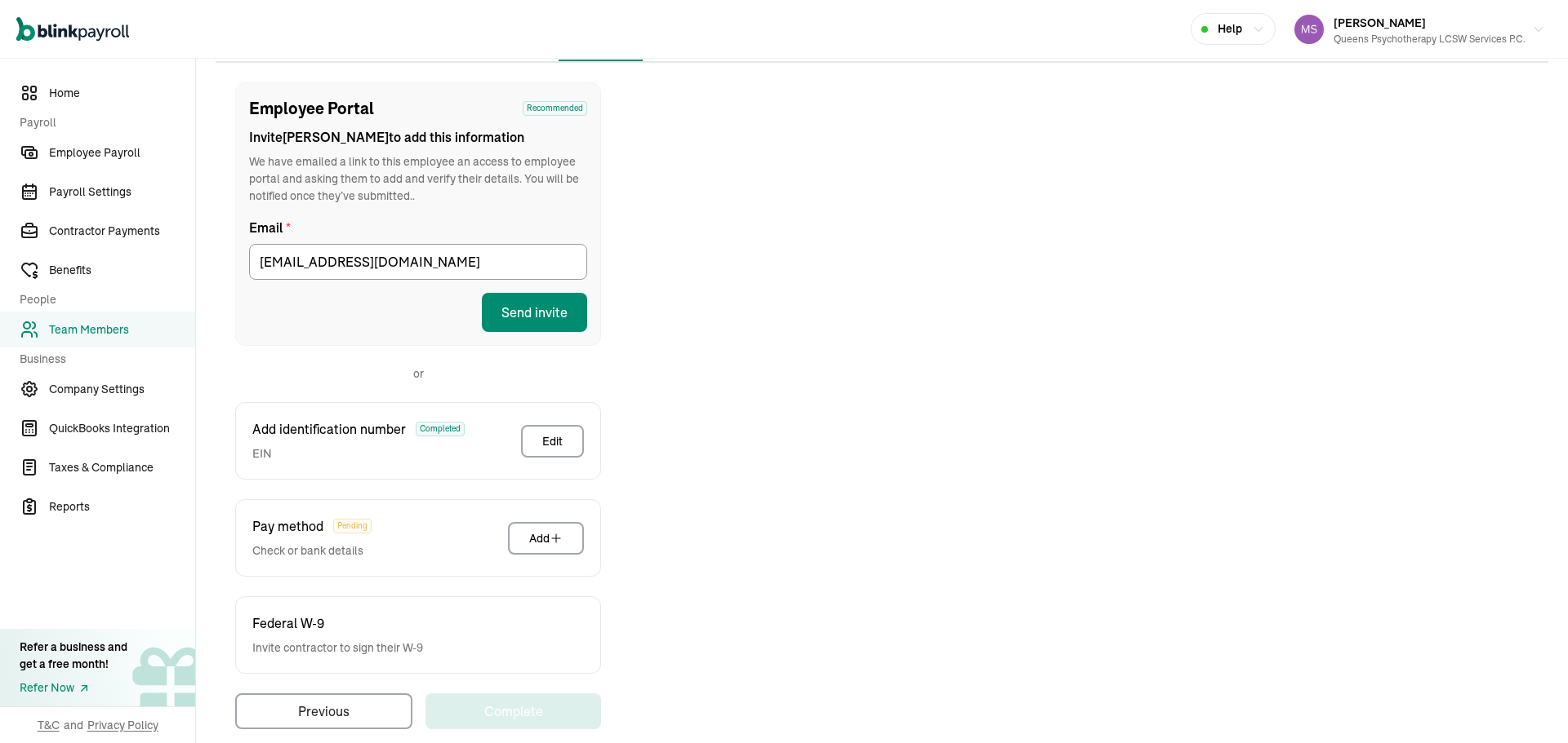
scroll to position [188, 0]
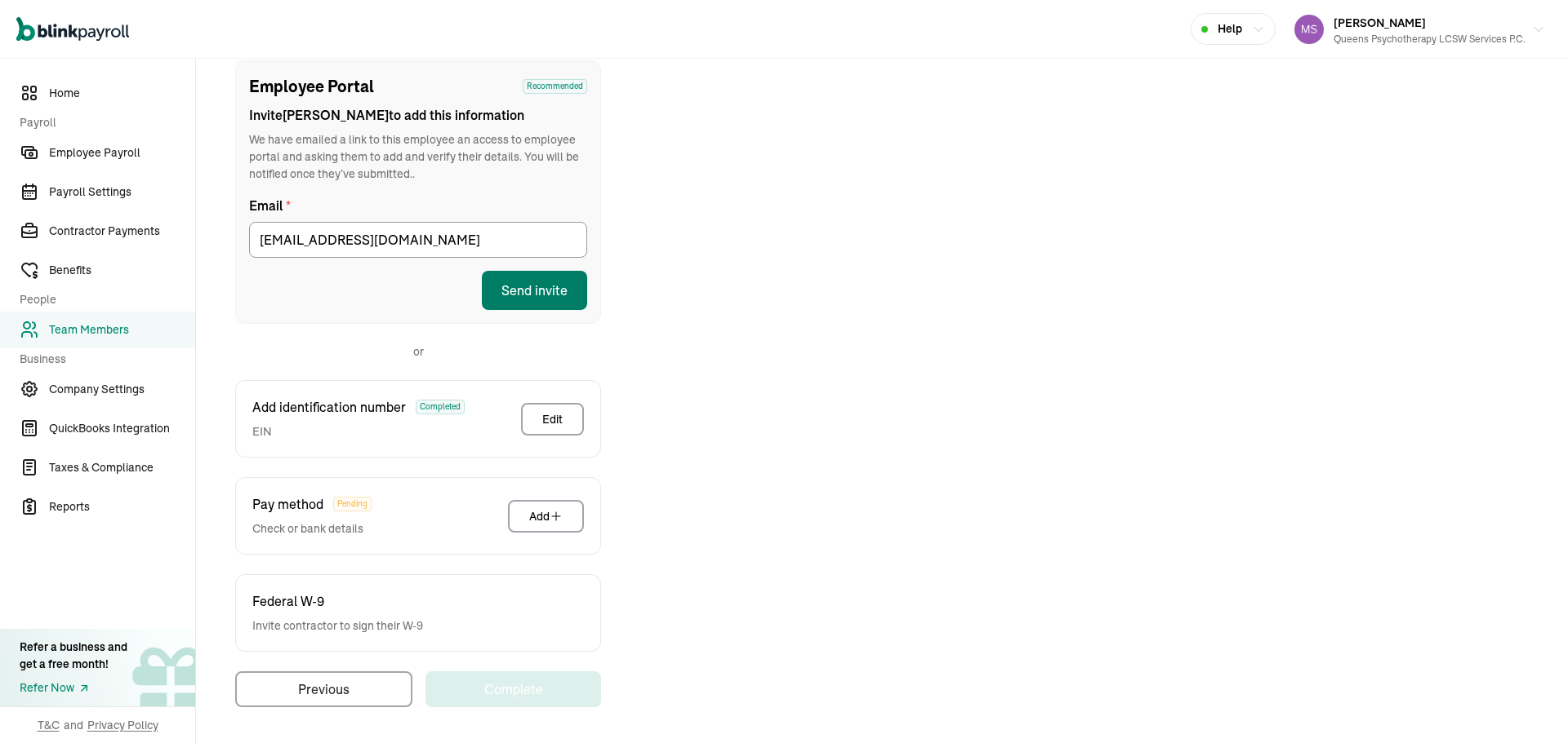
click at [542, 292] on button "Send invite" at bounding box center [534, 290] width 106 height 40
click at [917, 144] on div "Employee Portal Recommended Invite Reuben to add this information We have email…" at bounding box center [882, 383] width 1333 height 647
drag, startPoint x: 965, startPoint y: 150, endPoint x: 911, endPoint y: 150, distance: 54.0
click at [966, 151] on div "Employee Portal Recommended Invite Reuben to add this information We have email…" at bounding box center [882, 383] width 1333 height 647
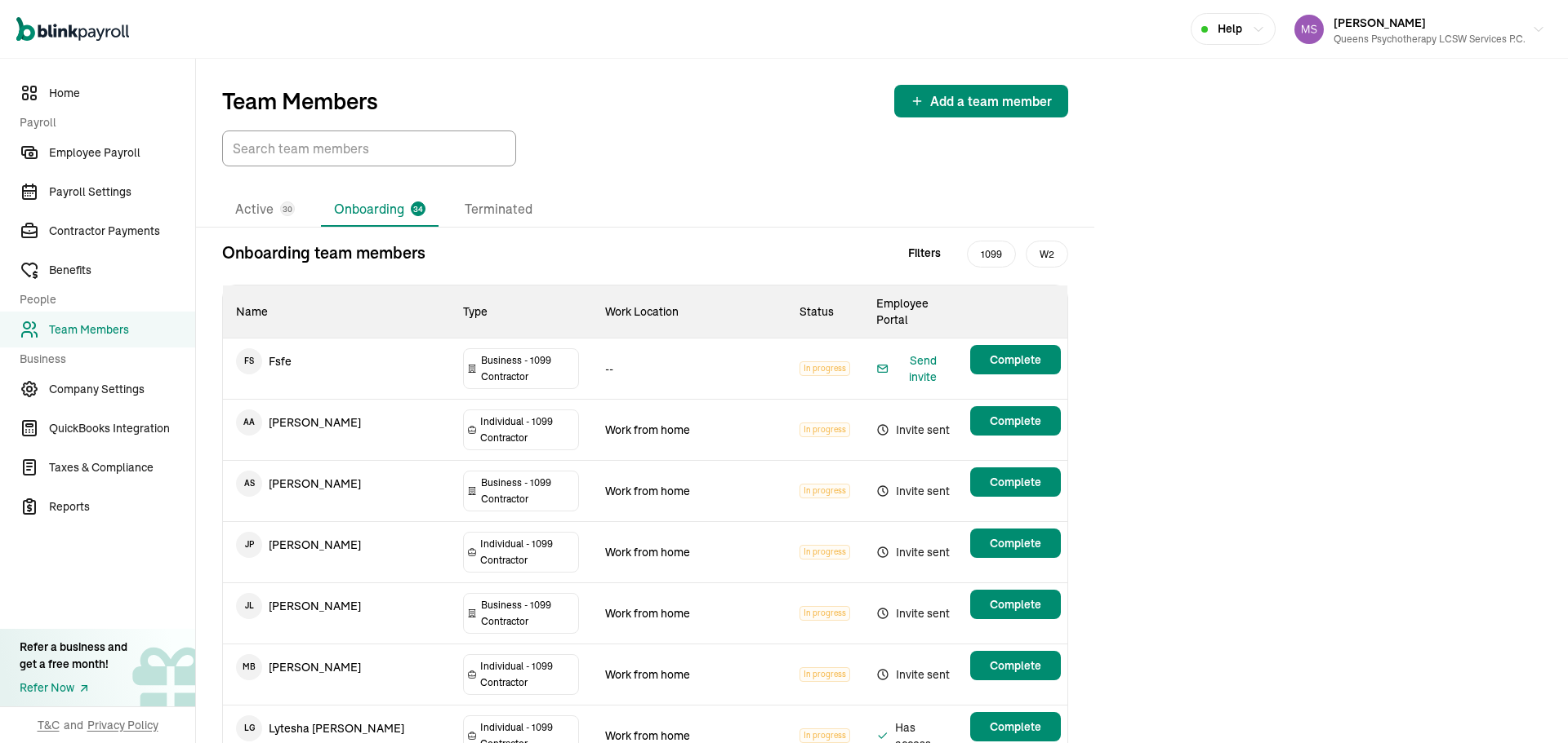
scroll to position [1061, 0]
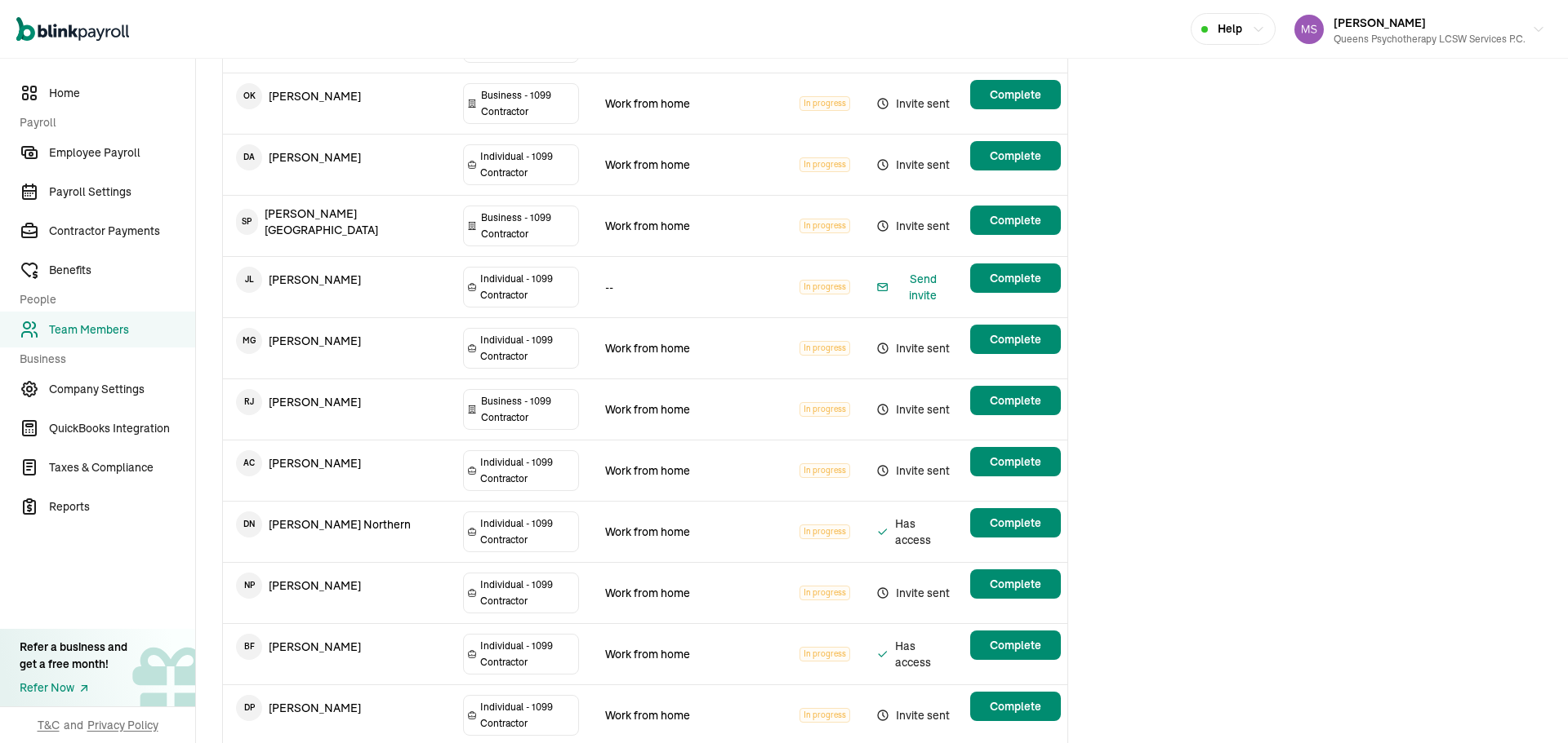
copy tr "Daphne St Valliere"
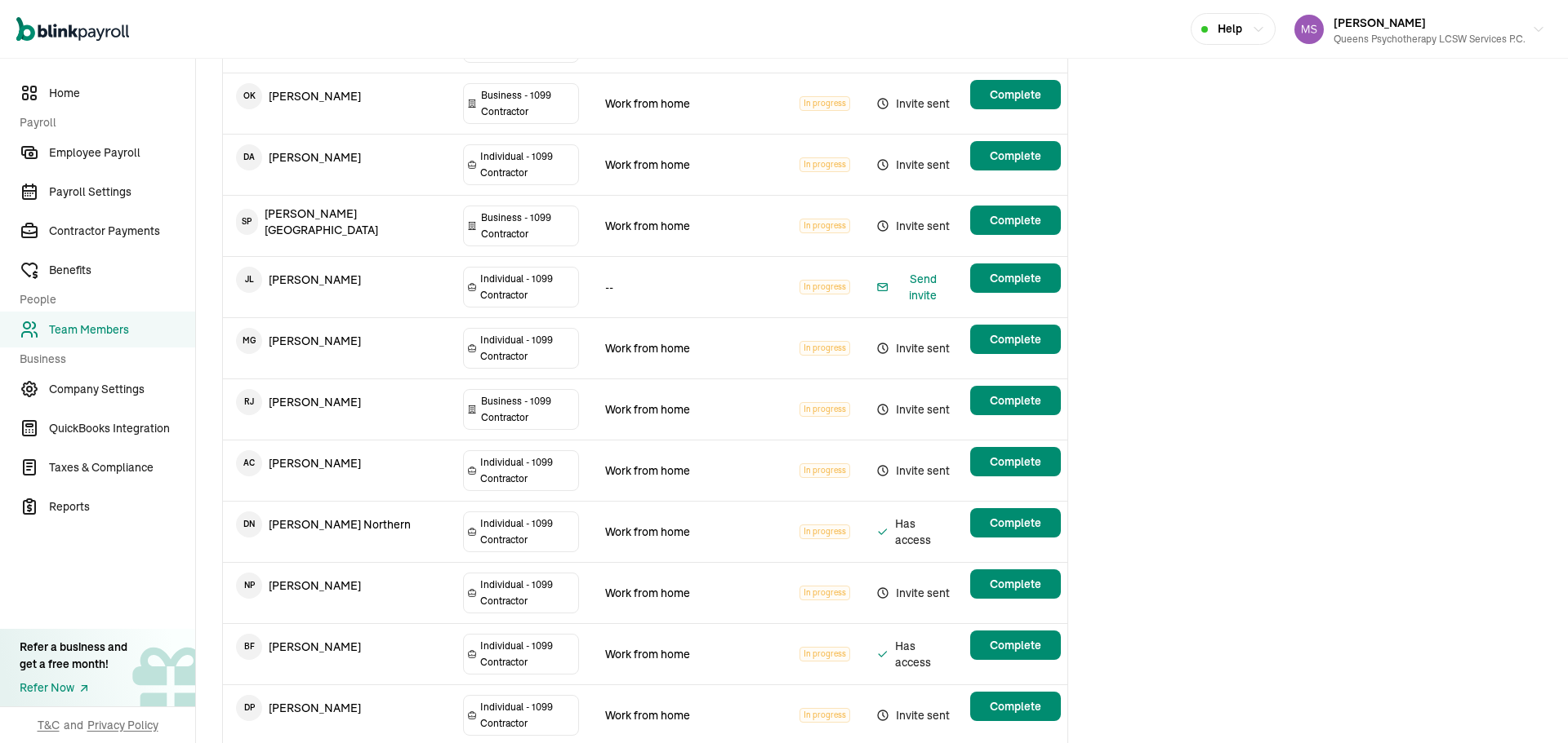
copy tr "Diana Fuzailov"
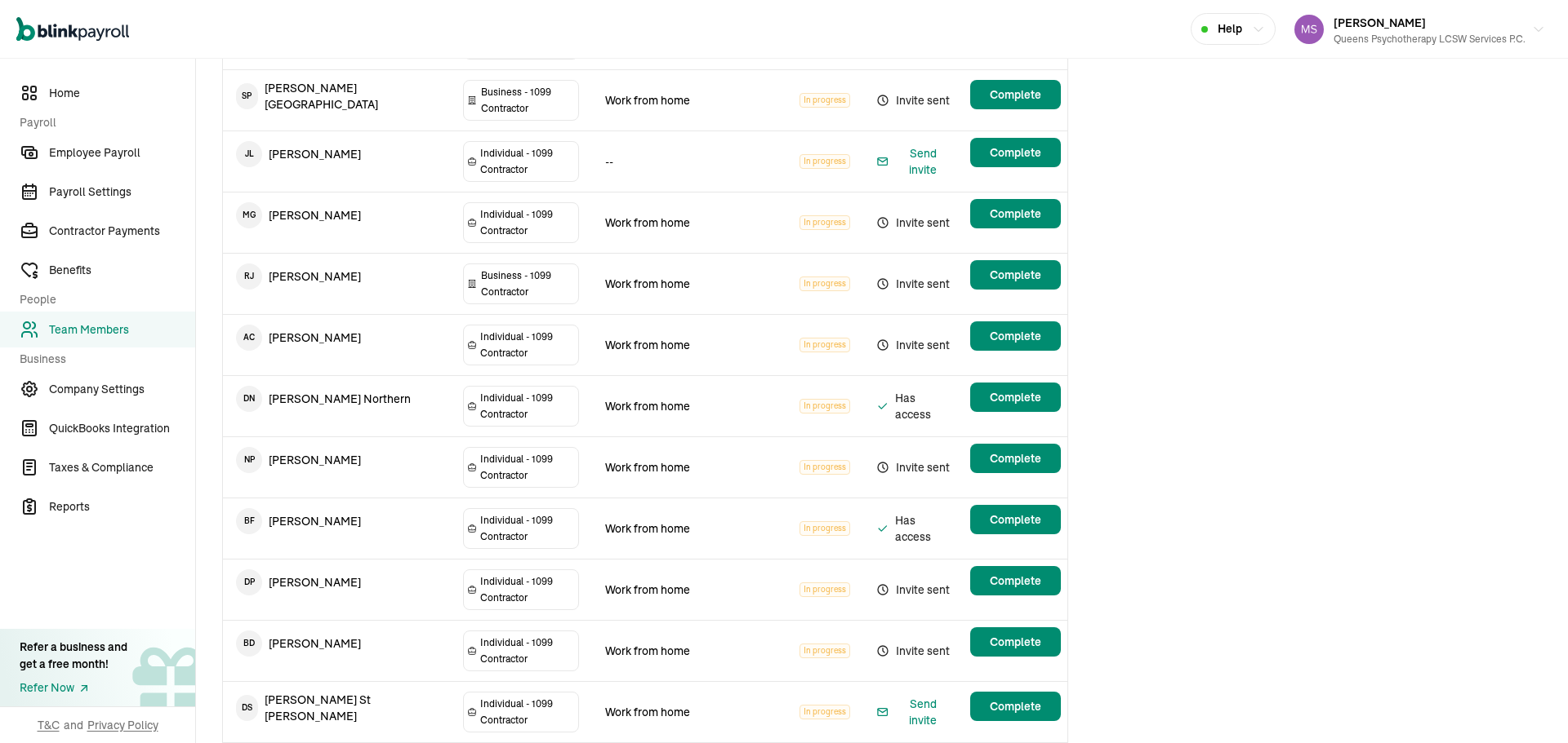
scroll to position [1213, 0]
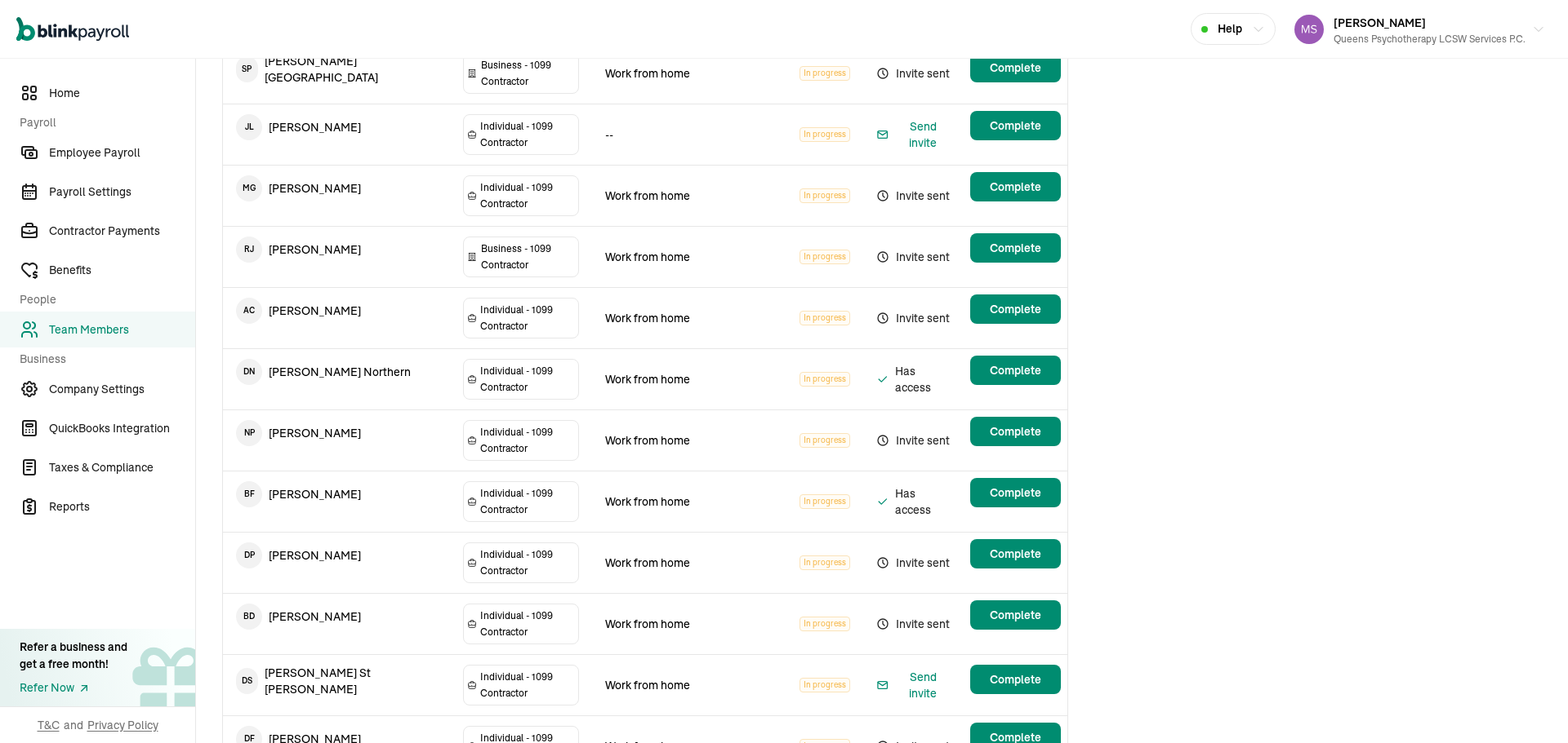
copy tr "Tynirra Mollette"
drag, startPoint x: 294, startPoint y: 433, endPoint x: 304, endPoint y: 434, distance: 10.0
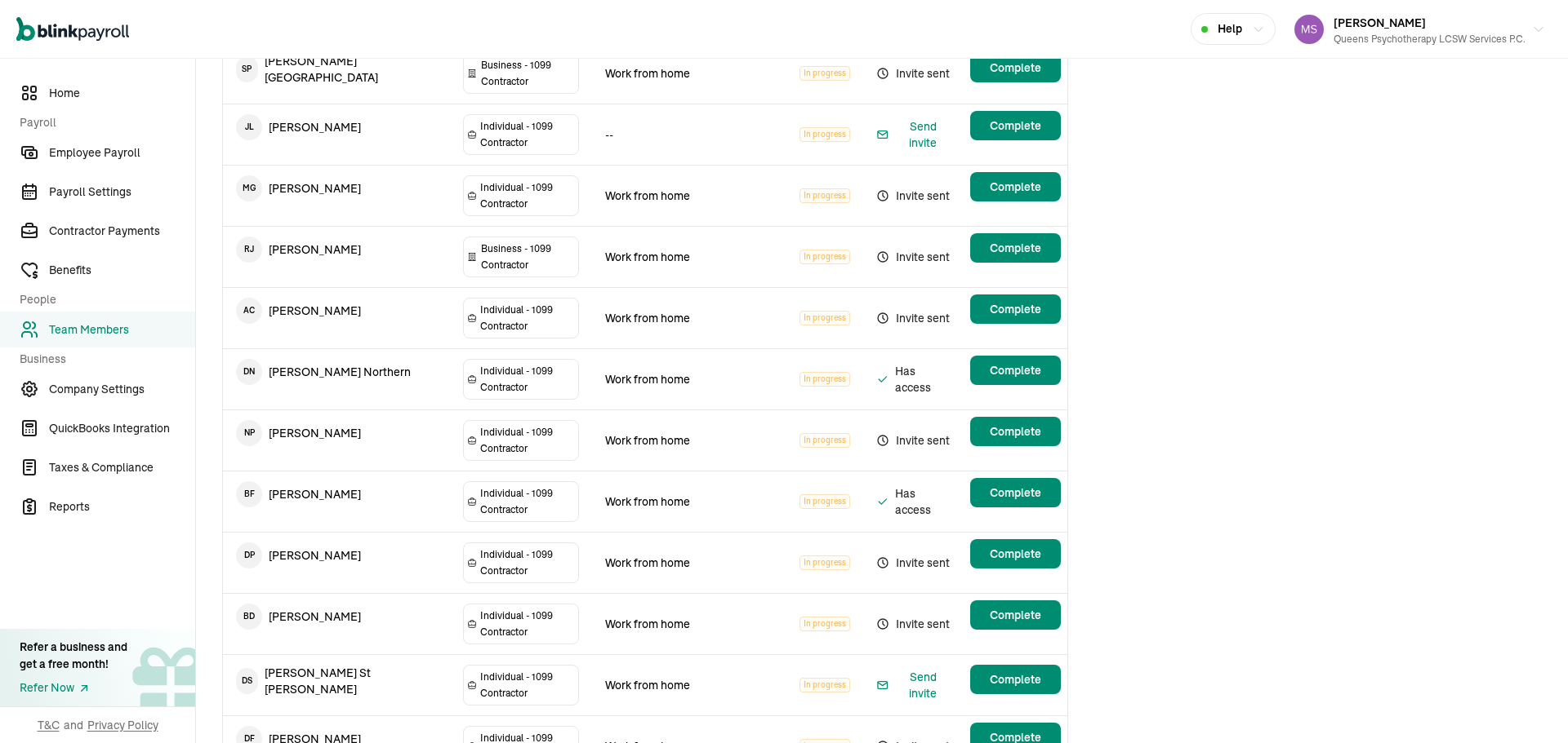
copy tr "Leena Lee"
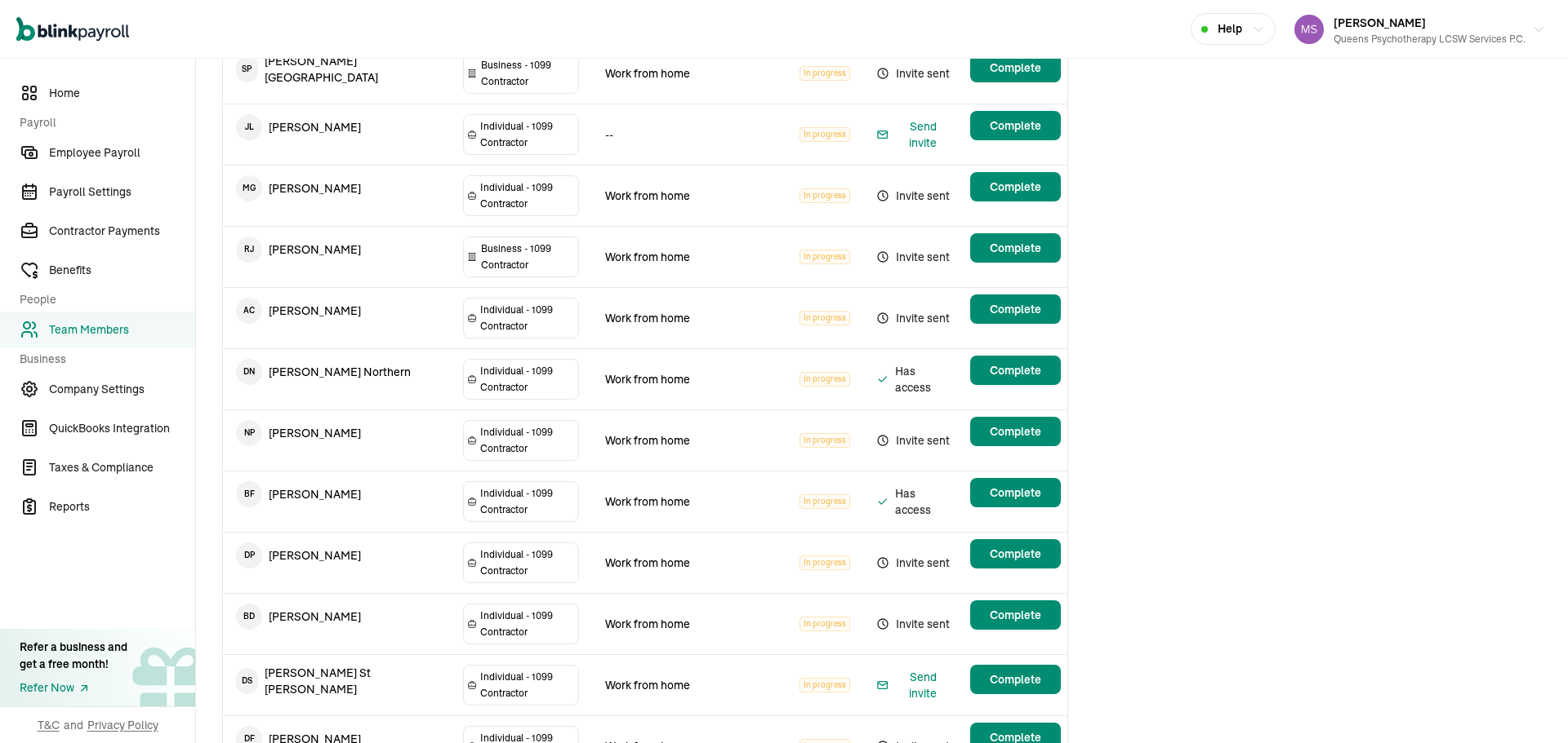
copy tr "Francine Melamed"
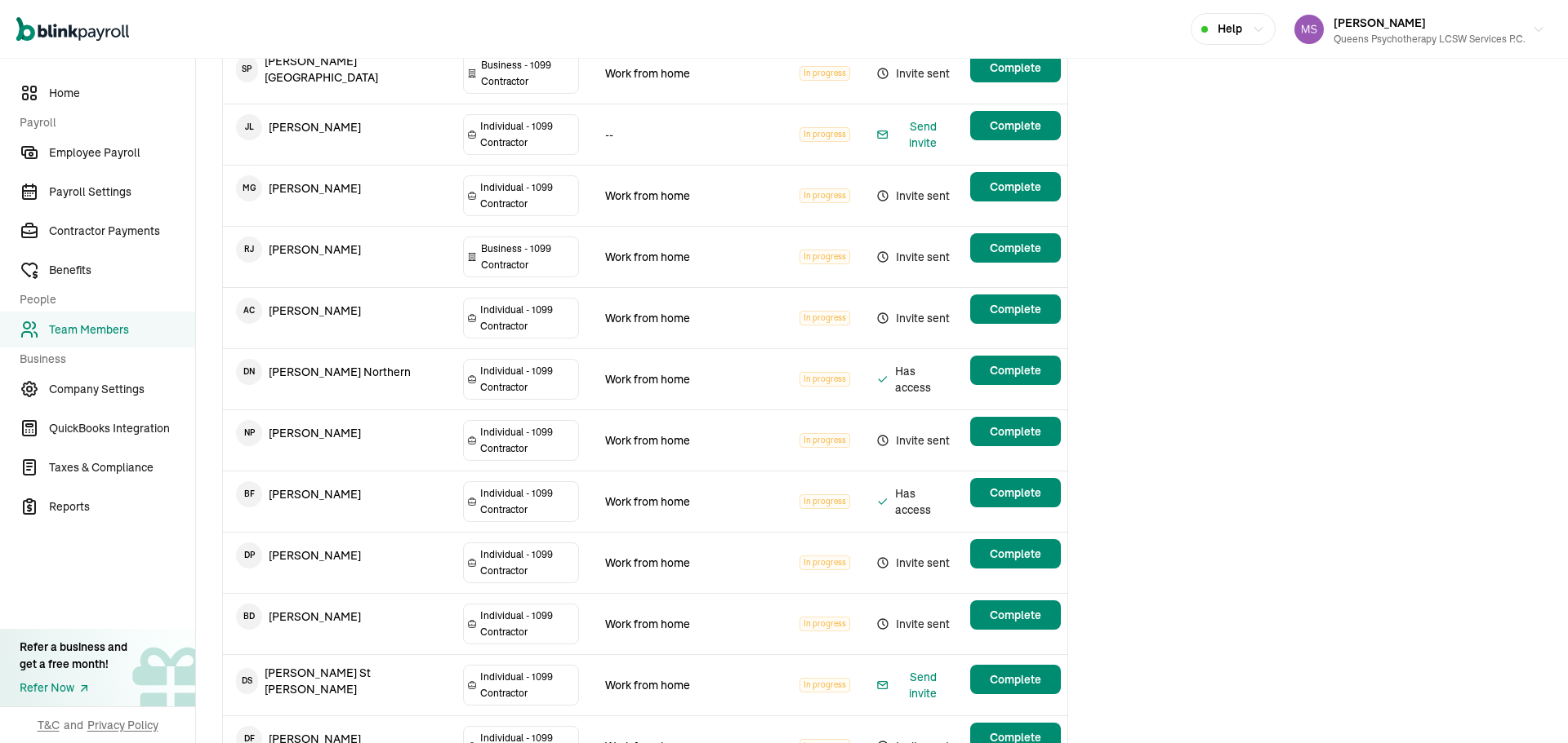
copy tr "Guadalupe Avila"
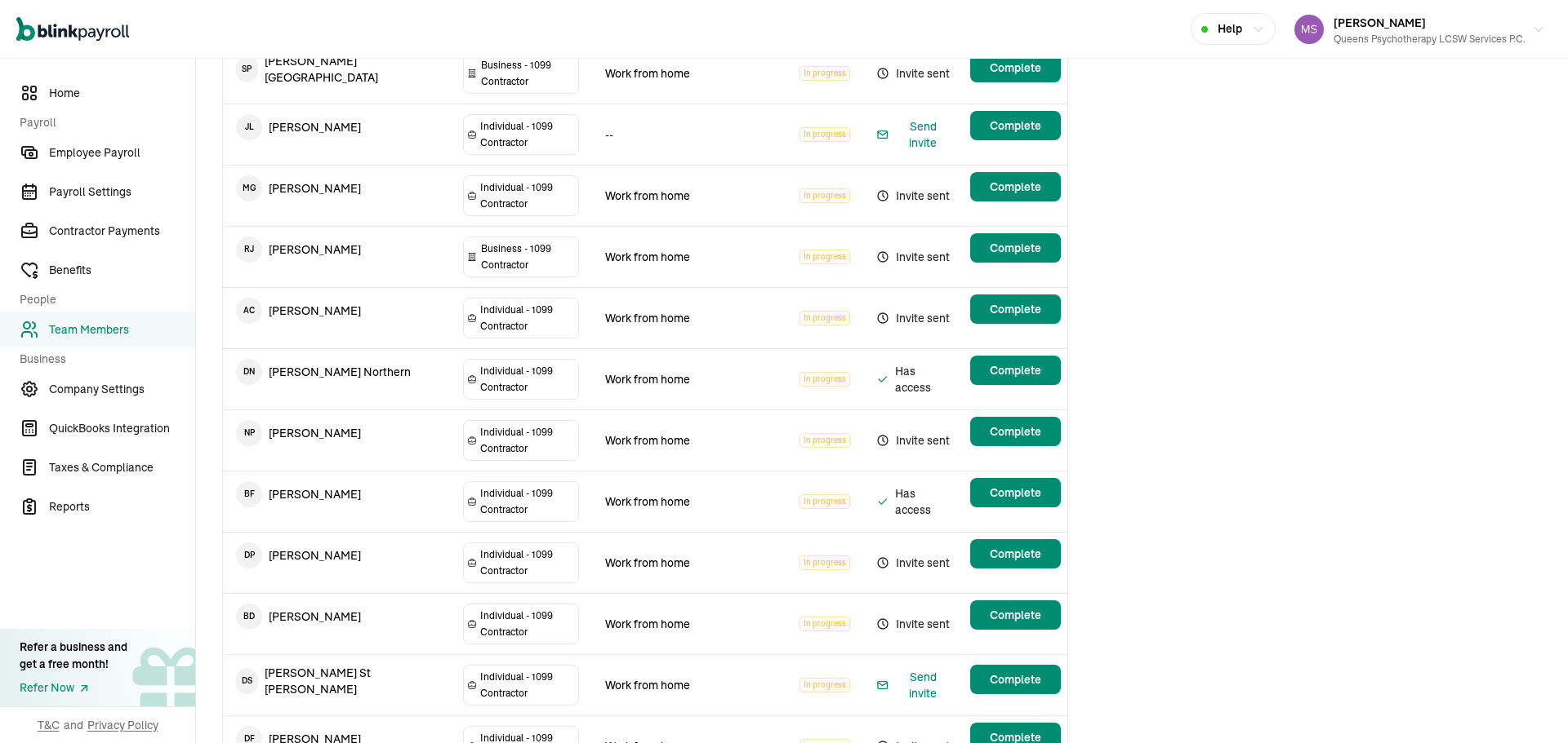
copy tr "Sherya Mandal"
copy tr "Patsy Bholai"
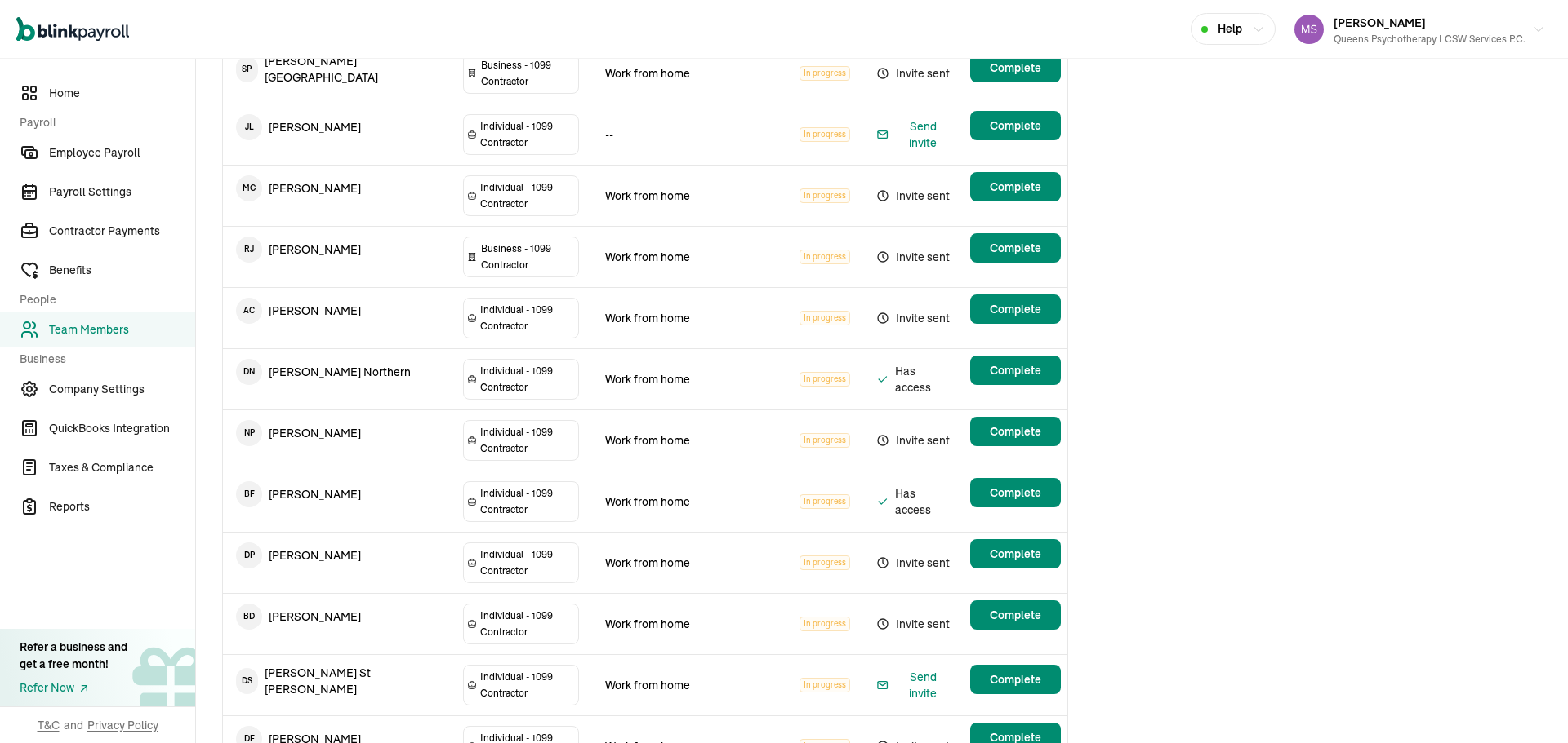
copy tr "Hector Ortiz"
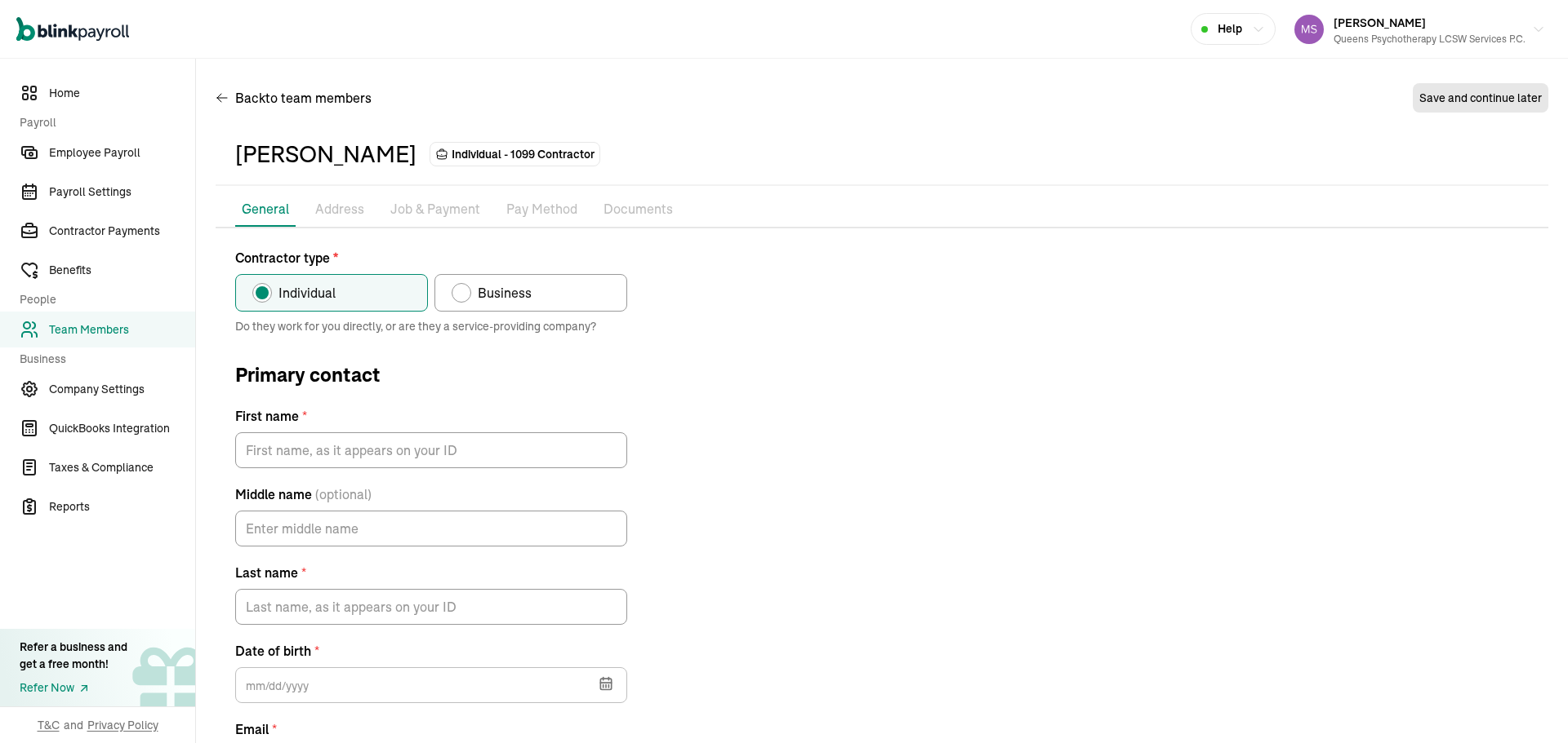
type input "Patsy"
type input "Bholai"
click at [432, 202] on p "Job & Payment" at bounding box center [435, 209] width 90 height 21
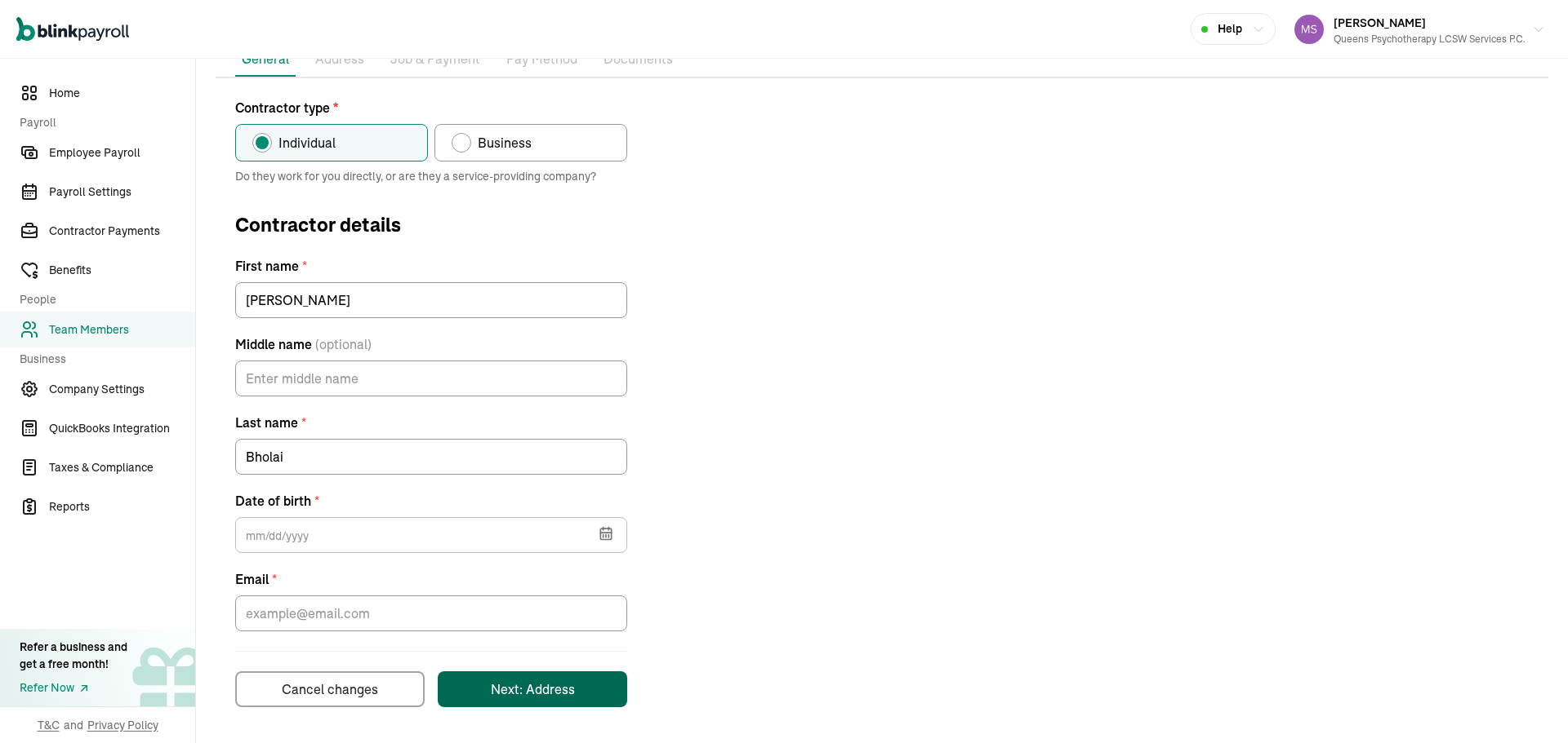
click at [626, 694] on button "Next: Address" at bounding box center [533, 690] width 190 height 36
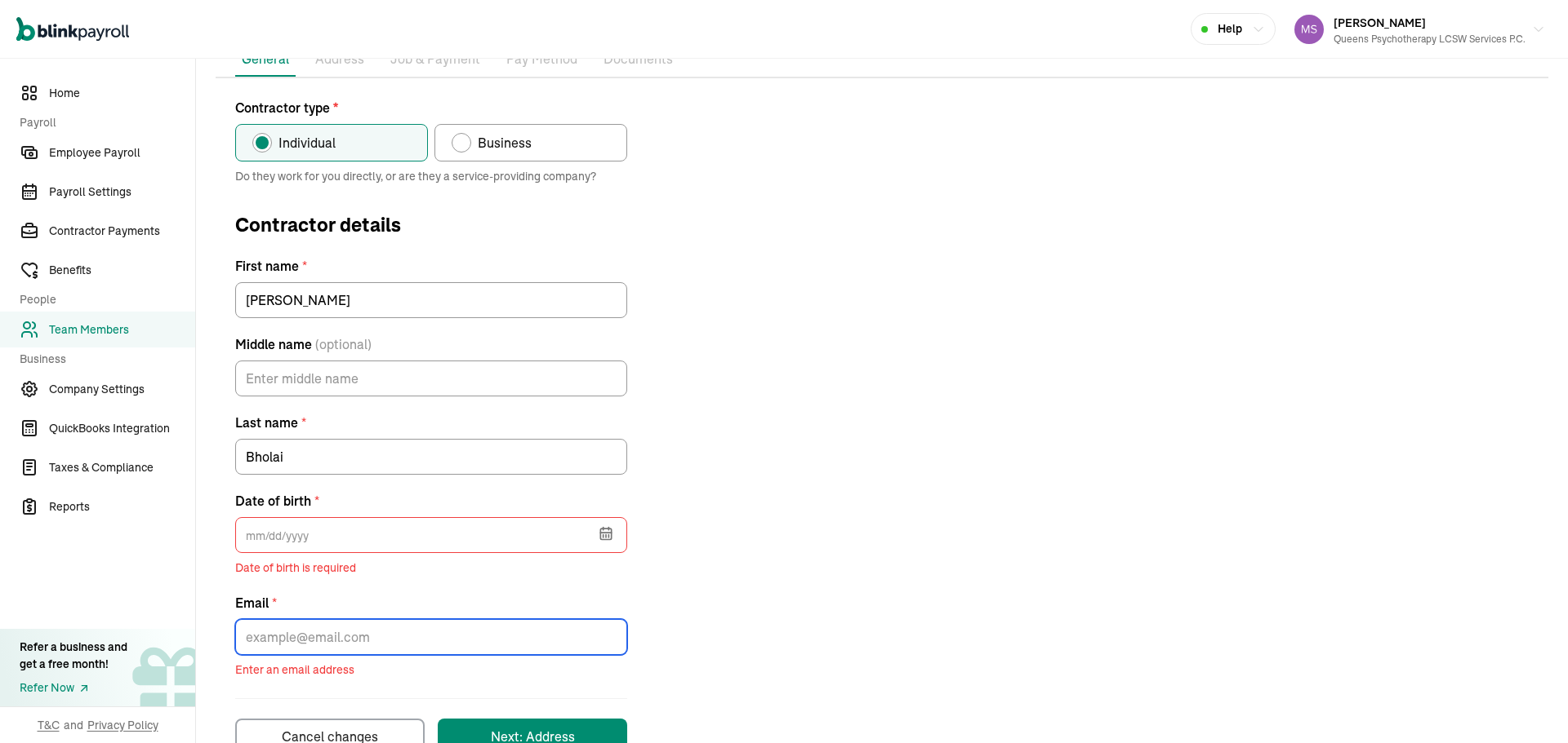
click at [588, 648] on input "Email *" at bounding box center [431, 637] width 392 height 36
drag, startPoint x: 924, startPoint y: 583, endPoint x: 905, endPoint y: 646, distance: 65.8
click at [924, 587] on div "Contractor type * Individual Business Do they work for you directly, or are the…" at bounding box center [882, 426] width 1333 height 657
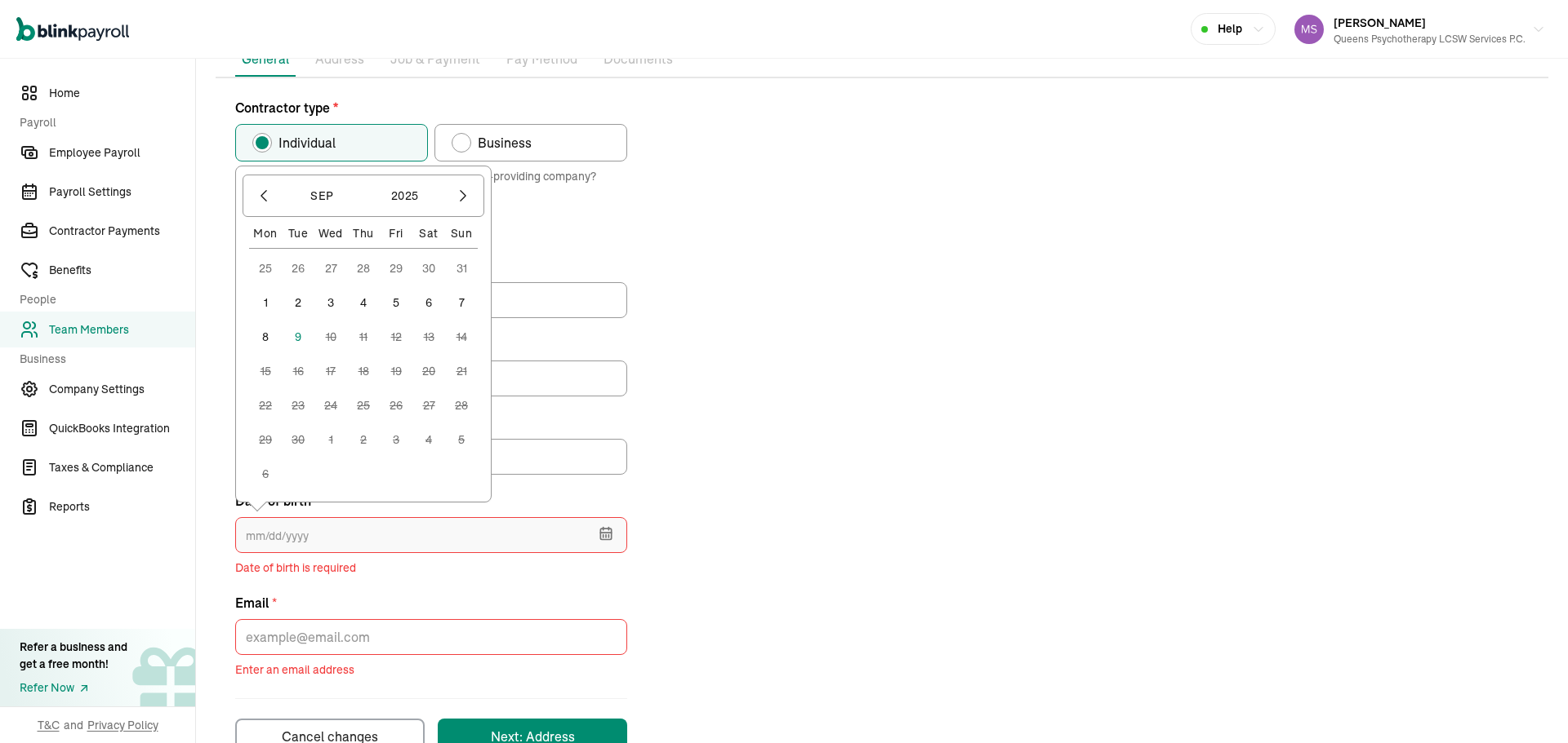
click at [434, 531] on input "text" at bounding box center [431, 536] width 392 height 36
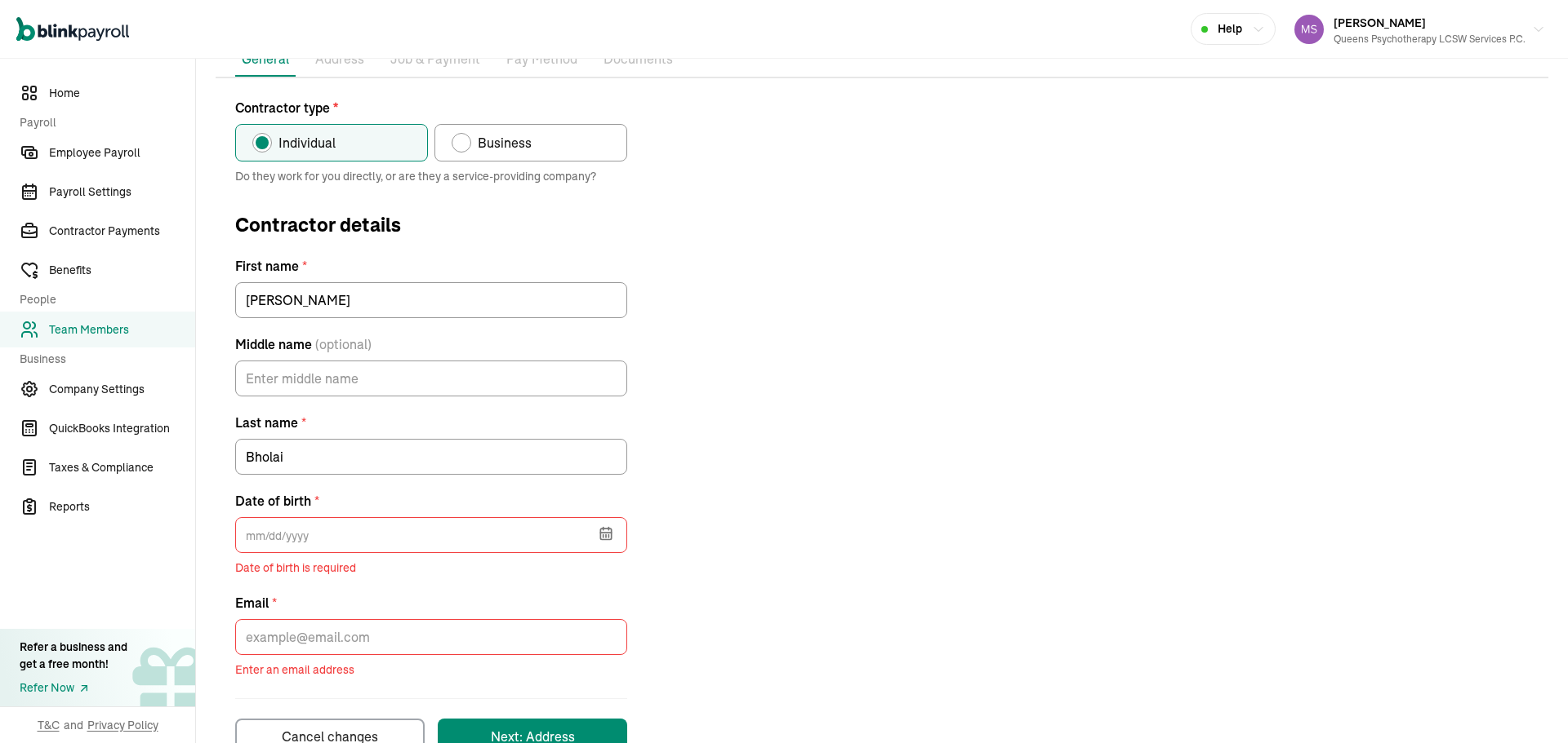
click at [861, 529] on div "Contractor type * Individual Business Do they work for you directly, or are the…" at bounding box center [882, 426] width 1333 height 657
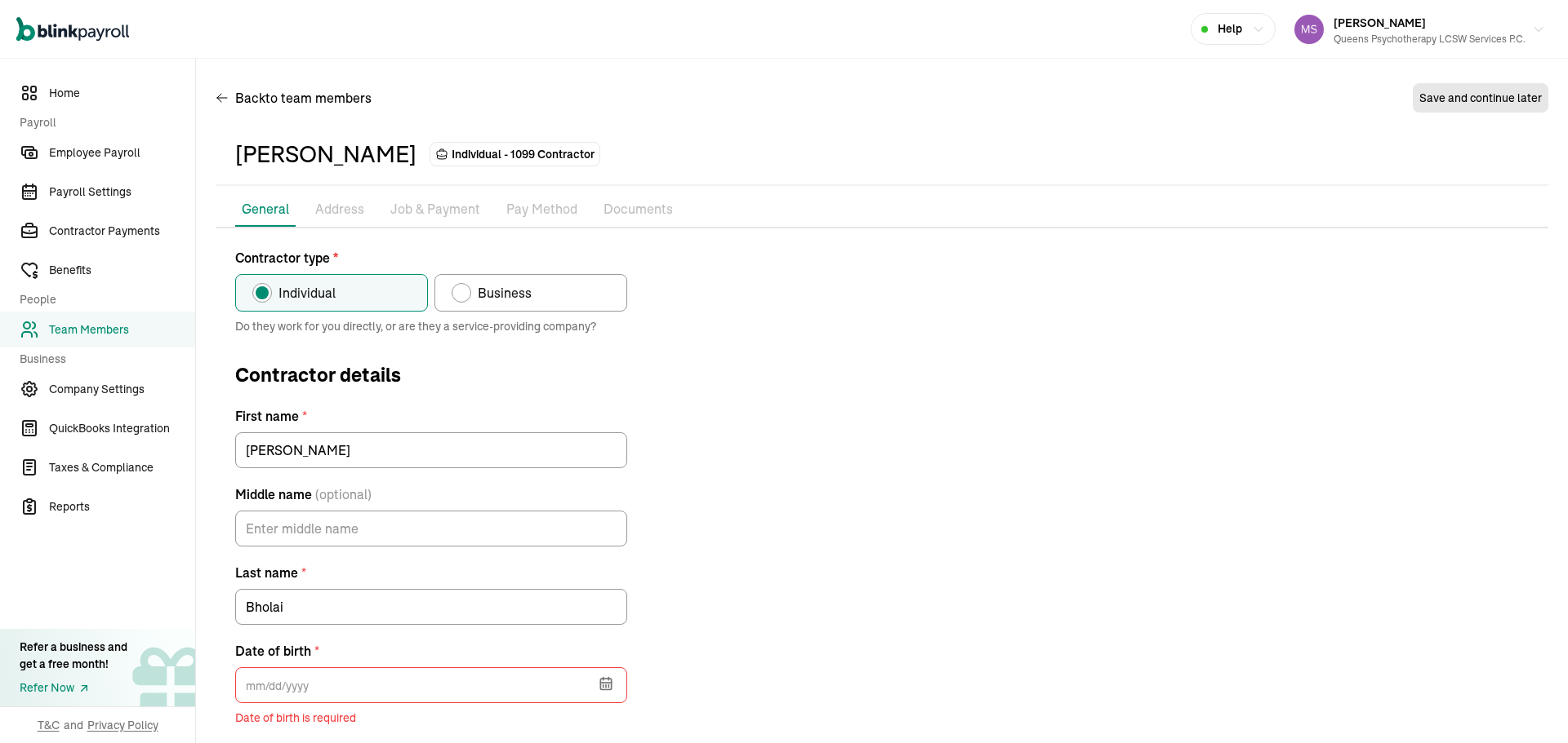
click at [117, 329] on span "Team Members" at bounding box center [123, 329] width 146 height 17
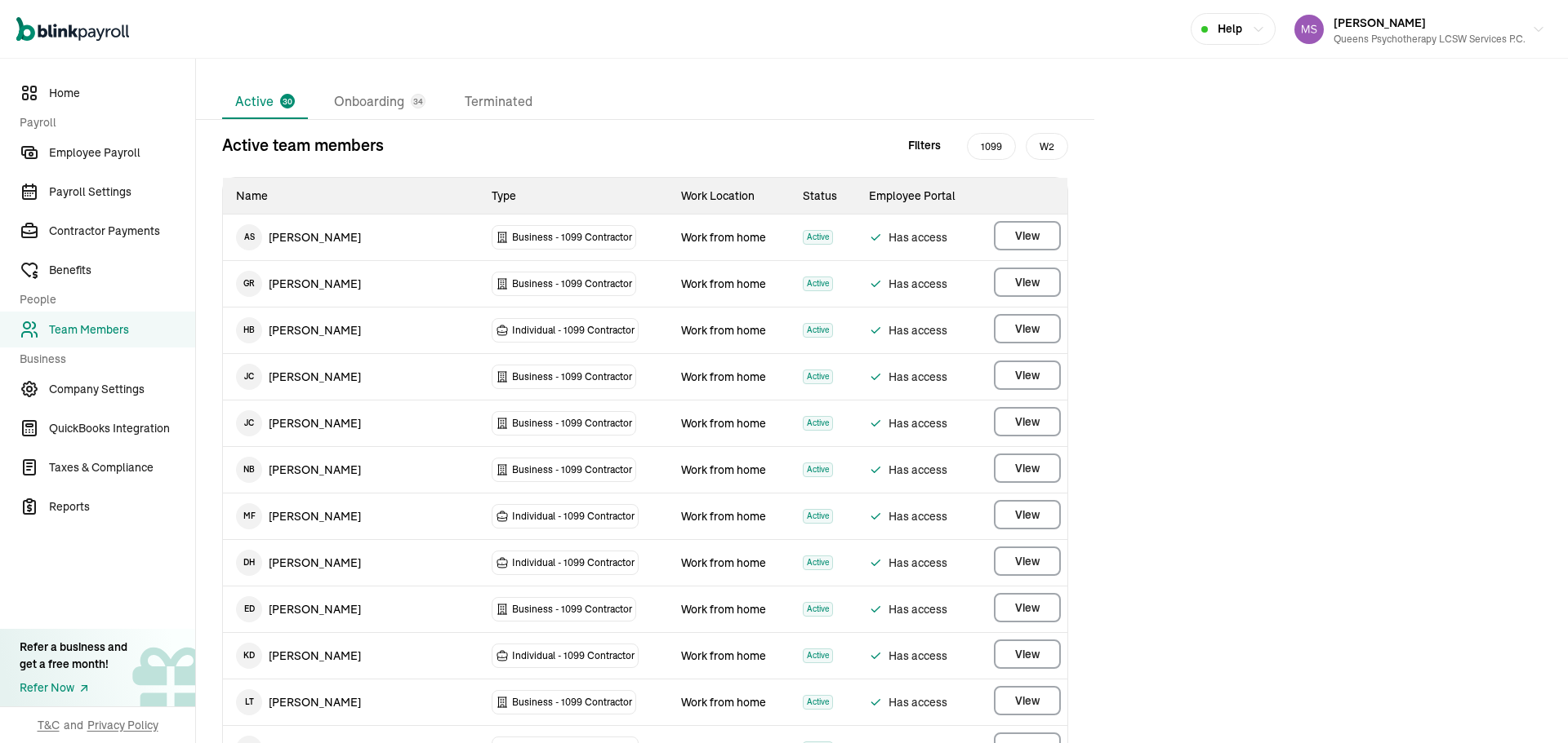
scroll to position [48, 0]
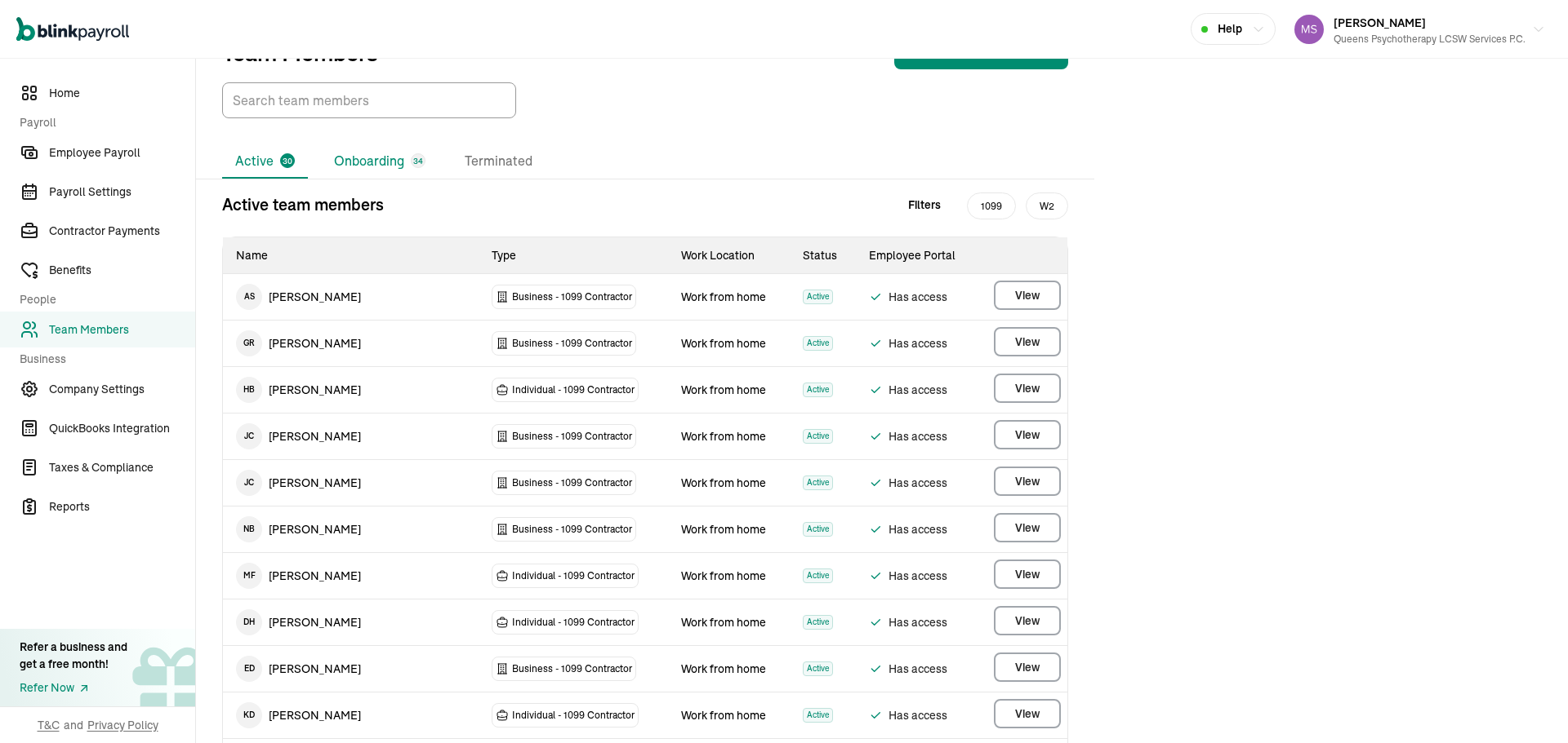
click at [364, 162] on li "Onboarding 34" at bounding box center [380, 161] width 118 height 35
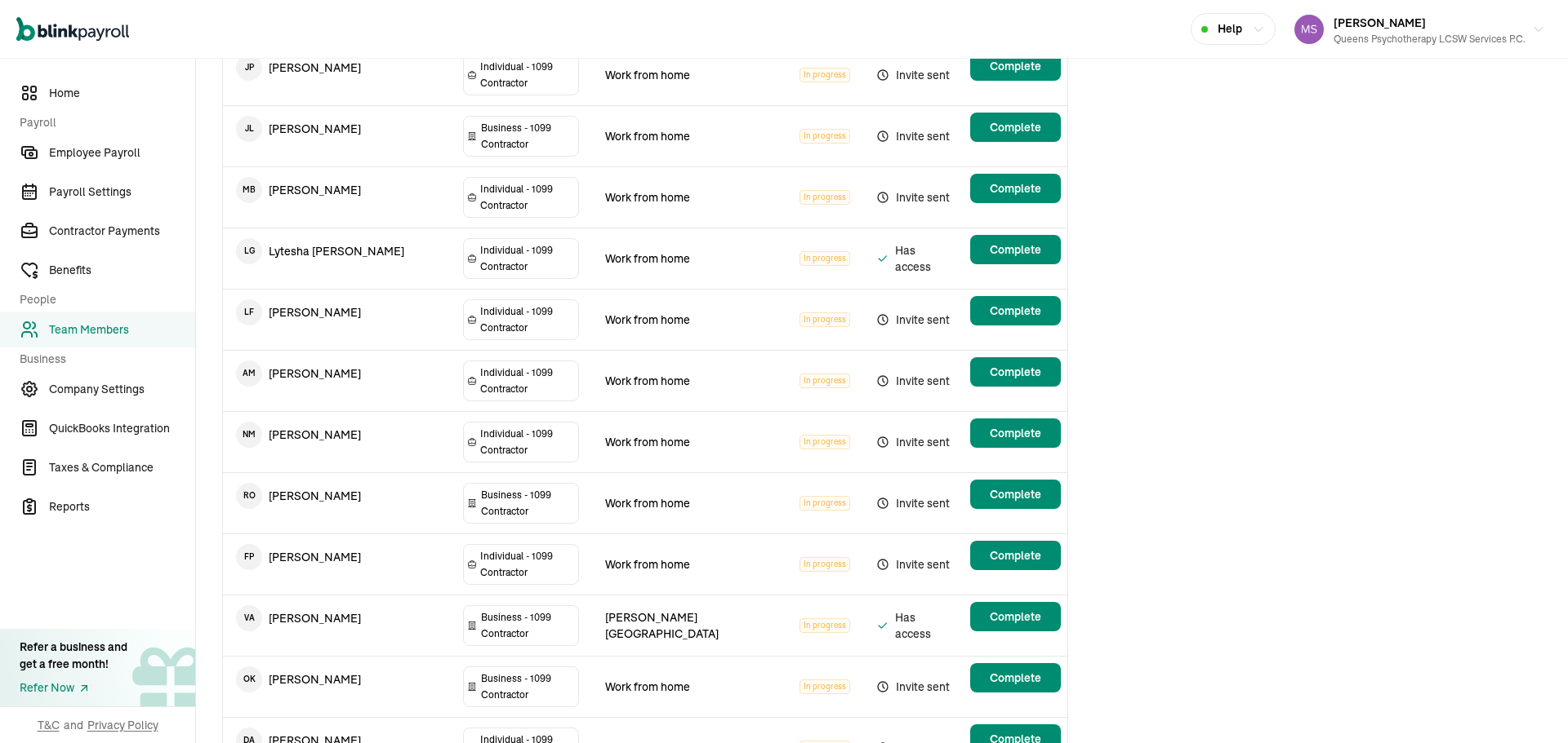
scroll to position [479, 0]
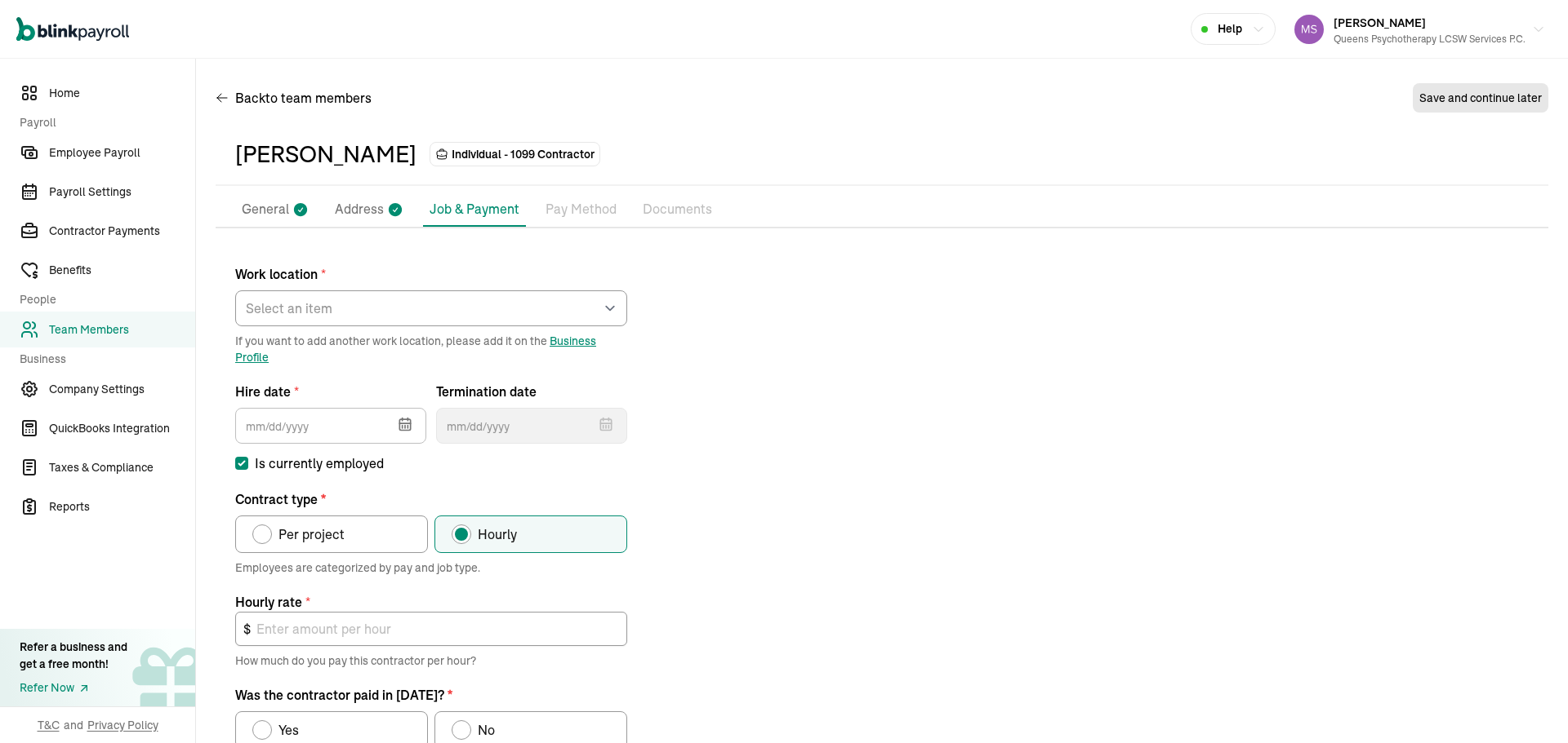
click at [265, 221] on li "General" at bounding box center [275, 209] width 80 height 35
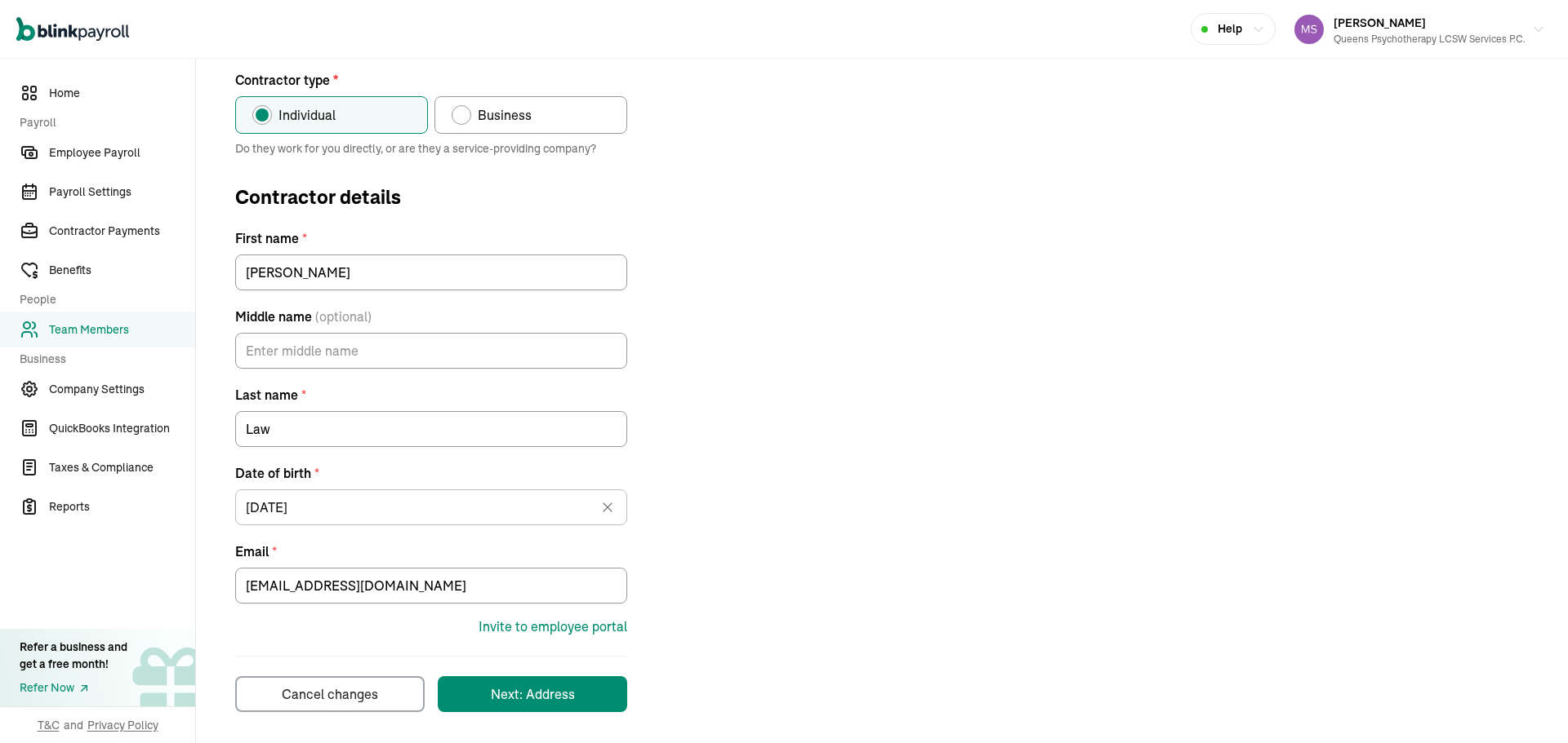
scroll to position [183, 0]
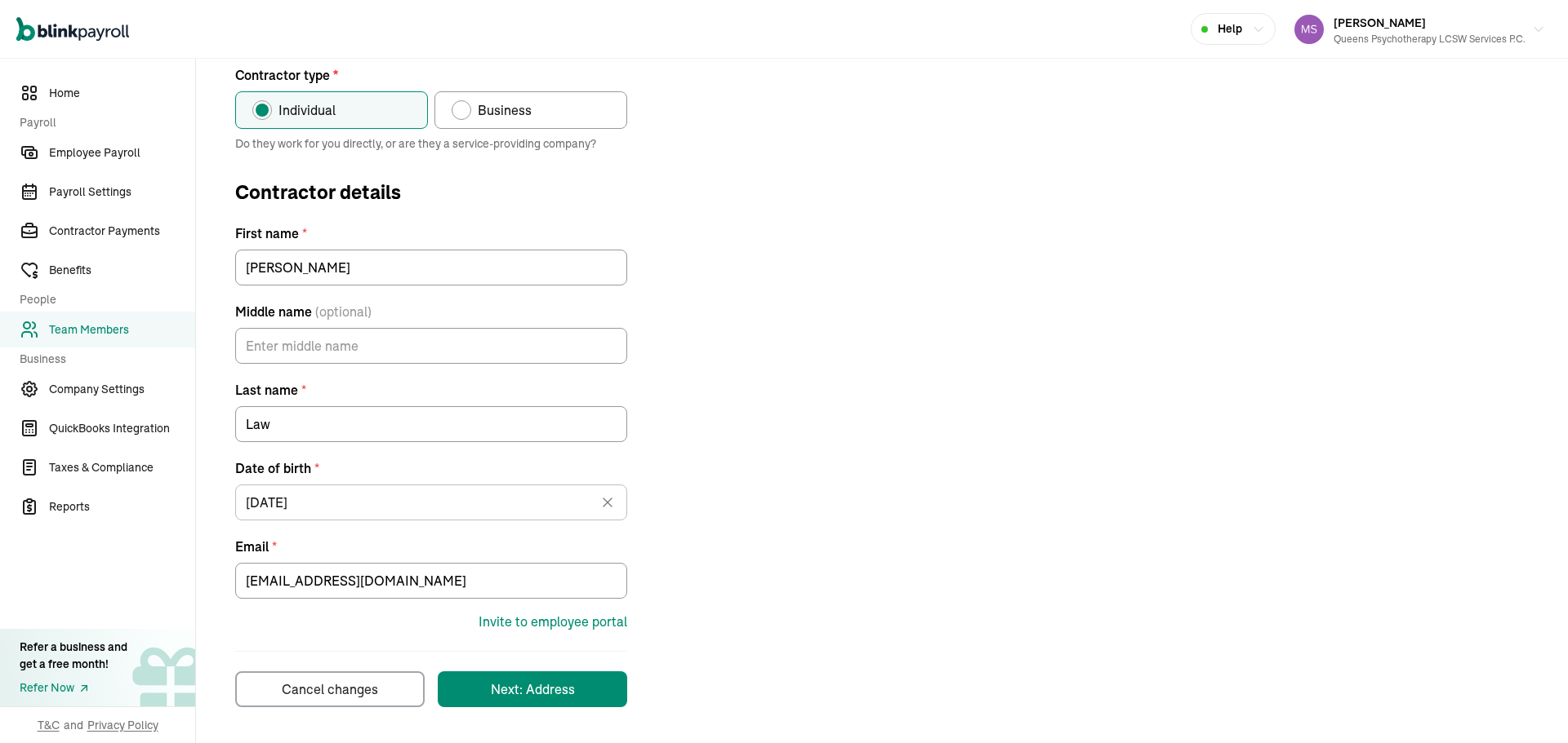
click at [476, 560] on div "joanalaw@gmail.com" at bounding box center [431, 577] width 392 height 42
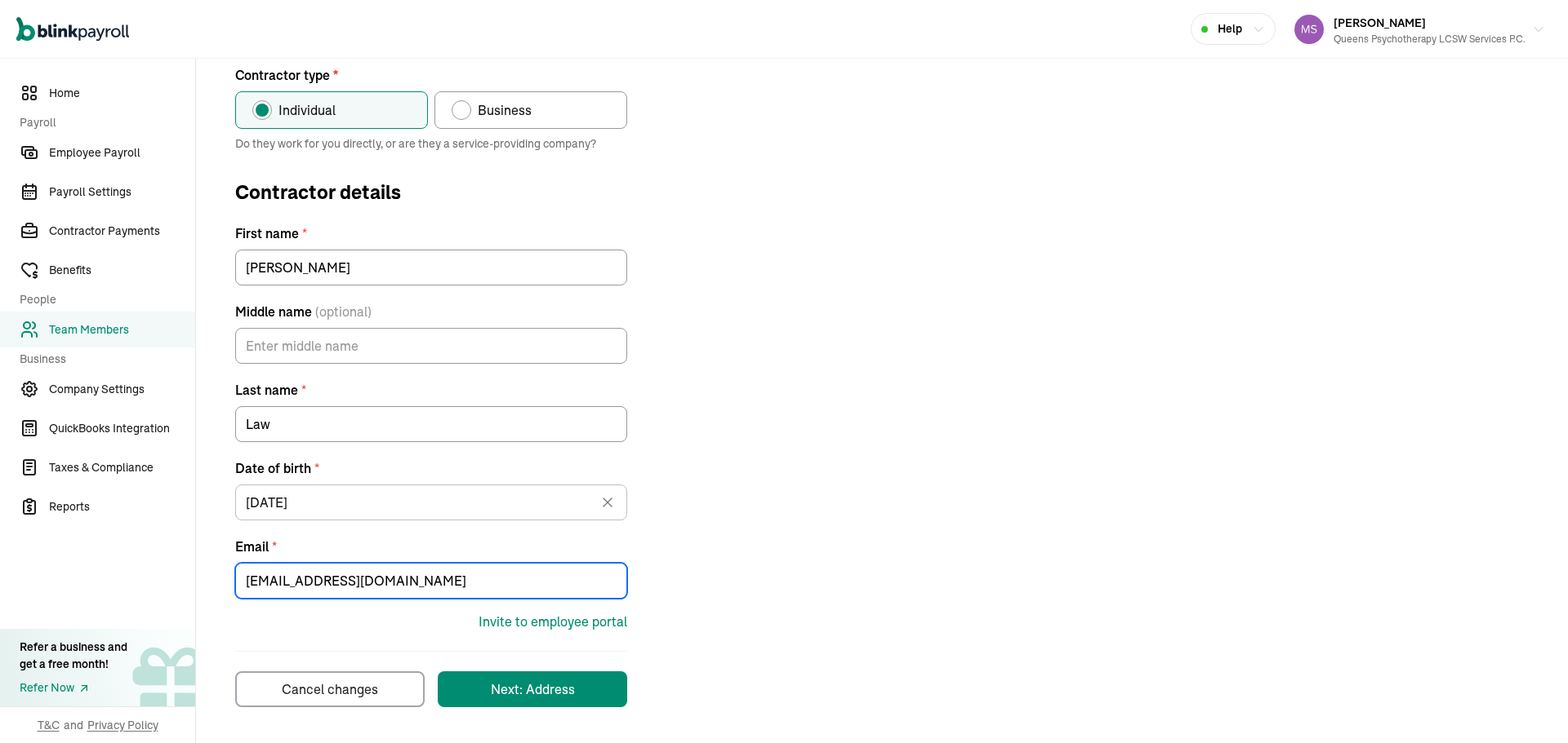
click at [494, 584] on input "joanalaw@gmail.com" at bounding box center [431, 581] width 392 height 36
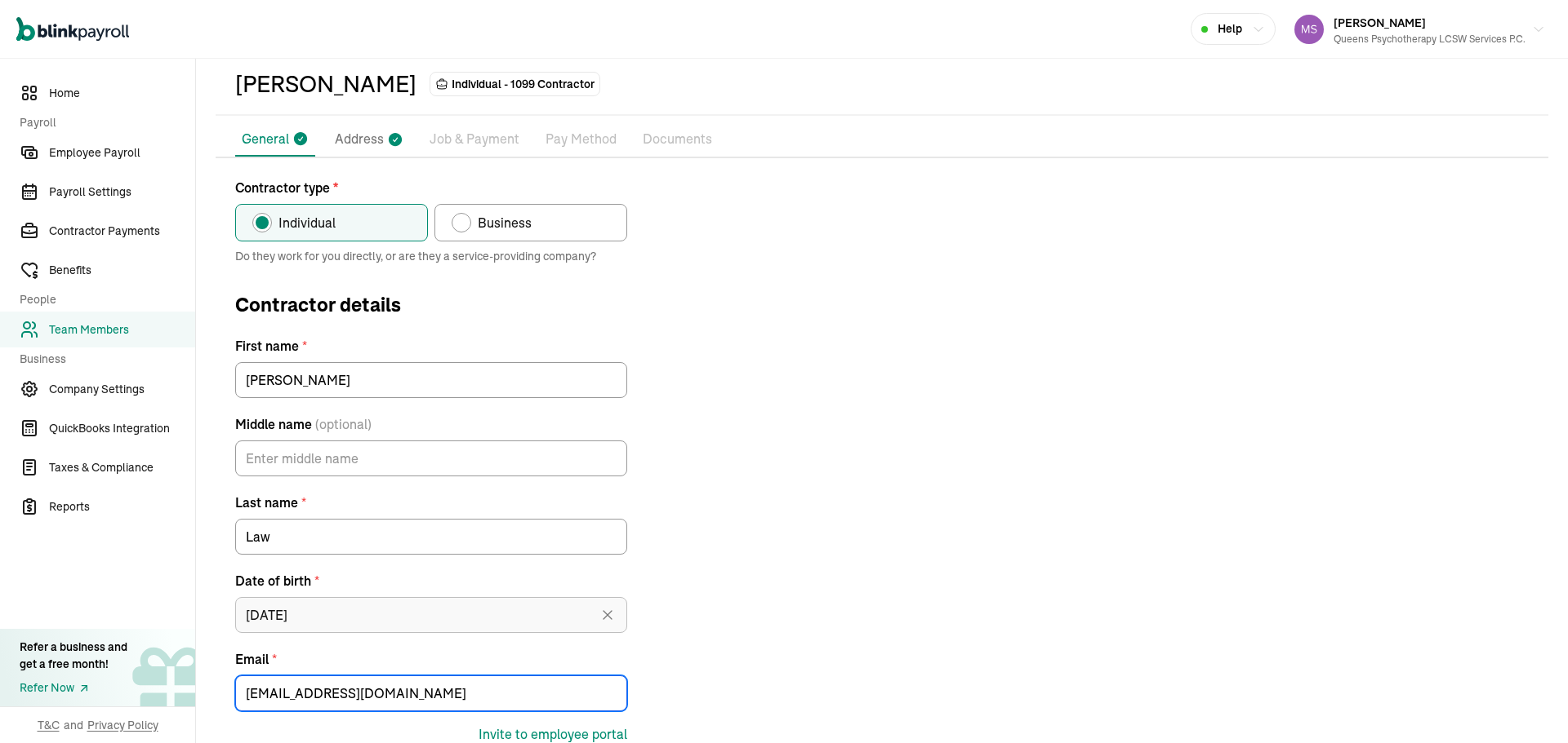
scroll to position [0, 0]
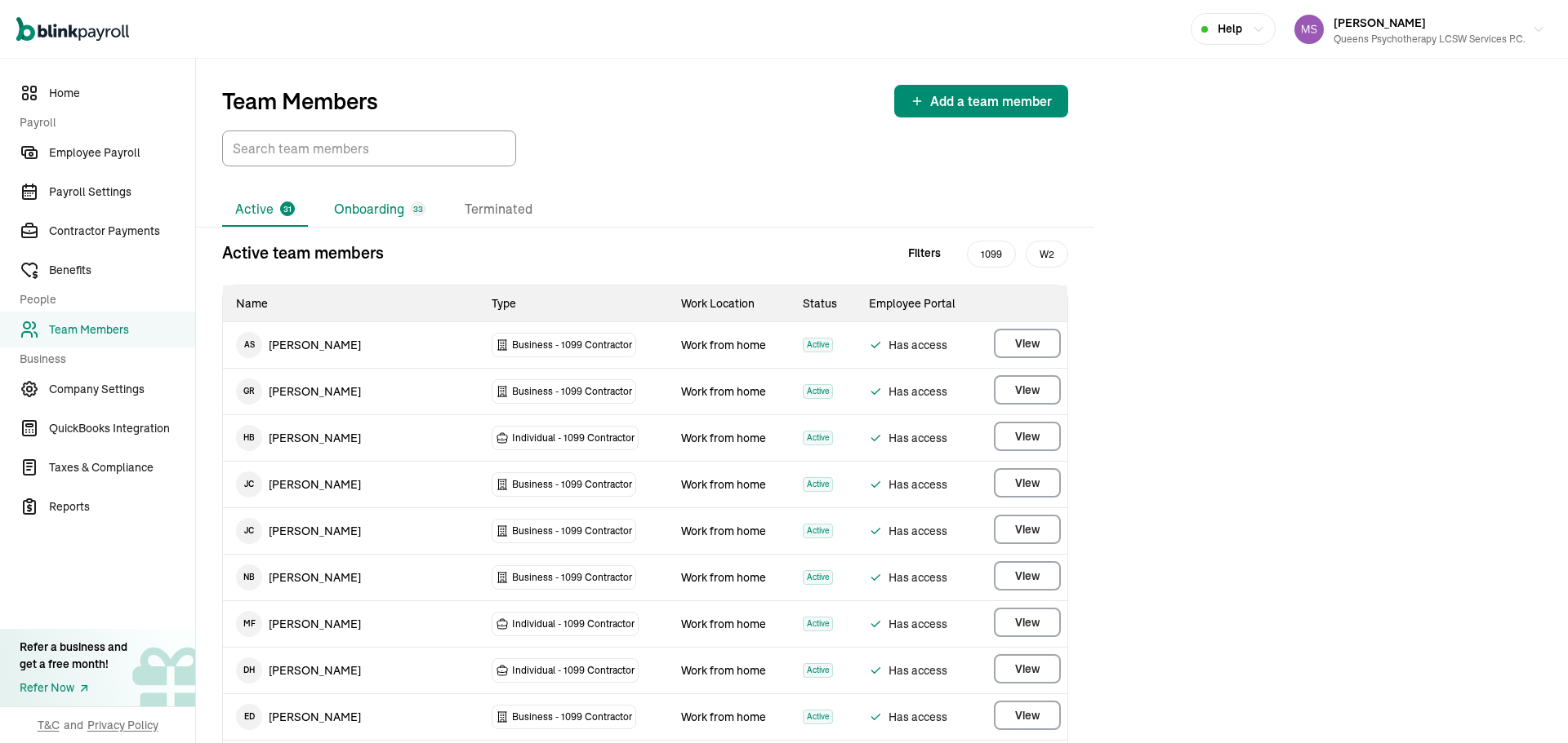
click at [360, 214] on li "Onboarding 33" at bounding box center [380, 209] width 118 height 35
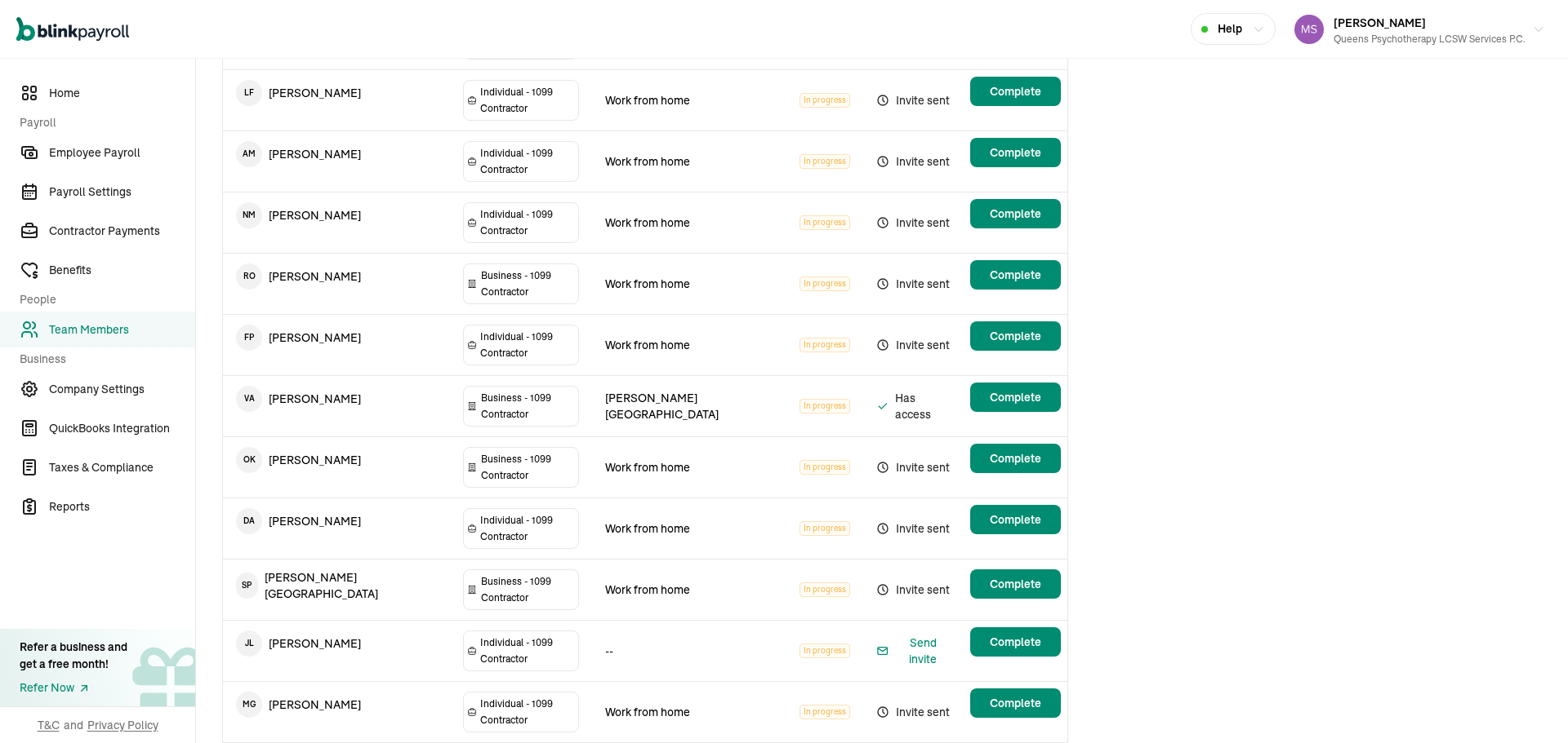
scroll to position [734, 0]
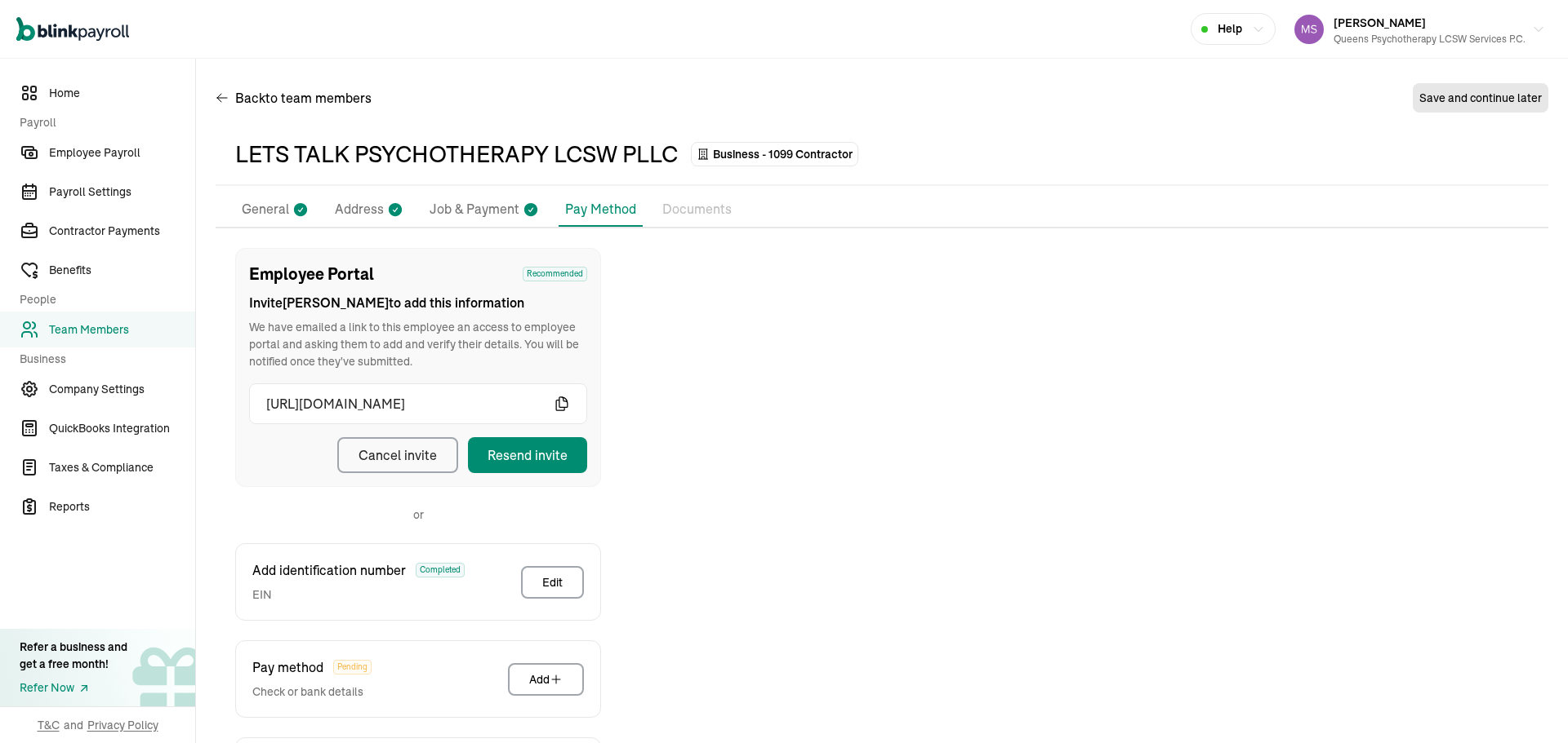
drag, startPoint x: 335, startPoint y: 207, endPoint x: 296, endPoint y: 208, distance: 39.0
click at [335, 208] on p "Address" at bounding box center [360, 209] width 49 height 21
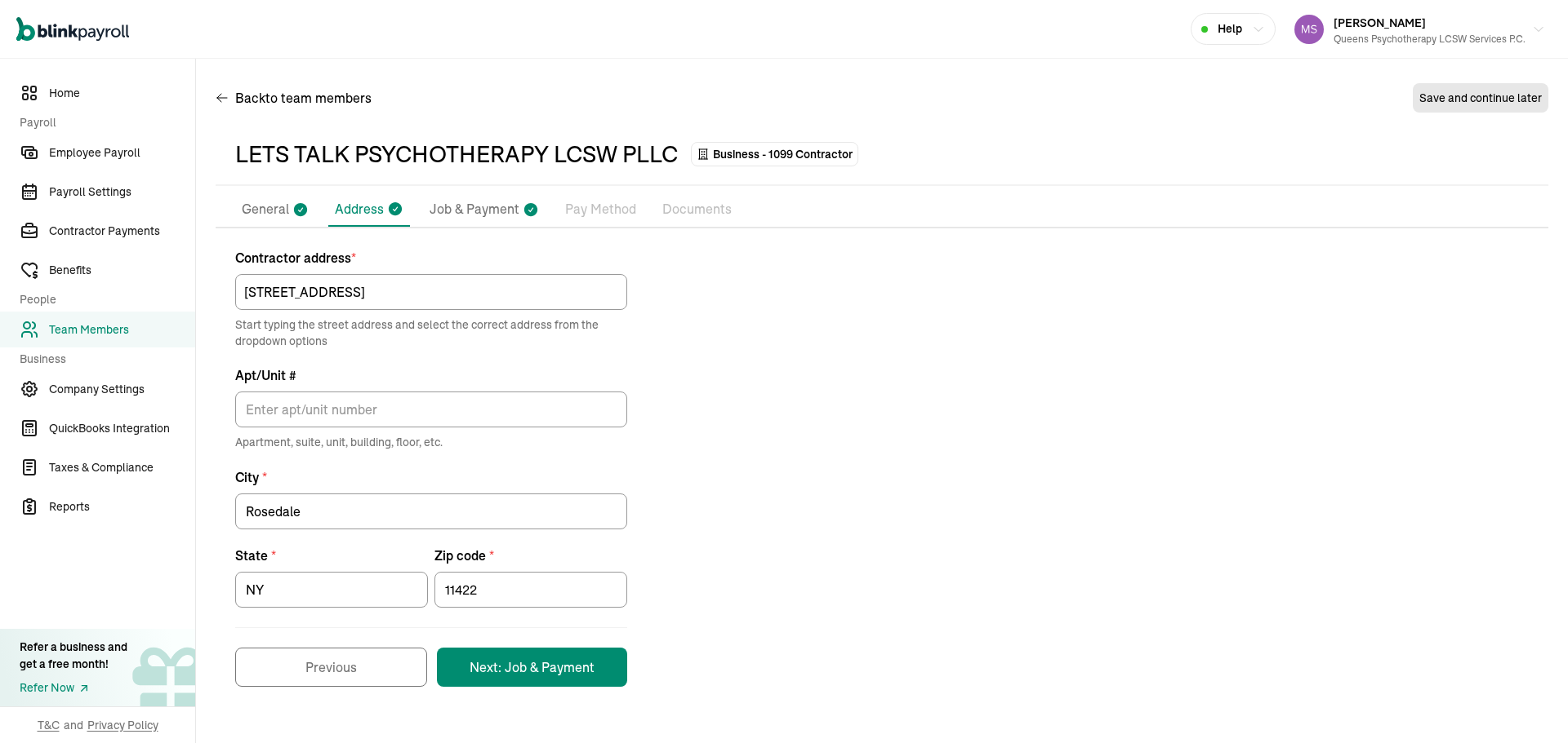
click at [289, 208] on li "General" at bounding box center [275, 209] width 80 height 35
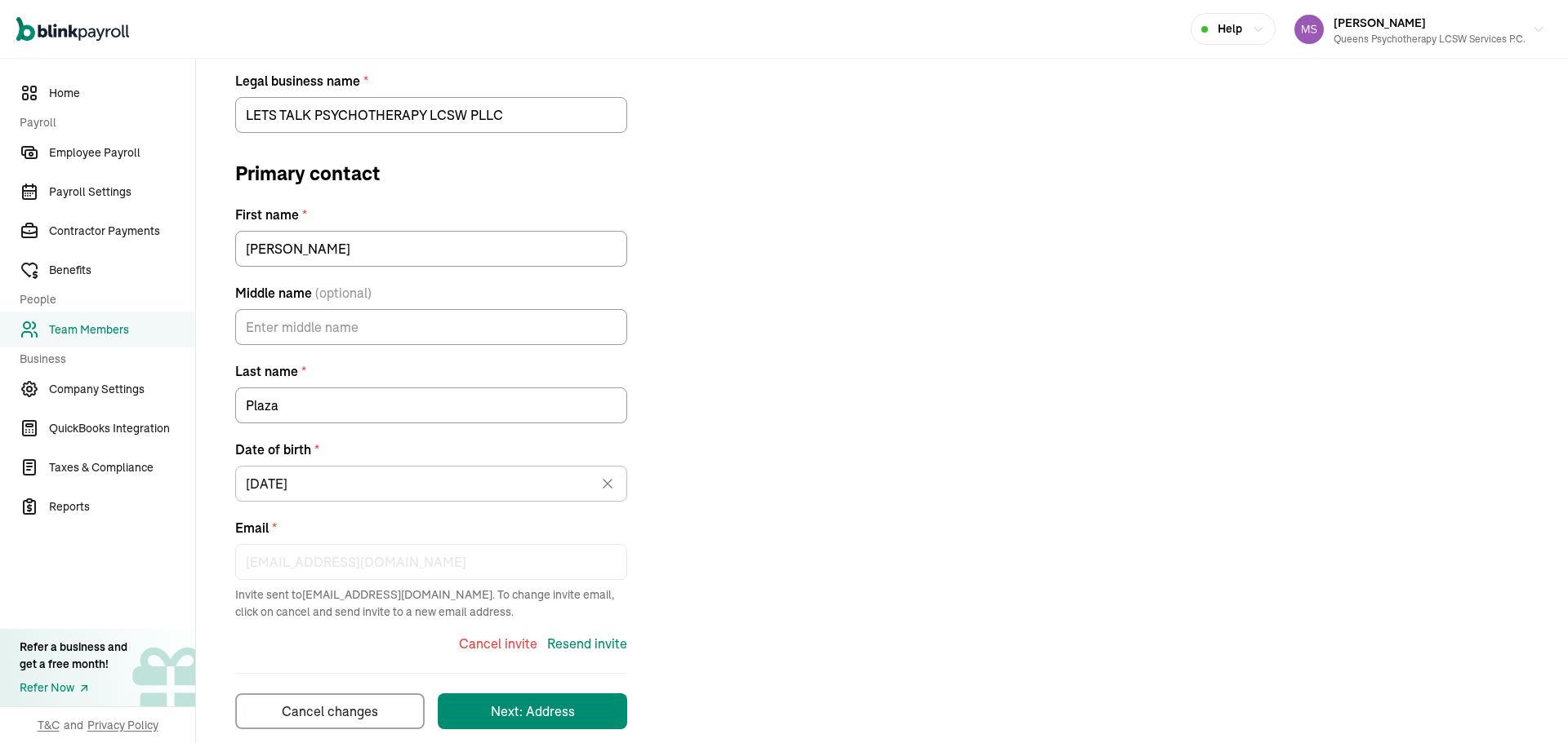
scroll to position [302, 0]
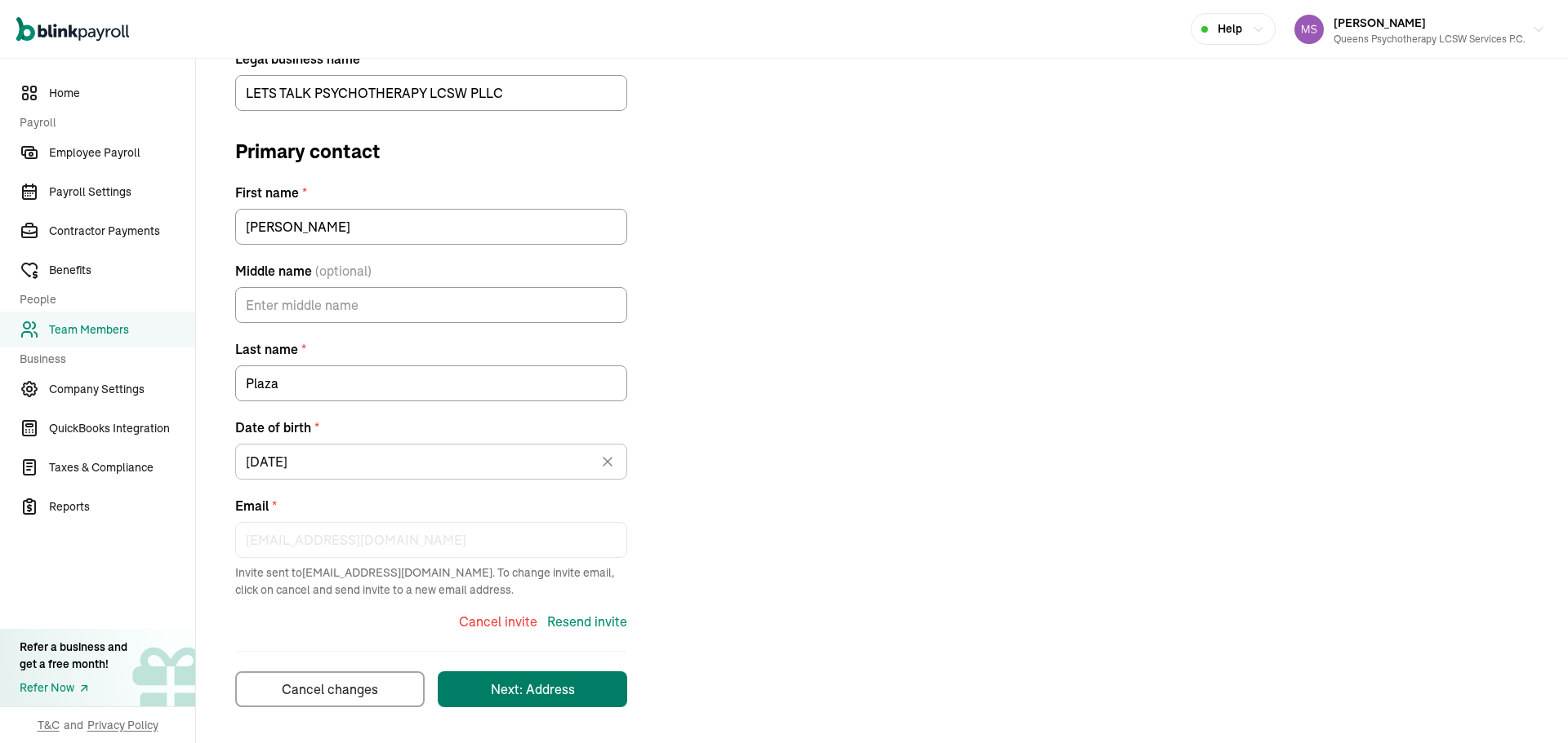
click at [522, 701] on button "Next: Address" at bounding box center [533, 690] width 190 height 36
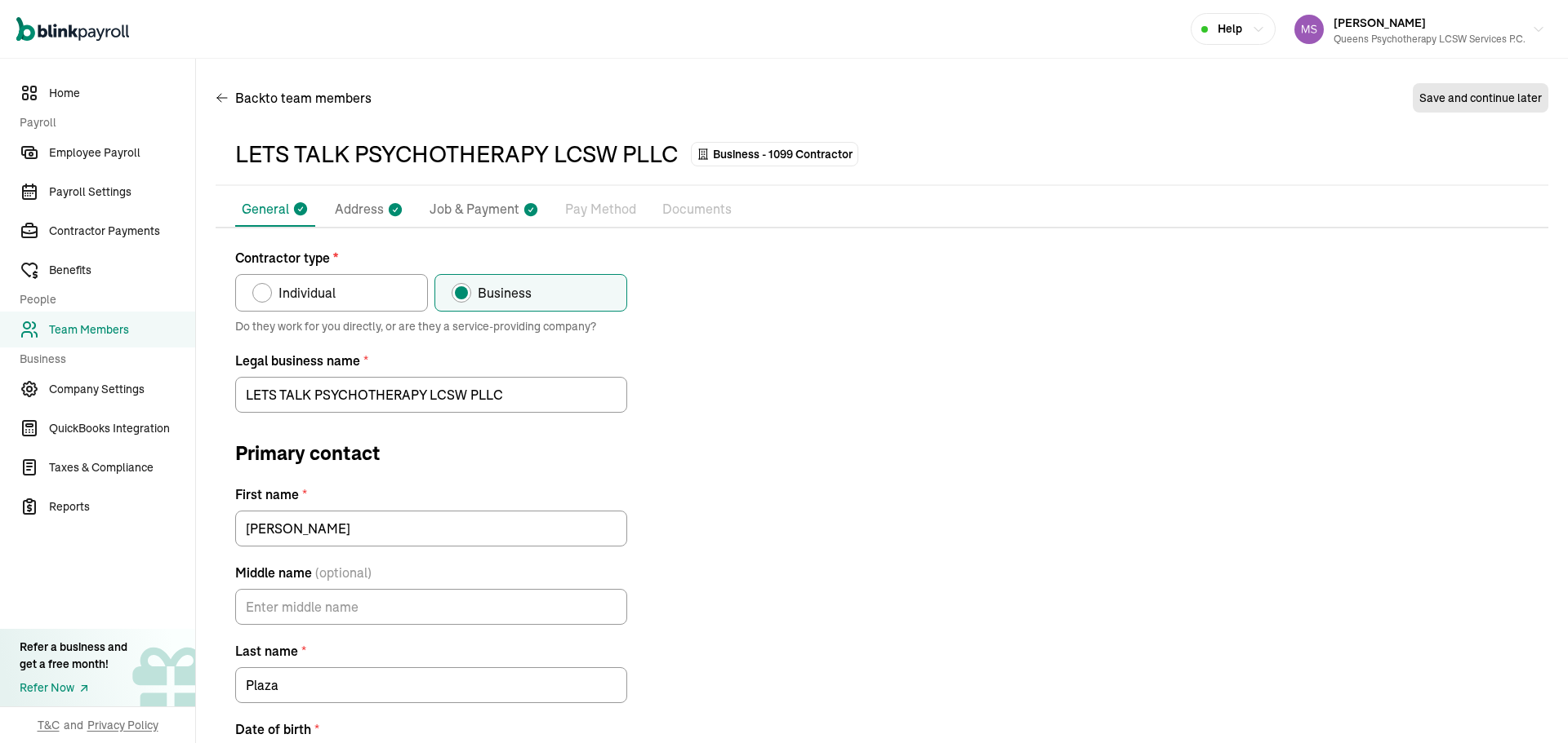
scroll to position [193, 0]
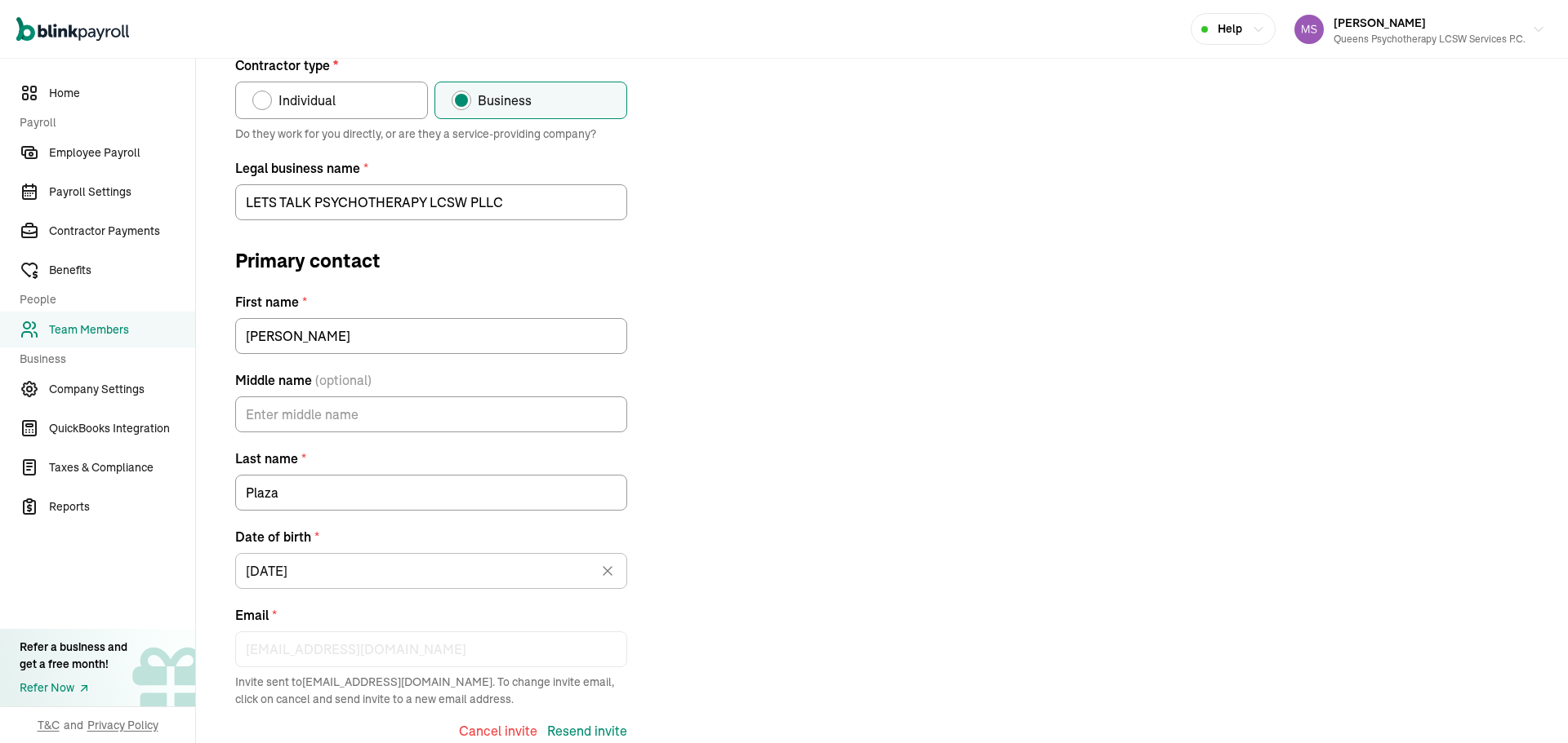
click at [993, 380] on div "Contractor type * Individual Business Do they work for you directly, or are the…" at bounding box center [882, 436] width 1333 height 762
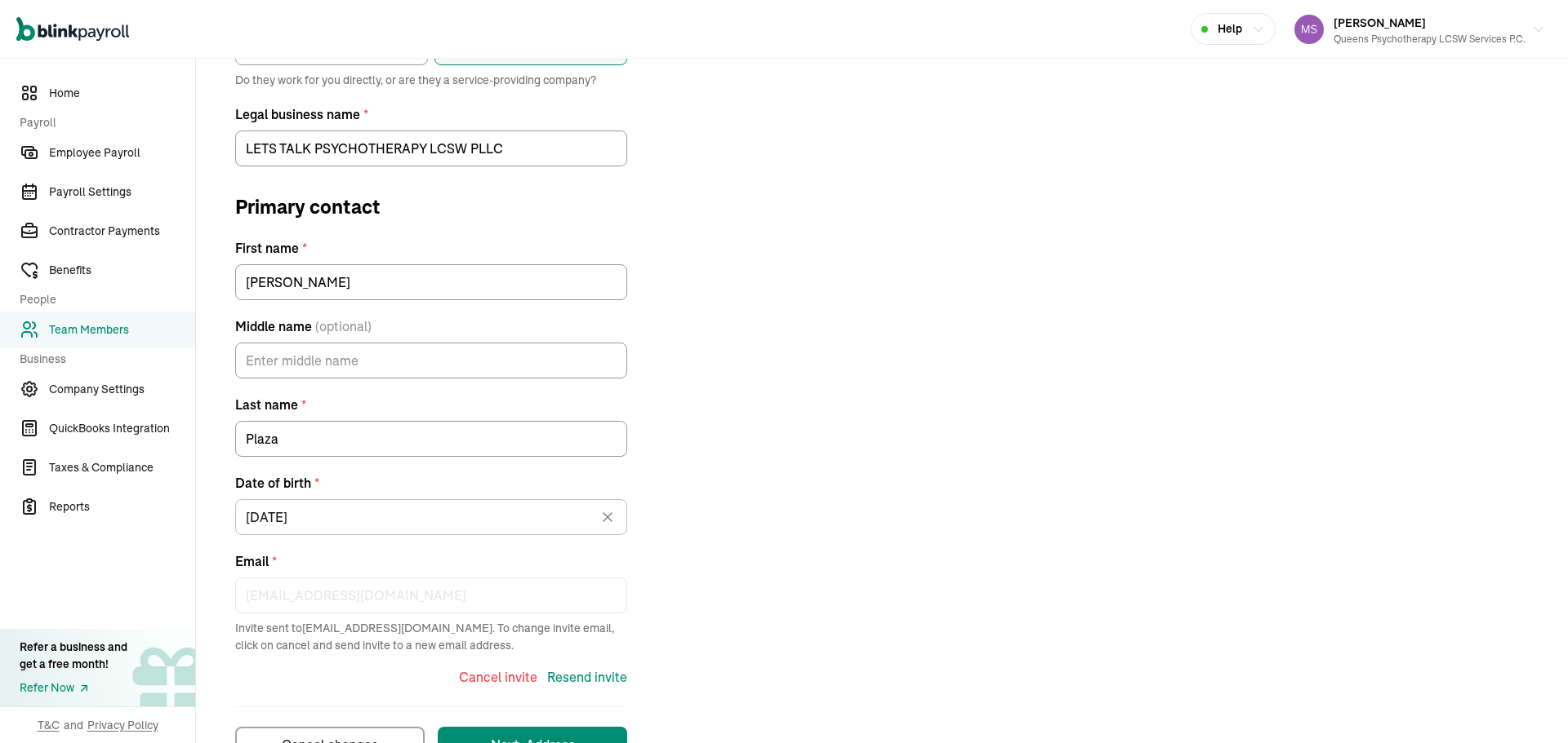
scroll to position [302, 0]
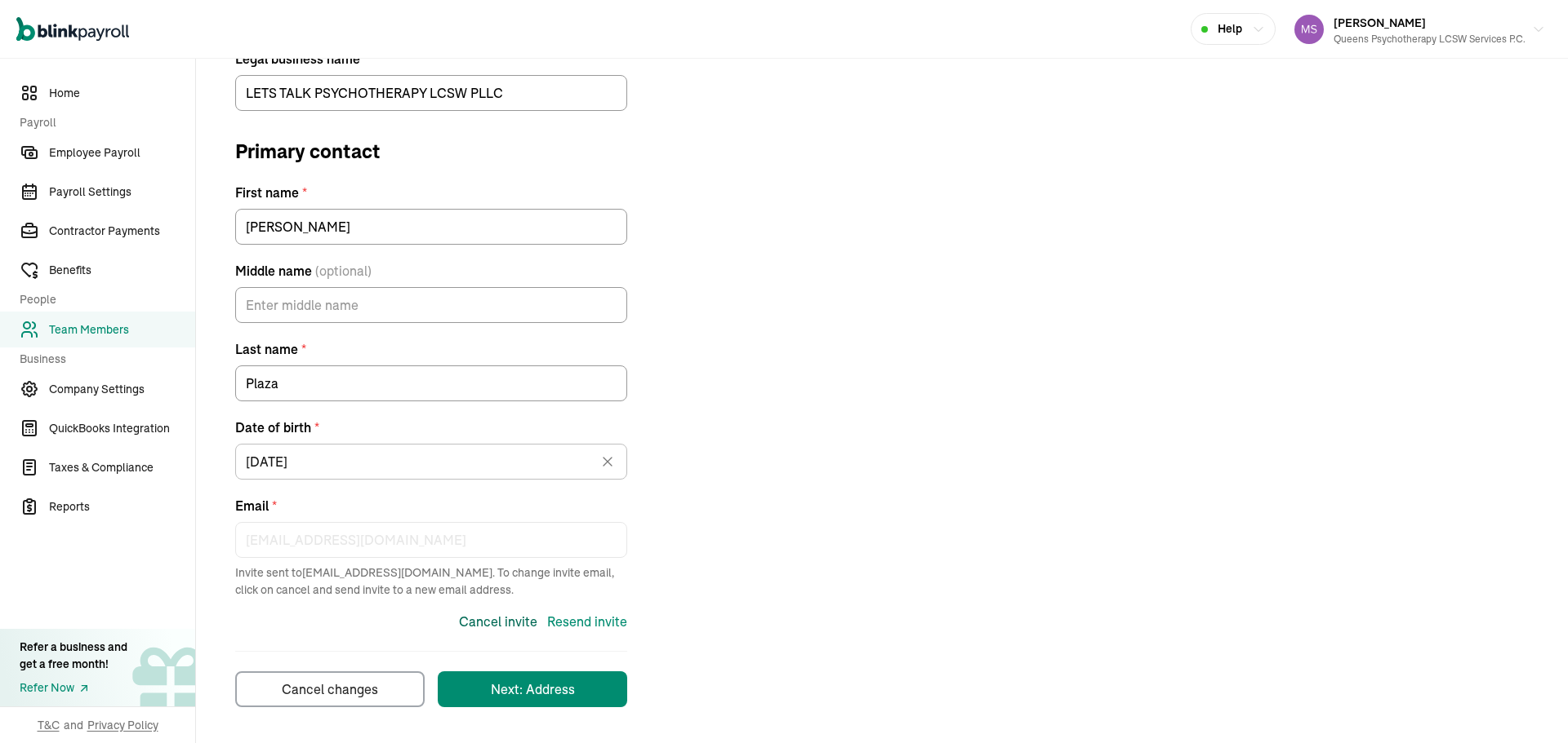
click at [517, 622] on div "Cancel invite" at bounding box center [497, 621] width 78 height 20
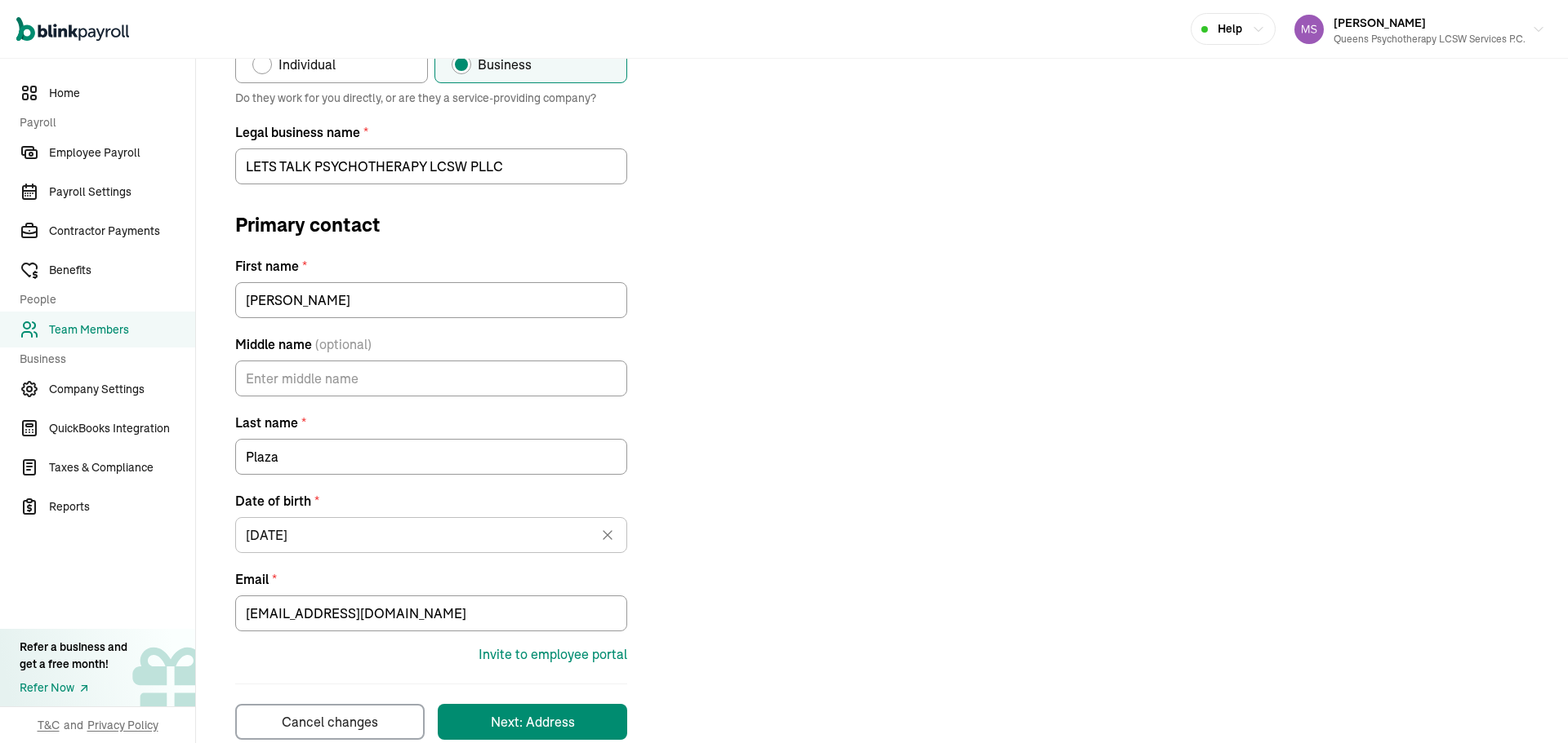
scroll to position [261, 0]
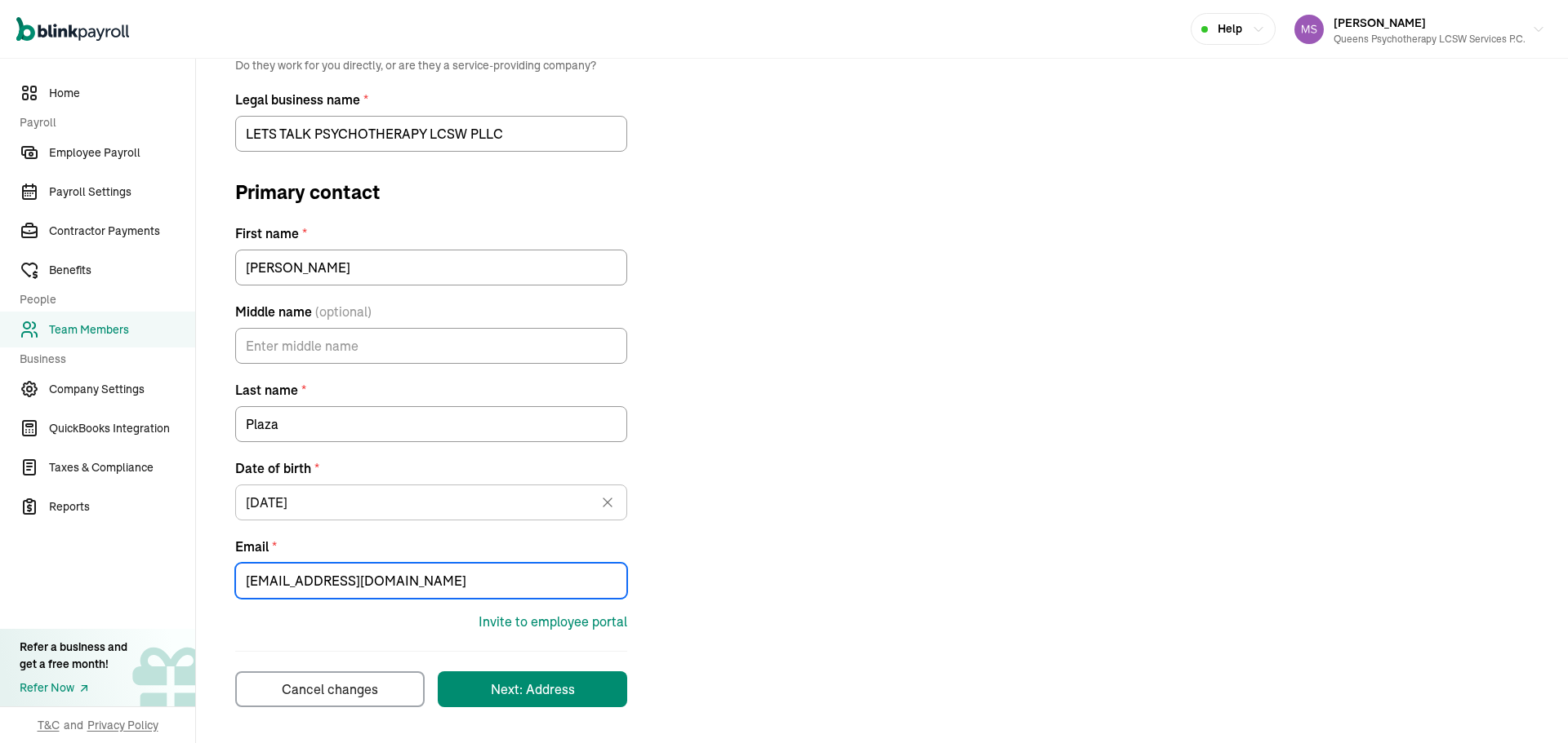
drag, startPoint x: 368, startPoint y: 581, endPoint x: 28, endPoint y: 565, distance: 340.4
click at [28, 565] on div "Home Payroll Employee Payroll Payroll Settings Contractor Payments Benefits Peo…" at bounding box center [784, 270] width 1568 height 946
paste input "Splazalcswr@gmai"
type input "Splazalcswr@gmail.com"
click at [556, 697] on div "Next: Address" at bounding box center [532, 690] width 84 height 20
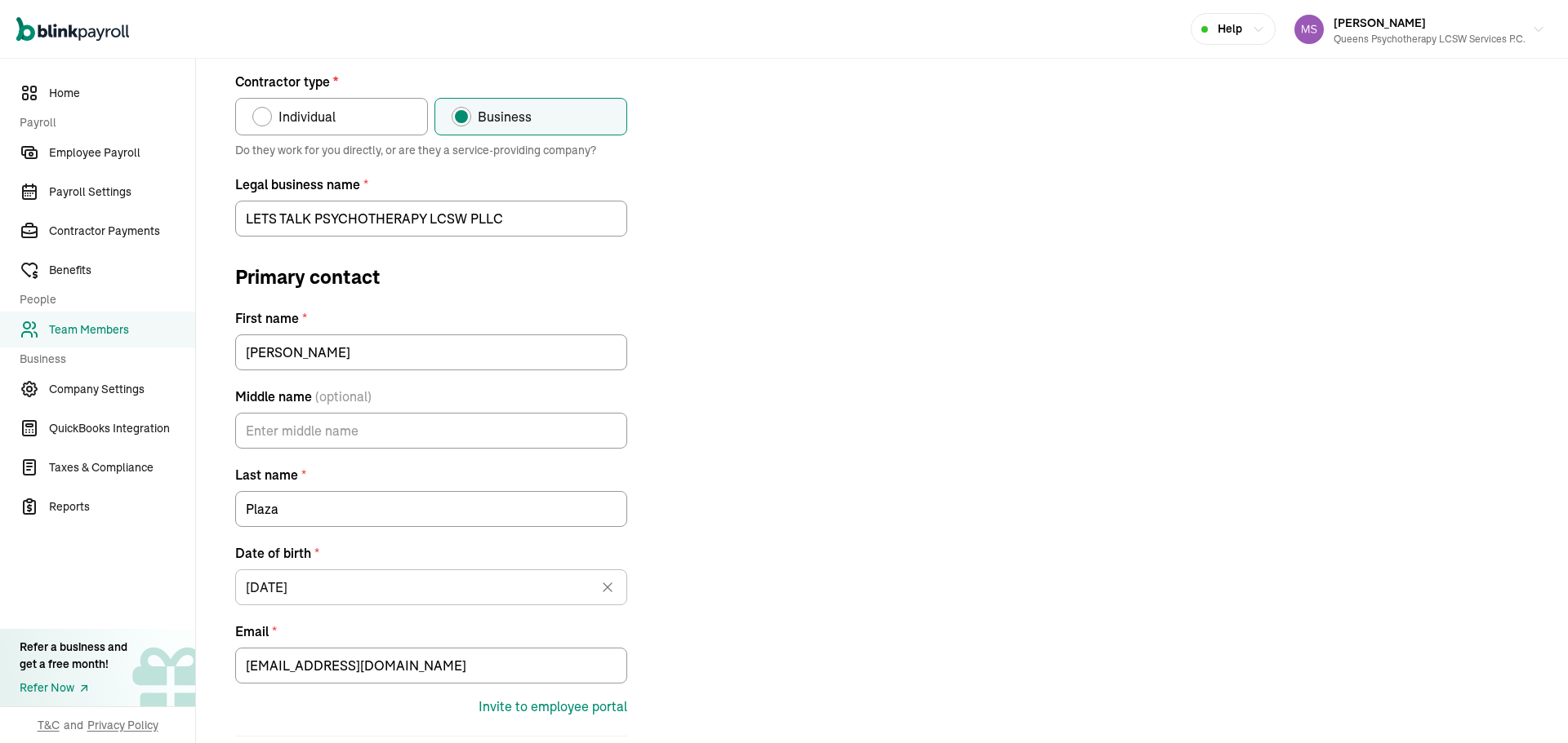
scroll to position [193, 0]
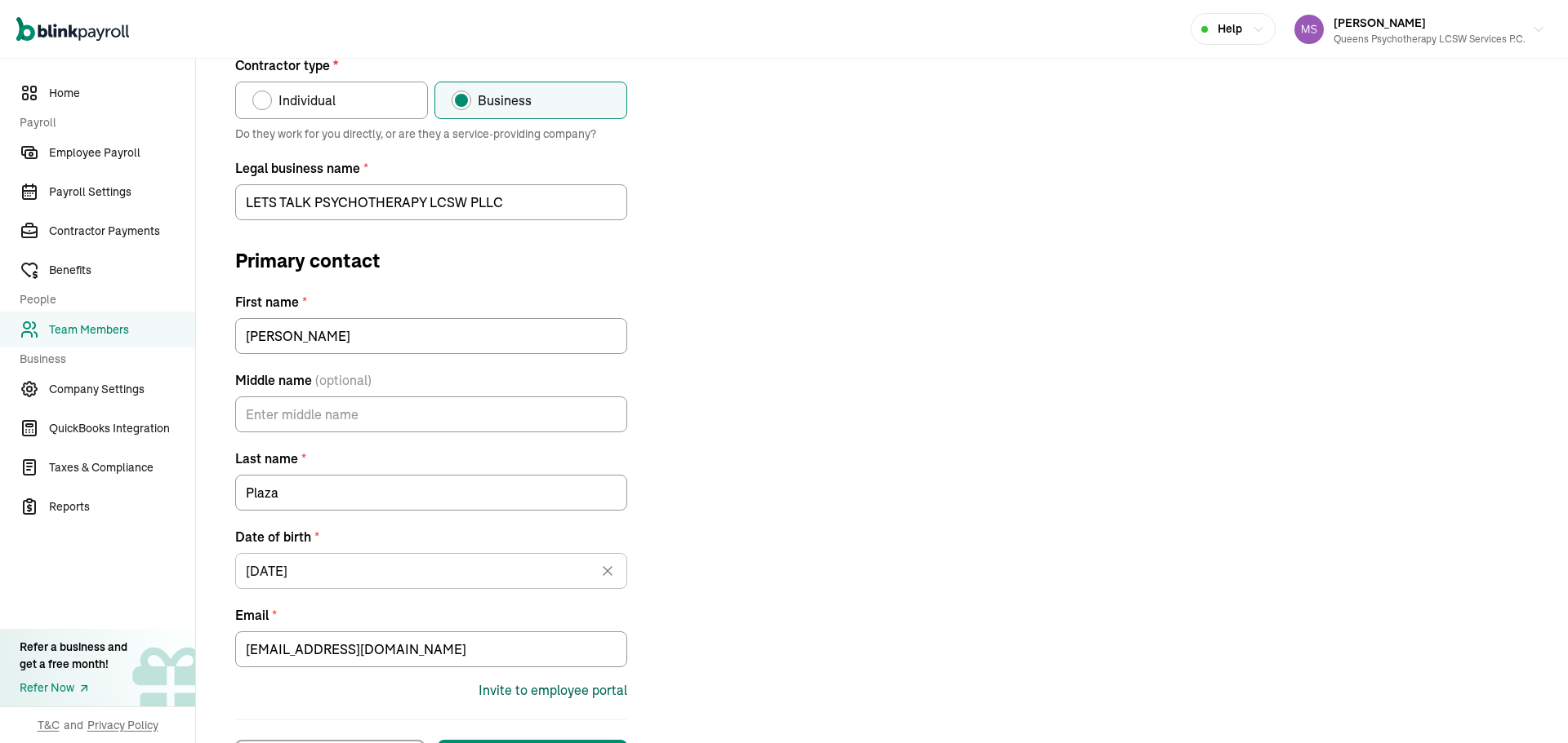
click at [590, 695] on div "Invite to employee portal" at bounding box center [553, 691] width 148 height 20
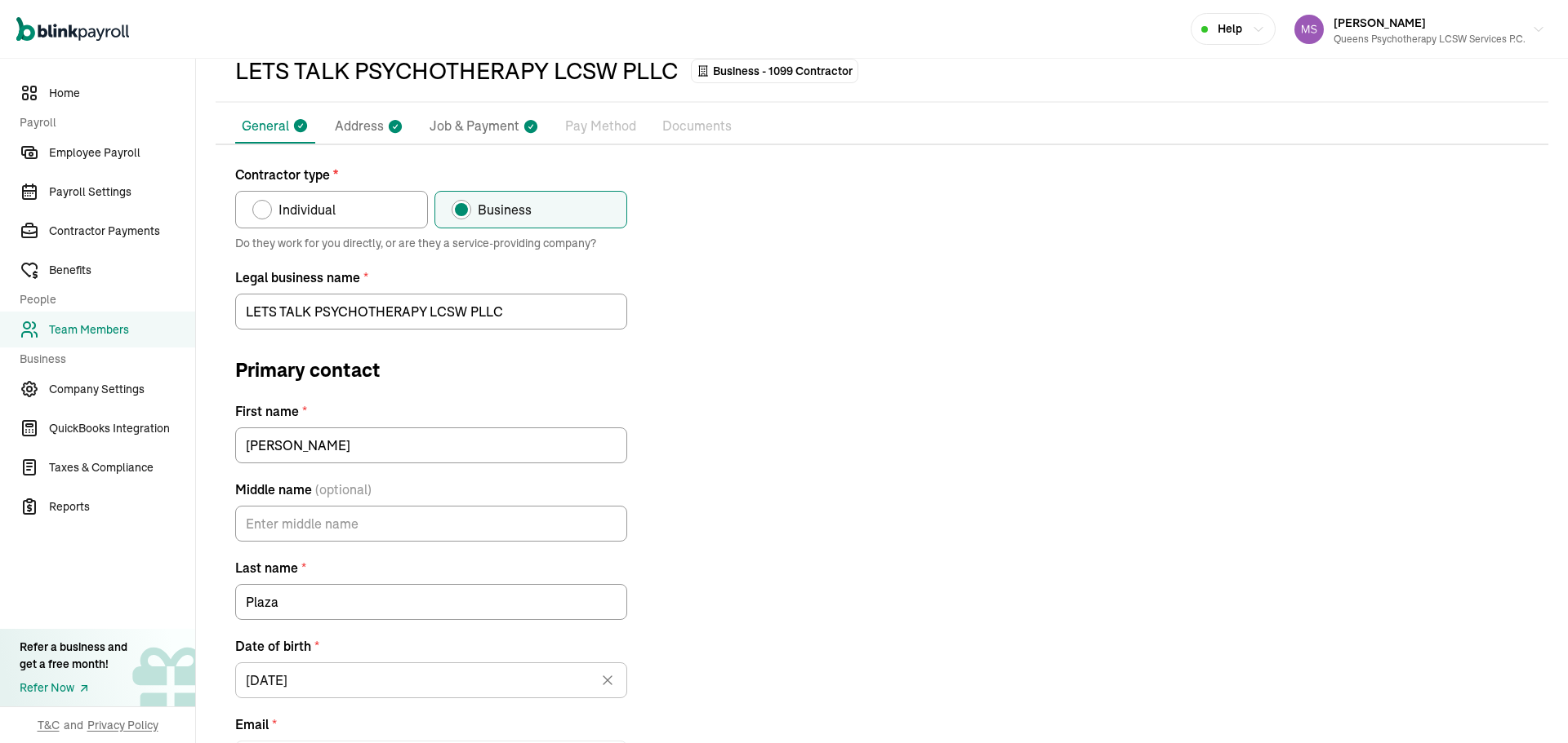
scroll to position [0, 0]
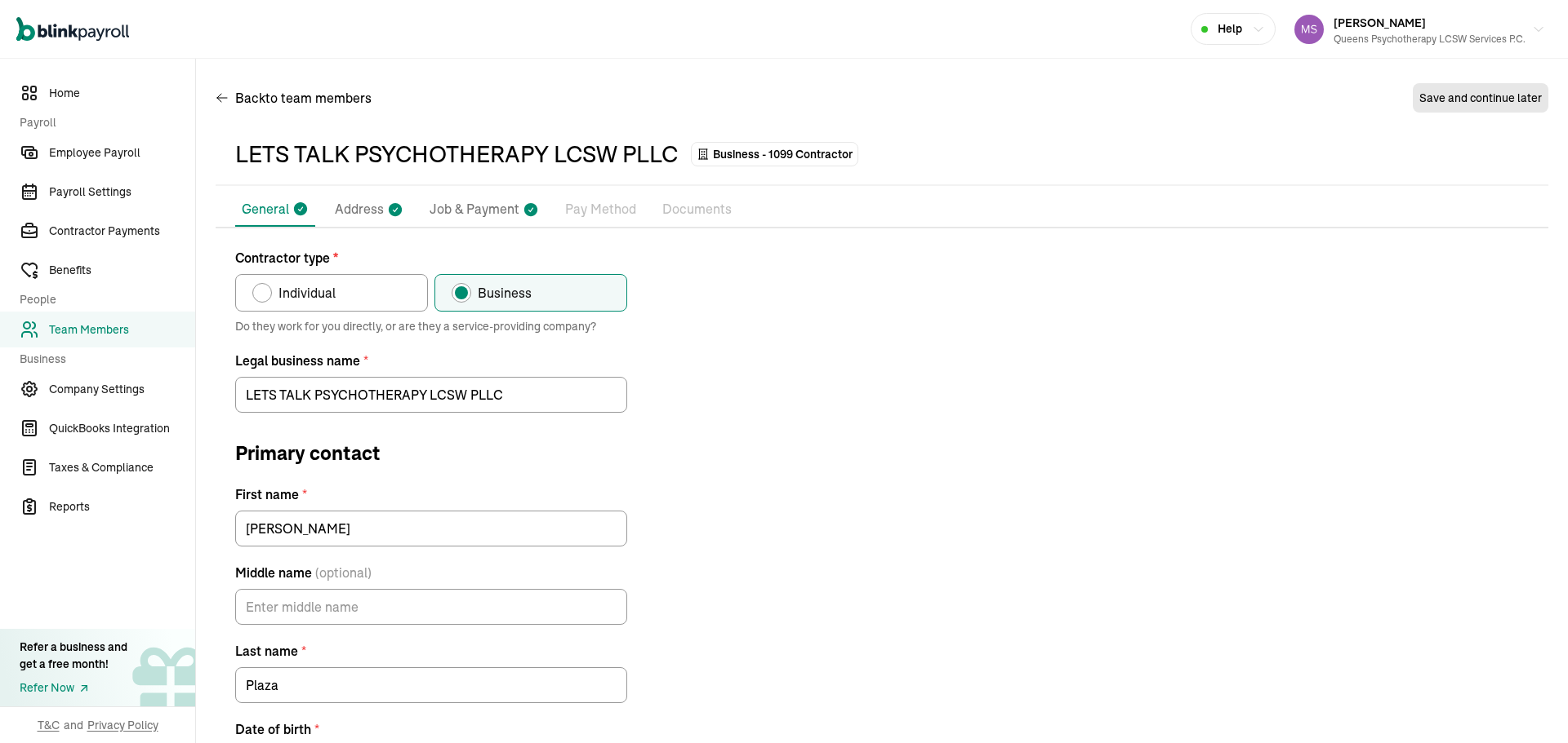
click at [101, 320] on link "Team Members" at bounding box center [97, 330] width 195 height 36
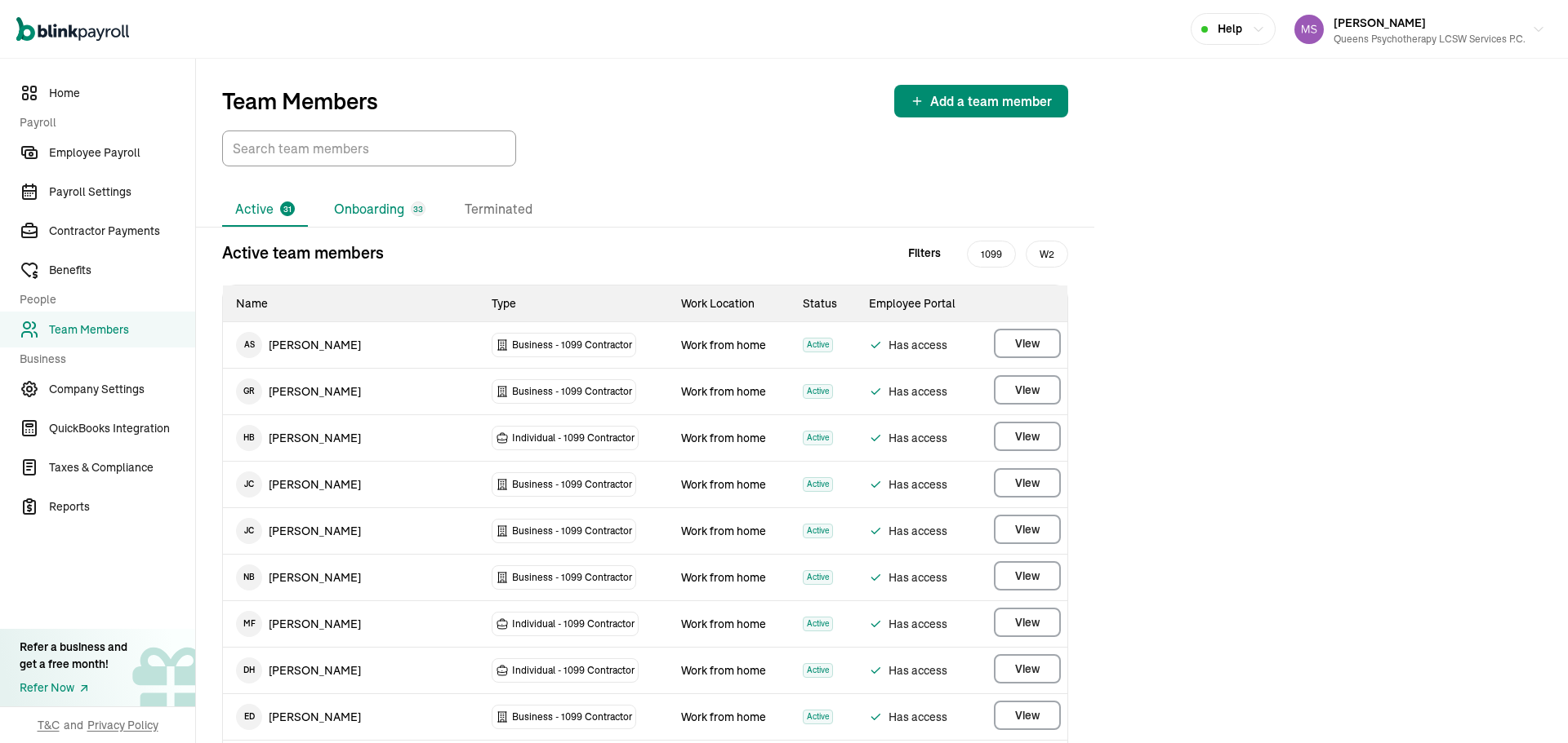
click at [369, 217] on li "Onboarding 33" at bounding box center [380, 209] width 118 height 35
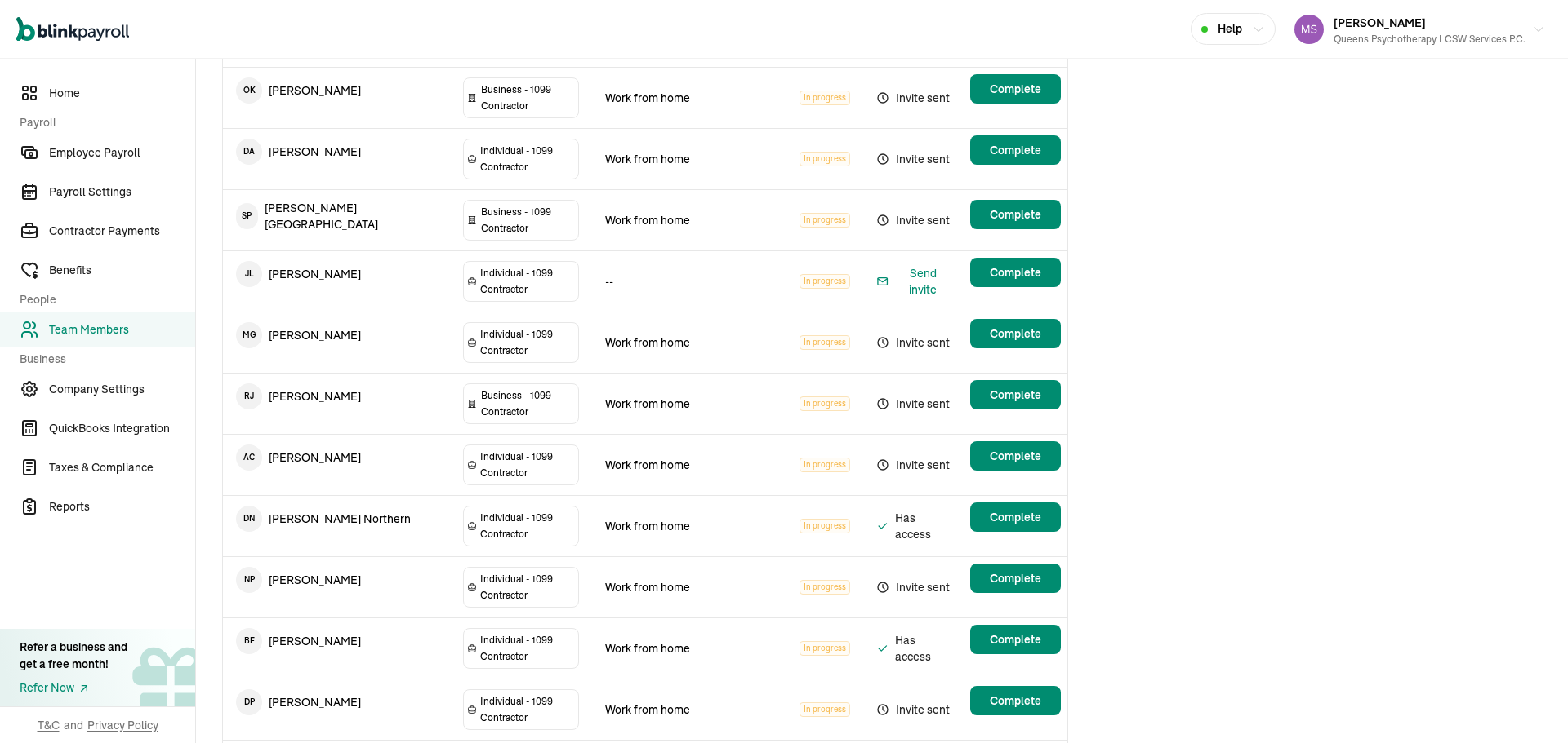
scroll to position [1167, 0]
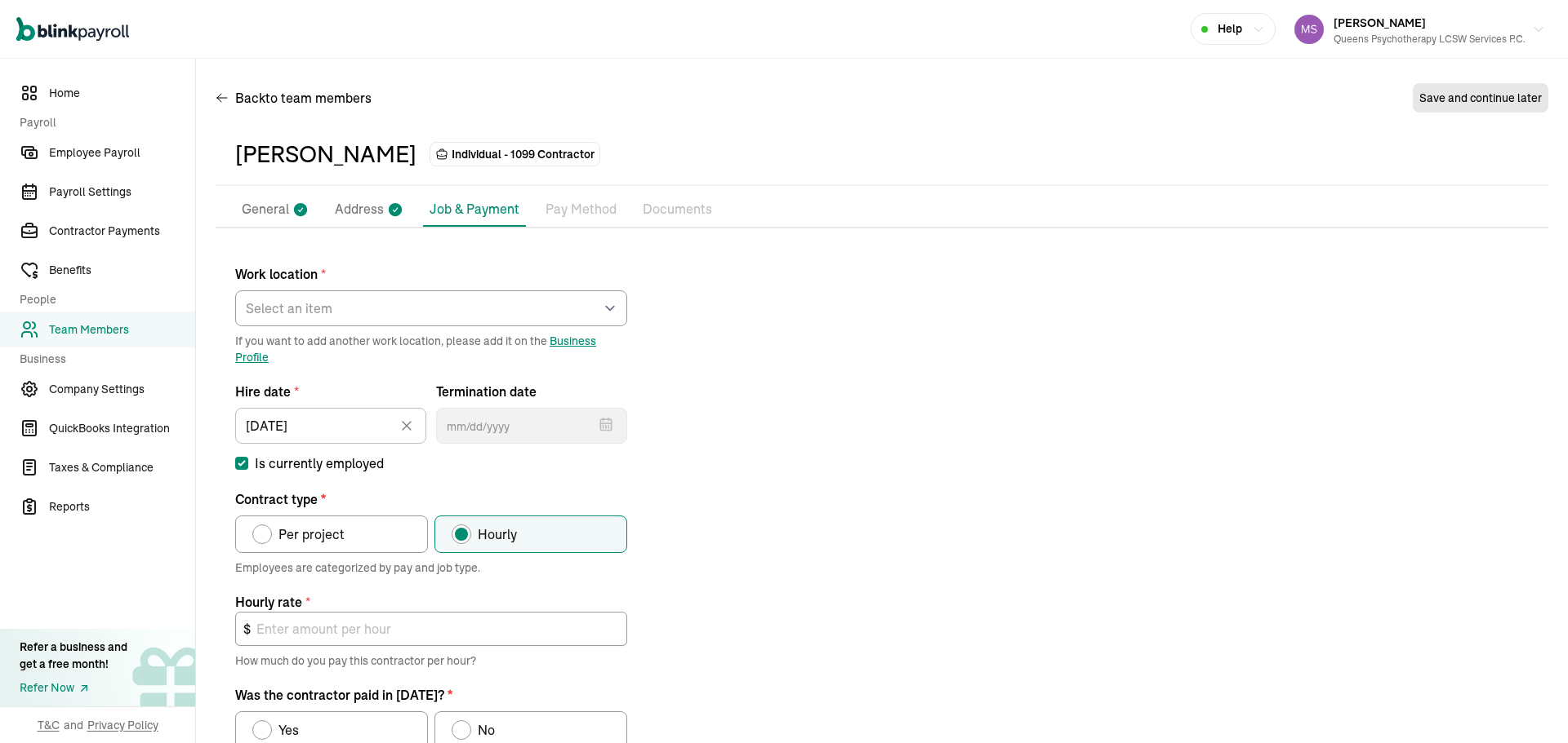
click at [305, 208] on icon at bounding box center [300, 209] width 13 height 13
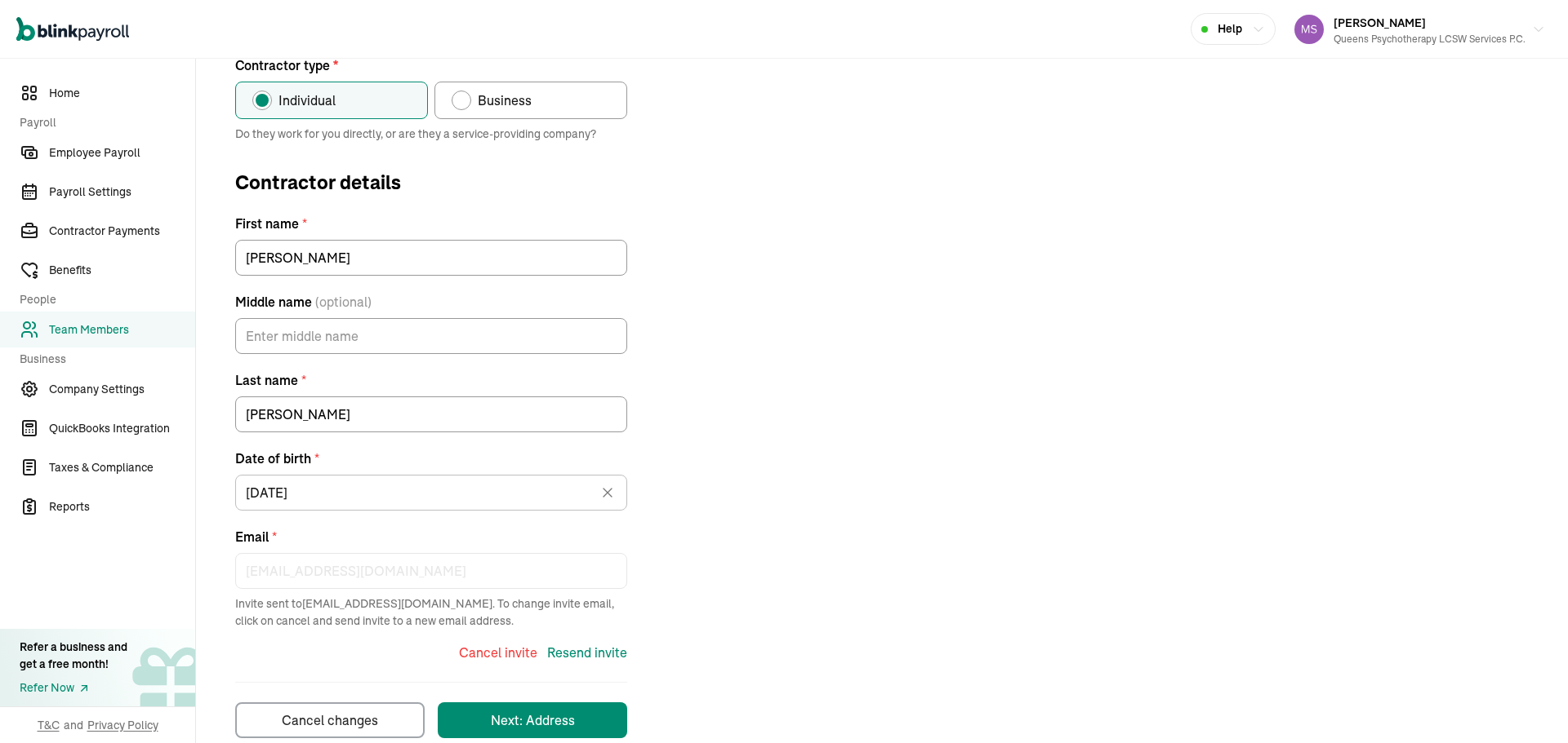
scroll to position [223, 0]
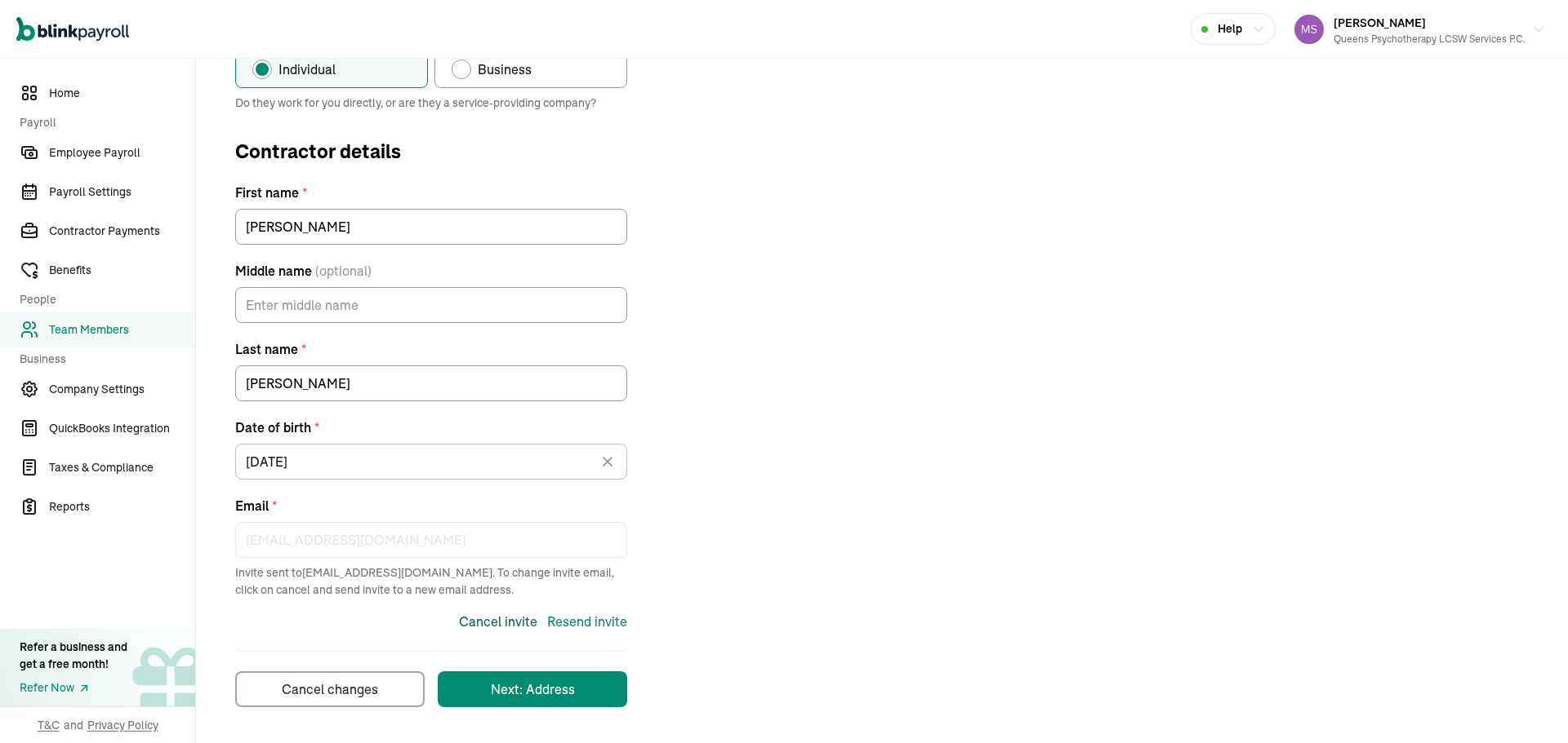
click at [509, 620] on div "Cancel invite" at bounding box center [497, 621] width 78 height 20
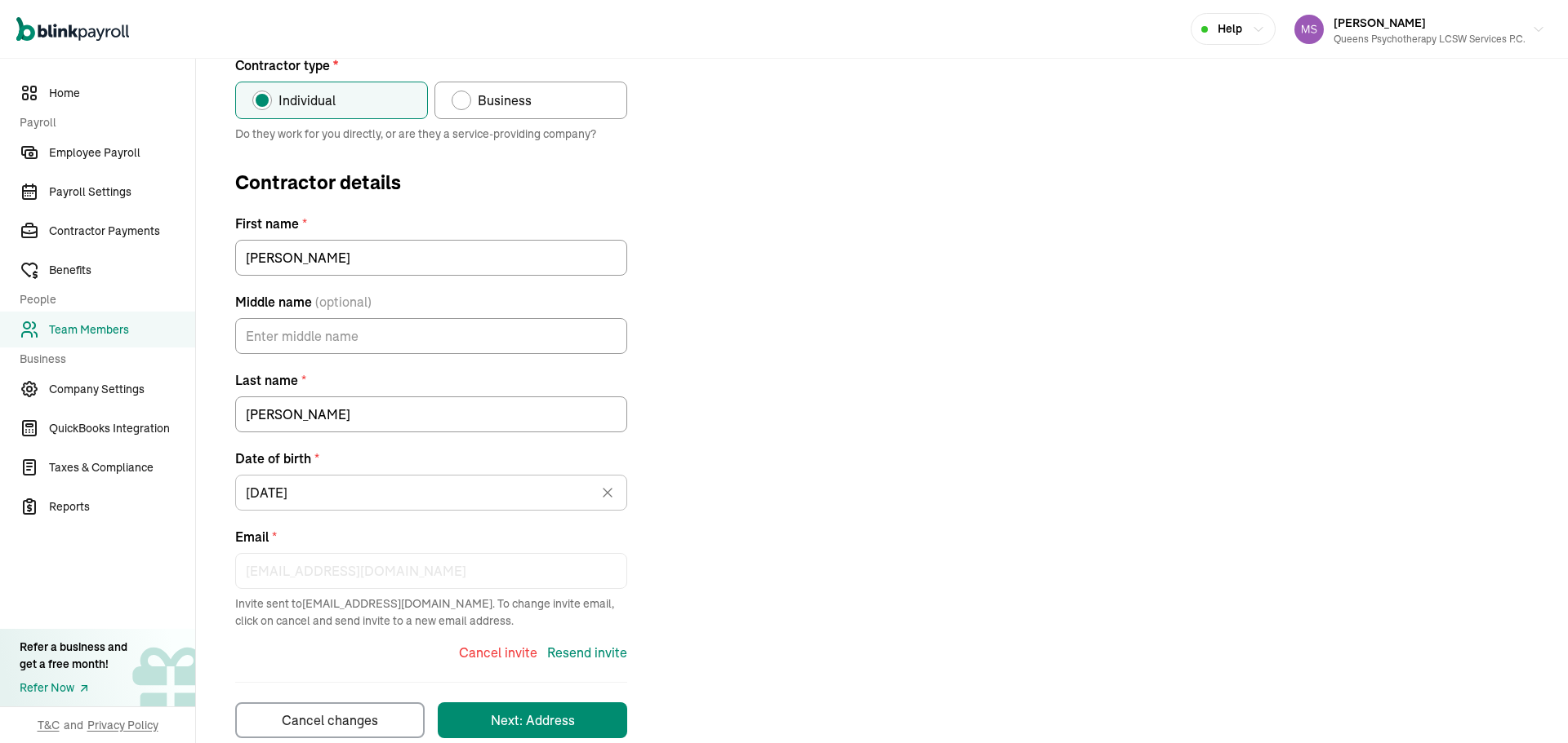
scroll to position [183, 0]
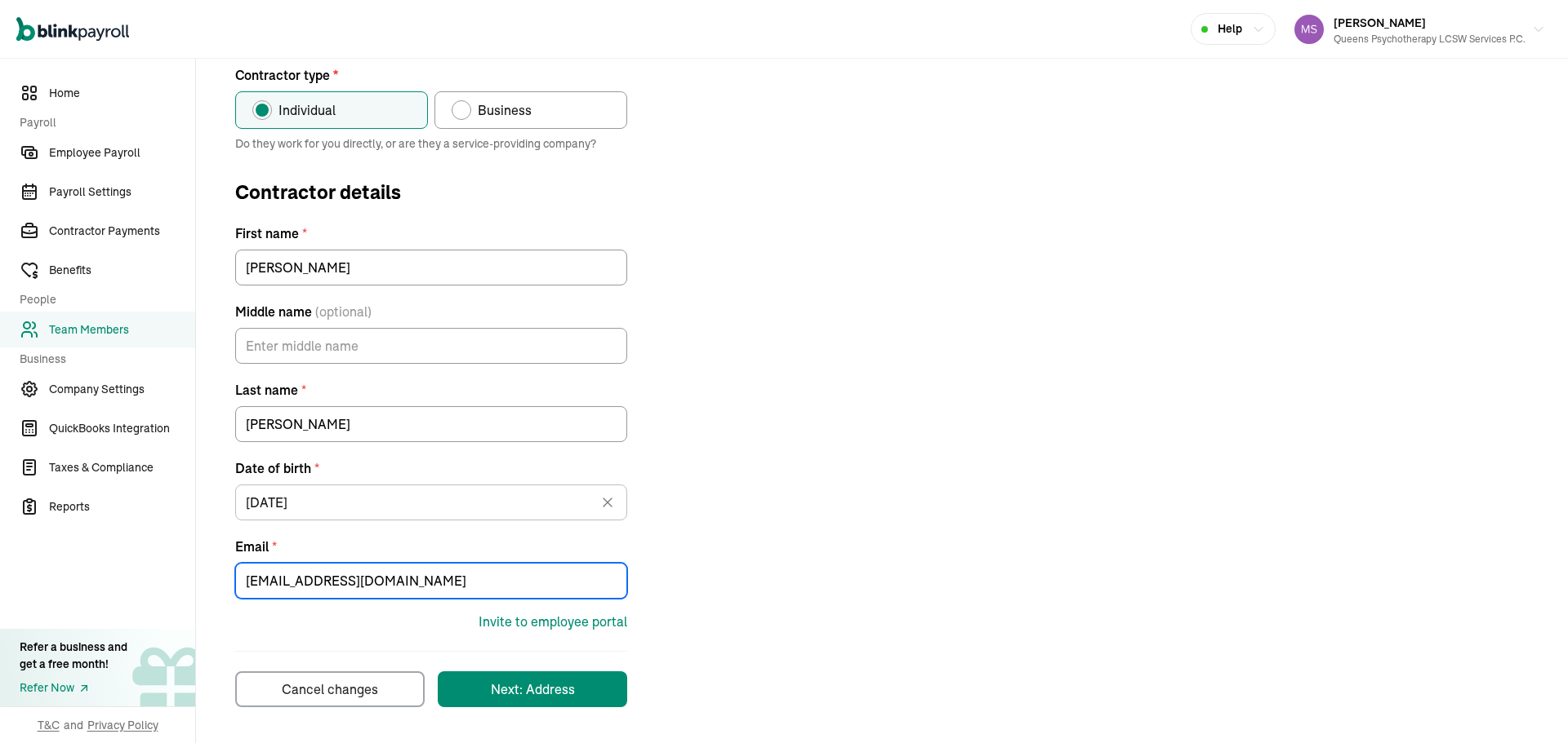
drag, startPoint x: 441, startPoint y: 586, endPoint x: 218, endPoint y: 558, distance: 224.8
click at [218, 558] on div "Contractor type * Individual Business Do they work for you directly, or are the…" at bounding box center [882, 386] width 1333 height 642
paste input "gmail"
type input "hectorivanortiz@gmail.com"
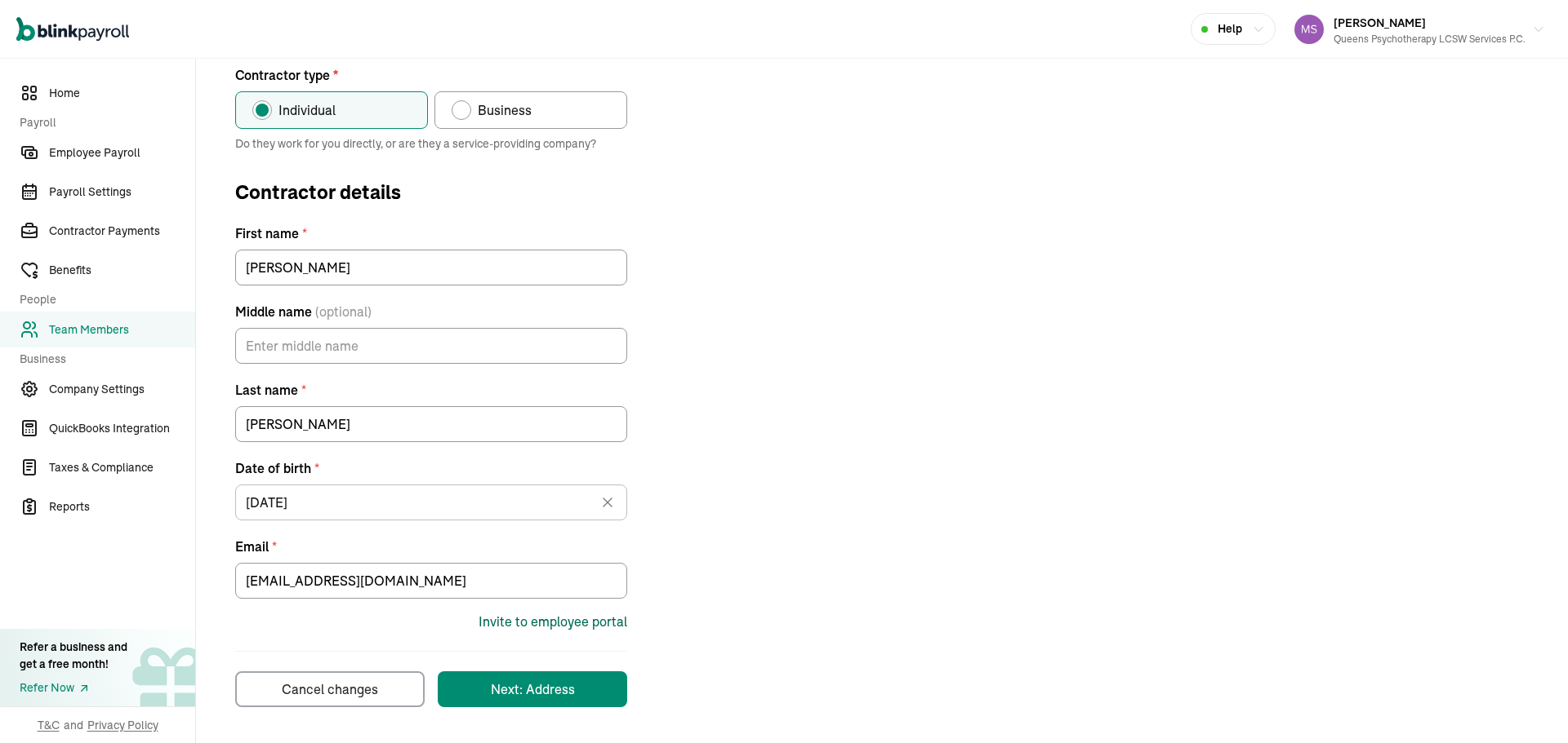
click at [596, 619] on div "Invite to employee portal" at bounding box center [553, 621] width 148 height 20
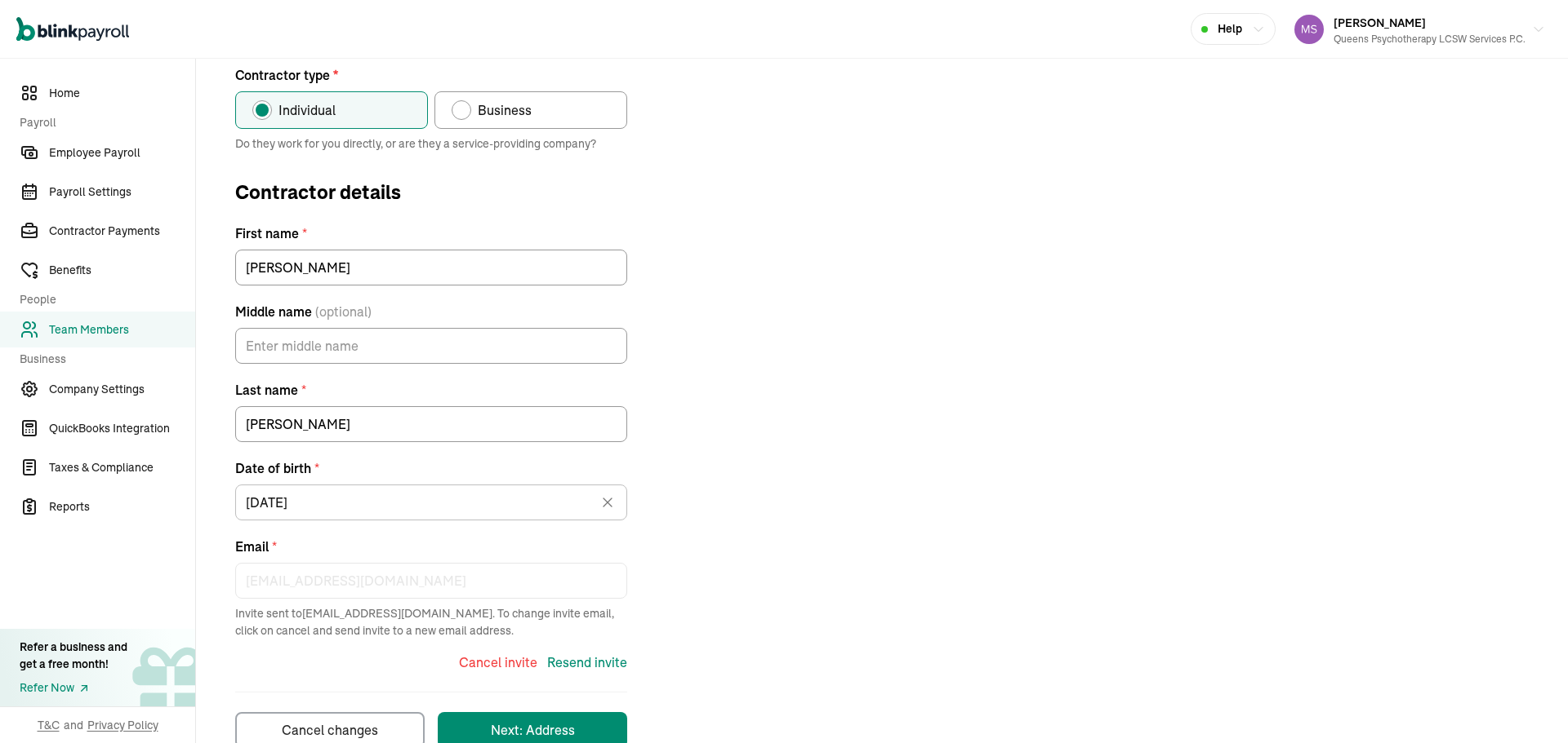
scroll to position [193, 0]
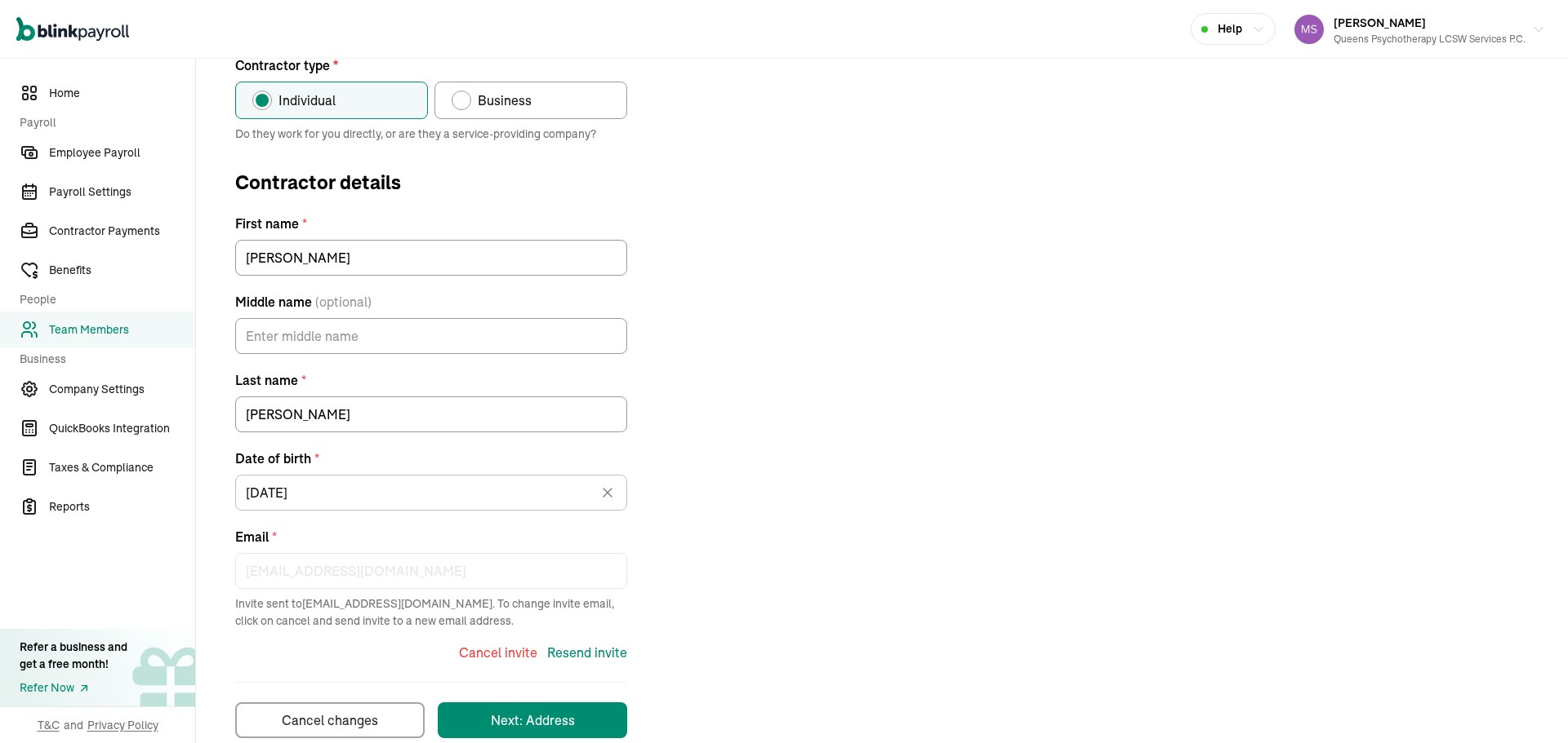
click at [806, 483] on div "Contractor type * Individual Business Do they work for you directly, or are the…" at bounding box center [882, 396] width 1333 height 683
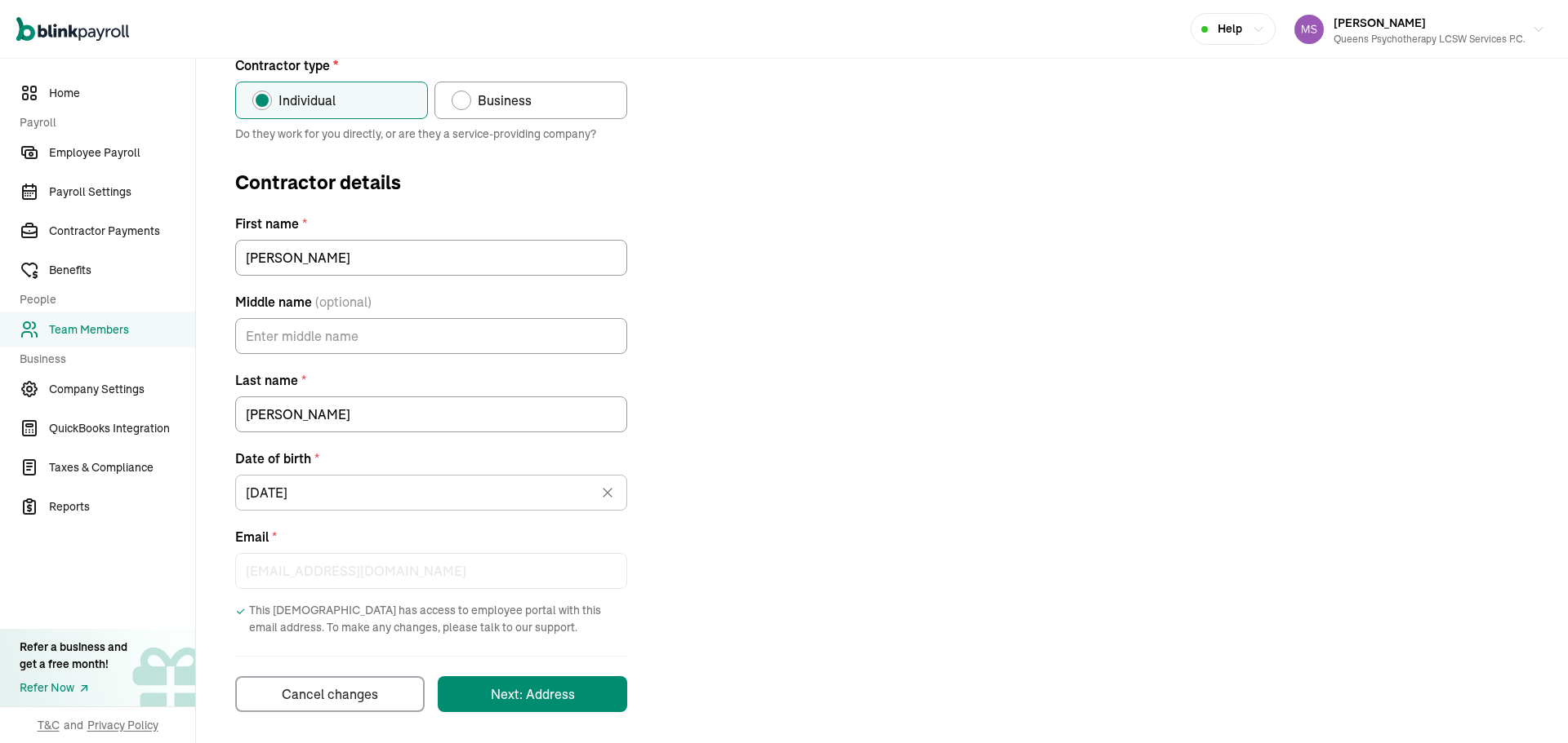
click at [147, 326] on span "Team Members" at bounding box center [123, 329] width 146 height 17
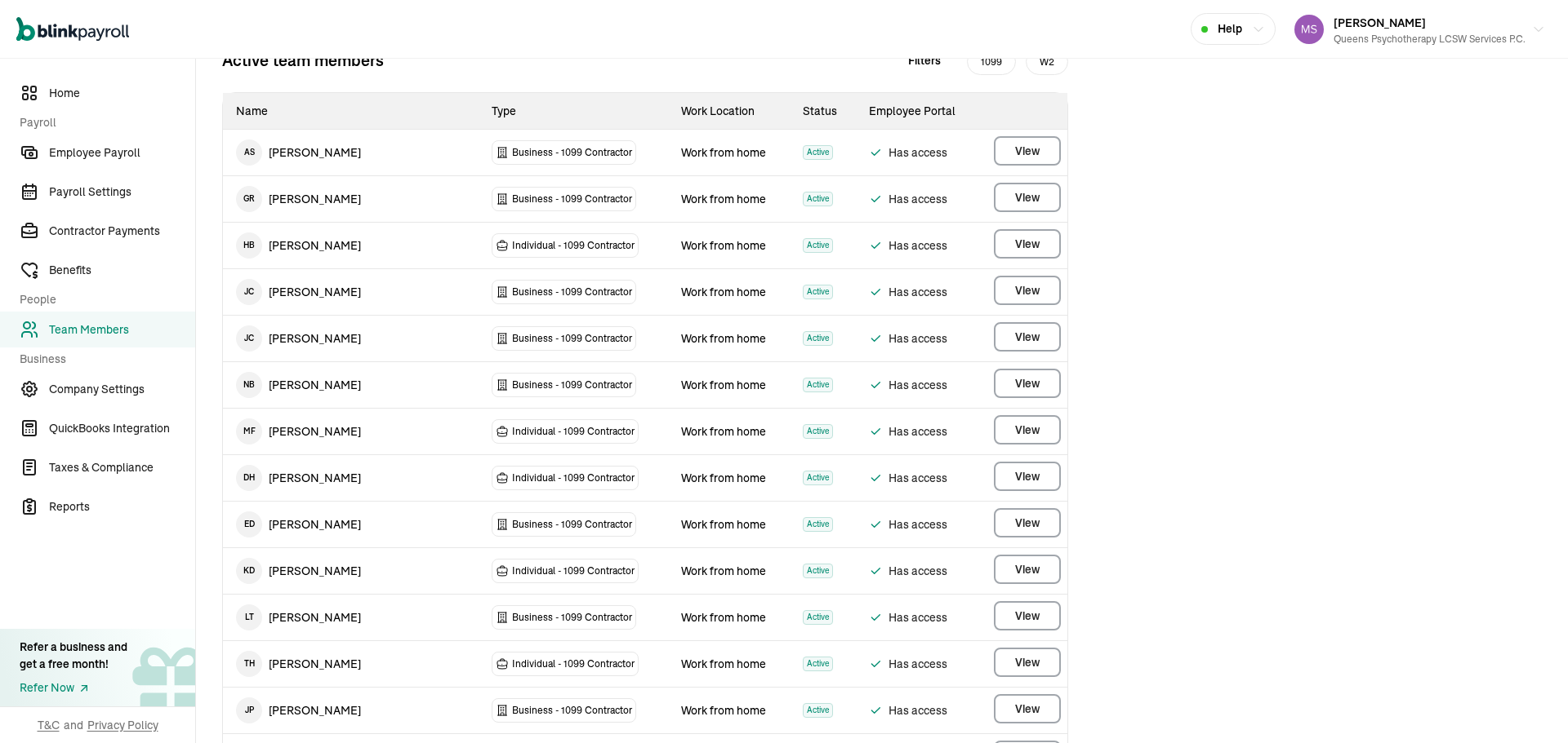
click at [384, 35] on li "Onboarding 33" at bounding box center [380, 17] width 118 height 35
click at [390, 35] on li "Onboarding 33" at bounding box center [380, 17] width 118 height 35
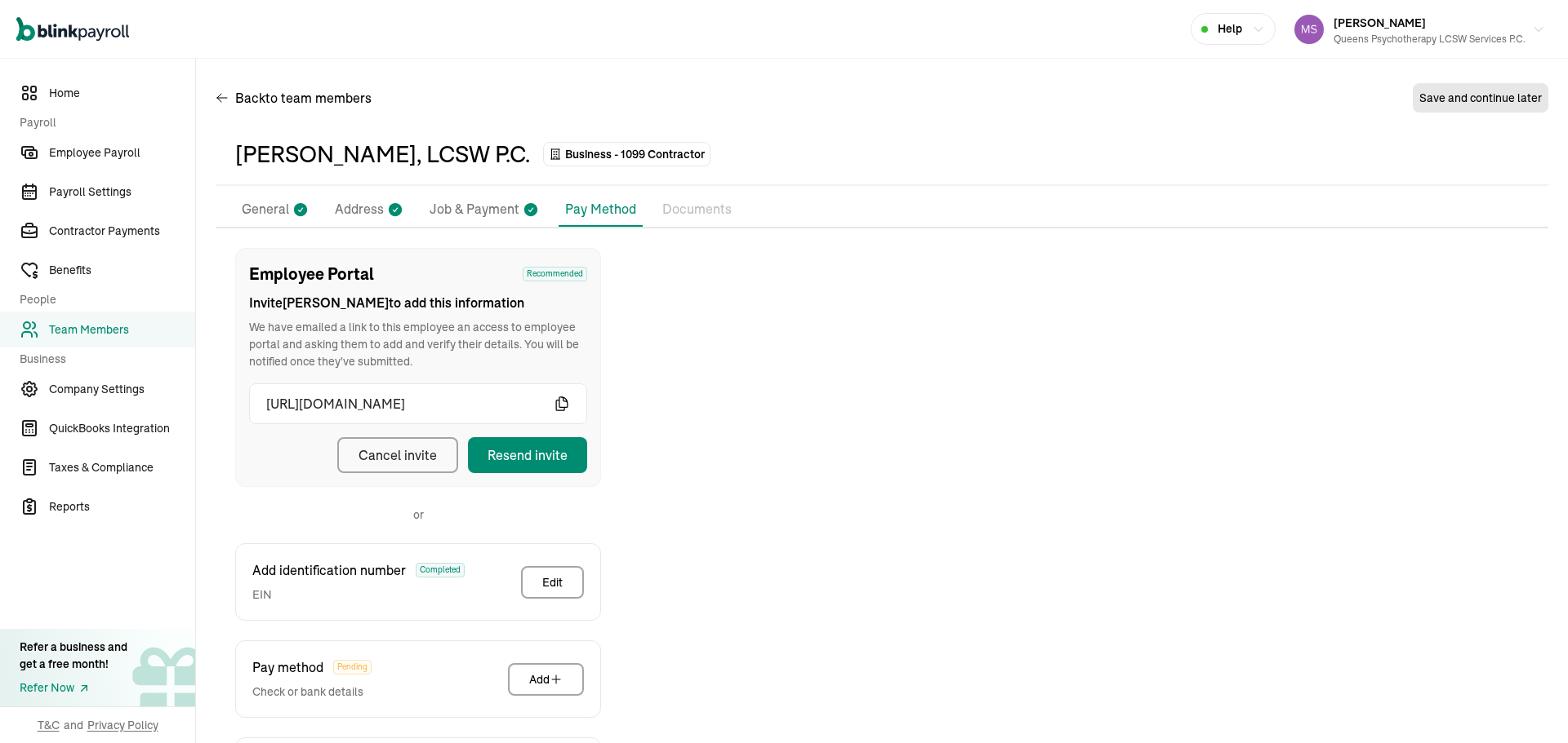
click at [254, 207] on p "General" at bounding box center [265, 209] width 47 height 21
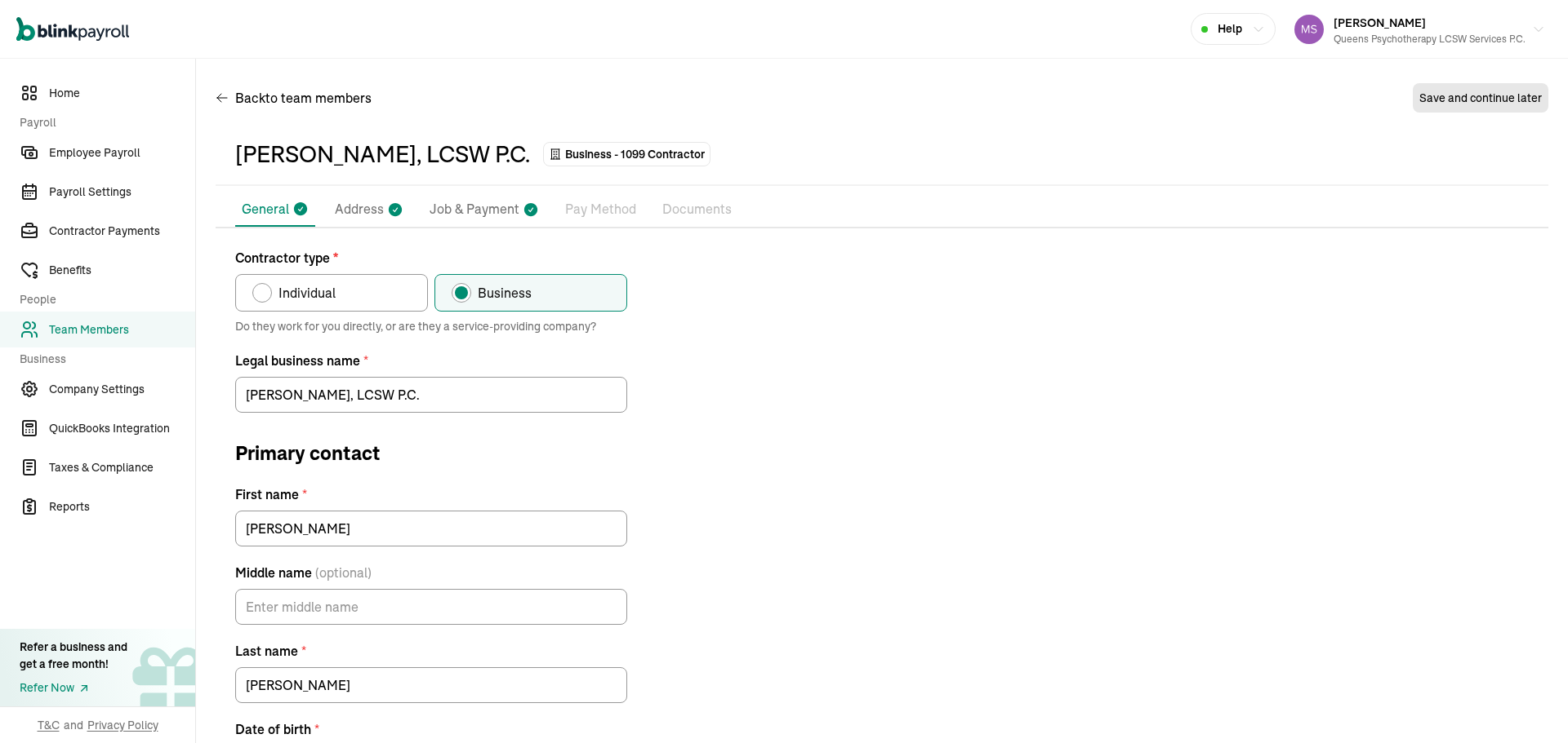
scroll to position [302, 0]
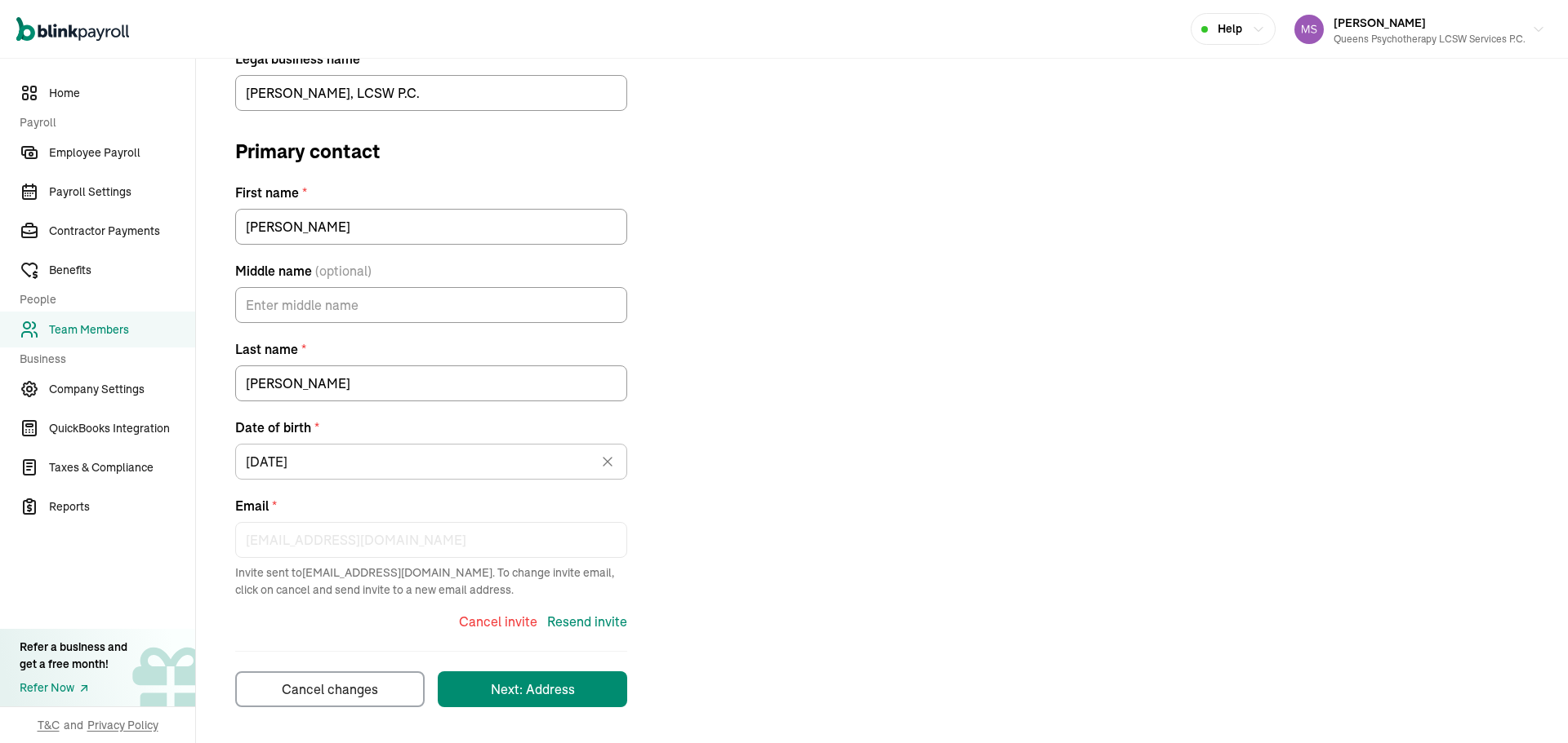
click at [504, 621] on div "Cancel invite" at bounding box center [497, 621] width 78 height 20
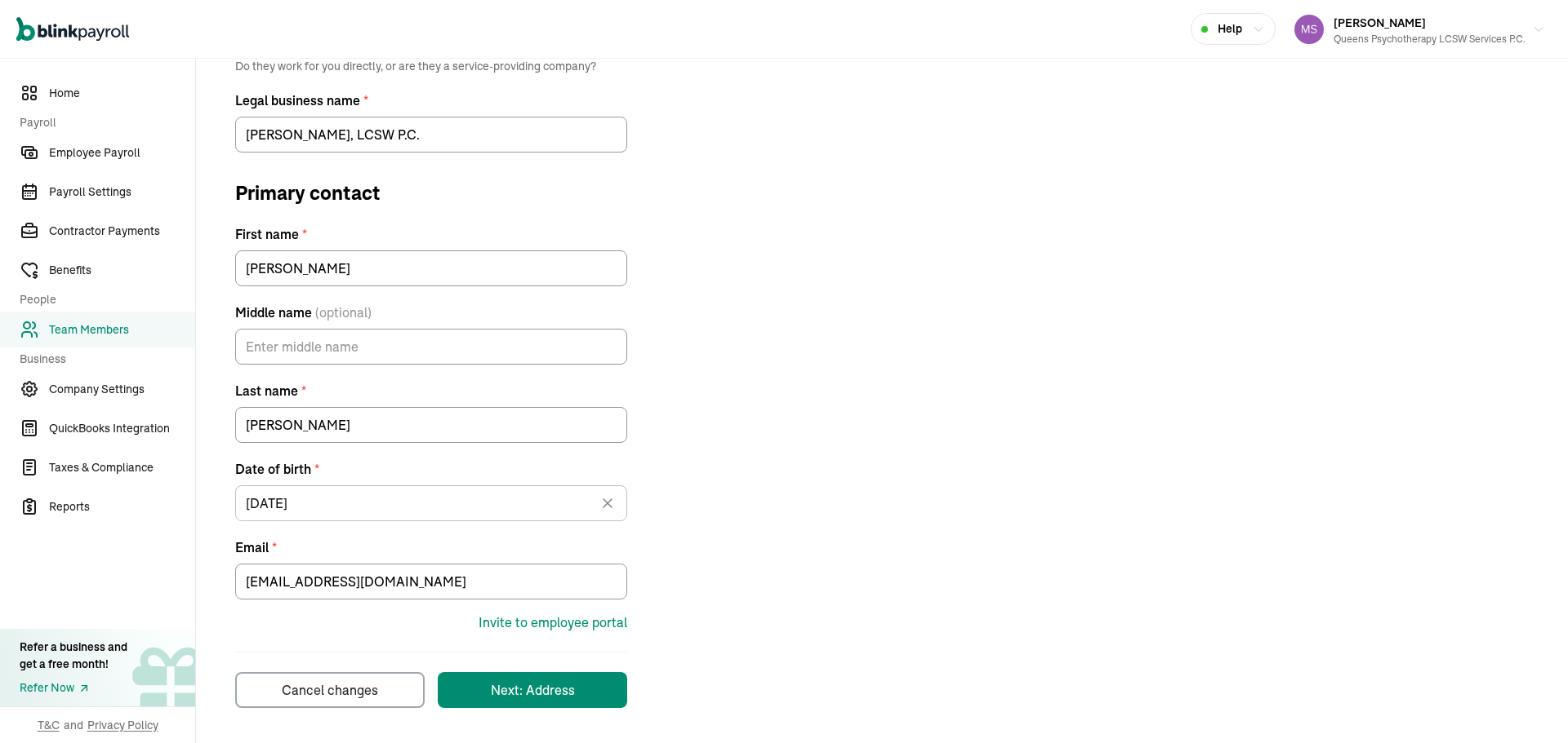
scroll to position [261, 0]
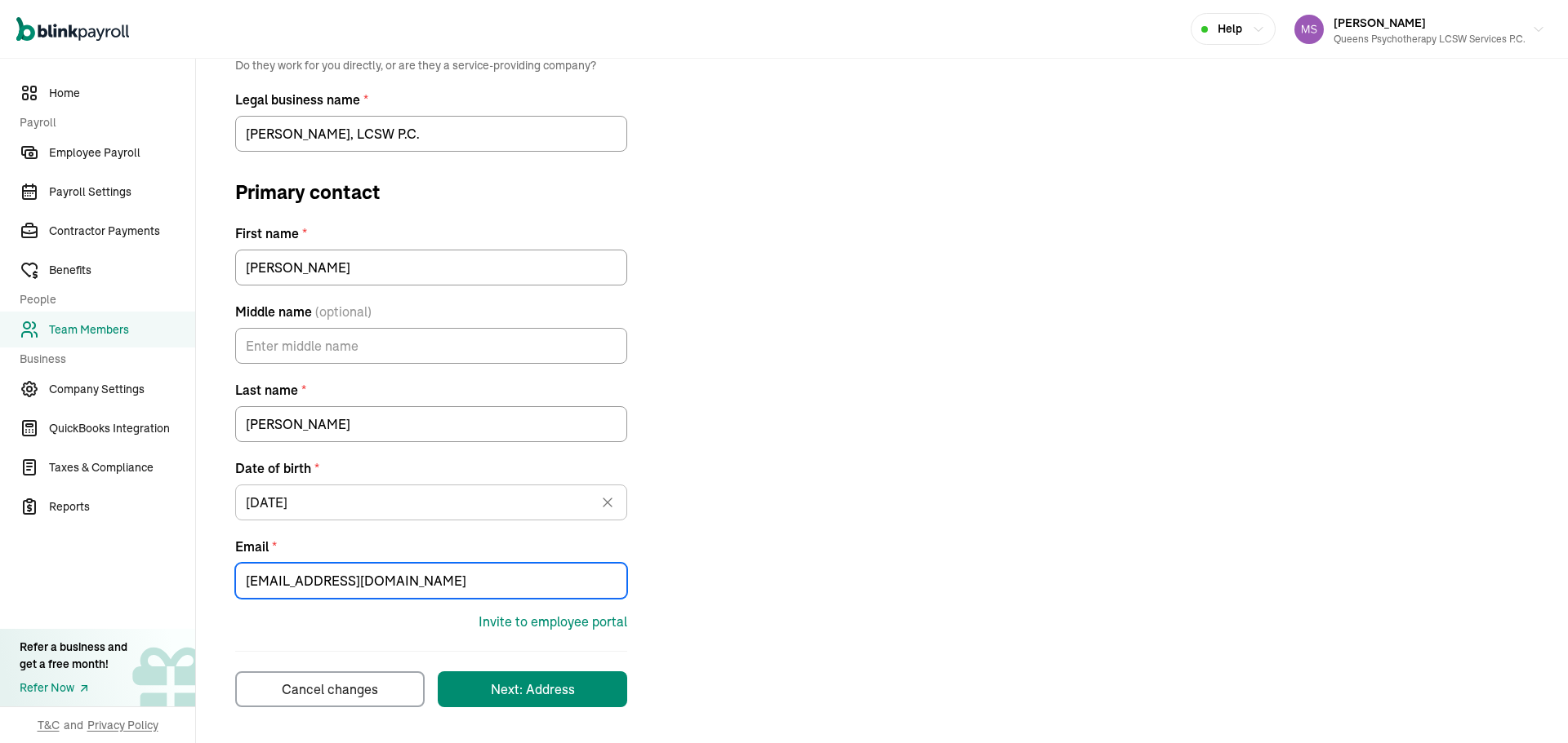
drag, startPoint x: 380, startPoint y: 583, endPoint x: 219, endPoint y: 584, distance: 161.0
click at [219, 584] on div "Contractor type * Individual Business Do they work for you directly, or are the…" at bounding box center [882, 347] width 1333 height 720
paste input "Jackieli621@aol"
click at [568, 625] on div "Invite to employee portal" at bounding box center [553, 621] width 148 height 20
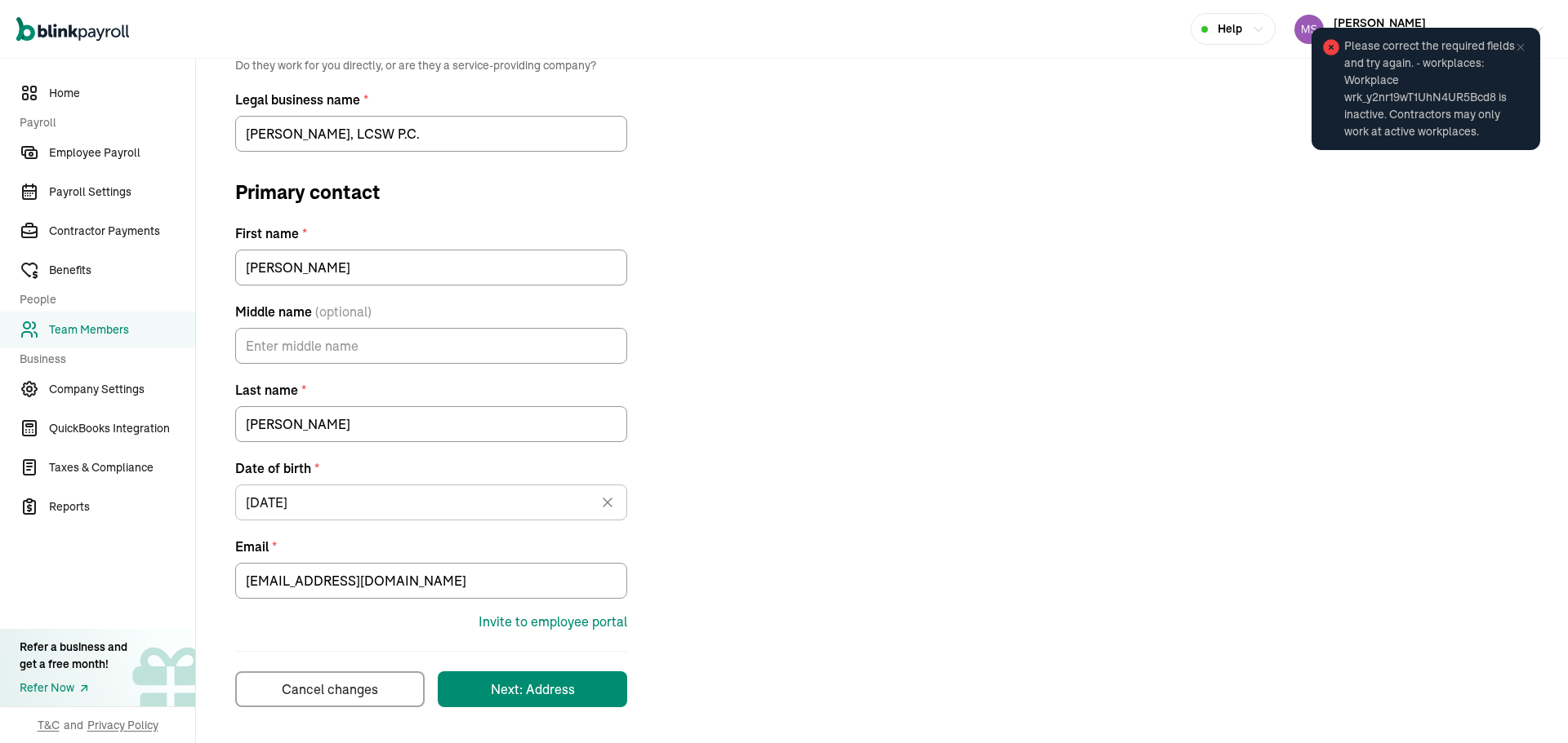
click at [1050, 377] on div "Contractor type * Individual Business Do they work for you directly, or are the…" at bounding box center [882, 347] width 1333 height 720
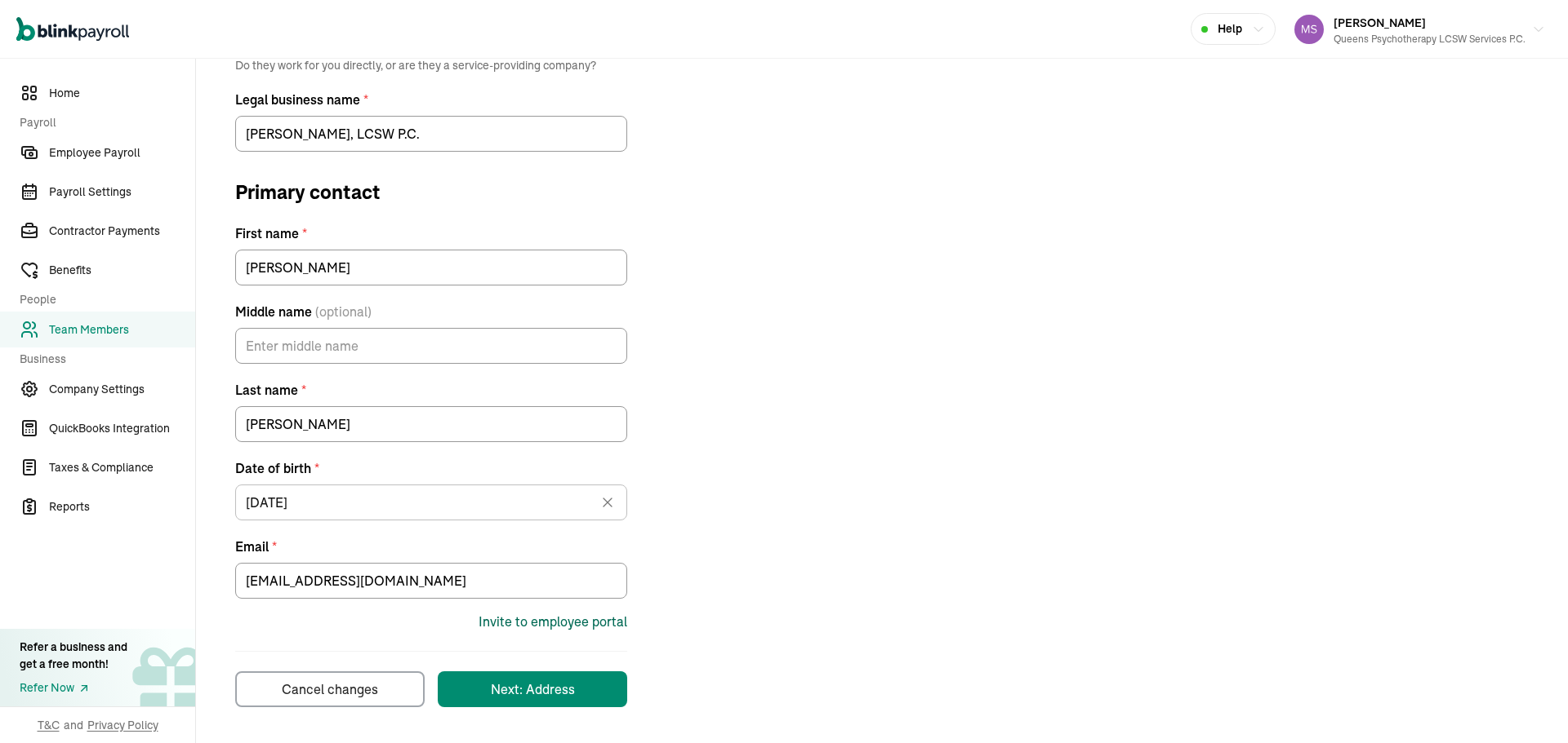
click at [617, 617] on div "Invite to employee portal" at bounding box center [553, 621] width 148 height 20
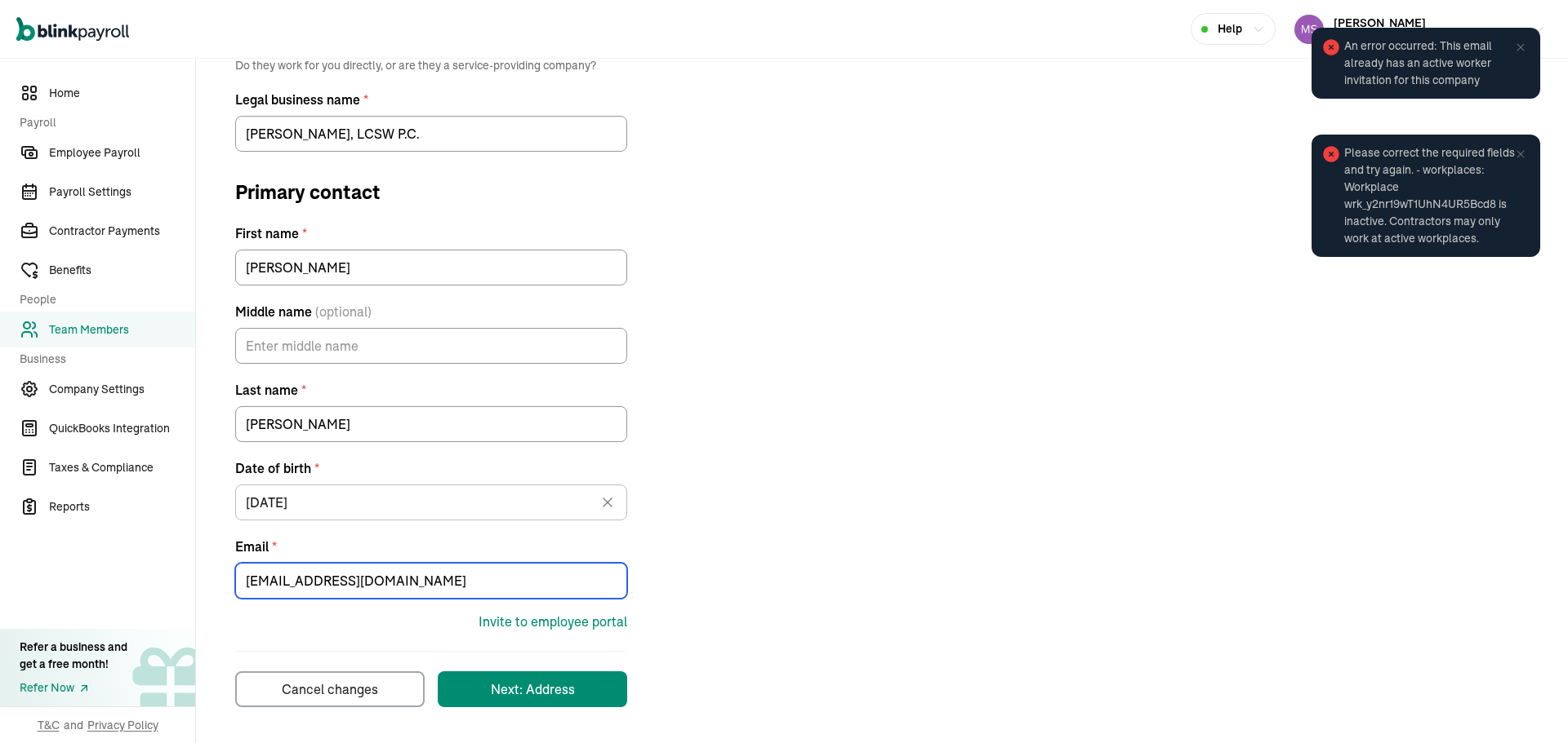
click at [239, 584] on input "Jackieli621@aol.com" at bounding box center [431, 581] width 392 height 36
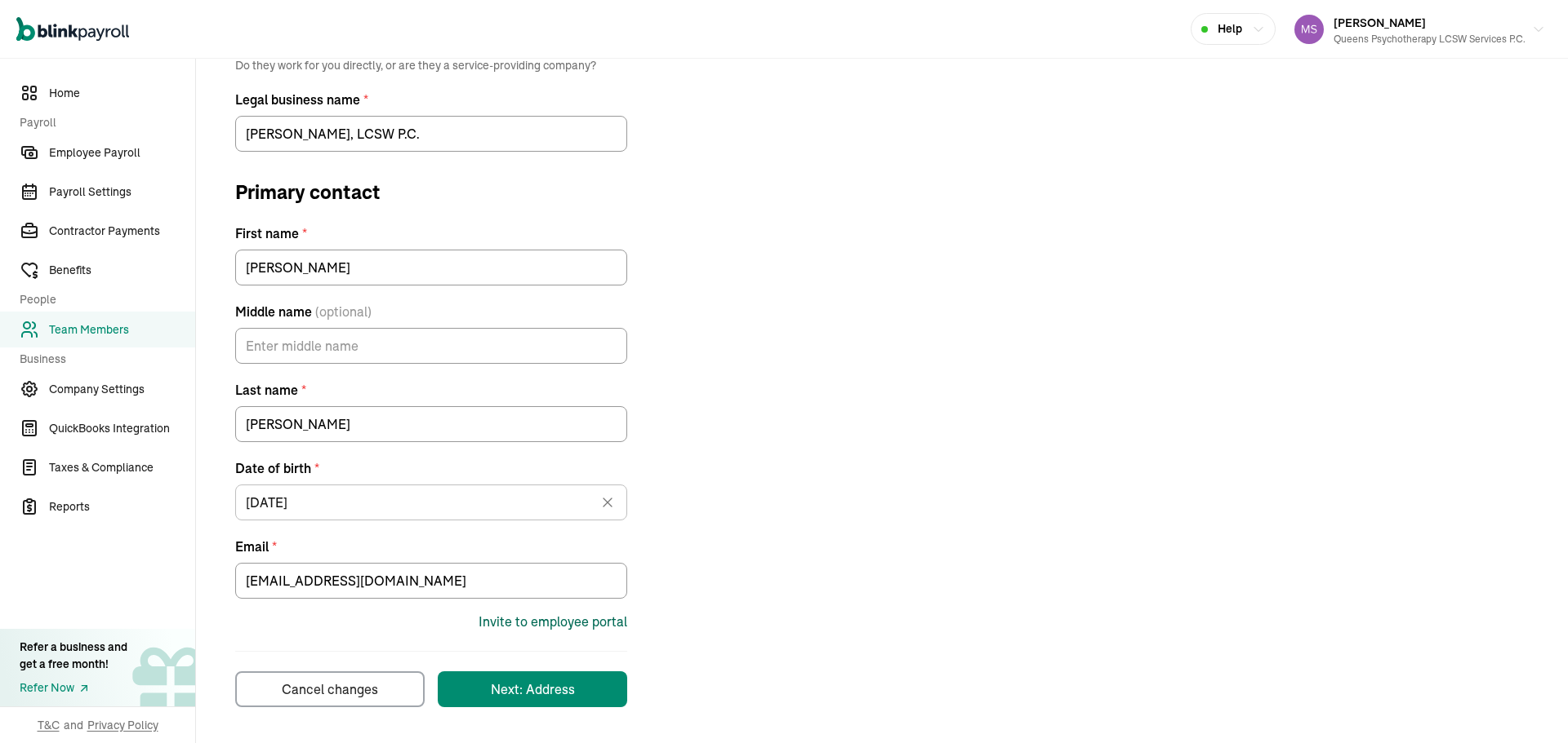
click at [537, 620] on div "Invite to employee portal" at bounding box center [553, 621] width 148 height 20
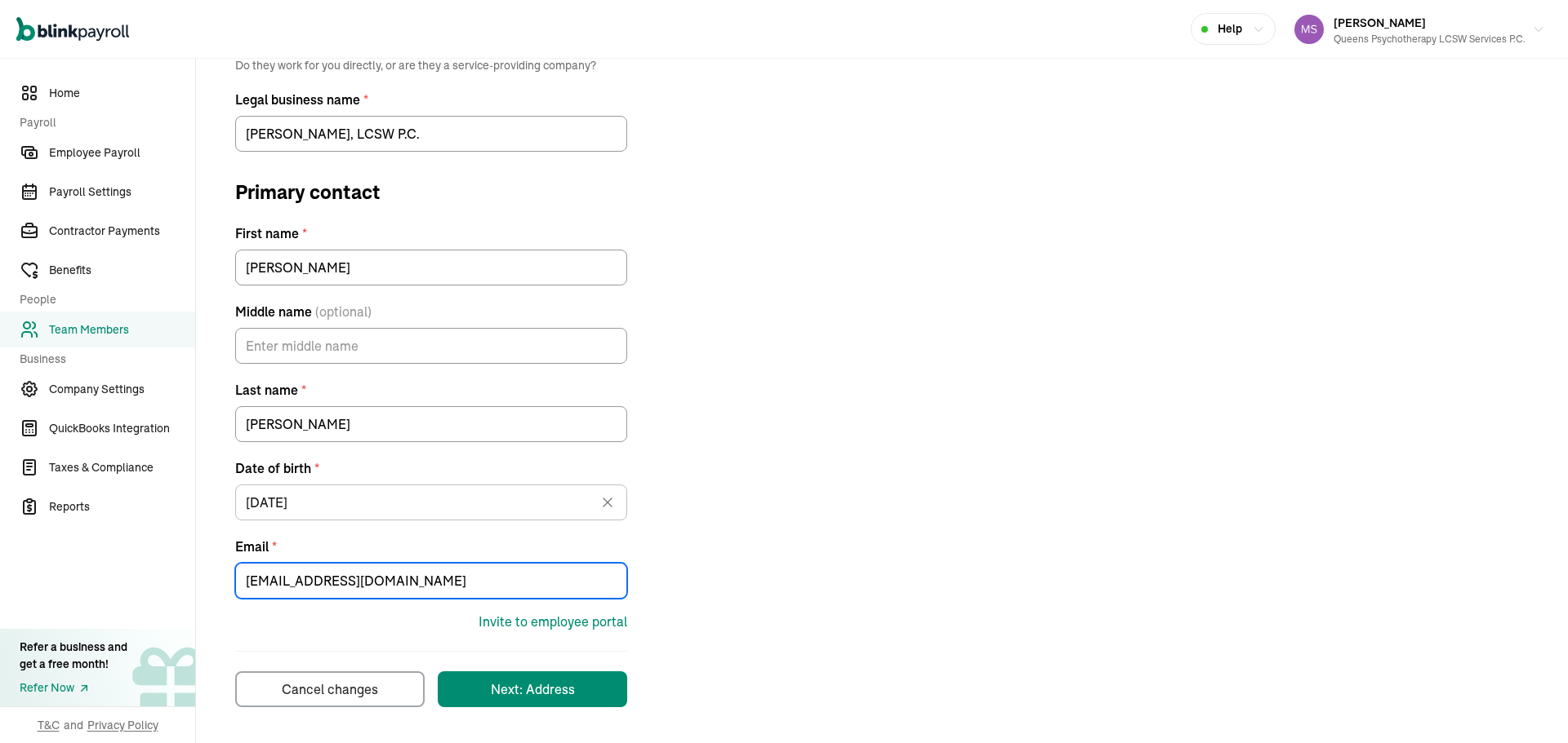
drag, startPoint x: 450, startPoint y: 589, endPoint x: 158, endPoint y: 587, distance: 292.0
click at [158, 587] on div "Home Payroll Employee Payroll Payroll Settings Contractor Payments Benefits Peo…" at bounding box center [784, 270] width 1568 height 946
paste input "J"
click at [386, 586] on input "Jackieli621@aol.com" at bounding box center [431, 581] width 392 height 36
type input "Jackieli621@aol.com"
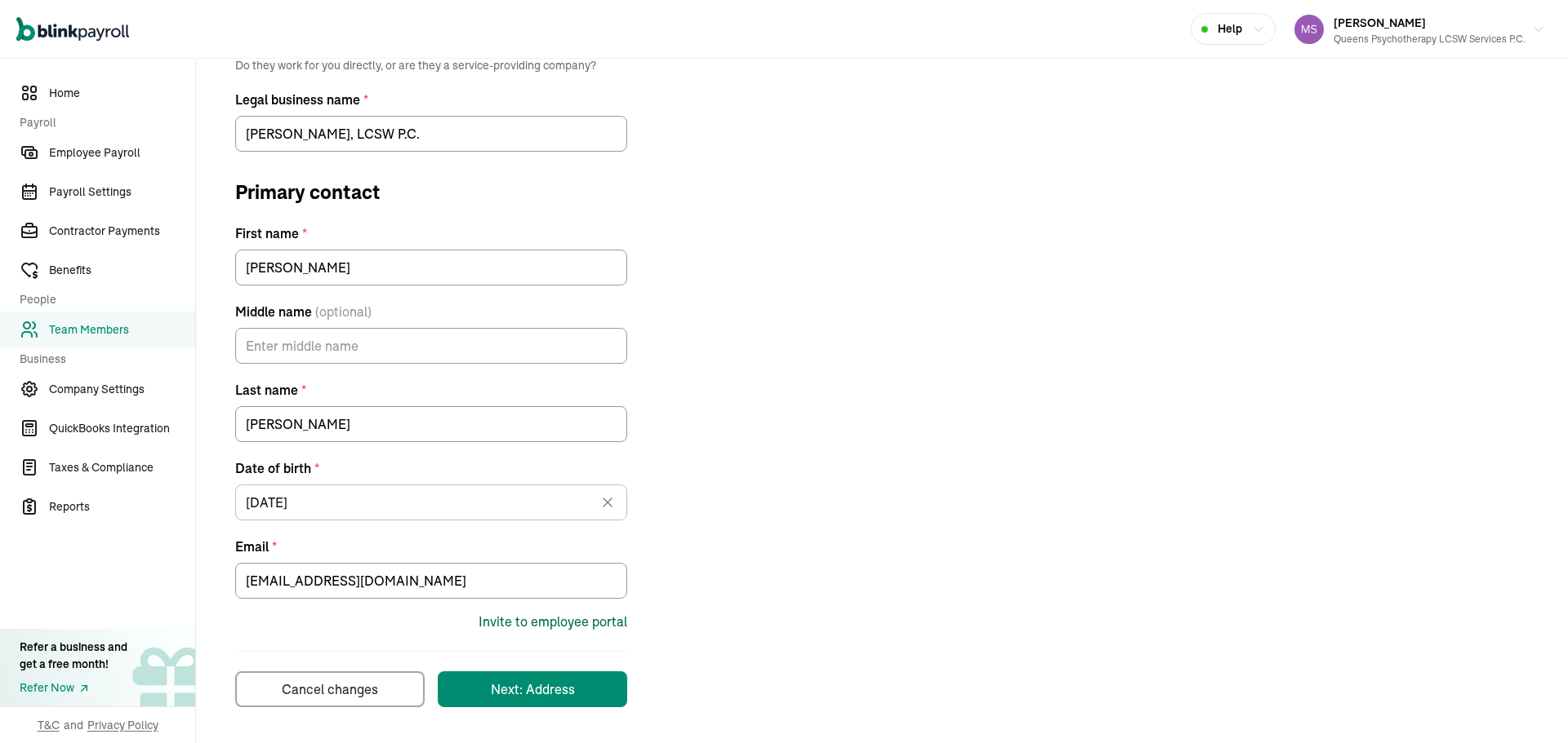
click at [550, 619] on div "Invite to employee portal" at bounding box center [553, 621] width 148 height 20
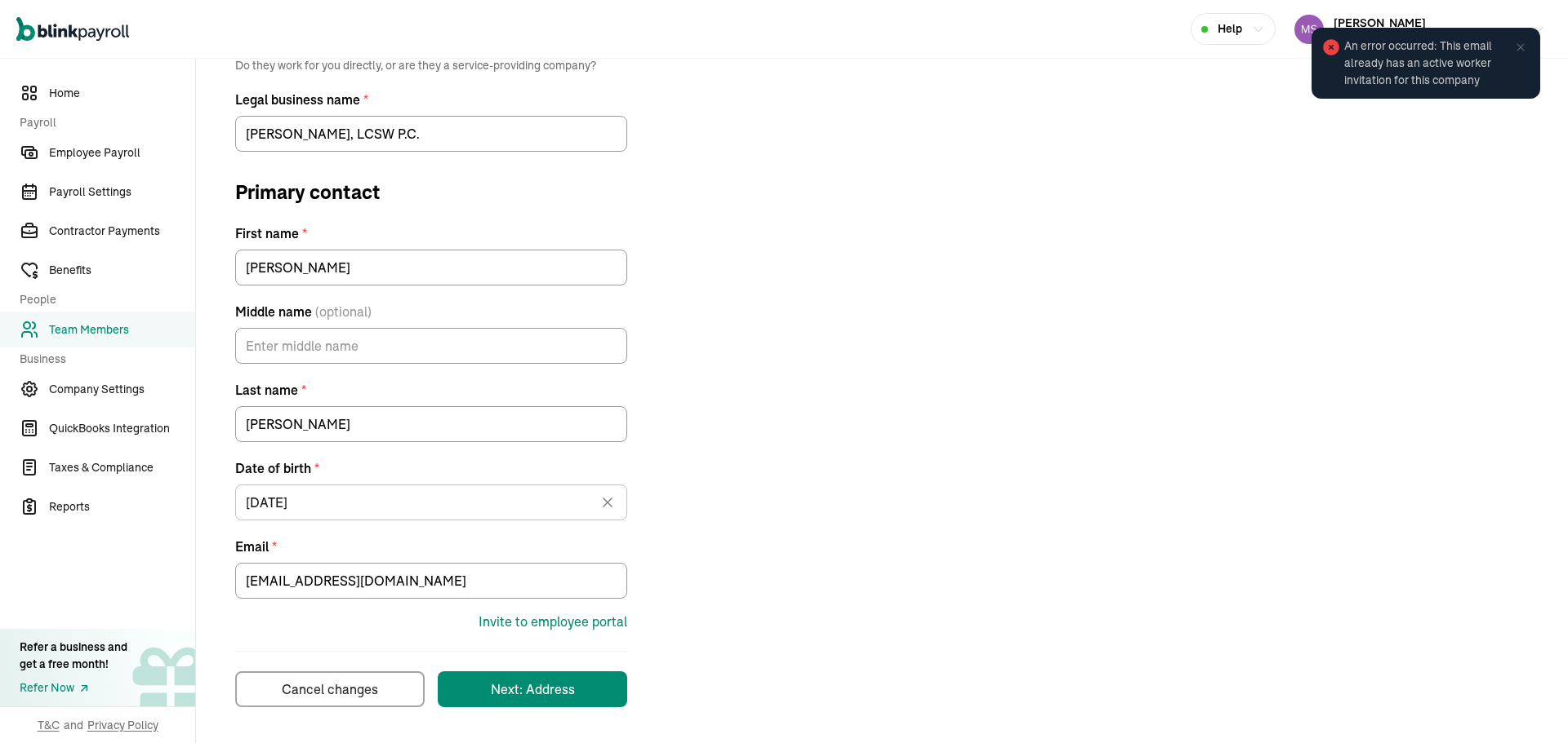
scroll to position [0, 0]
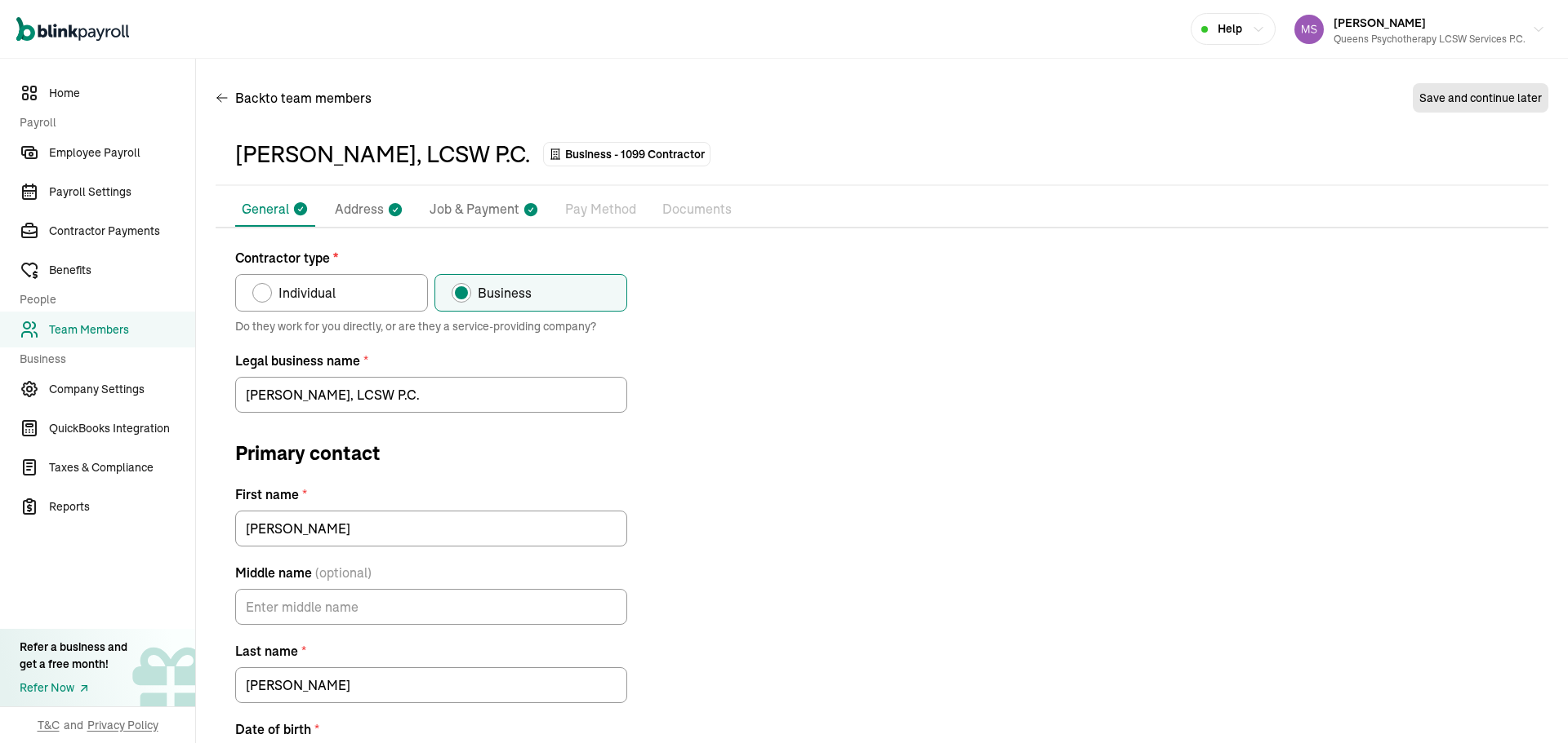
drag, startPoint x: 701, startPoint y: 533, endPoint x: 636, endPoint y: 256, distance: 284.5
click at [636, 256] on div "Contractor type * Individual Business Do they work for you directly, or are the…" at bounding box center [882, 608] width 1333 height 720
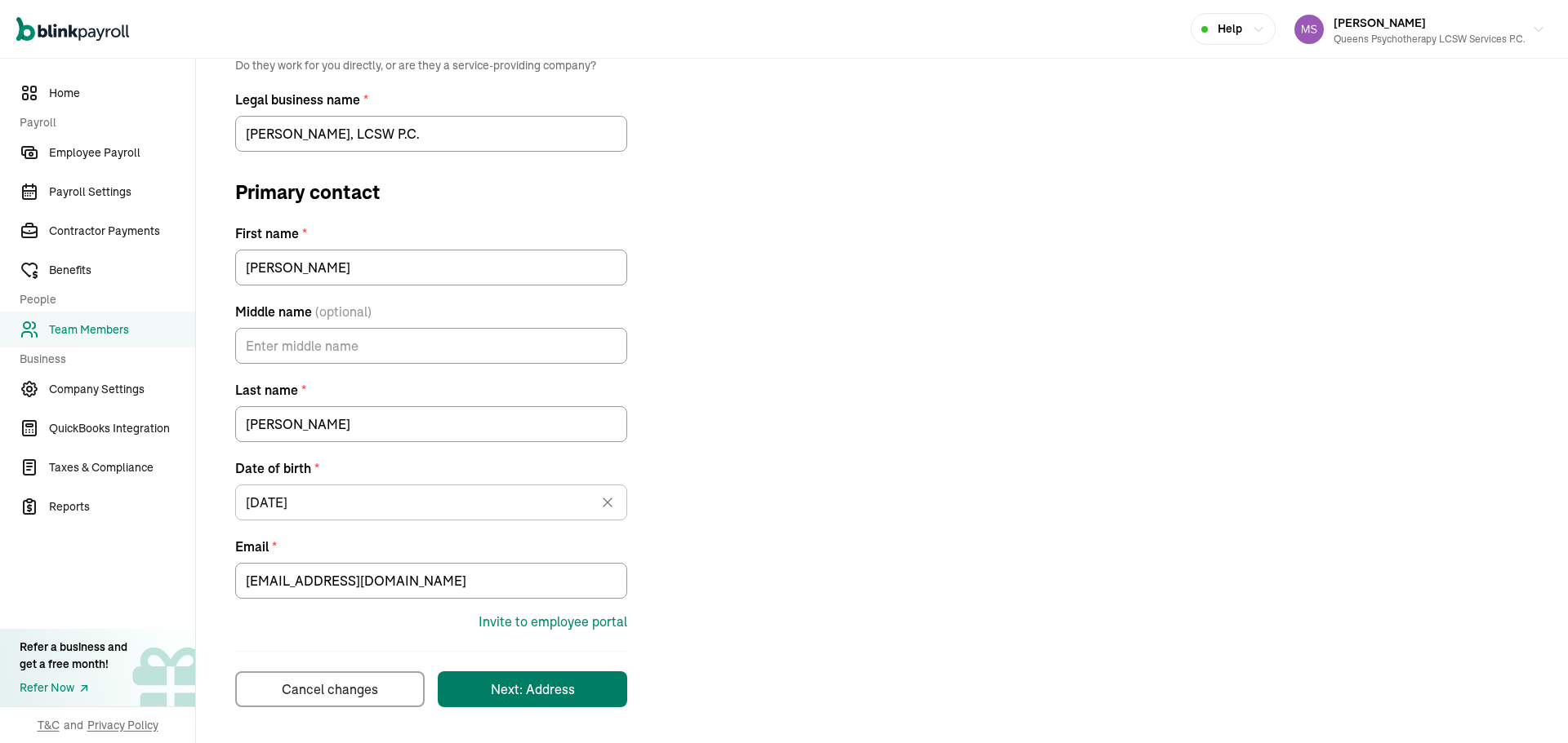
click at [515, 682] on div "Next: Address" at bounding box center [532, 690] width 84 height 20
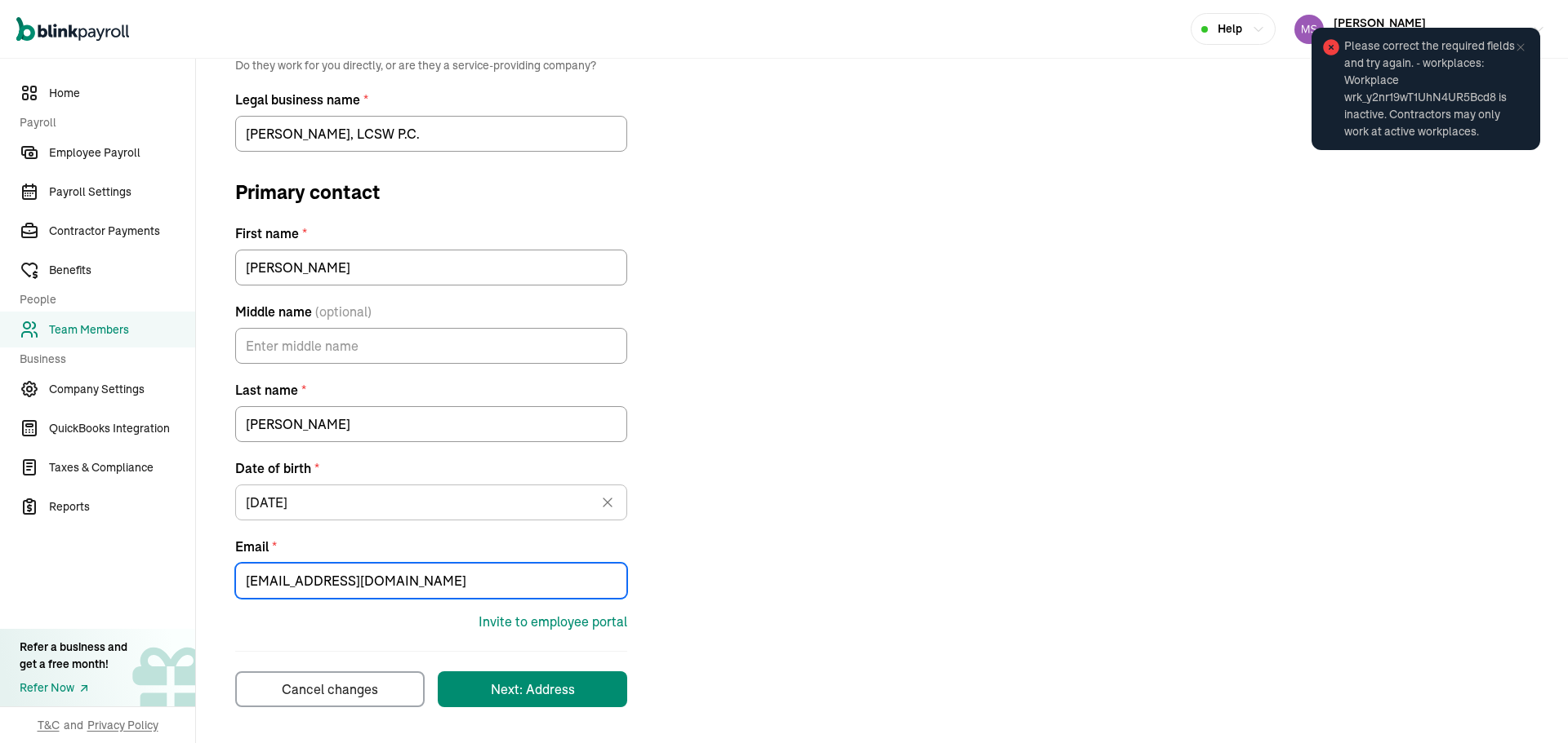
drag, startPoint x: 433, startPoint y: 570, endPoint x: 92, endPoint y: 583, distance: 341.2
click at [92, 583] on div "Home Payroll Employee Payroll Payroll Settings Contractor Payments Benefits Peo…" at bounding box center [784, 270] width 1568 height 946
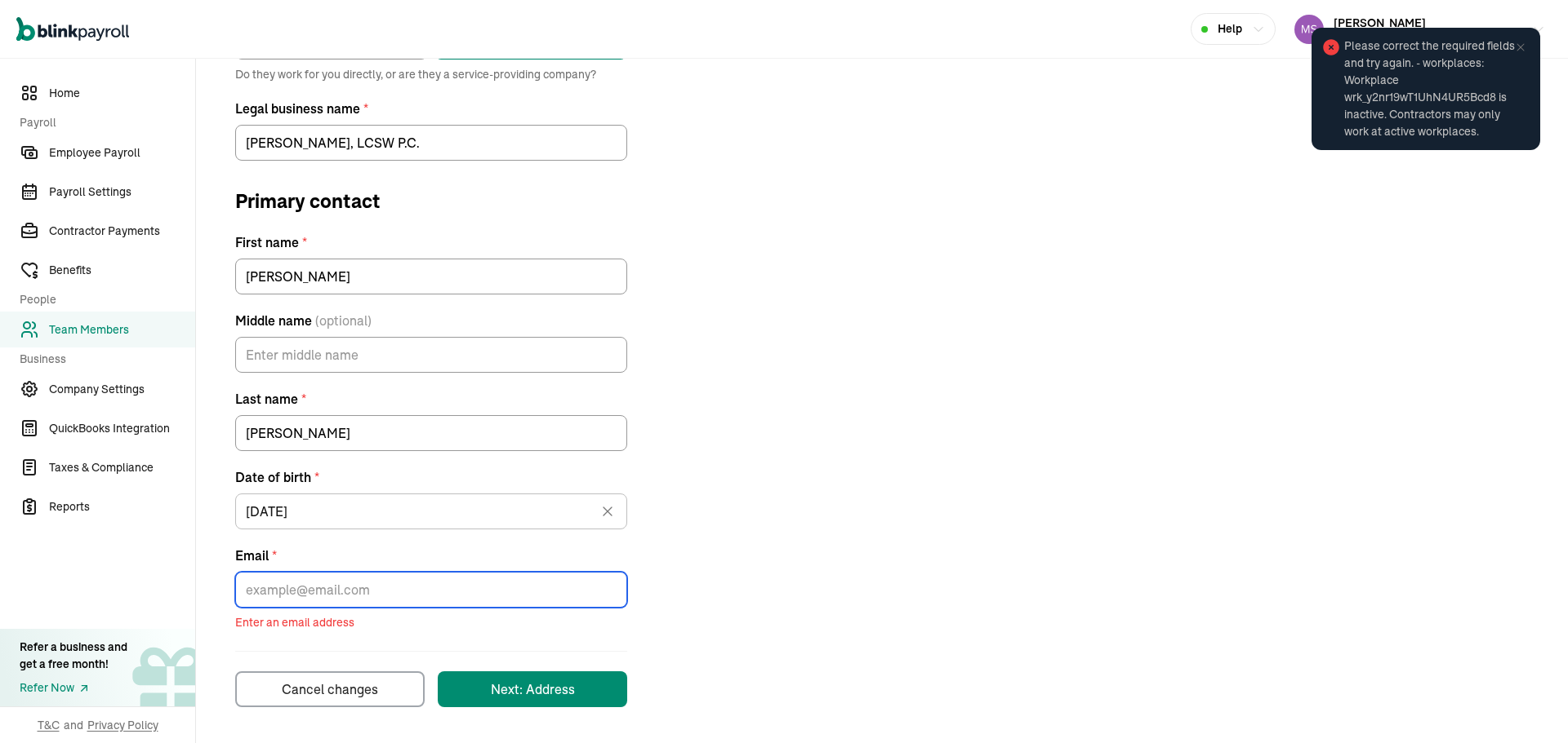
scroll to position [252, 0]
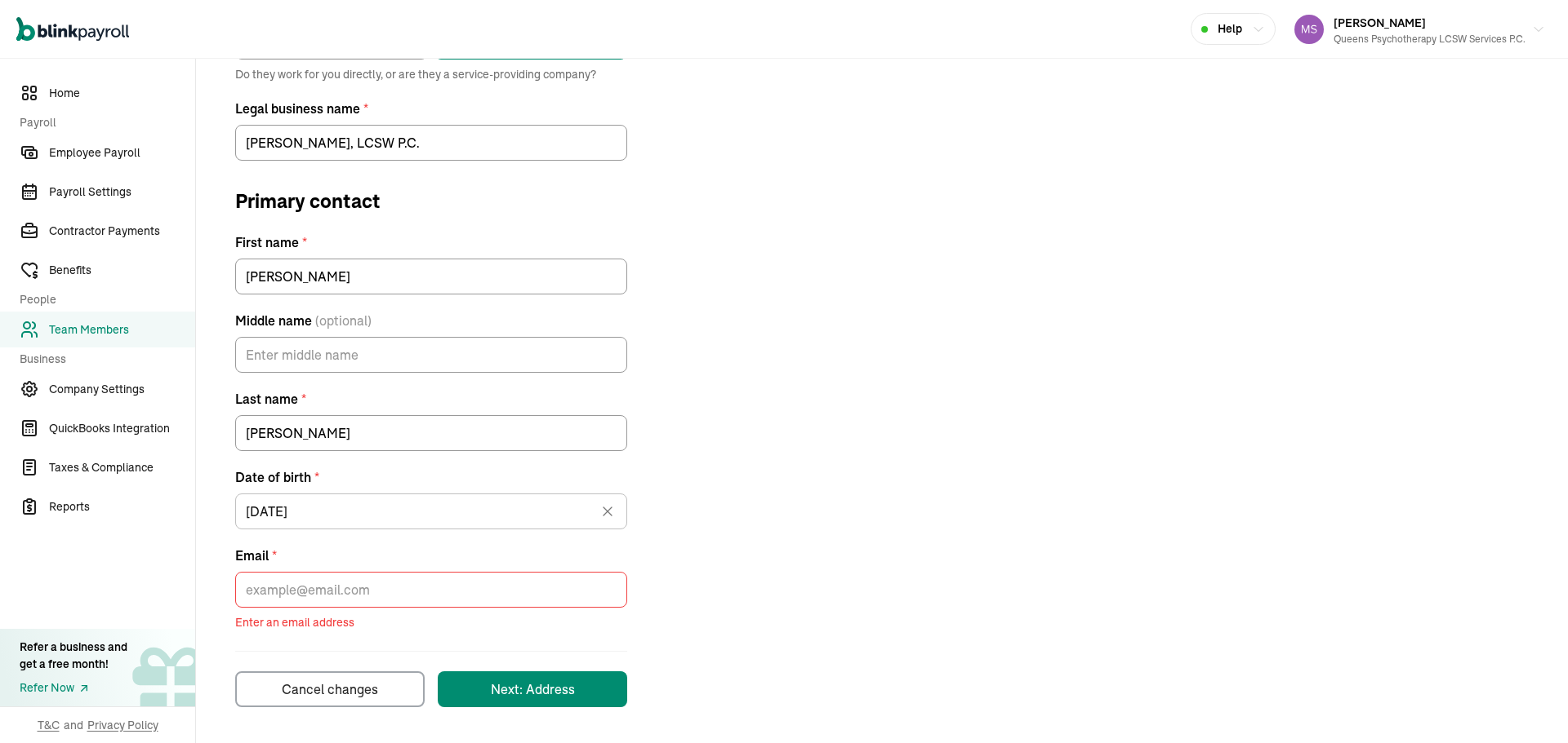
drag, startPoint x: 962, startPoint y: 402, endPoint x: 773, endPoint y: 542, distance: 235.2
click at [962, 406] on div "Contractor type * Individual Business Do they work for you directly, or are the…" at bounding box center [882, 352] width 1333 height 711
click at [362, 684] on div "Cancel changes" at bounding box center [329, 690] width 96 height 20
click at [374, 695] on div "Cancel changes" at bounding box center [329, 690] width 96 height 20
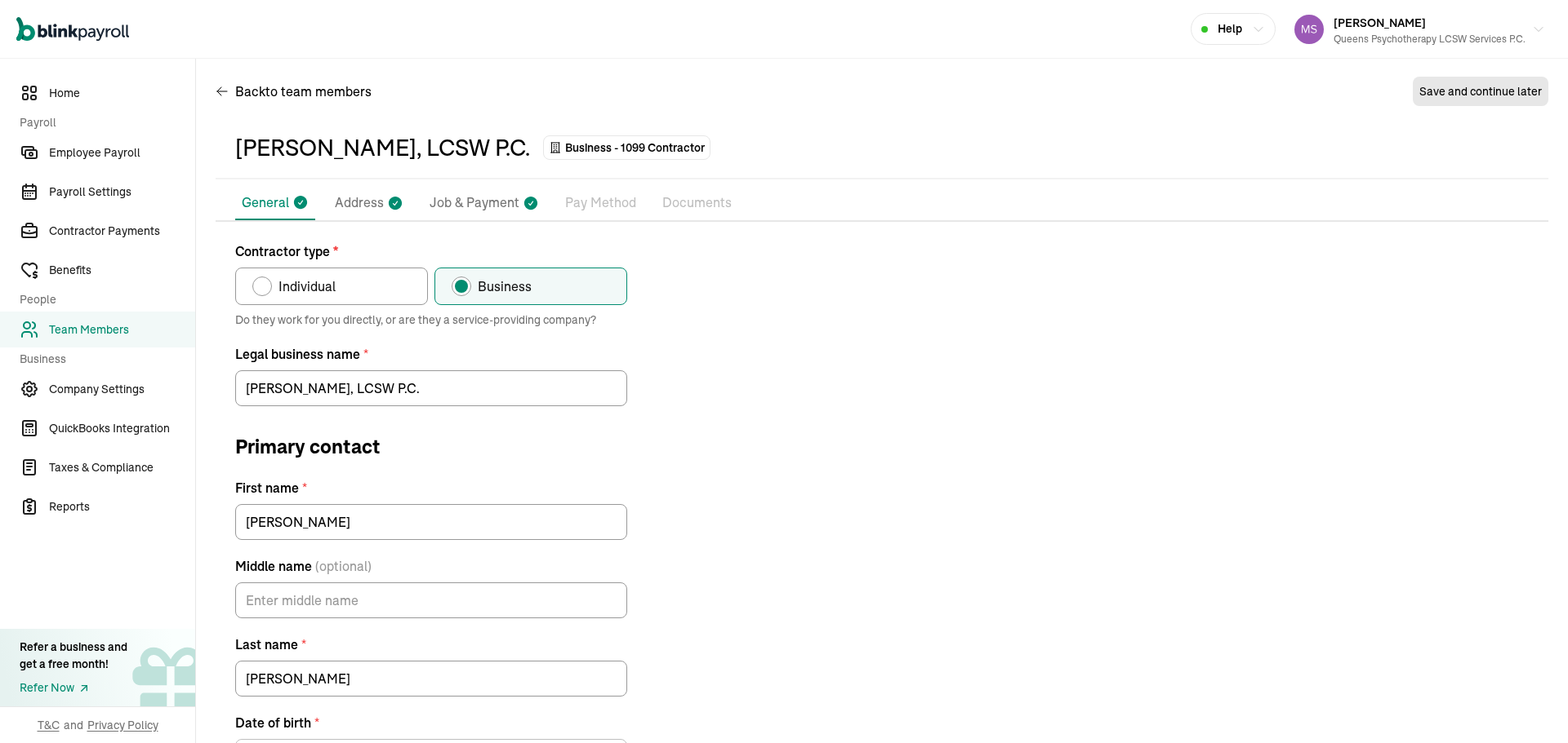
scroll to position [0, 0]
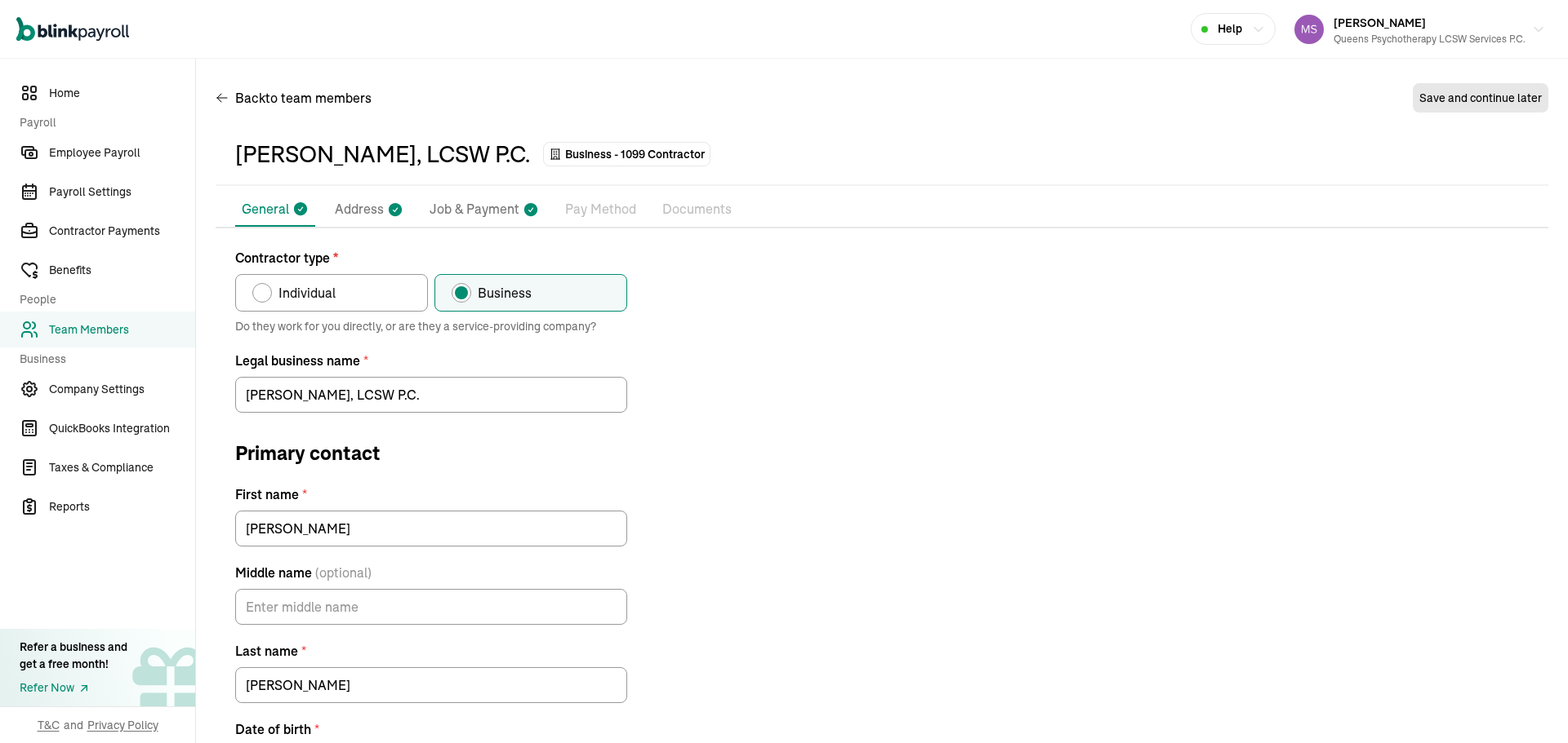
click at [361, 211] on p "Address" at bounding box center [360, 209] width 49 height 21
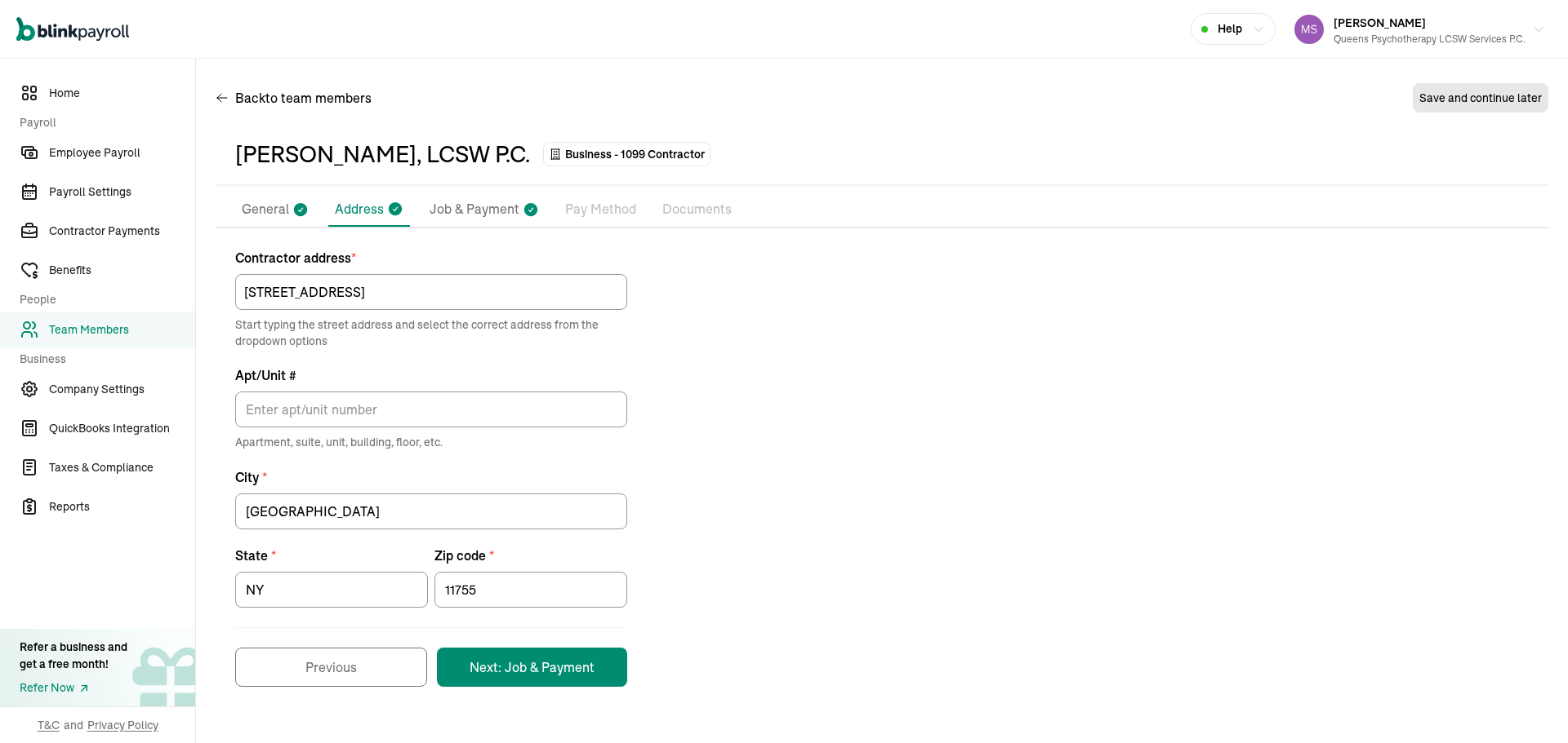
click at [286, 202] on p "General" at bounding box center [265, 209] width 47 height 21
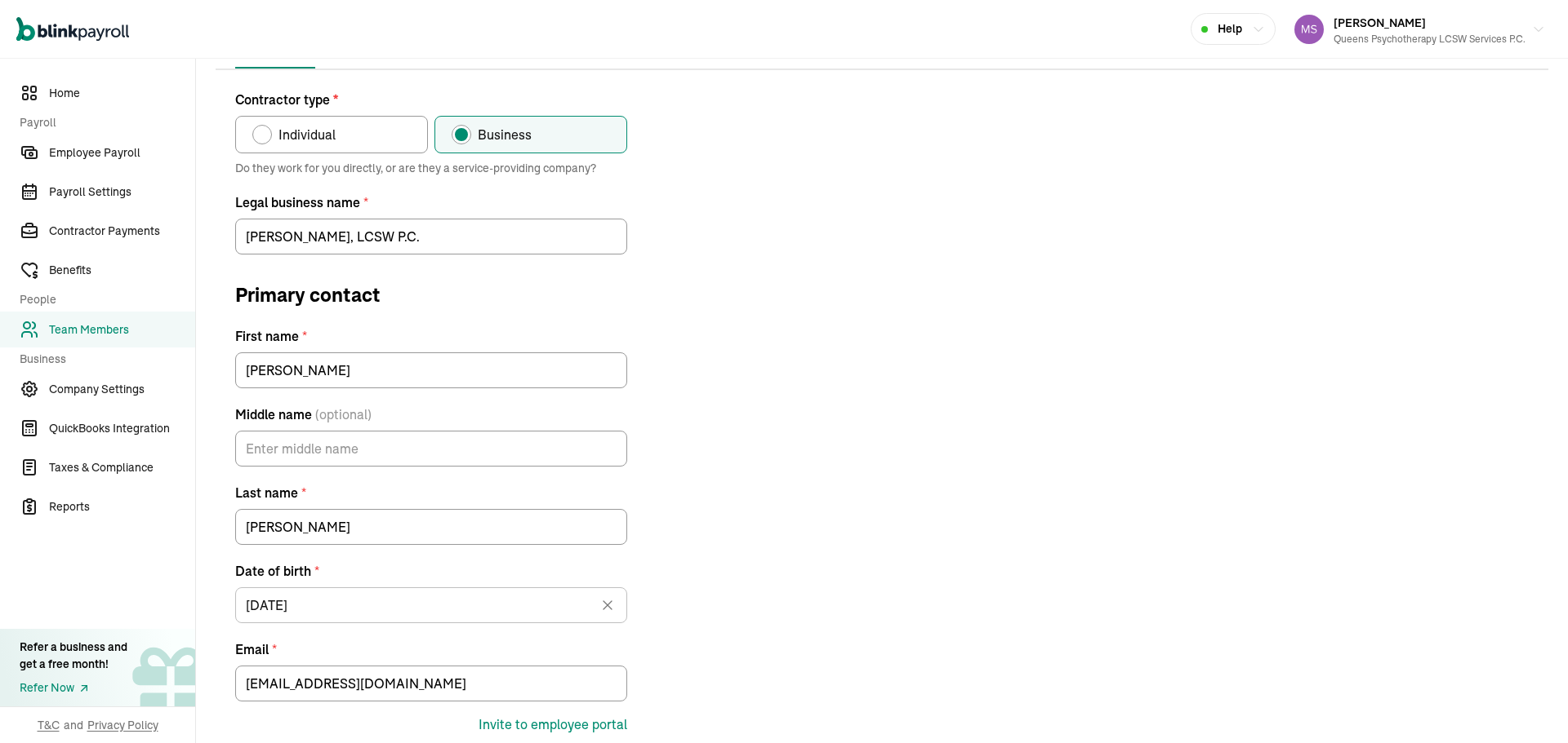
scroll to position [17, 0]
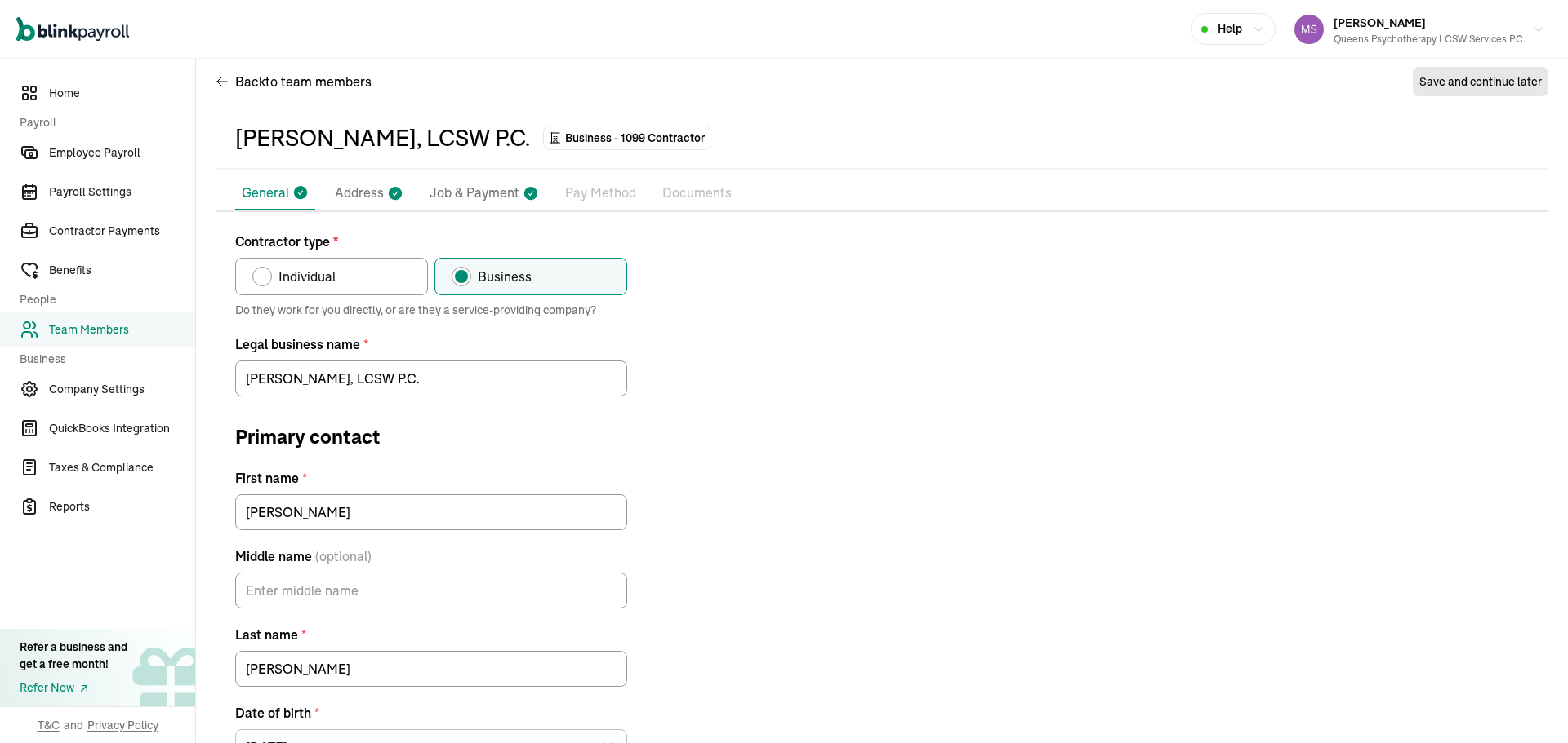
click at [137, 321] on span "Team Members" at bounding box center [123, 329] width 146 height 17
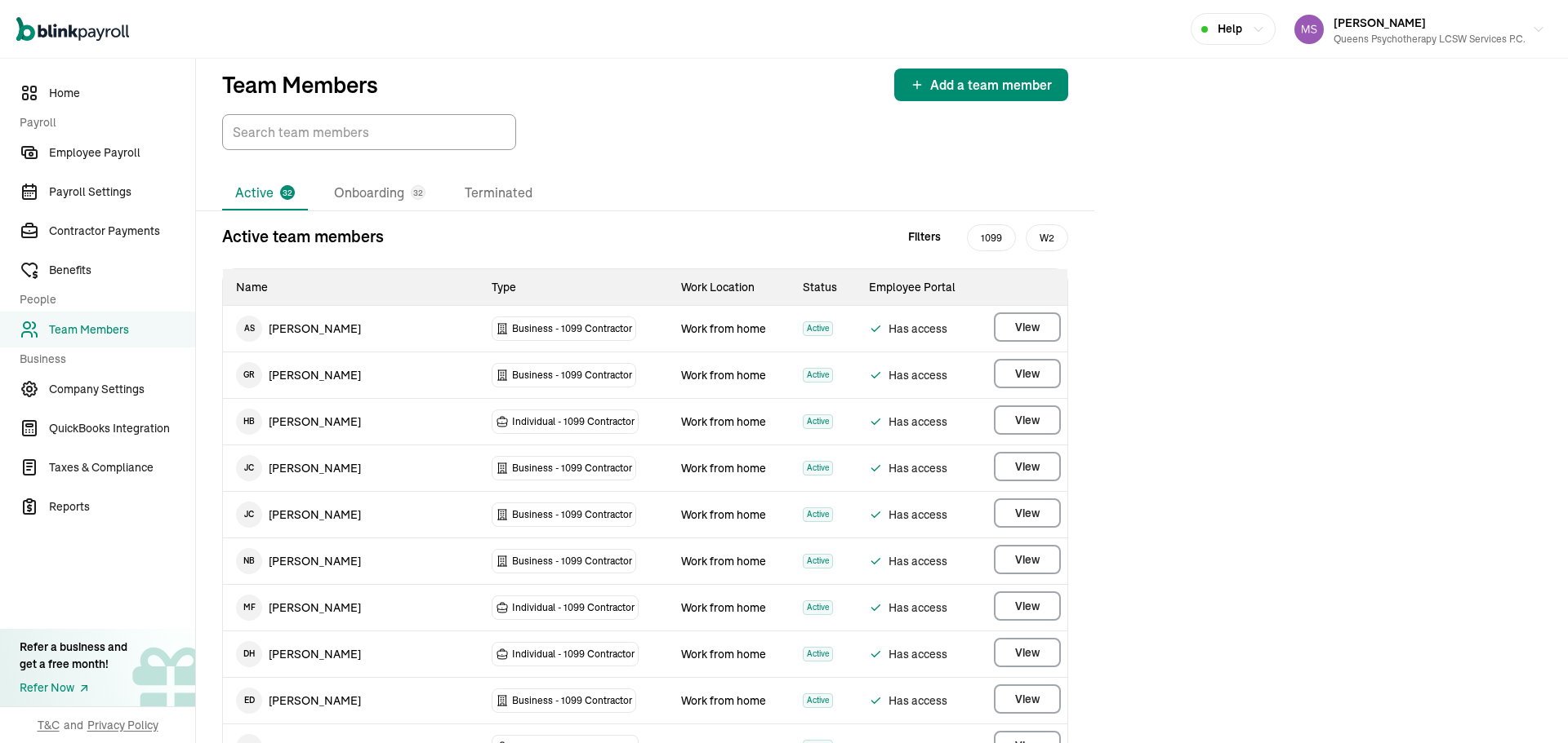
click at [392, 210] on li "Onboarding 32" at bounding box center [380, 193] width 118 height 35
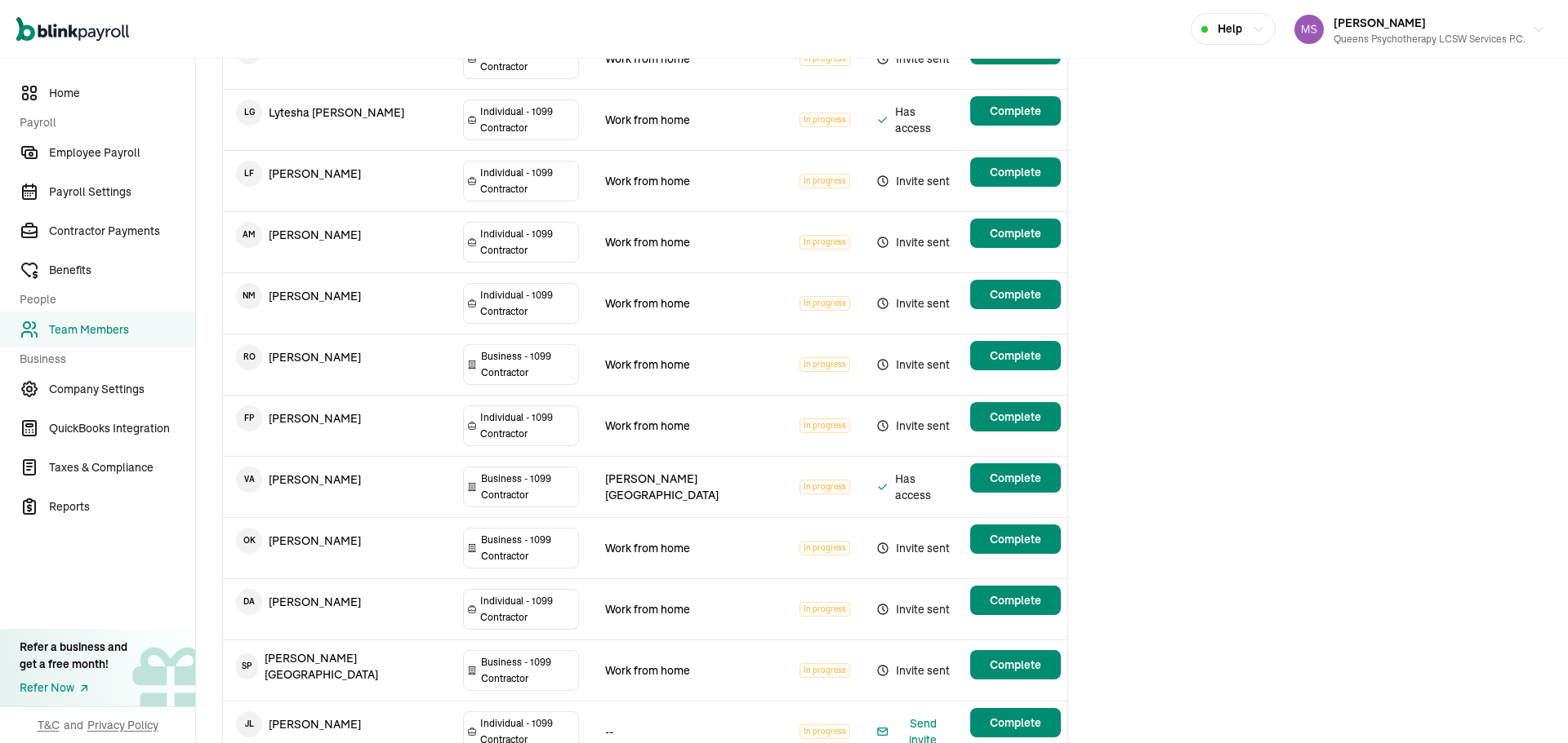
scroll to position [653, 0]
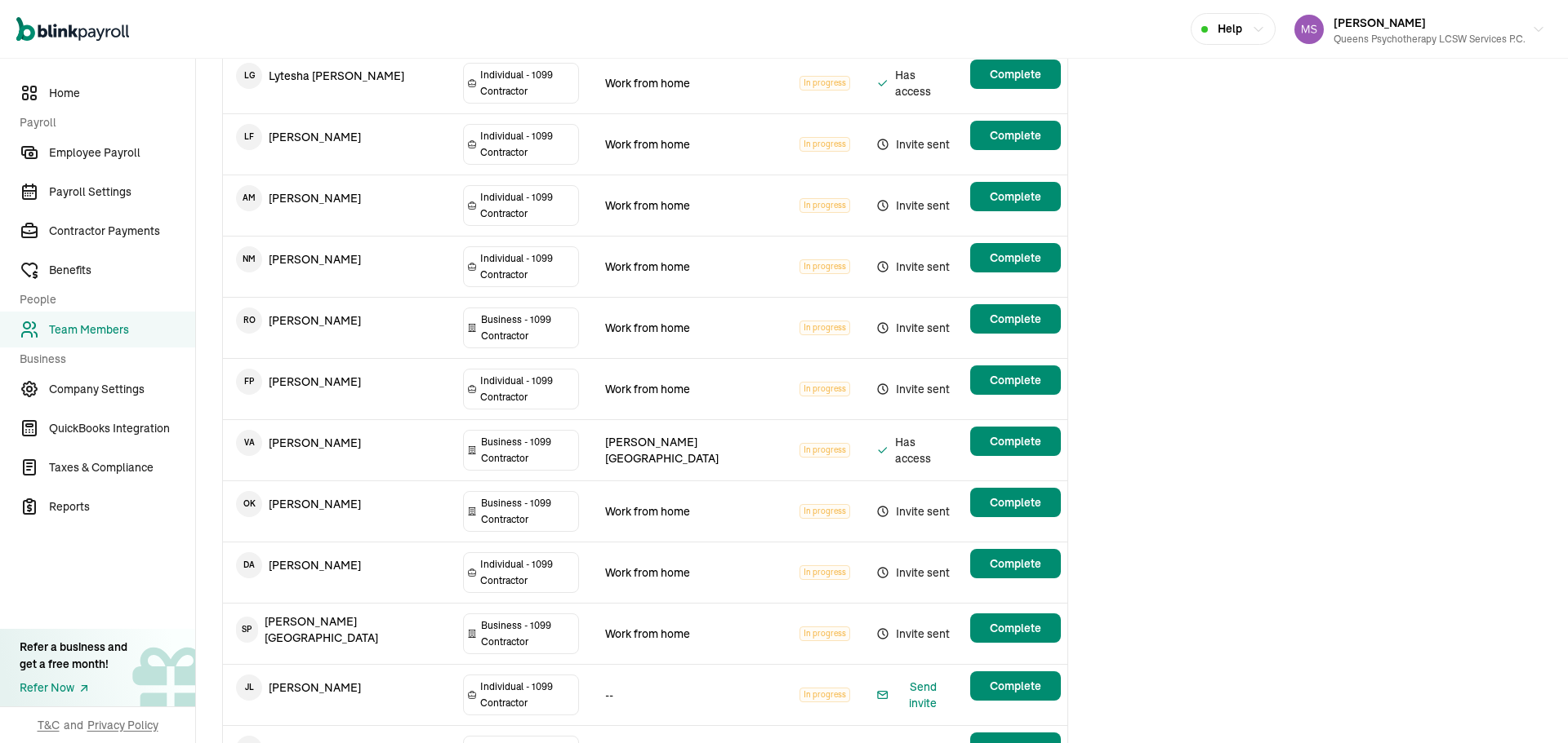
drag, startPoint x: 298, startPoint y: 526, endPoint x: 938, endPoint y: 531, distance: 640.0
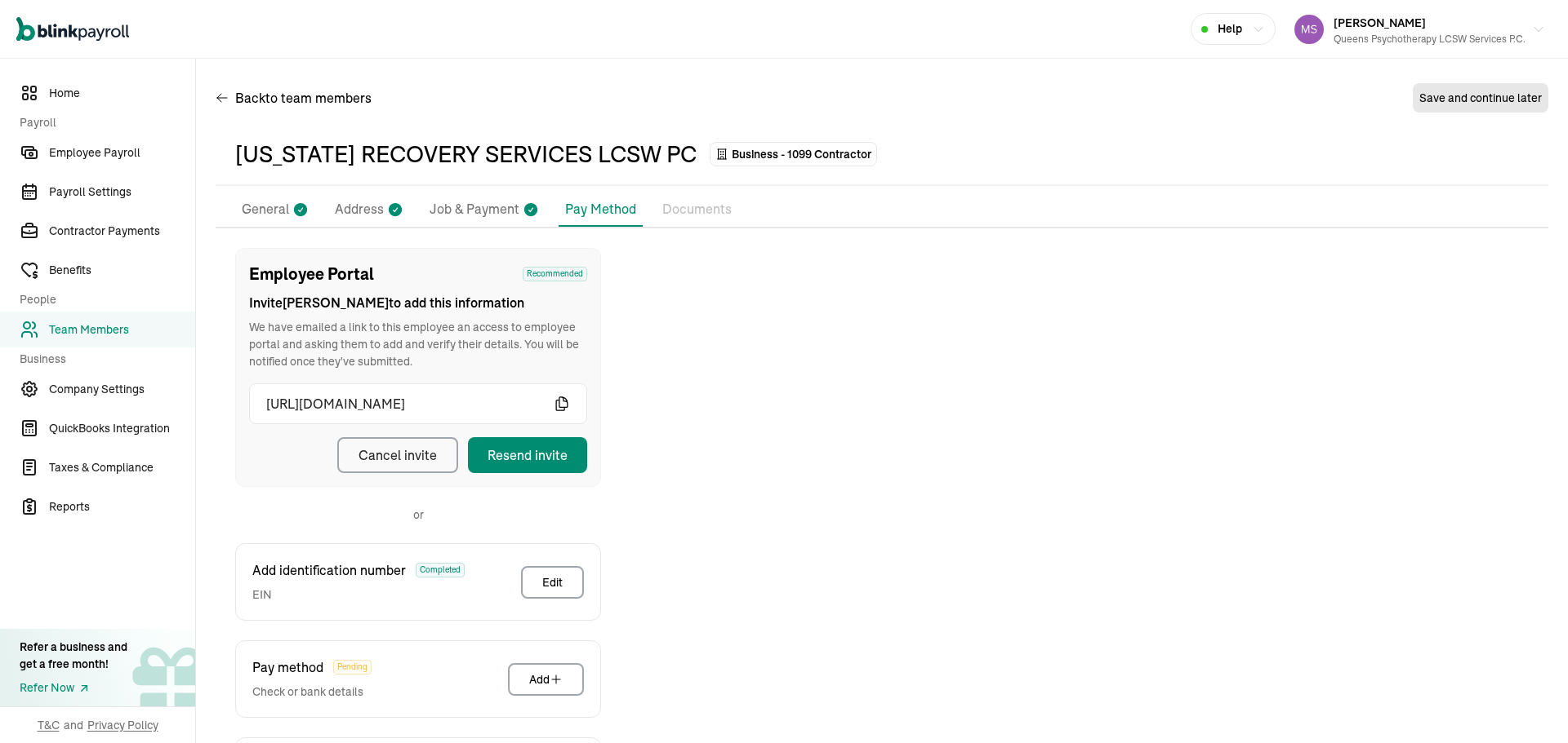
click at [274, 215] on p "General" at bounding box center [265, 209] width 47 height 21
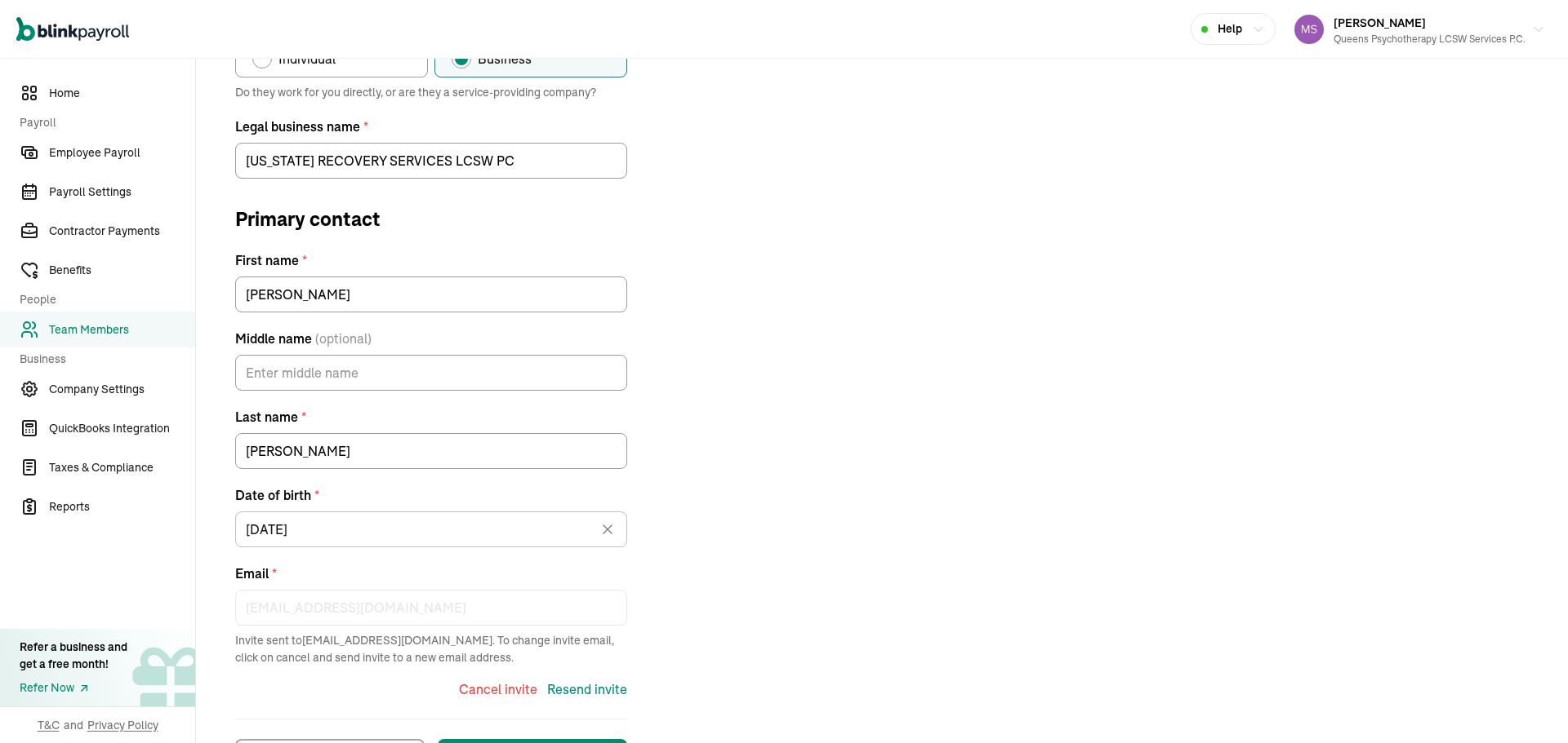
scroll to position [302, 0]
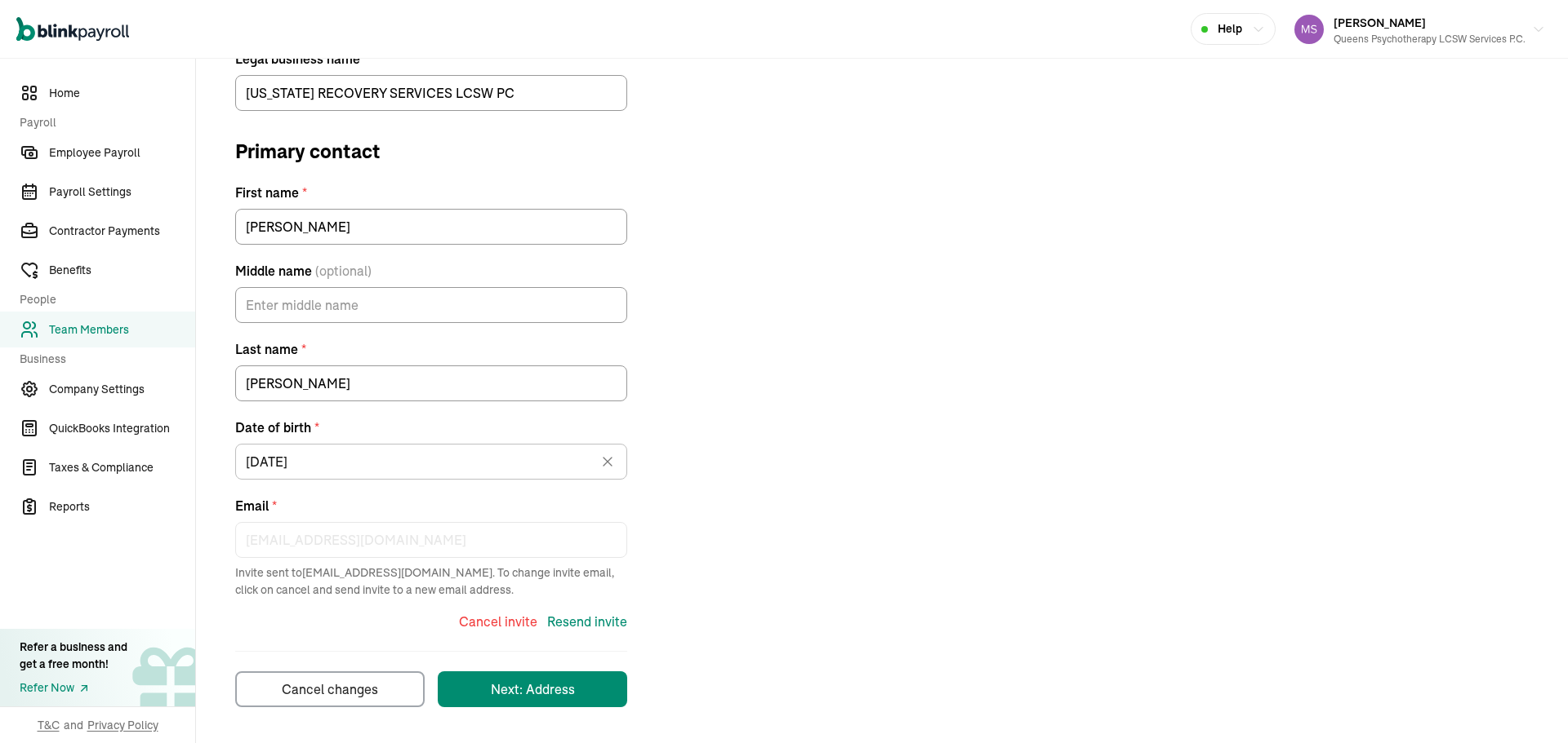
click at [508, 617] on div "Cancel invite" at bounding box center [497, 621] width 78 height 20
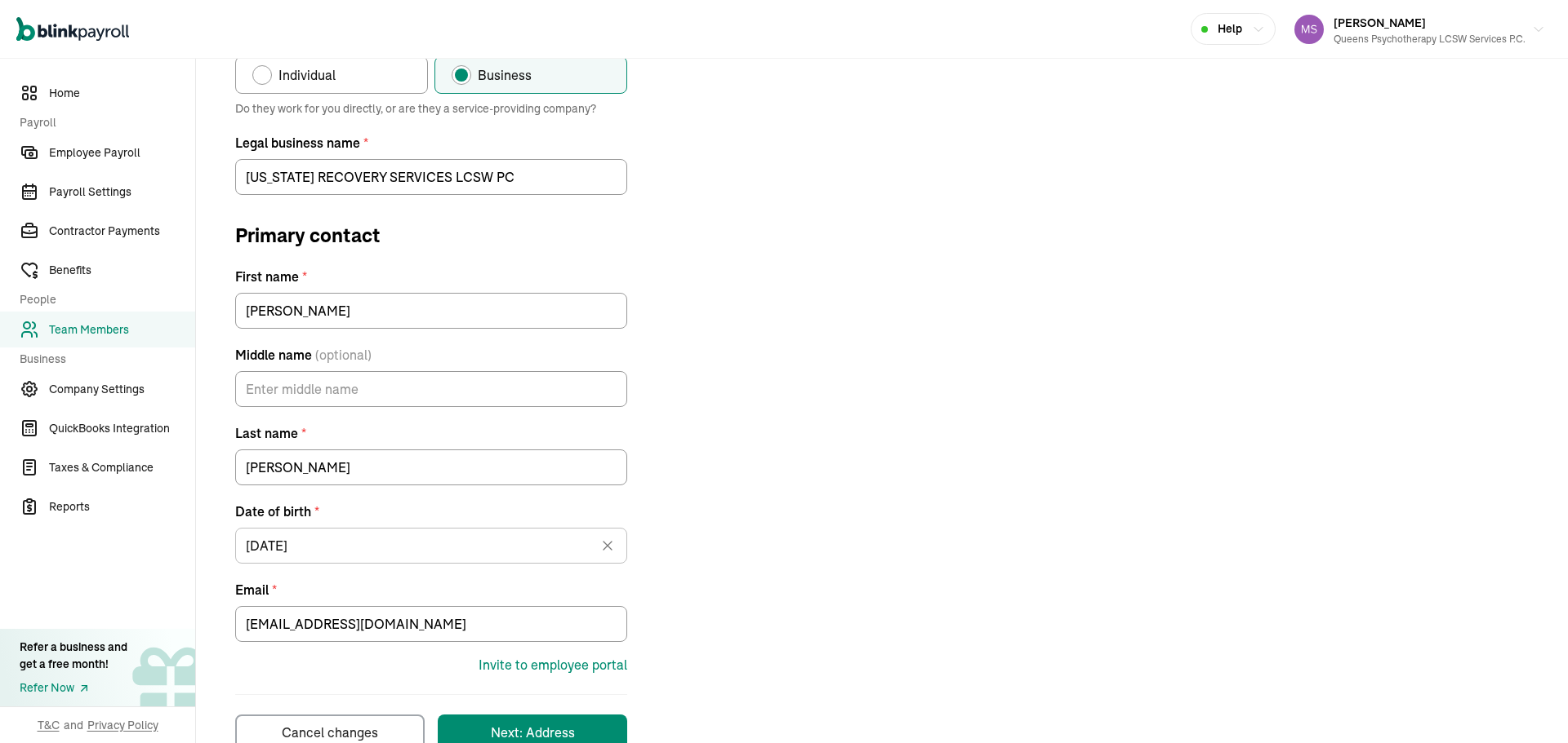
scroll to position [261, 0]
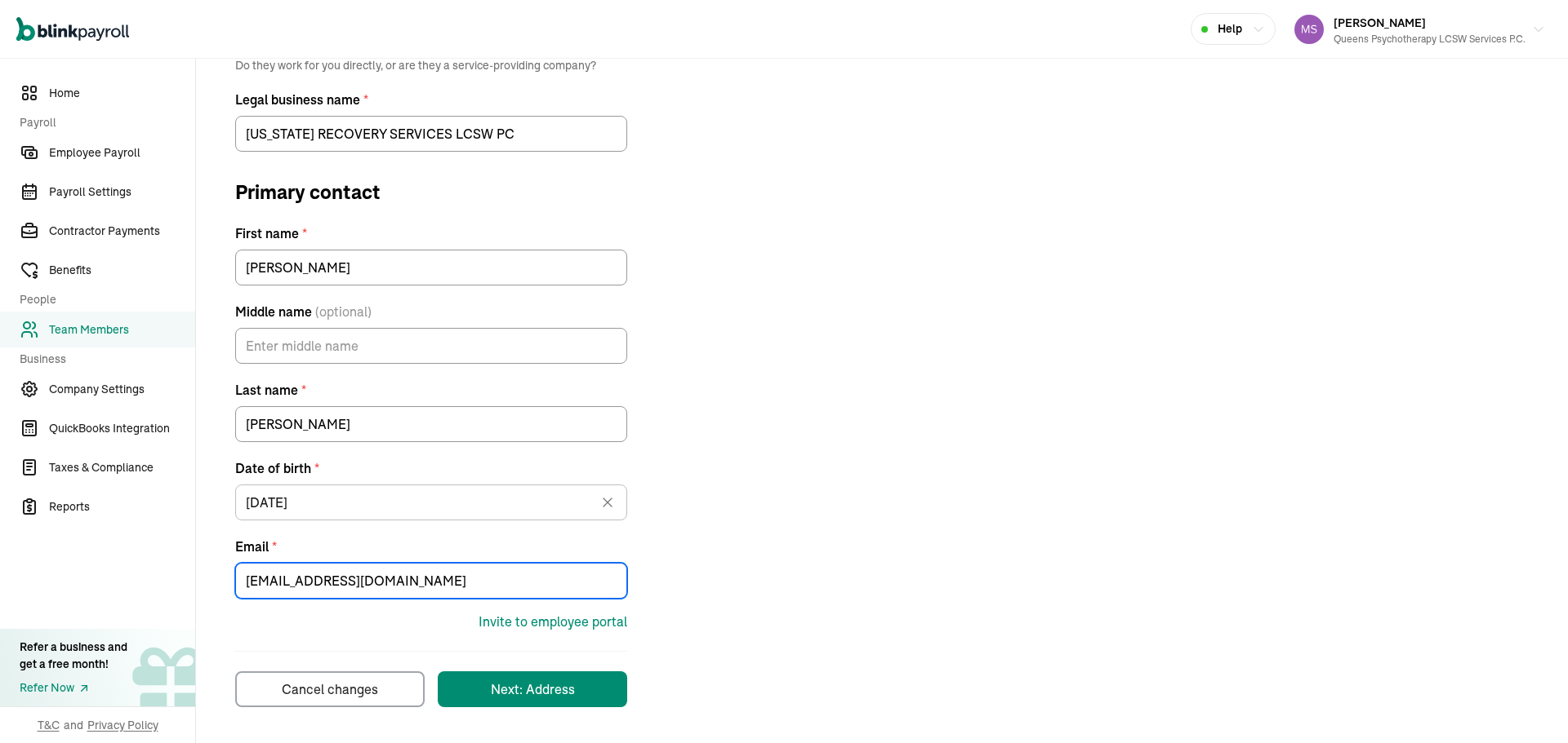
drag, startPoint x: 381, startPoint y: 588, endPoint x: 158, endPoint y: 596, distance: 223.1
click at [158, 596] on div "Home Payroll Employee Payroll Payroll Settings Contractor Payments Benefits Peo…" at bounding box center [784, 270] width 1568 height 946
click at [537, 623] on div "Invite to employee portal" at bounding box center [553, 621] width 148 height 20
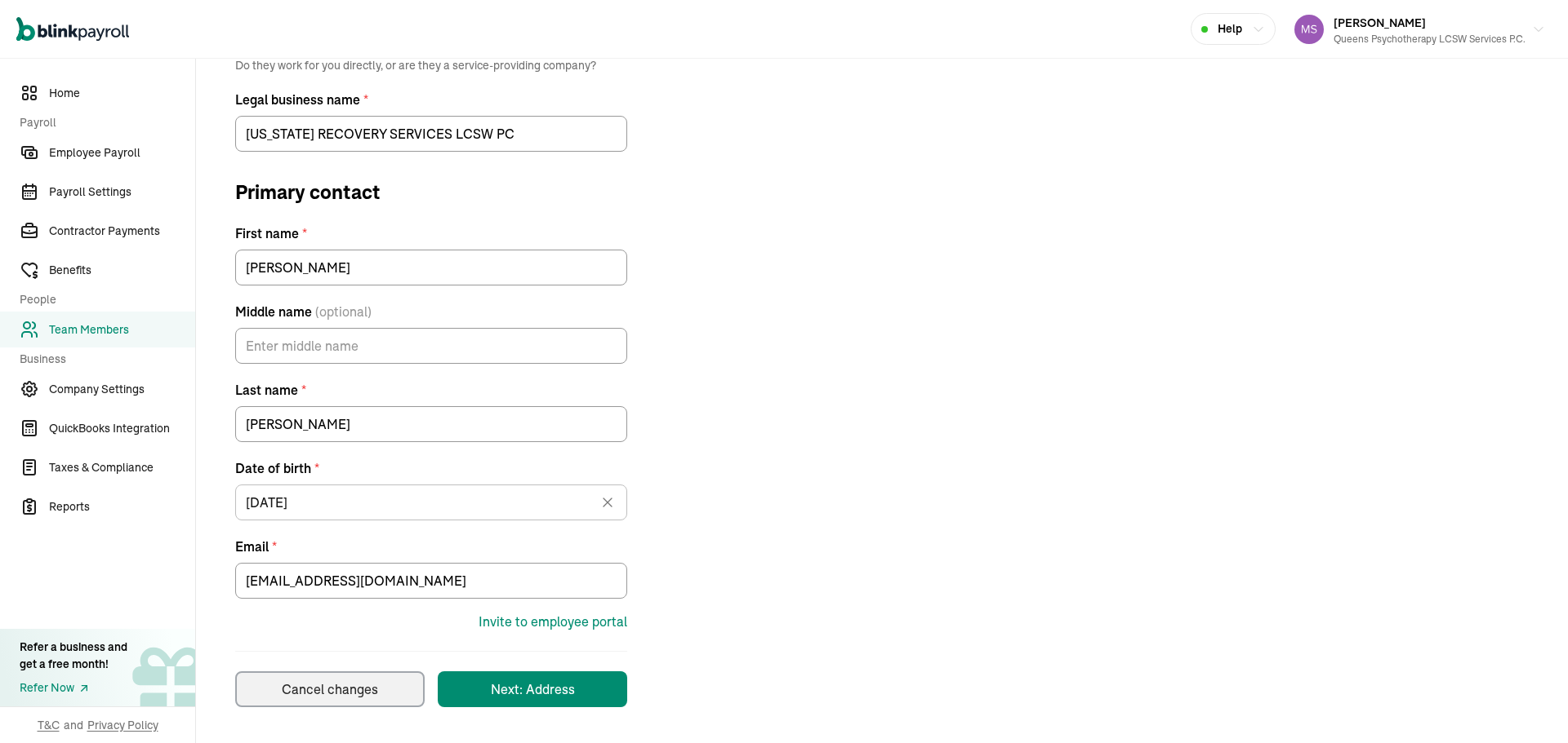
click at [370, 692] on div "Cancel changes" at bounding box center [329, 690] width 96 height 20
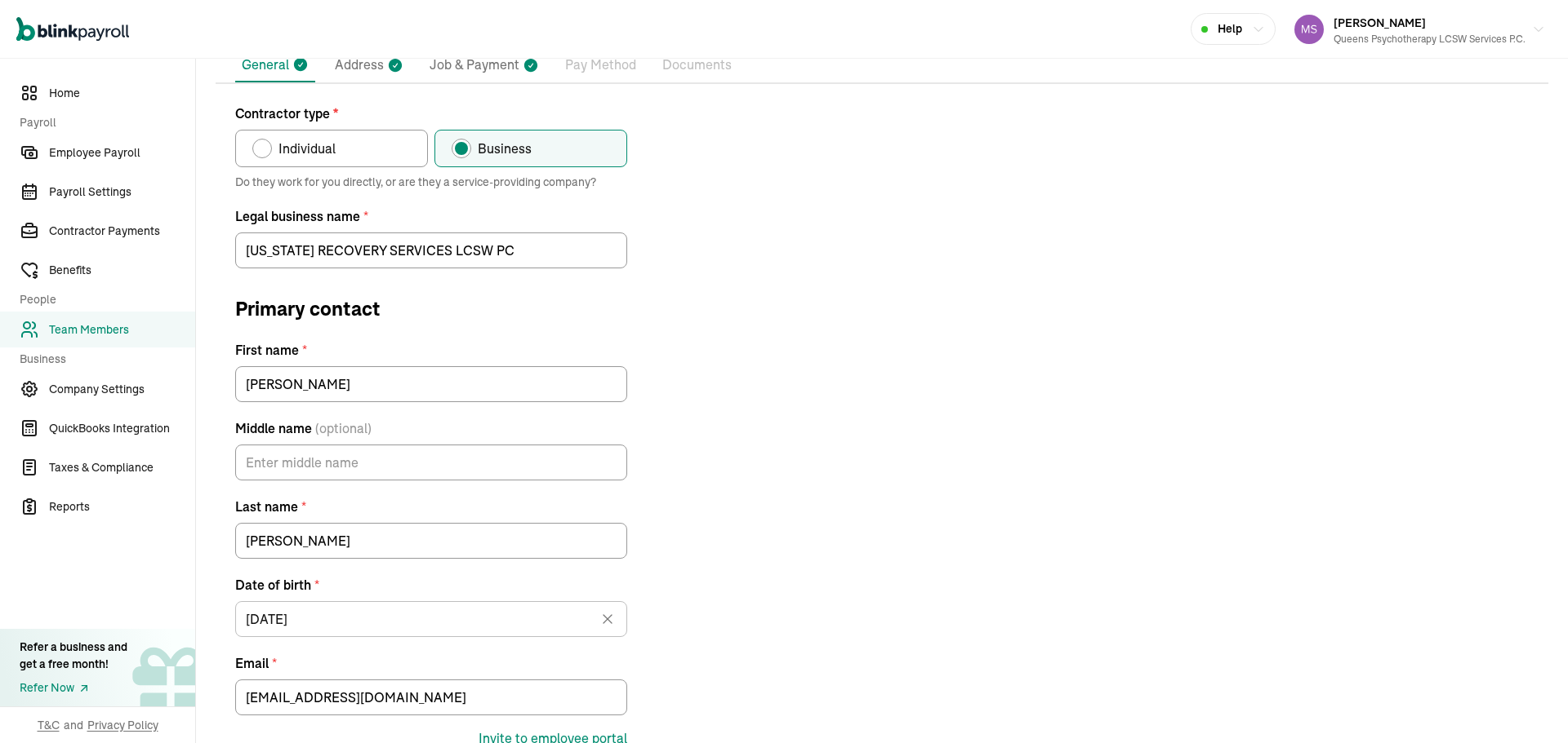
scroll to position [0, 0]
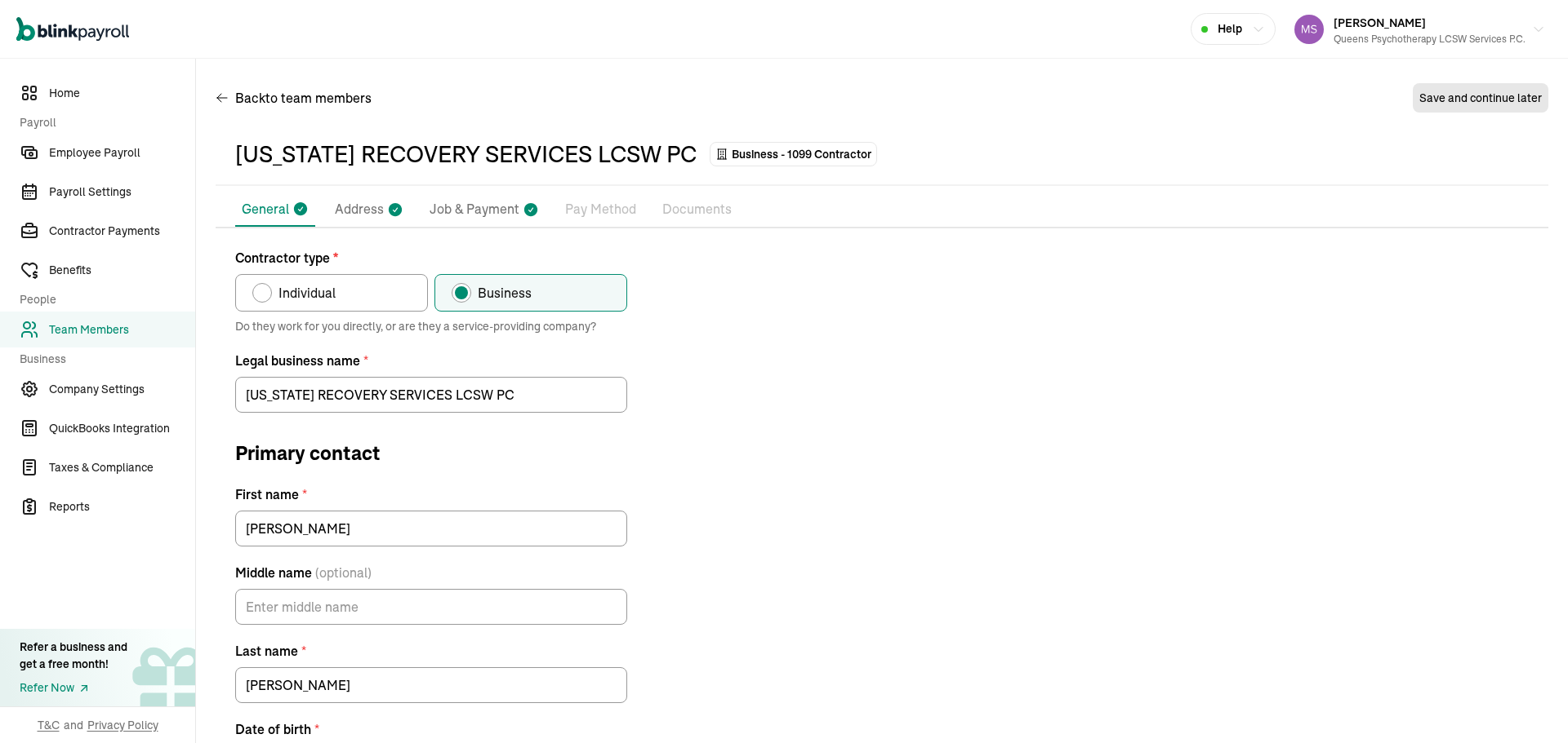
click at [595, 214] on p "Pay Method" at bounding box center [601, 209] width 71 height 21
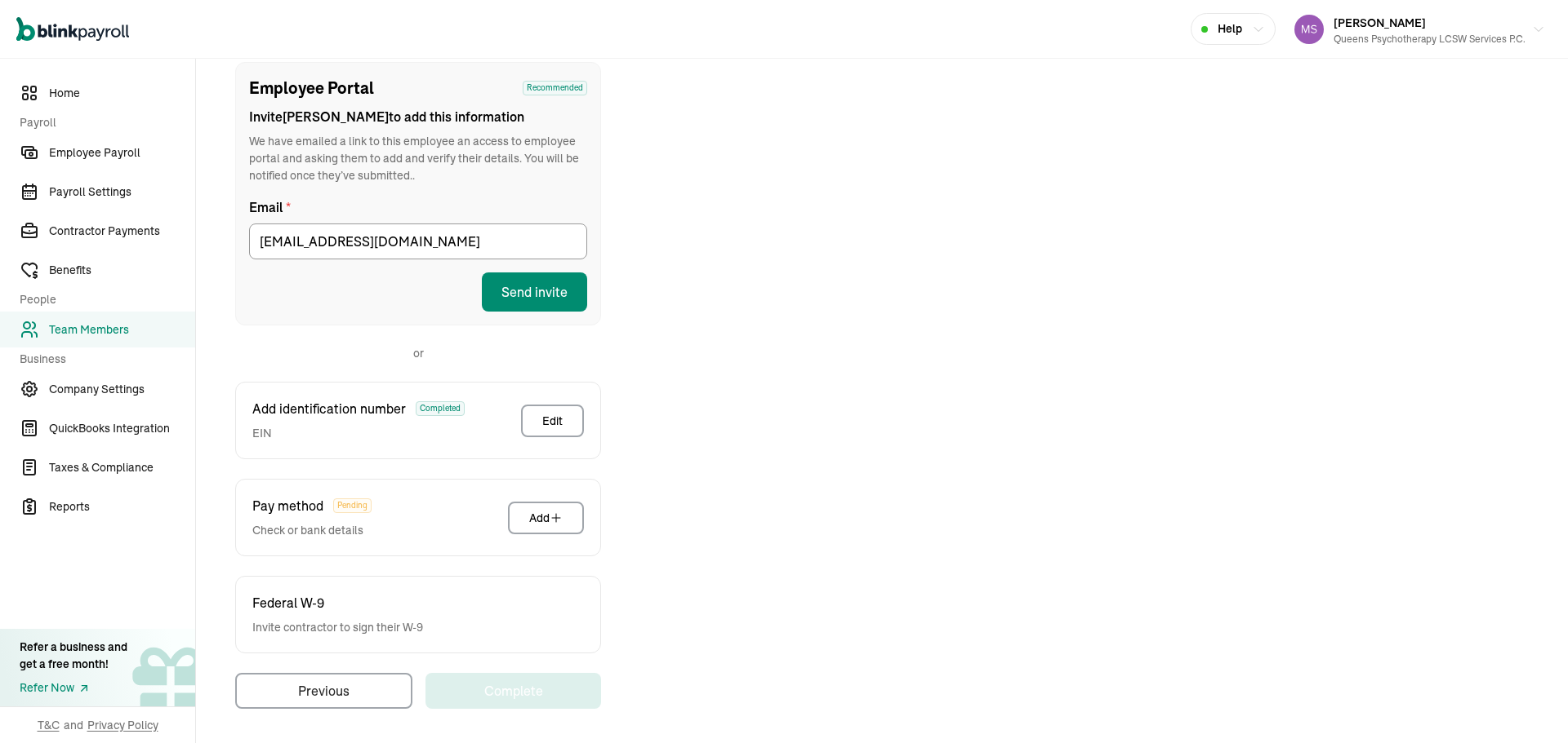
scroll to position [188, 0]
click at [542, 292] on button "Send invite" at bounding box center [534, 290] width 106 height 40
click at [917, 144] on div "Employee Portal Recommended Invite Reuben to add this information We have email…" at bounding box center [882, 383] width 1333 height 647
click at [966, 151] on div "Employee Portal Recommended Invite Reuben to add this information We have email…" at bounding box center [882, 383] width 1333 height 647
